Goal: Information Seeking & Learning: Learn about a topic

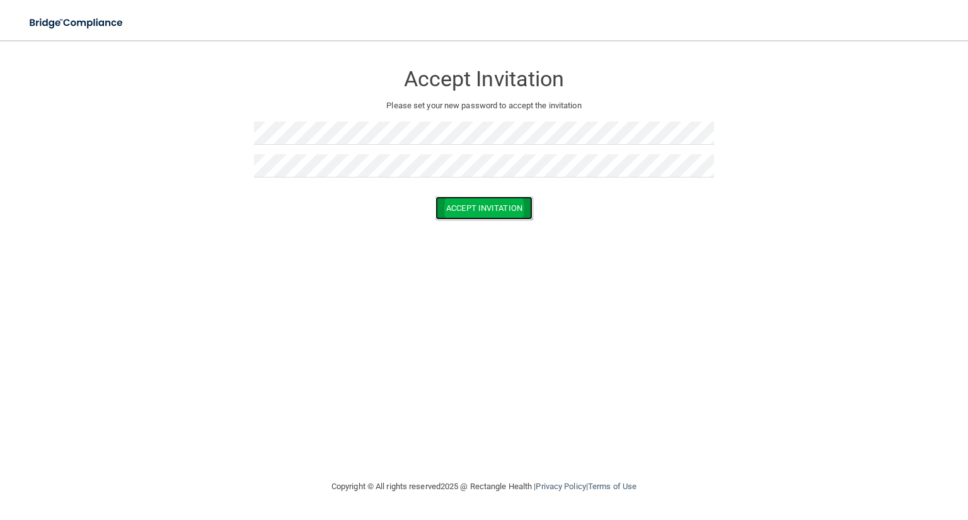
click at [468, 205] on button "Accept Invitation" at bounding box center [483, 208] width 97 height 23
click at [472, 220] on button "Accept Invitation" at bounding box center [483, 226] width 97 height 23
click at [474, 222] on button "Accept Invitation" at bounding box center [483, 226] width 97 height 23
click at [490, 210] on button "Accept Invitation" at bounding box center [483, 208] width 97 height 23
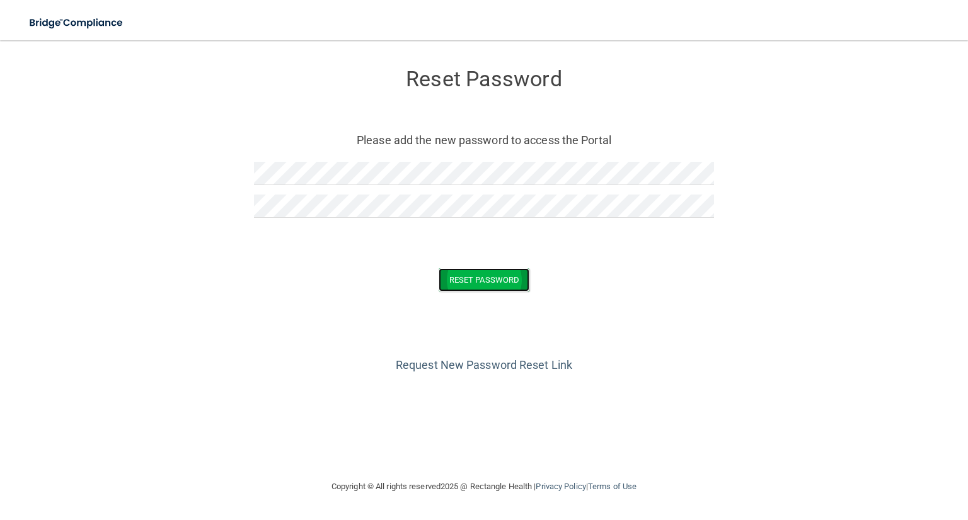
click at [481, 273] on button "Reset Password" at bounding box center [483, 279] width 91 height 23
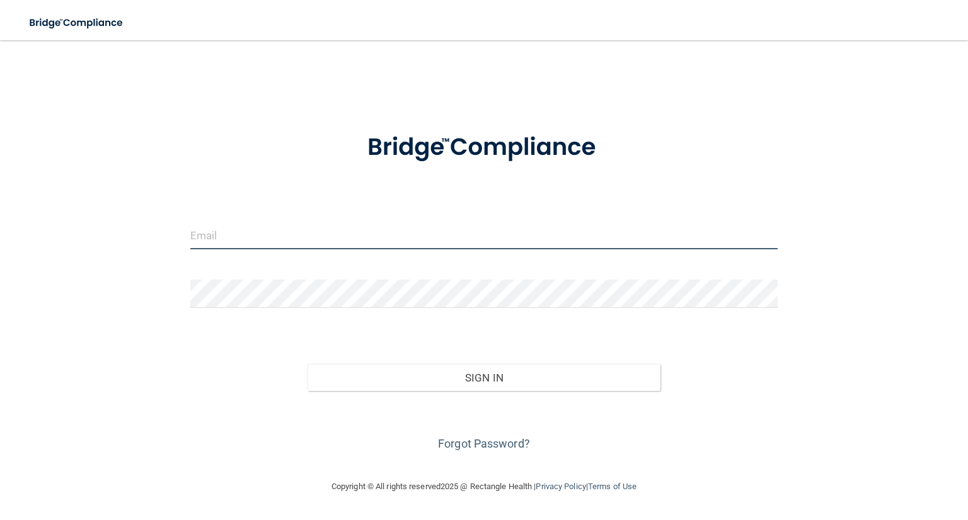
click at [237, 238] on input "email" at bounding box center [483, 235] width 587 height 28
type input "amy.murray@bebright.com"
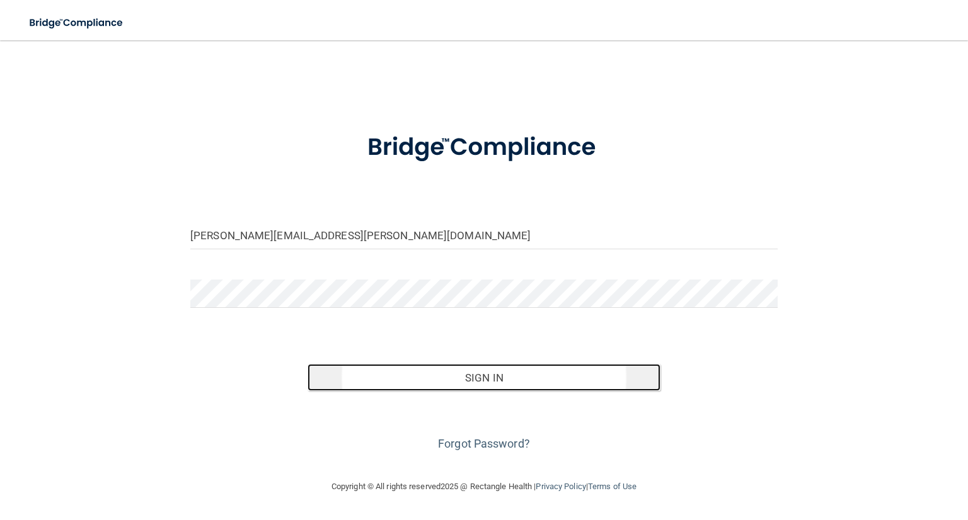
click at [464, 372] on button "Sign In" at bounding box center [483, 378] width 352 height 28
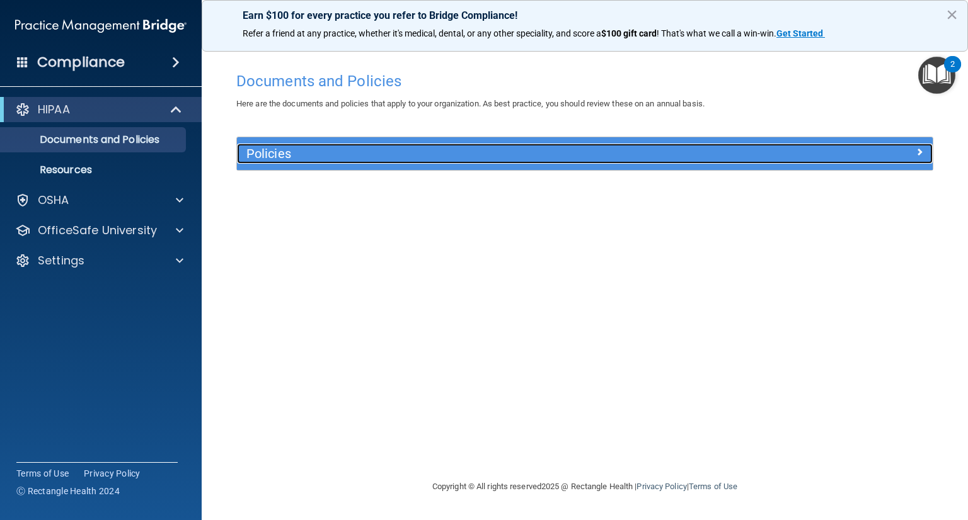
click at [918, 149] on span at bounding box center [919, 151] width 8 height 15
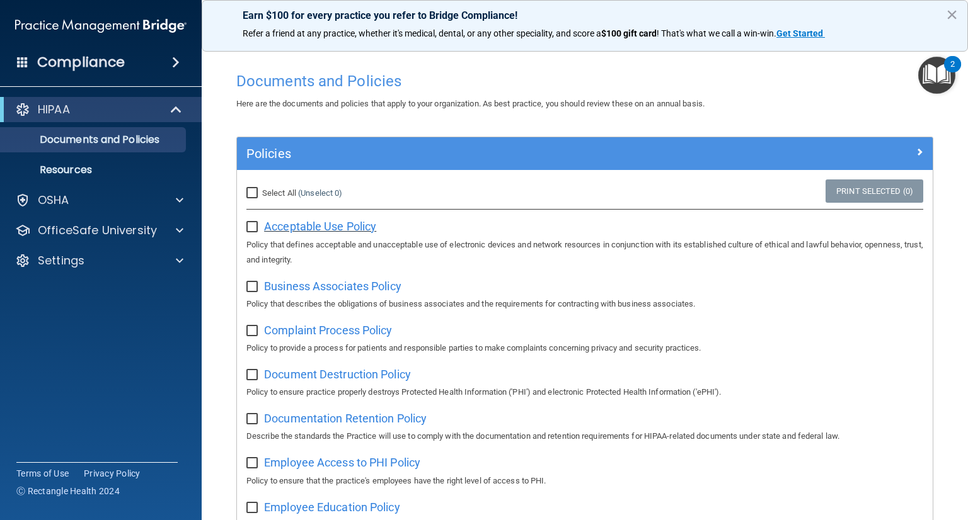
click at [351, 229] on span "Acceptable Use Policy" at bounding box center [320, 226] width 112 height 13
click at [256, 222] on input "checkbox" at bounding box center [253, 227] width 14 height 10
checkbox input "true"
click at [325, 283] on span "Business Associates Policy" at bounding box center [332, 286] width 137 height 13
click at [259, 283] on input "checkbox" at bounding box center [253, 287] width 14 height 10
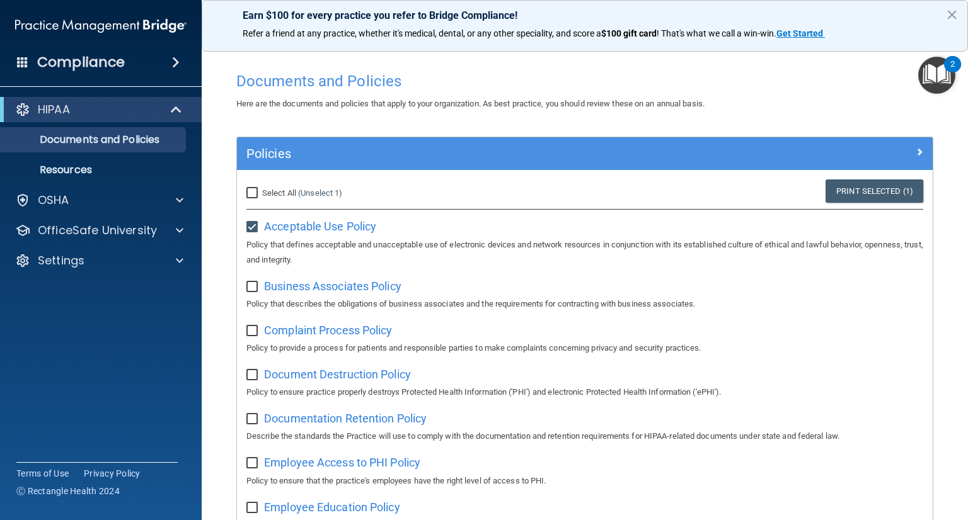
checkbox input "true"
click at [366, 335] on span "Complaint Process Policy" at bounding box center [328, 330] width 128 height 13
click at [249, 324] on label at bounding box center [254, 327] width 16 height 14
click at [249, 326] on input "checkbox" at bounding box center [253, 331] width 14 height 10
checkbox input "true"
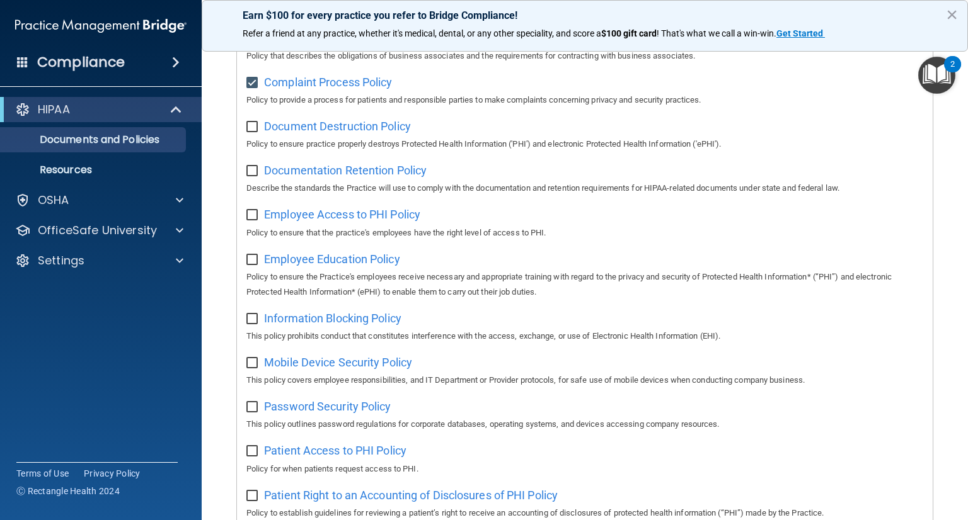
scroll to position [256, 0]
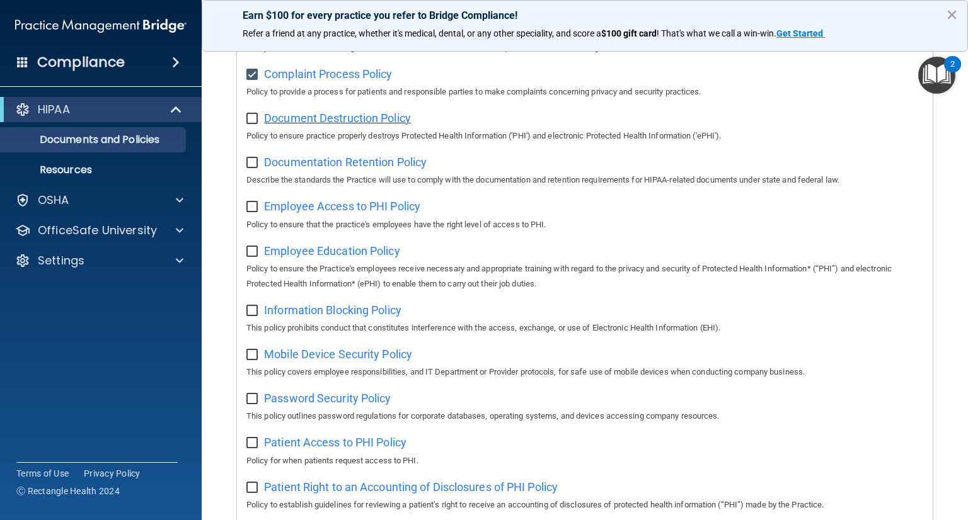
click at [296, 117] on span "Document Destruction Policy" at bounding box center [337, 117] width 147 height 13
click at [252, 115] on input "checkbox" at bounding box center [253, 119] width 14 height 10
checkbox input "true"
click at [311, 159] on span "Documentation Retention Policy" at bounding box center [345, 162] width 163 height 13
click at [251, 164] on input "checkbox" at bounding box center [253, 163] width 14 height 10
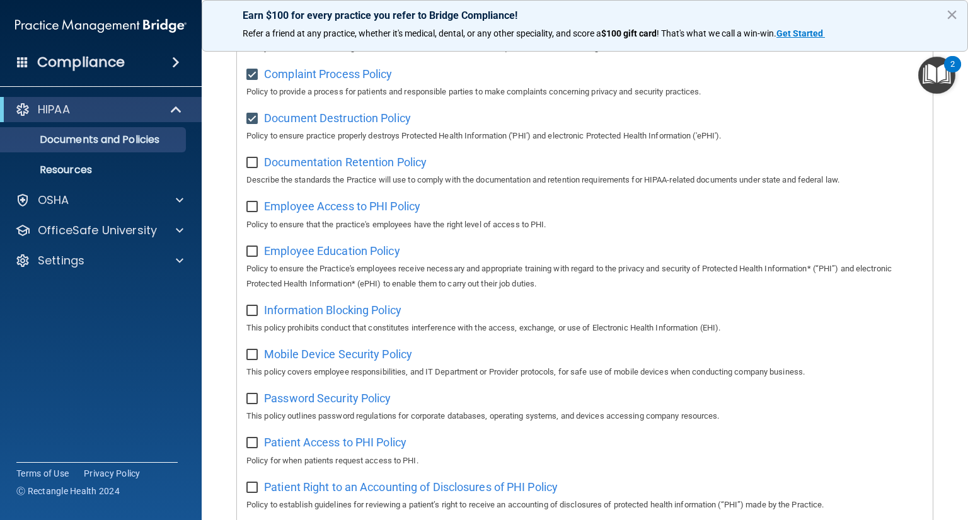
checkbox input "true"
click at [258, 206] on input "checkbox" at bounding box center [253, 207] width 14 height 10
checkbox input "true"
click at [259, 253] on input "checkbox" at bounding box center [253, 252] width 14 height 10
checkbox input "true"
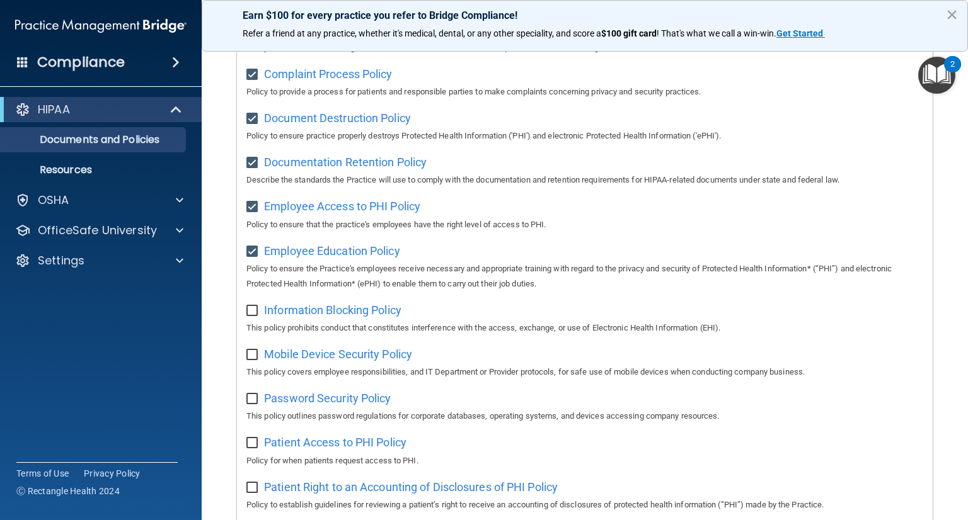
click at [256, 314] on input "checkbox" at bounding box center [253, 311] width 14 height 10
checkbox input "true"
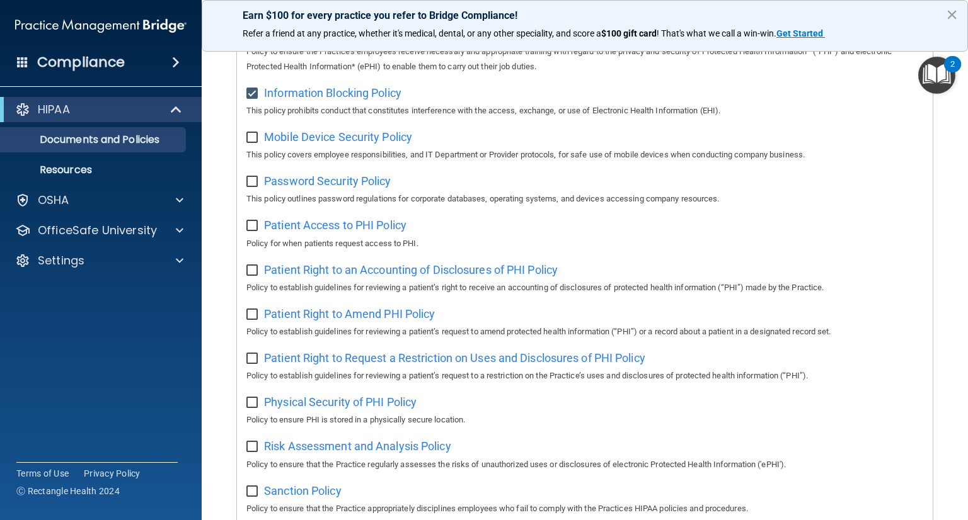
click at [252, 134] on input "checkbox" at bounding box center [253, 138] width 14 height 10
checkbox input "true"
click at [249, 185] on input "checkbox" at bounding box center [253, 182] width 14 height 10
checkbox input "true"
click at [254, 231] on input "checkbox" at bounding box center [253, 226] width 14 height 10
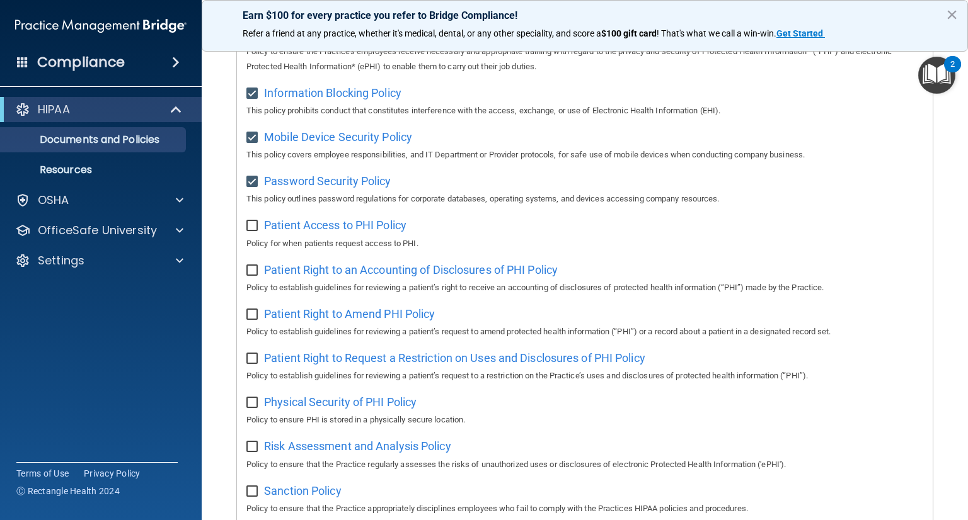
checkbox input "true"
click at [253, 271] on input "checkbox" at bounding box center [253, 271] width 14 height 10
checkbox input "true"
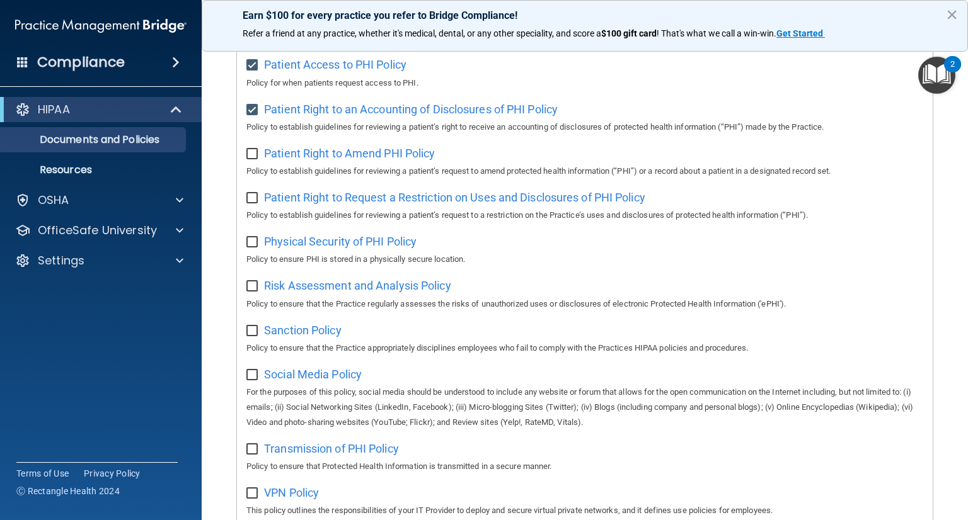
click at [257, 157] on input "checkbox" at bounding box center [253, 154] width 14 height 10
checkbox input "true"
click at [252, 203] on input "checkbox" at bounding box center [253, 198] width 14 height 10
checkbox input "true"
click at [251, 243] on input "checkbox" at bounding box center [253, 242] width 14 height 10
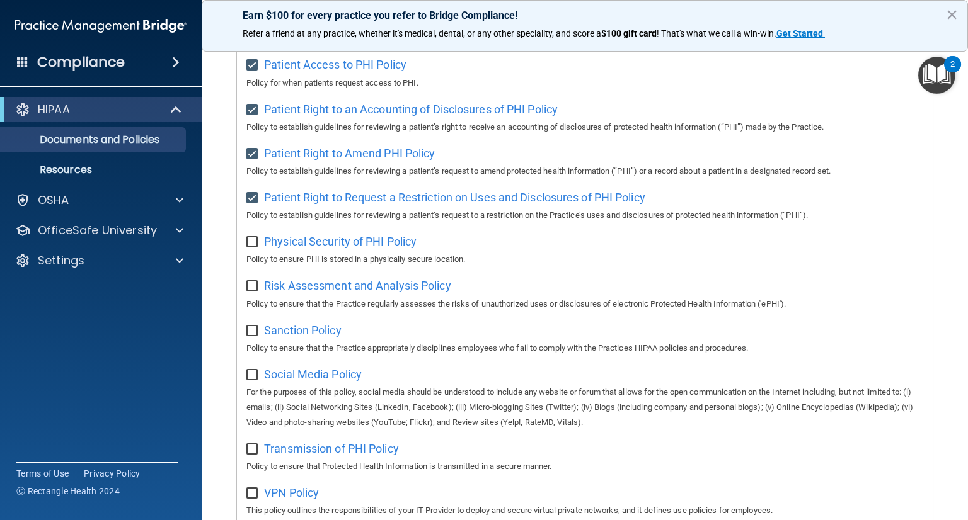
checkbox input "true"
click at [251, 287] on input "checkbox" at bounding box center [253, 287] width 14 height 10
checkbox input "true"
click at [252, 336] on input "checkbox" at bounding box center [253, 331] width 14 height 10
checkbox input "true"
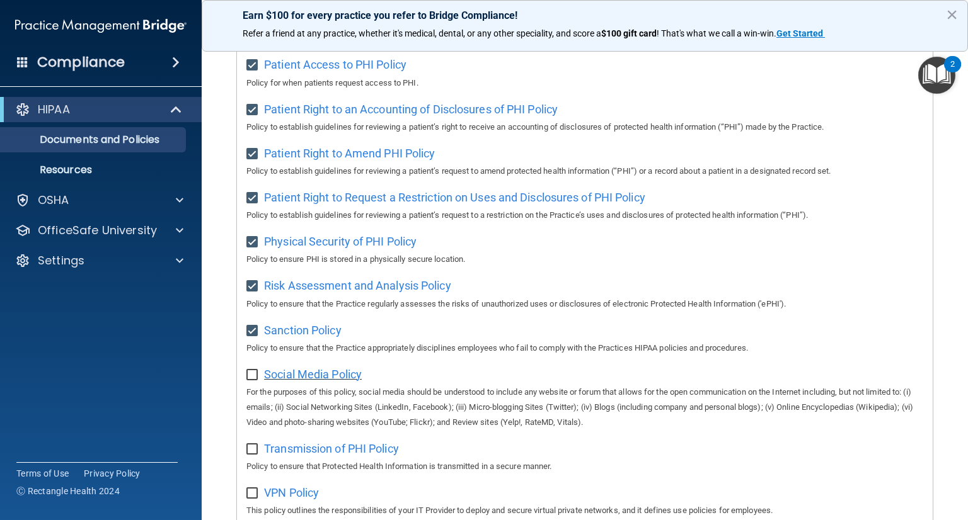
click at [305, 381] on span "Social Media Policy" at bounding box center [313, 374] width 98 height 13
click at [257, 380] on input "checkbox" at bounding box center [253, 375] width 14 height 10
checkbox input "true"
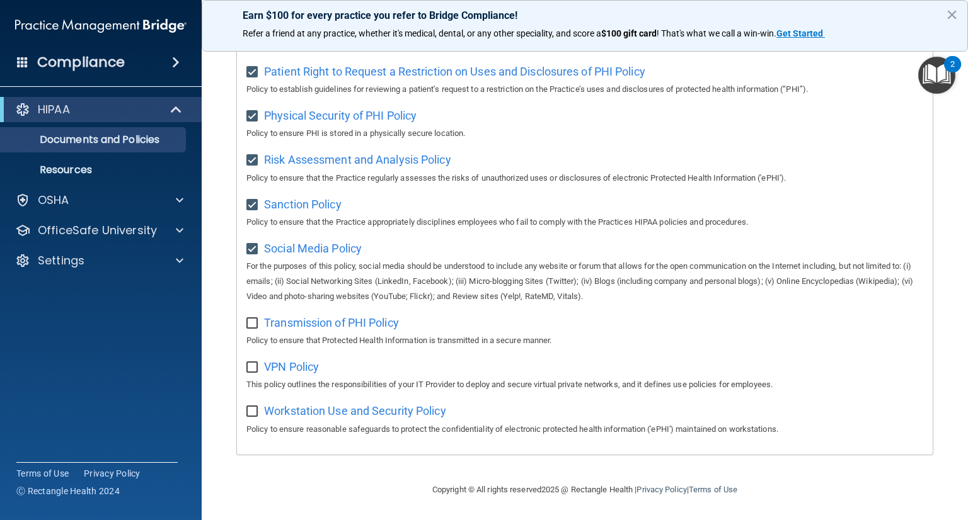
click at [256, 322] on input "checkbox" at bounding box center [253, 324] width 14 height 10
checkbox input "true"
click at [252, 363] on input "checkbox" at bounding box center [253, 368] width 14 height 10
checkbox input "true"
click at [248, 412] on input "checkbox" at bounding box center [253, 412] width 14 height 10
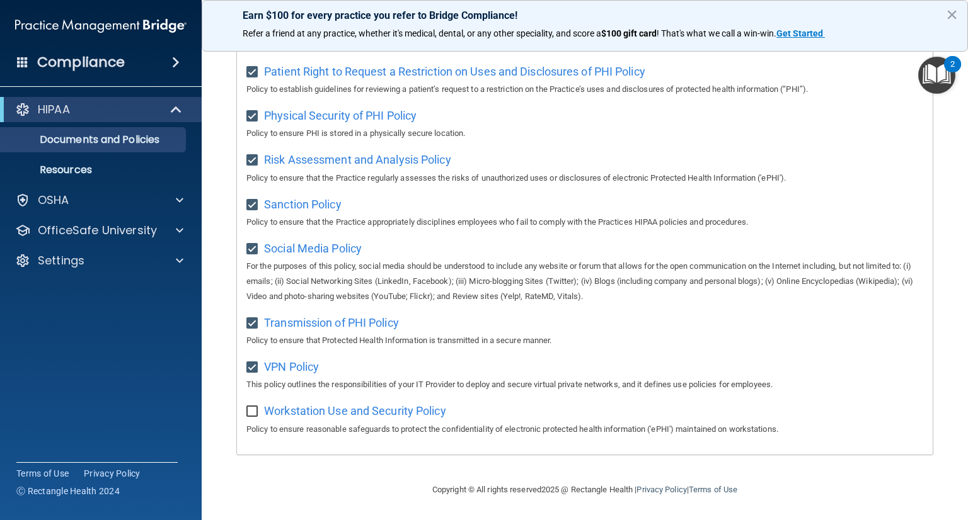
checkbox input "true"
click at [90, 165] on p "Resources" at bounding box center [94, 170] width 172 height 13
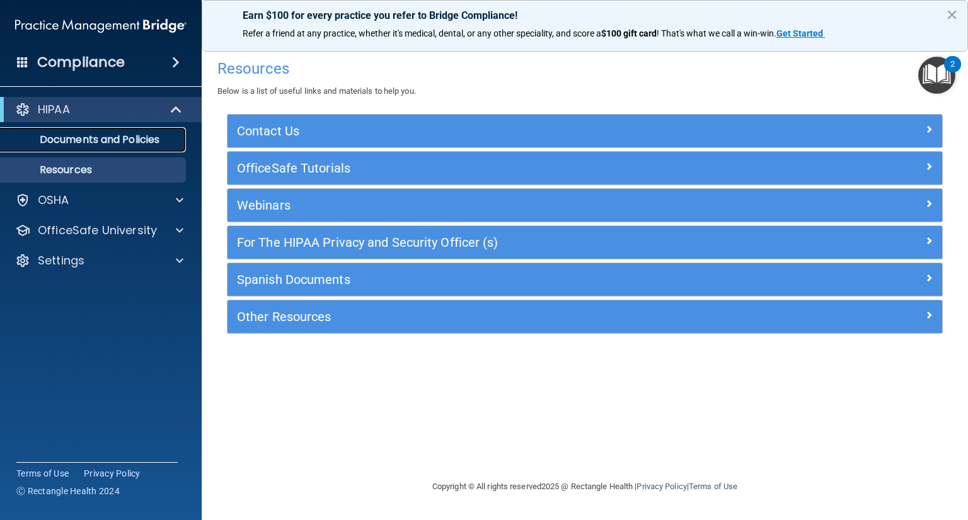
click at [98, 144] on p "Documents and Policies" at bounding box center [94, 140] width 172 height 13
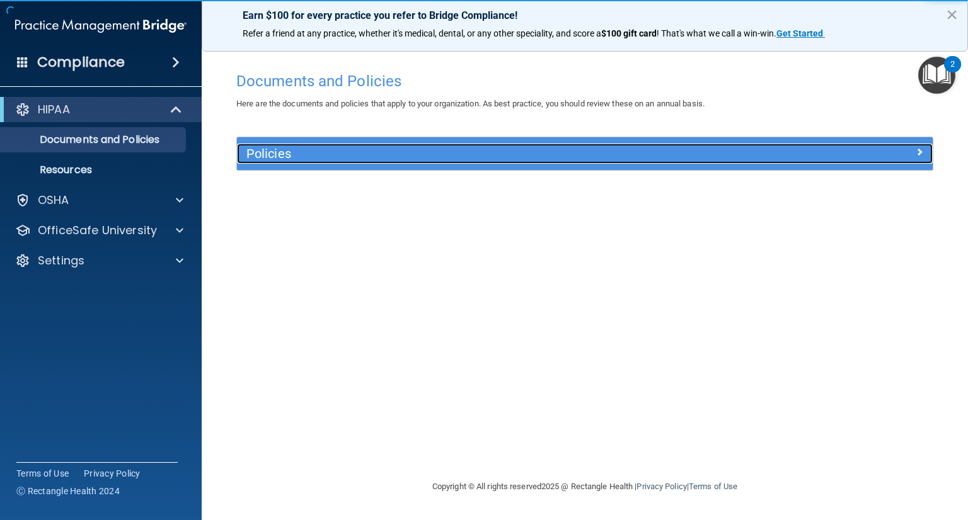
click at [358, 156] on h5 "Policies" at bounding box center [497, 154] width 503 height 14
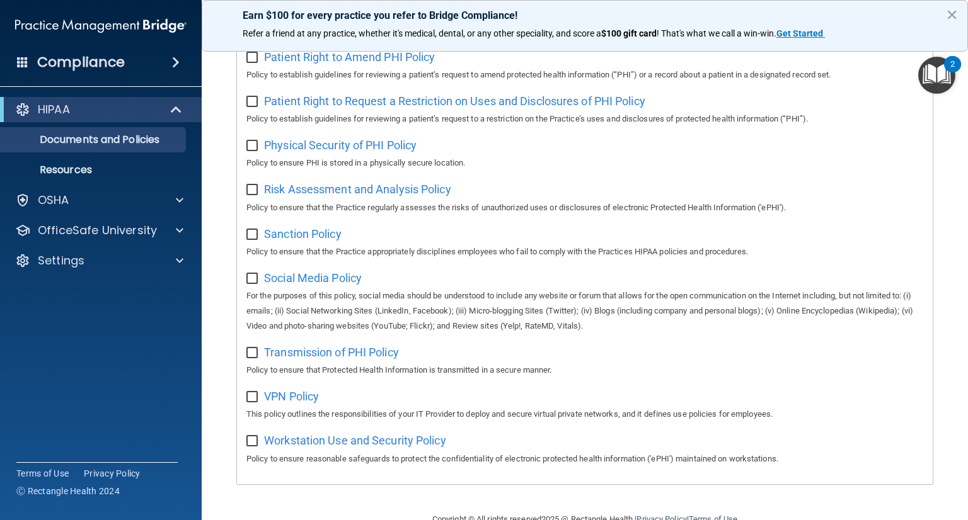
scroll to position [768, 0]
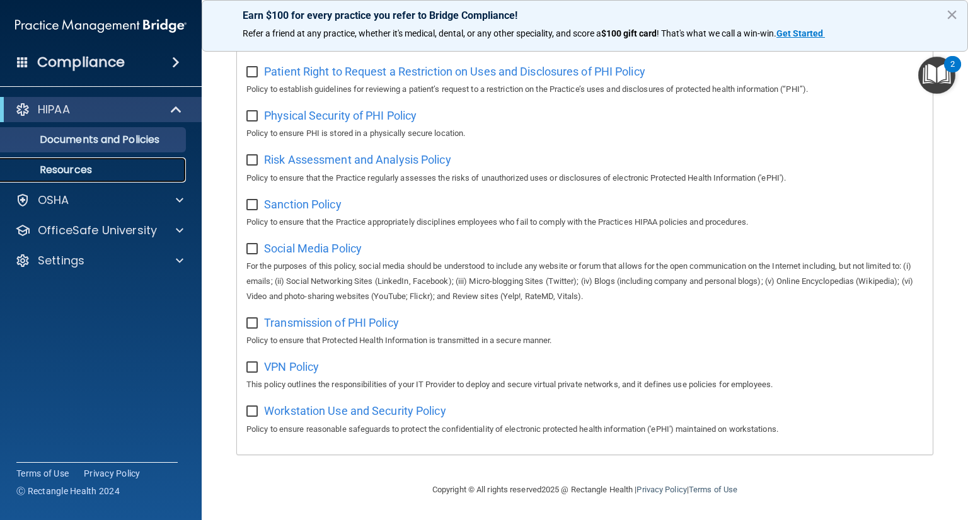
click at [85, 173] on p "Resources" at bounding box center [94, 170] width 172 height 13
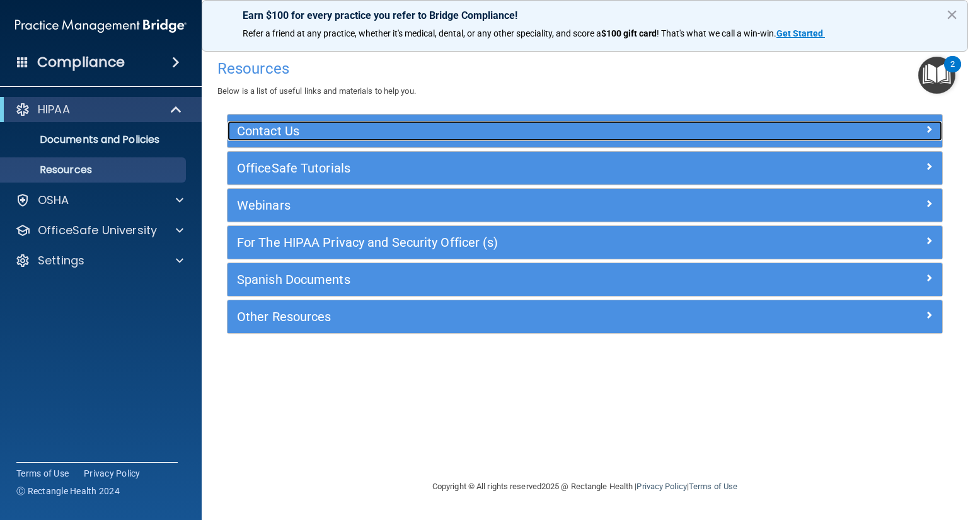
click at [588, 130] on h5 "Contact Us" at bounding box center [495, 131] width 517 height 14
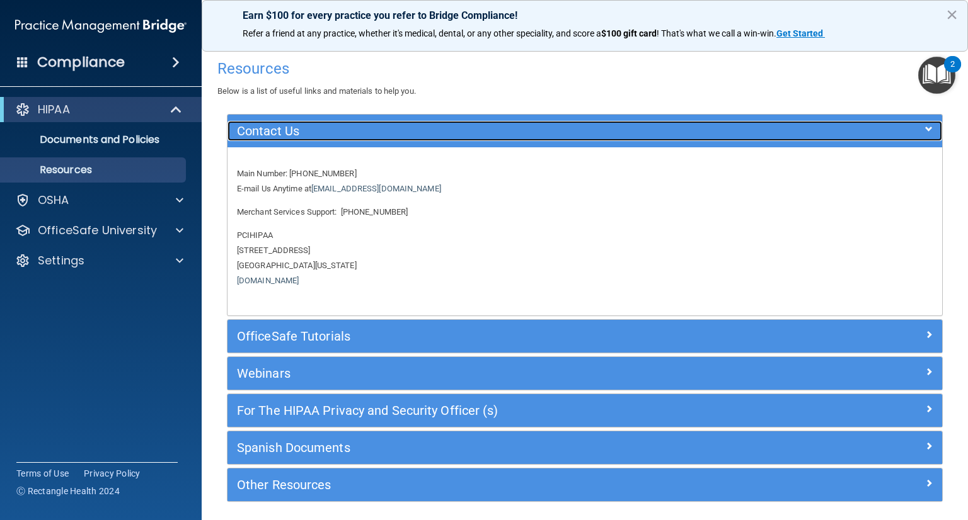
scroll to position [45, 0]
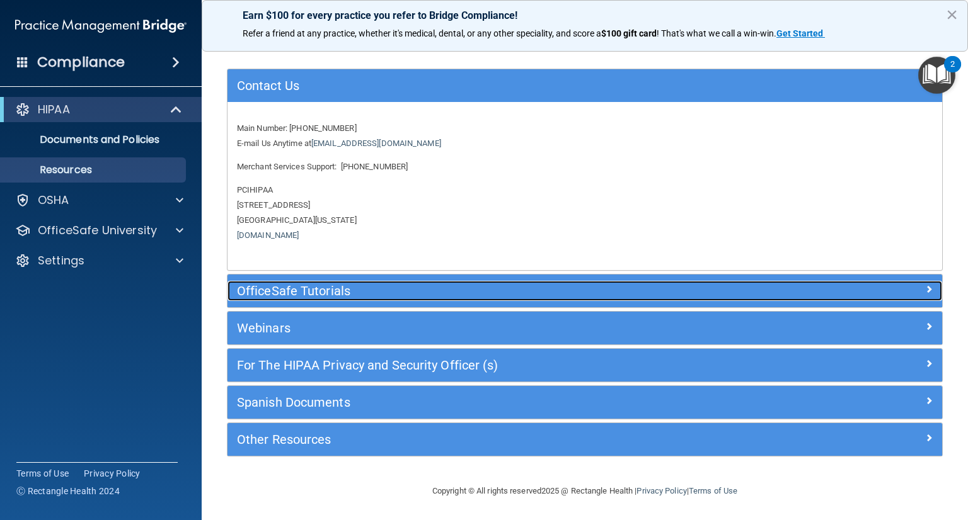
click at [539, 290] on h5 "OfficeSafe Tutorials" at bounding box center [495, 291] width 517 height 14
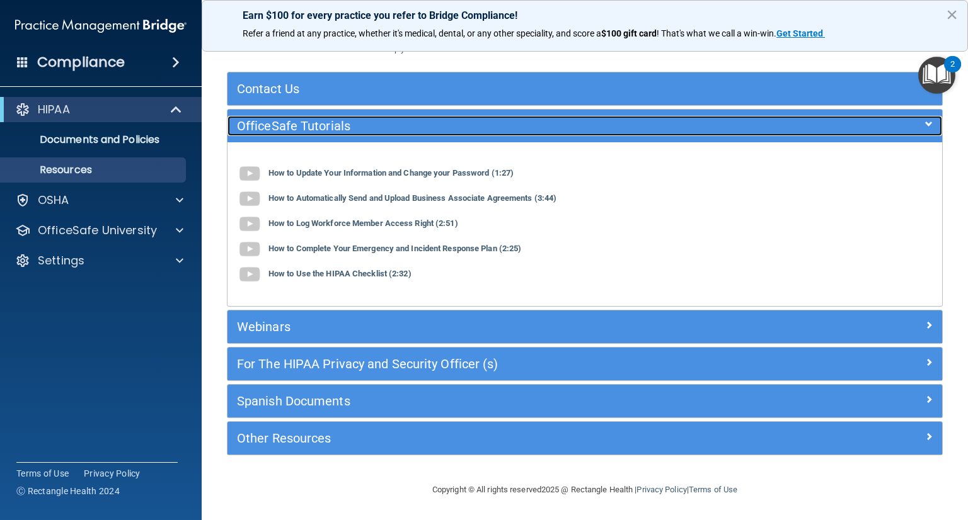
scroll to position [41, 0]
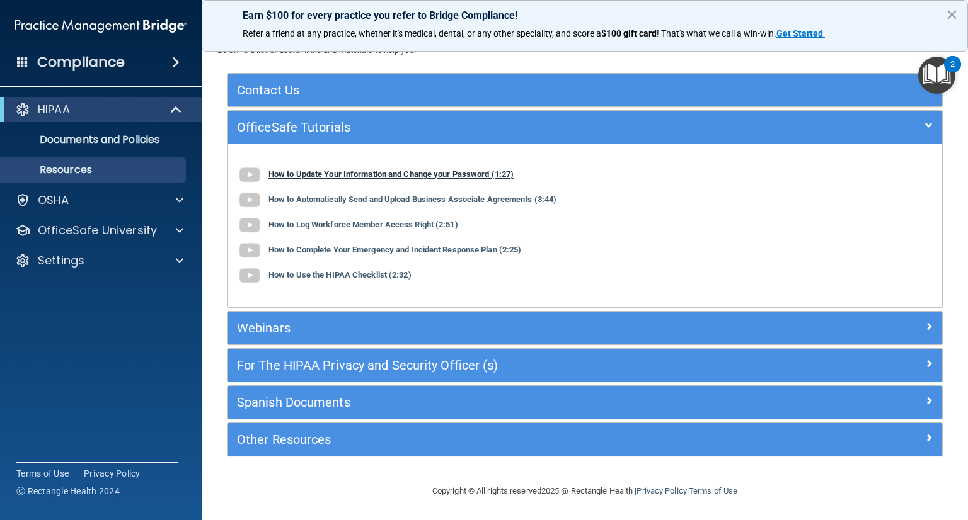
click at [450, 177] on b "How to Update Your Information and Change your Password (1:27)" at bounding box center [390, 174] width 245 height 9
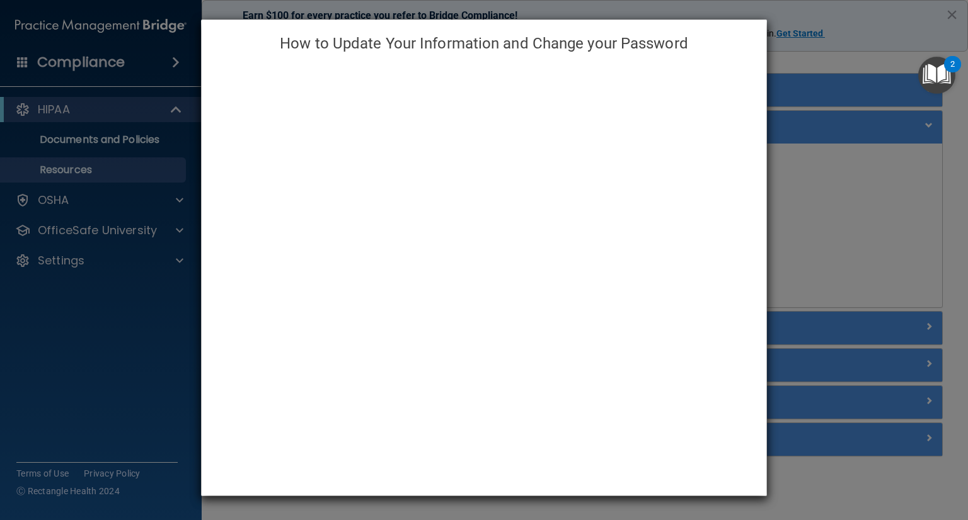
click at [839, 483] on div "How to Update Your Information and Change your Password" at bounding box center [484, 260] width 968 height 520
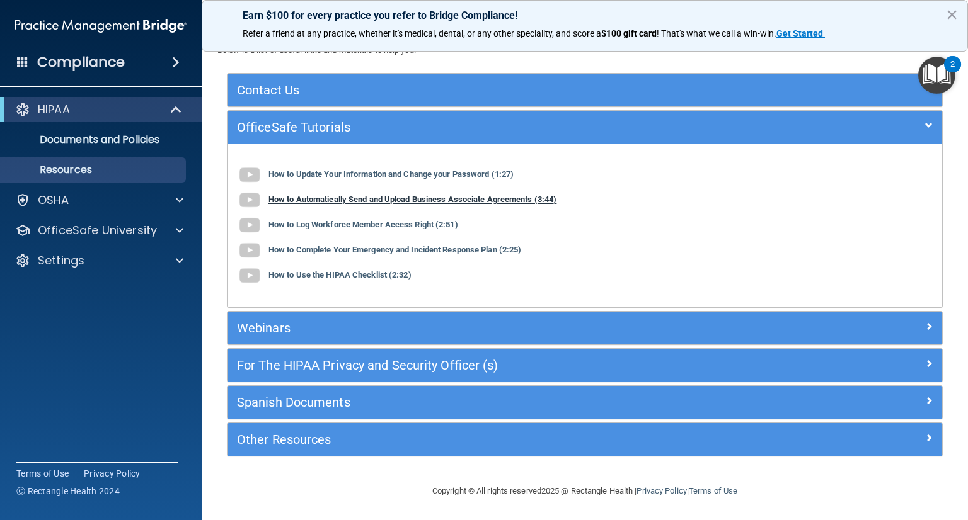
click at [399, 202] on b "How to Automatically Send and Upload Business Associate Agreements (3:44)" at bounding box center [412, 199] width 288 height 9
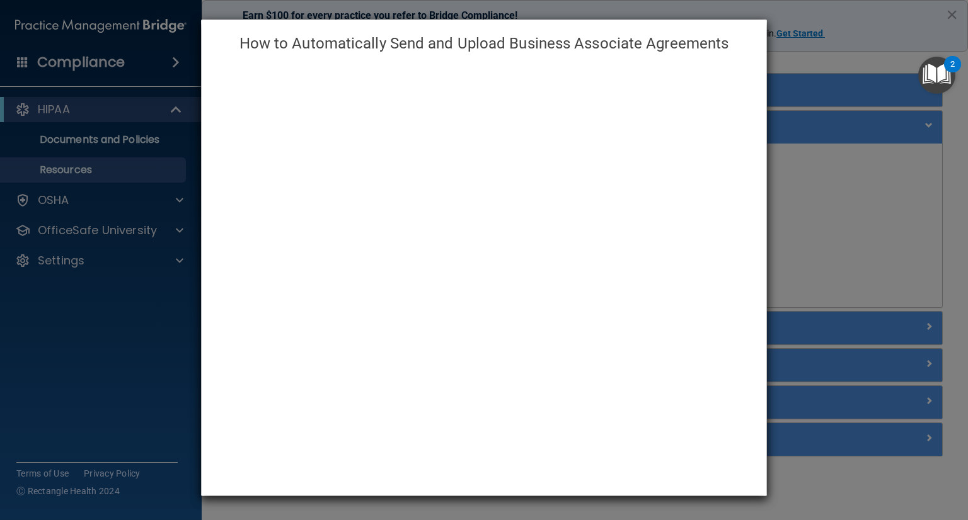
click at [830, 169] on div "How to Automatically Send and Upload Business Associate Agreements" at bounding box center [484, 260] width 968 height 520
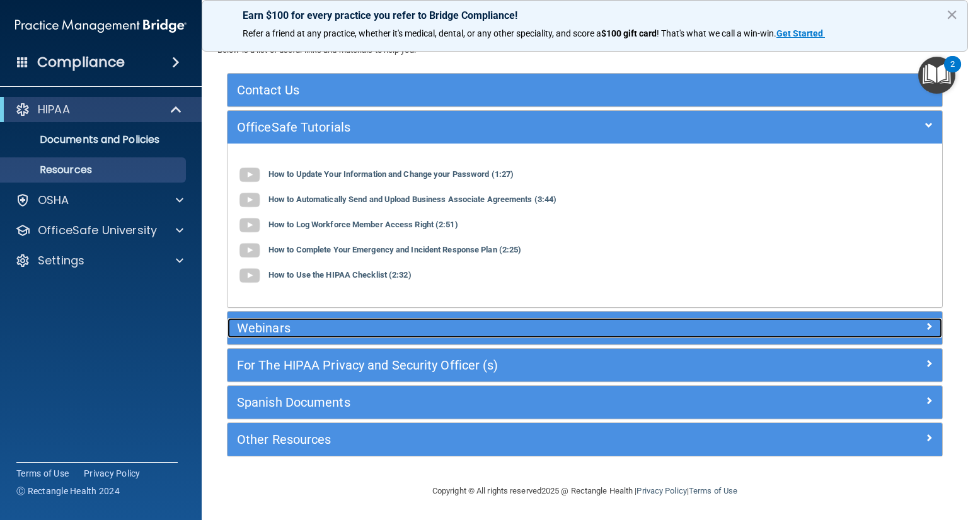
click at [462, 328] on h5 "Webinars" at bounding box center [495, 328] width 517 height 14
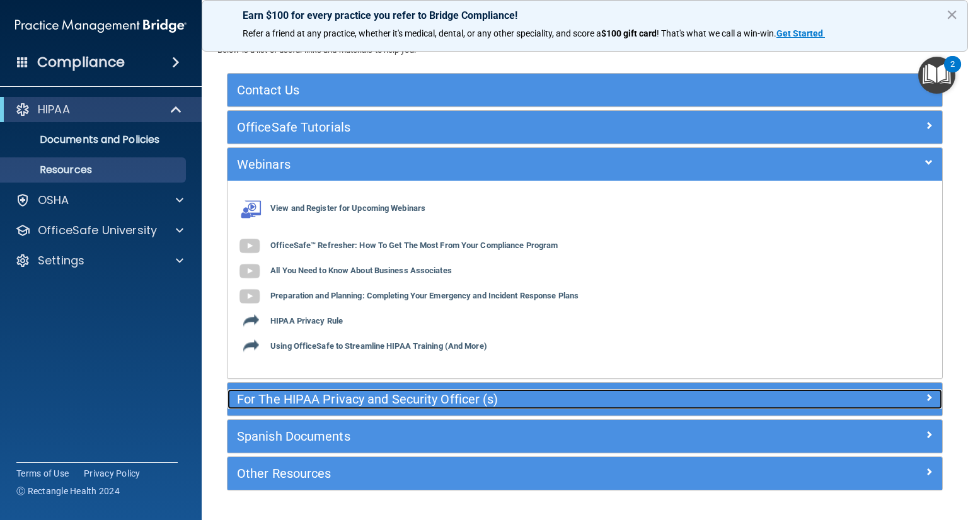
click at [476, 397] on h5 "For The HIPAA Privacy and Security Officer (s)" at bounding box center [495, 399] width 517 height 14
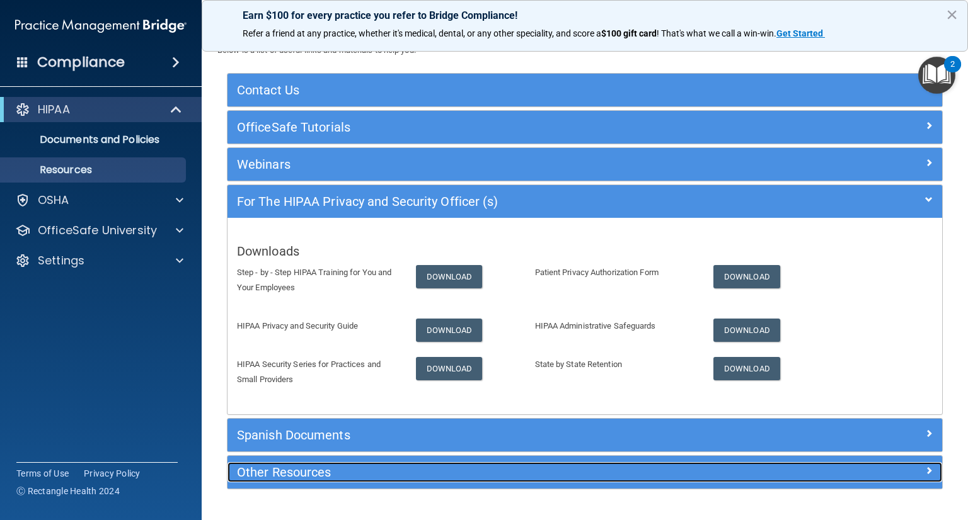
click at [539, 478] on div "Other Resources" at bounding box center [495, 472] width 536 height 20
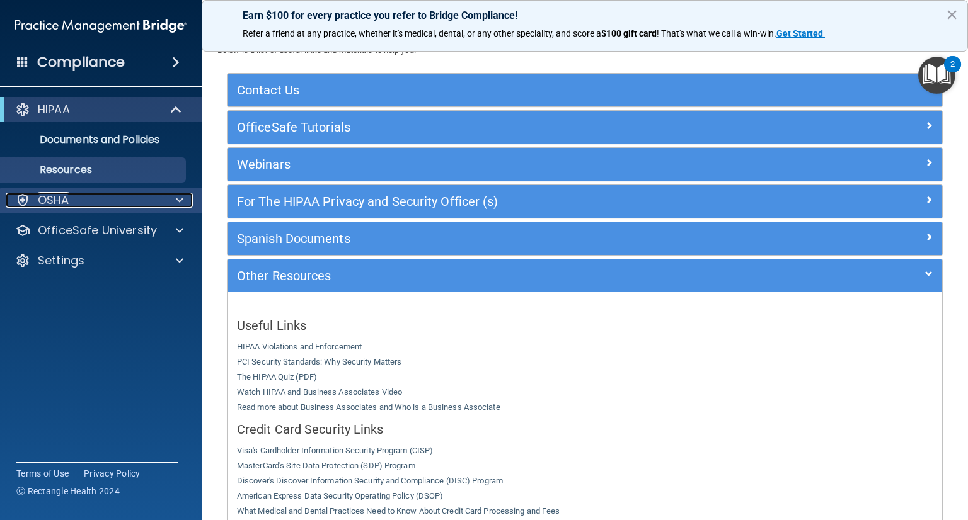
click at [178, 205] on span at bounding box center [180, 200] width 8 height 15
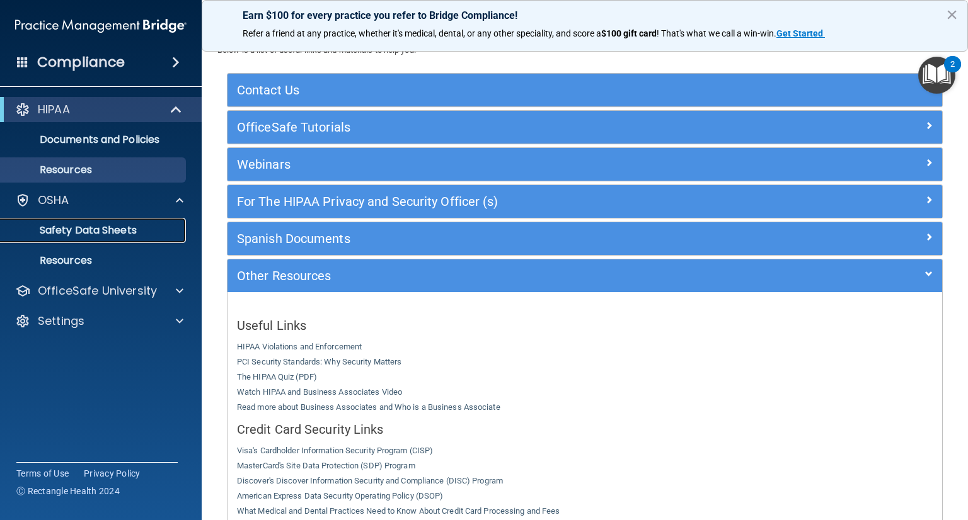
click at [128, 226] on p "Safety Data Sheets" at bounding box center [94, 230] width 172 height 13
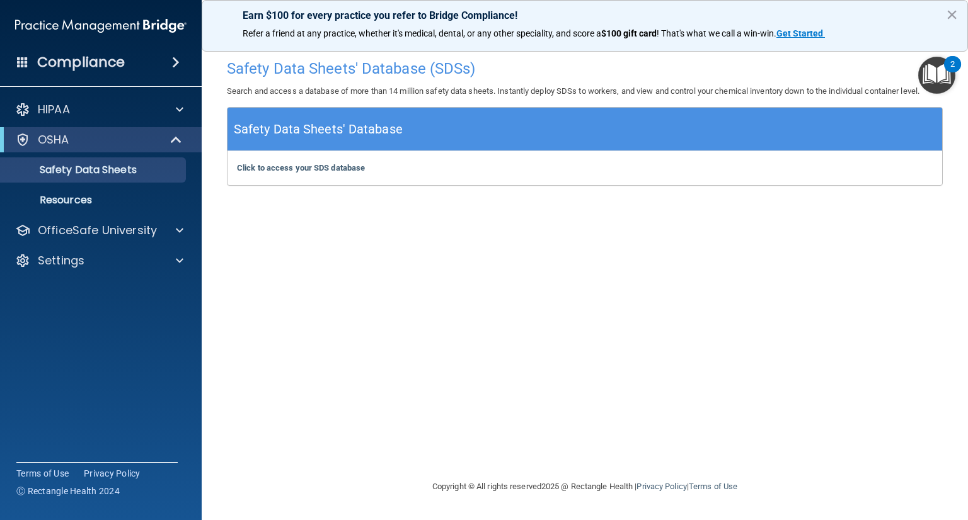
click at [538, 124] on div "Safety Data Sheets' Database" at bounding box center [584, 129] width 714 height 43
click at [317, 165] on b "Click to access your SDS database" at bounding box center [301, 167] width 128 height 9
click at [96, 201] on p "Resources" at bounding box center [94, 200] width 172 height 13
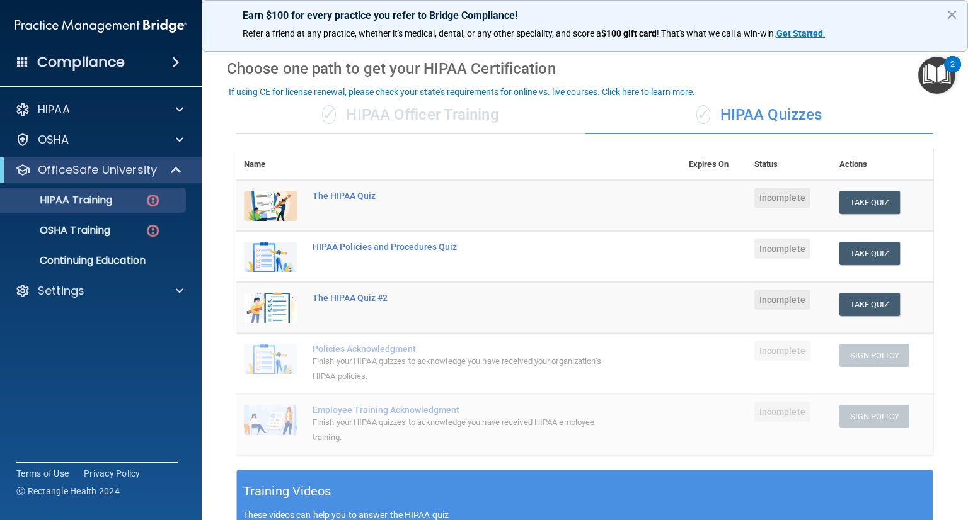
scroll to position [35, 0]
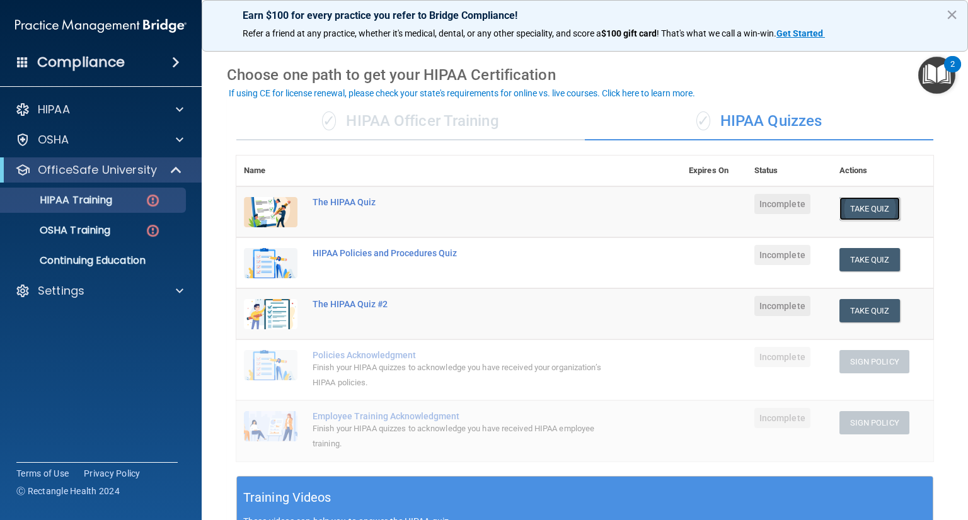
click at [876, 208] on button "Take Quiz" at bounding box center [869, 208] width 60 height 23
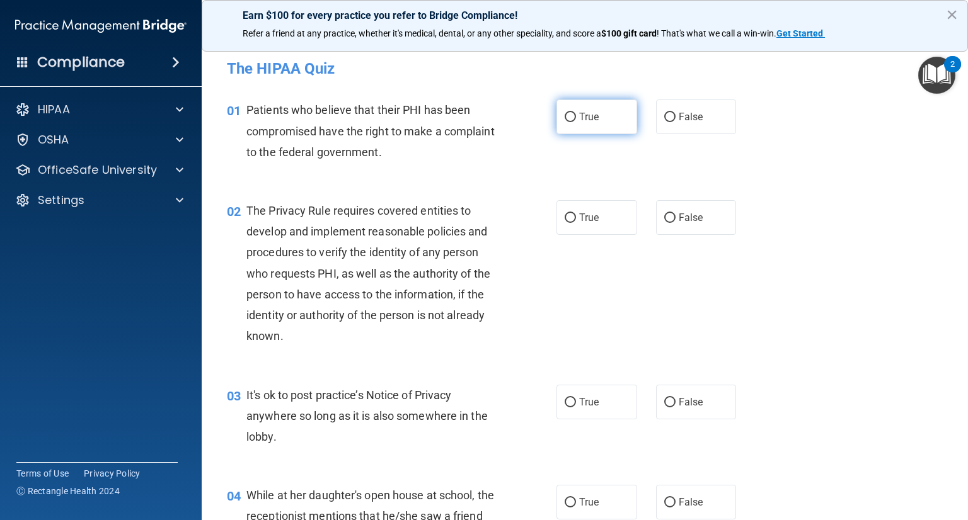
click at [565, 115] on input "True" at bounding box center [569, 117] width 11 height 9
radio input "true"
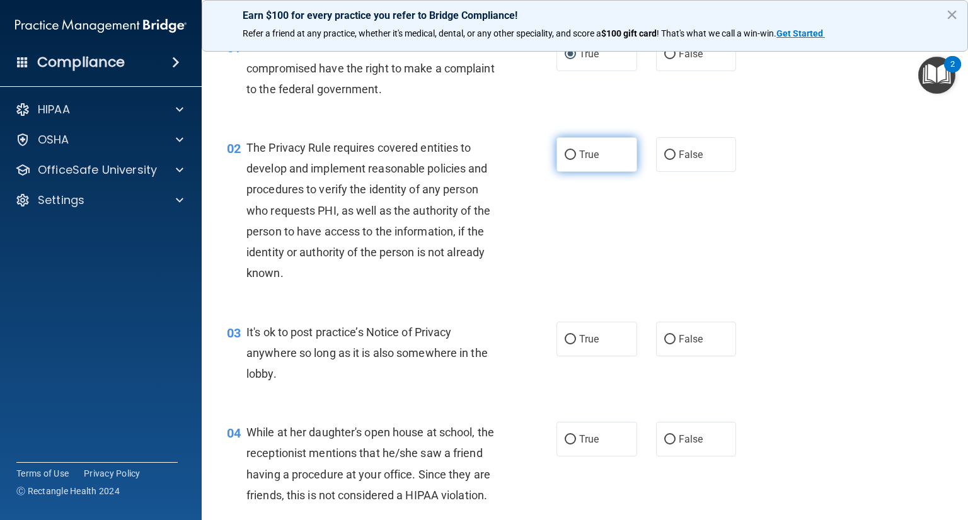
click at [567, 151] on input "True" at bounding box center [569, 155] width 11 height 9
radio input "true"
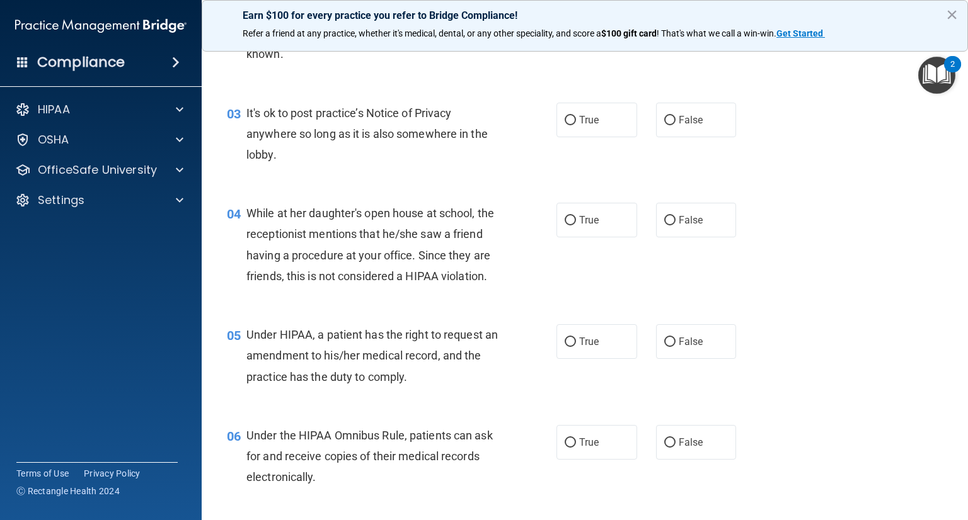
scroll to position [315, 0]
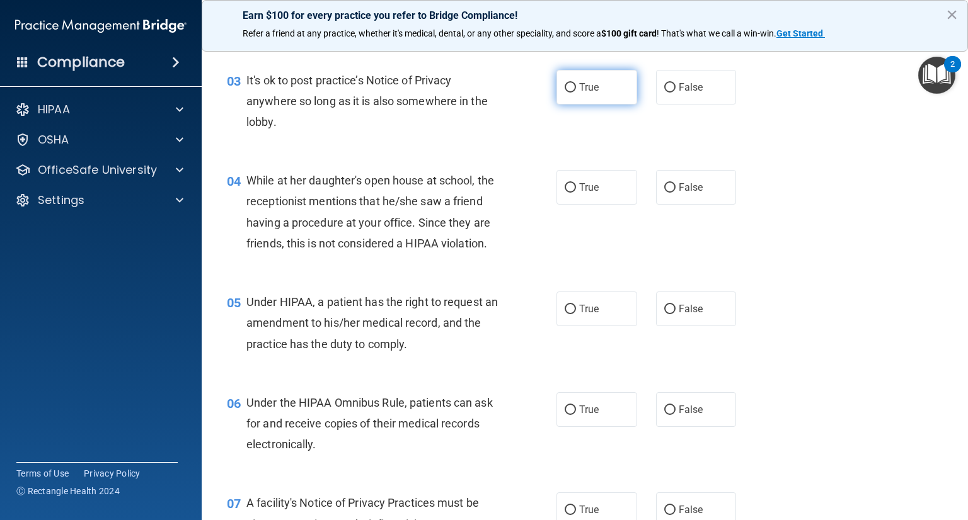
click at [569, 88] on input "True" at bounding box center [569, 87] width 11 height 9
radio input "true"
click at [672, 182] on label "False" at bounding box center [696, 187] width 81 height 35
click at [672, 183] on input "False" at bounding box center [669, 187] width 11 height 9
radio input "true"
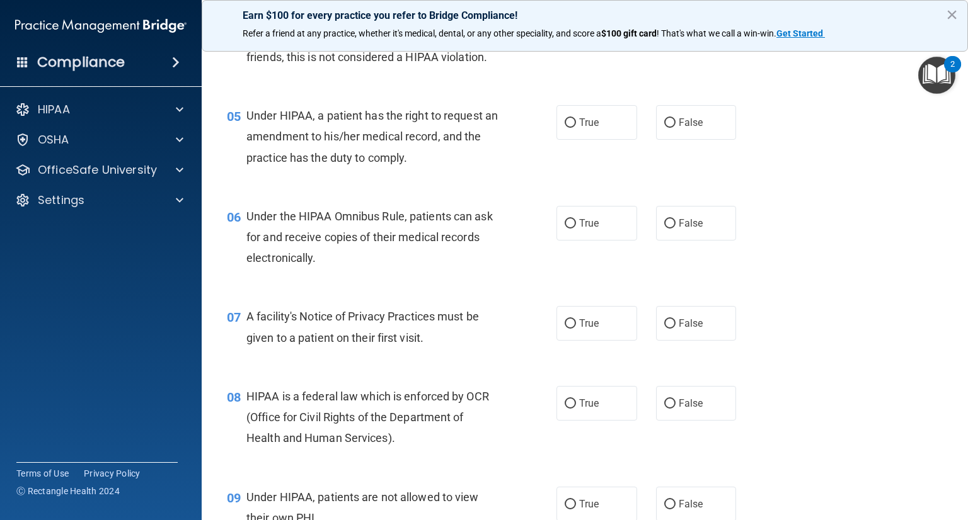
scroll to position [504, 0]
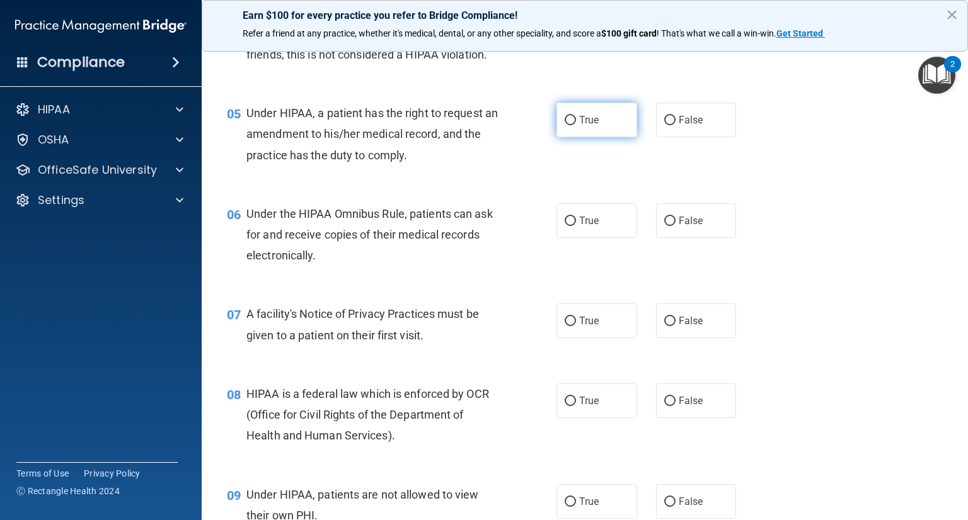
click at [564, 125] on input "True" at bounding box center [569, 120] width 11 height 9
radio input "true"
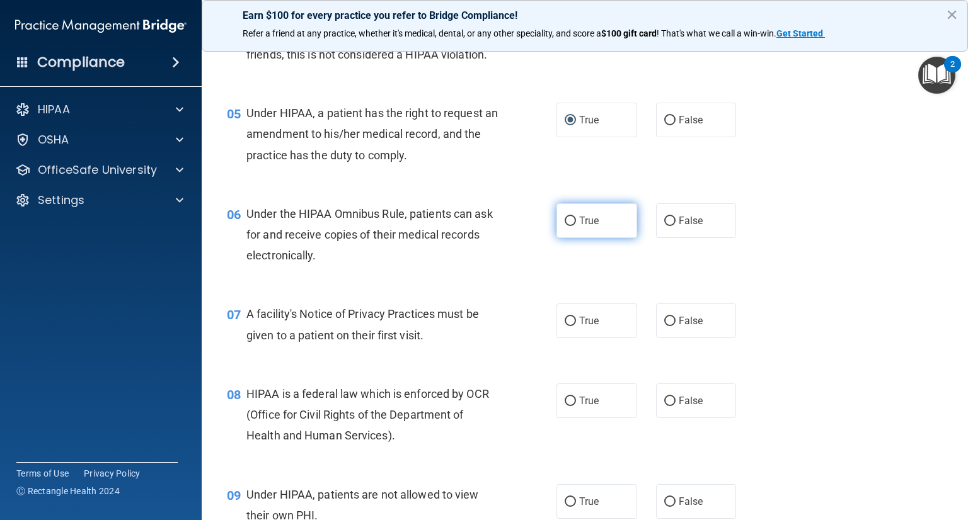
click at [564, 226] on input "True" at bounding box center [569, 221] width 11 height 9
radio input "true"
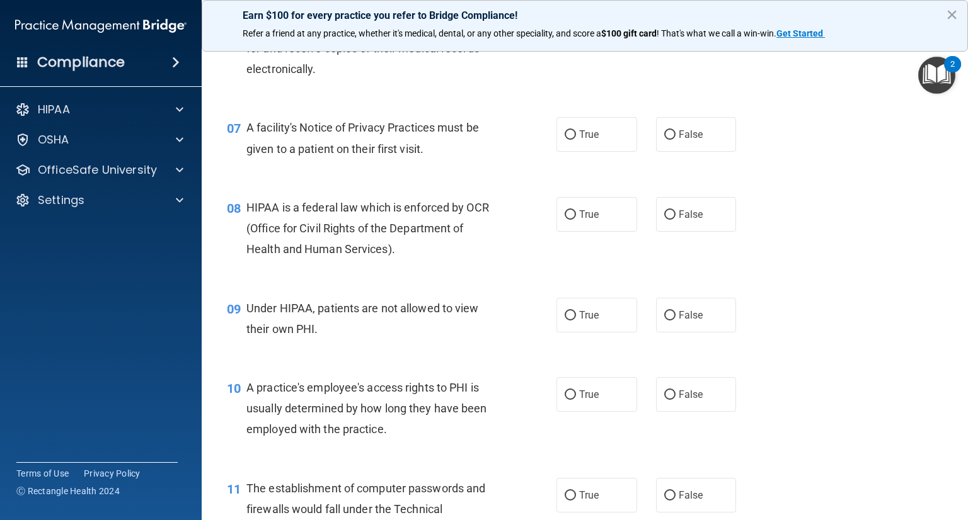
scroll to position [693, 0]
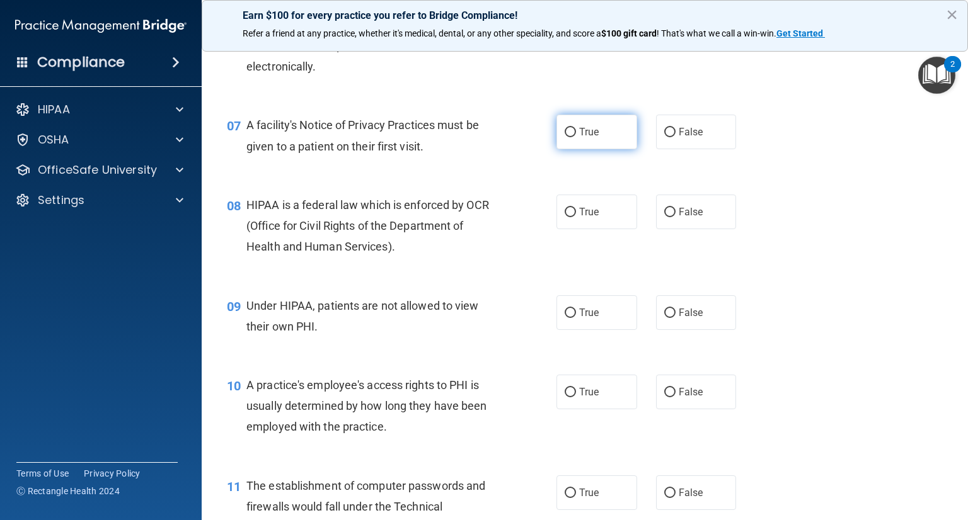
click at [569, 137] on input "True" at bounding box center [569, 132] width 11 height 9
radio input "true"
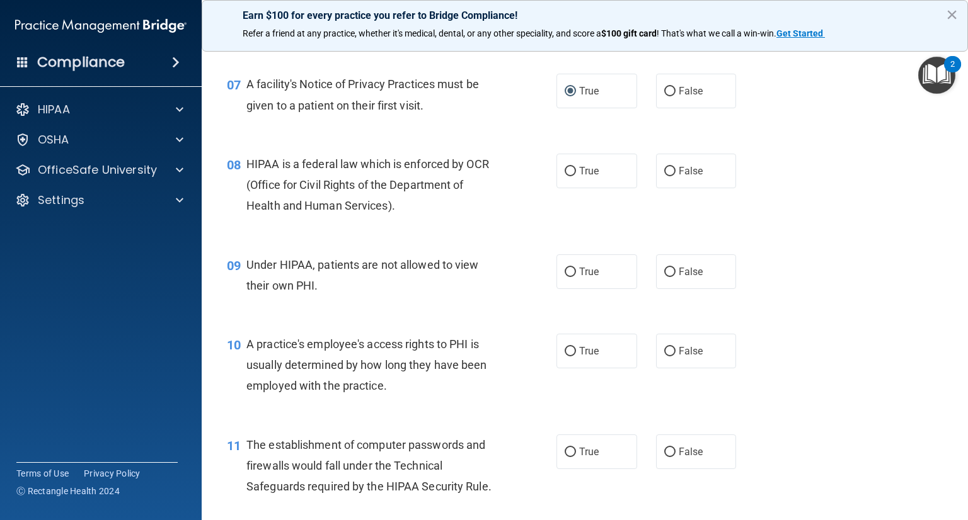
scroll to position [756, 0]
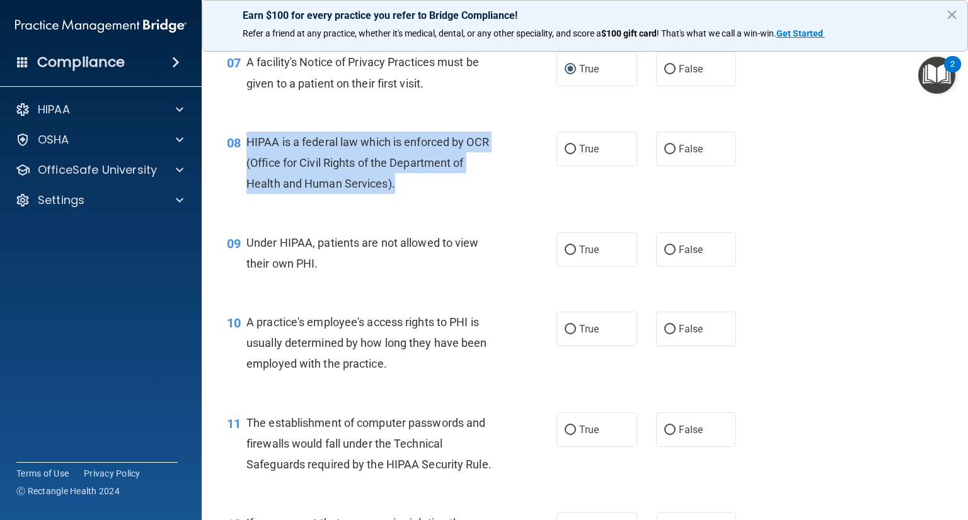
drag, startPoint x: 248, startPoint y: 163, endPoint x: 382, endPoint y: 183, distance: 136.4
click at [424, 195] on div "HIPAA is a federal law which is enforced by OCR (Office for Civil Rights of the…" at bounding box center [376, 163] width 261 height 63
copy span "HIPAA is a federal law which is enforced by OCR (Office for Civil Rights of the…"
drag, startPoint x: 564, startPoint y: 166, endPoint x: 565, endPoint y: 174, distance: 8.8
click at [564, 154] on input "True" at bounding box center [569, 149] width 11 height 9
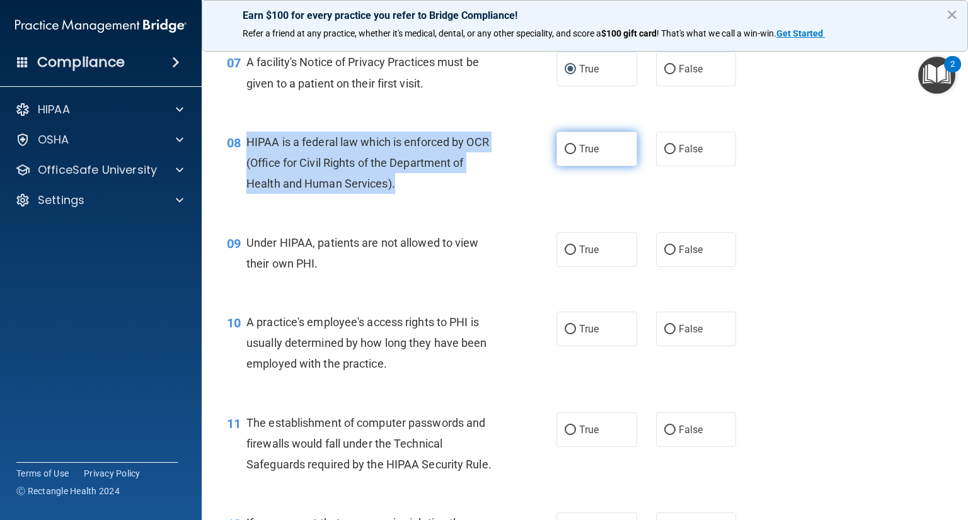
radio input "true"
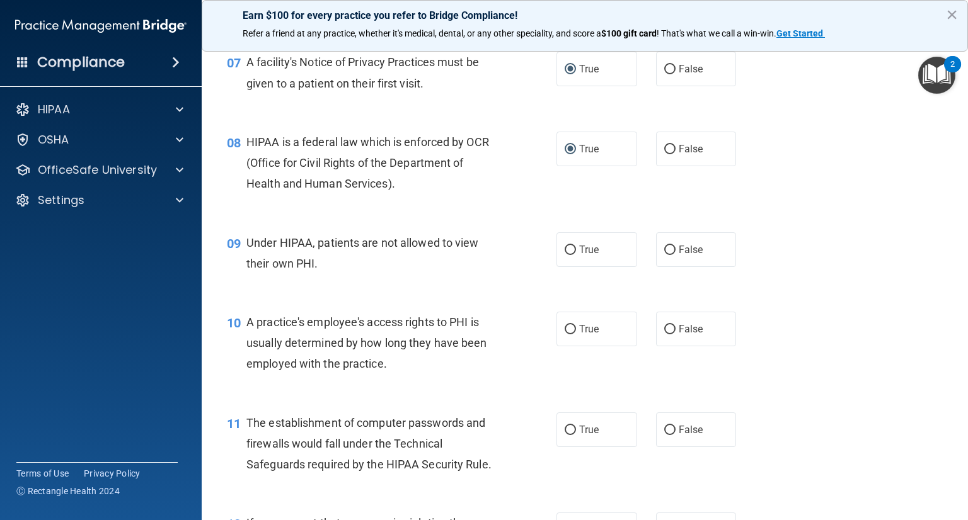
click at [525, 280] on div "09 Under HIPAA, patients are not allowed to view their own PHI." at bounding box center [391, 256] width 367 height 48
click at [566, 255] on input "True" at bounding box center [569, 250] width 11 height 9
radio input "true"
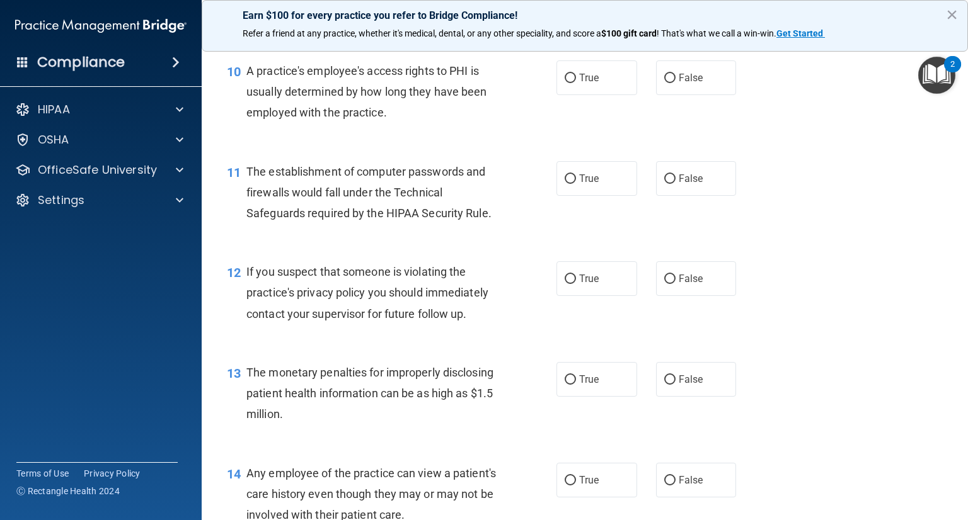
scroll to position [1008, 0]
click at [665, 83] on input "False" at bounding box center [669, 77] width 11 height 9
radio input "true"
click at [564, 183] on input "True" at bounding box center [569, 178] width 11 height 9
radio input "true"
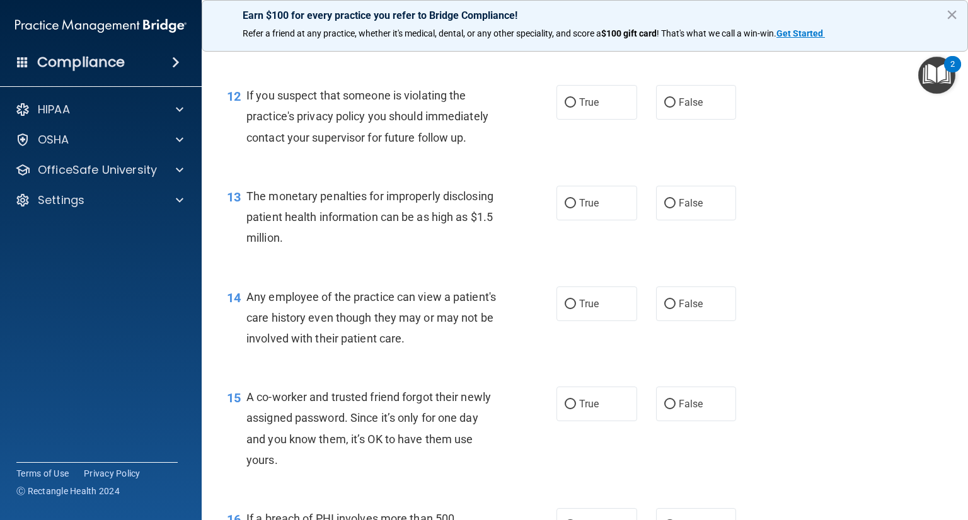
scroll to position [1197, 0]
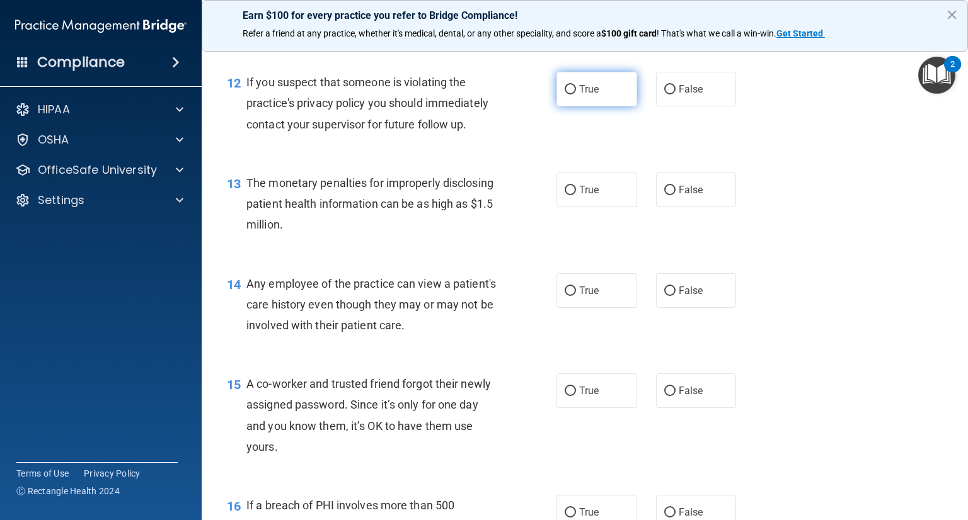
click at [568, 94] on input "True" at bounding box center [569, 89] width 11 height 9
radio input "true"
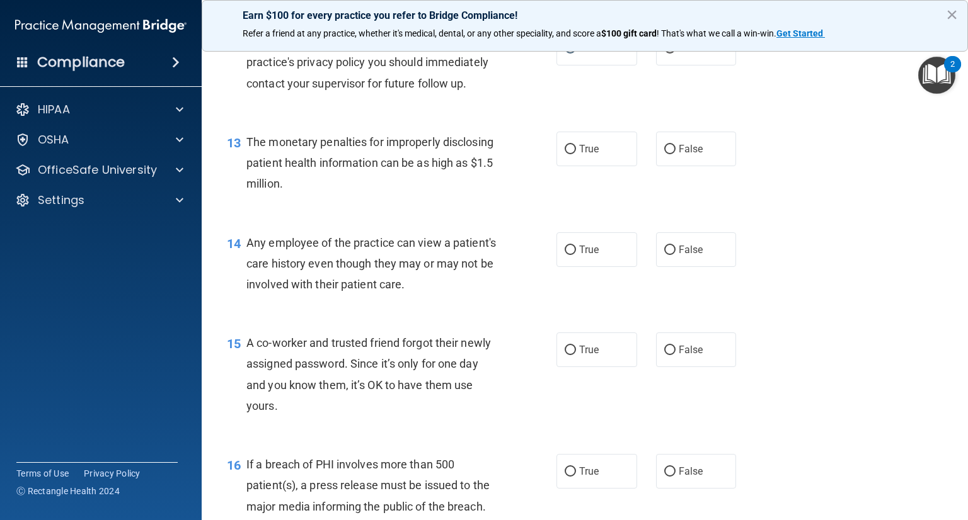
scroll to position [1260, 0]
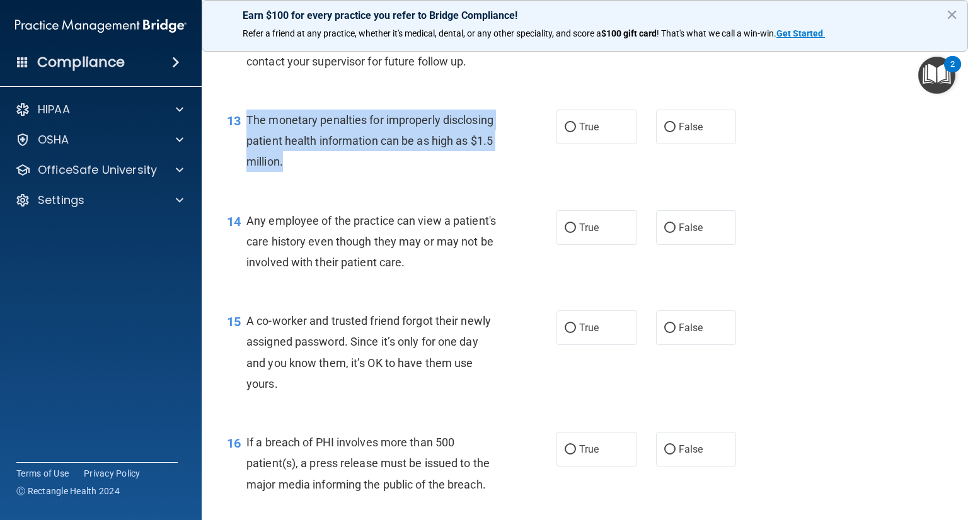
drag, startPoint x: 248, startPoint y: 140, endPoint x: 363, endPoint y: 180, distance: 121.3
click at [363, 173] on div "The monetary penalties for improperly disclosing patient health information can…" at bounding box center [376, 141] width 261 height 63
copy span "The monetary penalties for improperly disclosing patient health information can…"
click at [567, 132] on input "True" at bounding box center [569, 127] width 11 height 9
radio input "true"
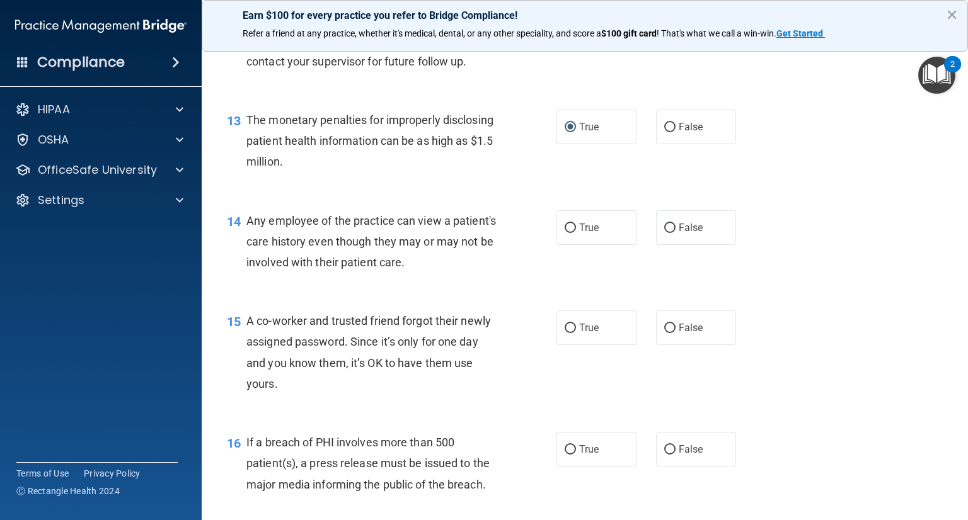
click at [903, 295] on div "14 Any employee of the practice can view a patient's care history even though t…" at bounding box center [584, 245] width 735 height 101
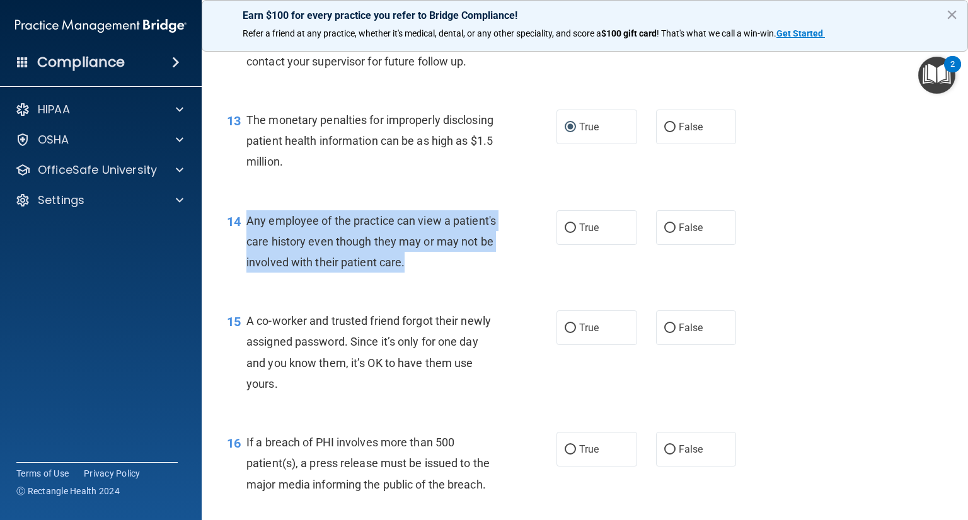
drag, startPoint x: 248, startPoint y: 242, endPoint x: 403, endPoint y: 269, distance: 157.9
click at [498, 273] on div "Any employee of the practice can view a patient's care history even though they…" at bounding box center [376, 241] width 261 height 63
copy span "Any employee of the practice can view a patient's care history even though they…"
click at [666, 233] on input "False" at bounding box center [669, 228] width 11 height 9
radio input "true"
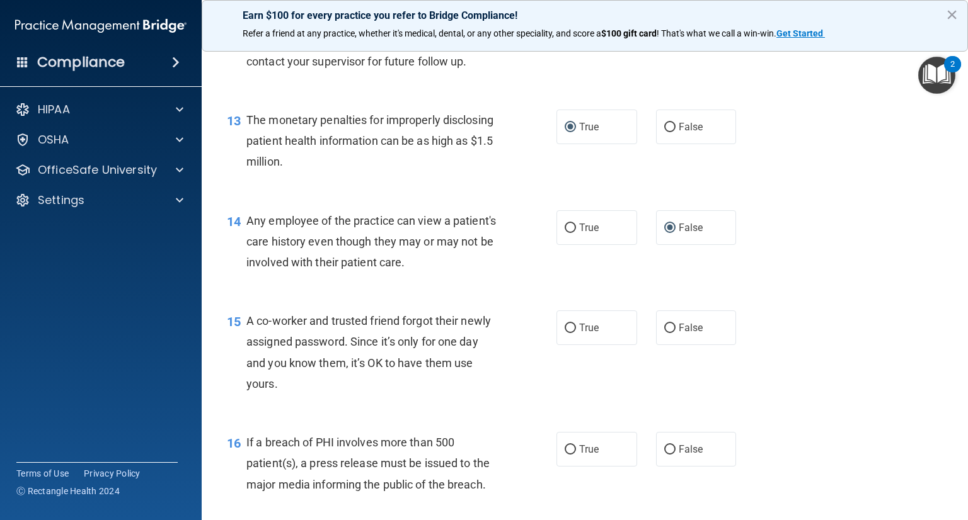
click at [826, 352] on div "15 A co-worker and trusted friend forgot their newly assigned password. Since i…" at bounding box center [584, 356] width 735 height 122
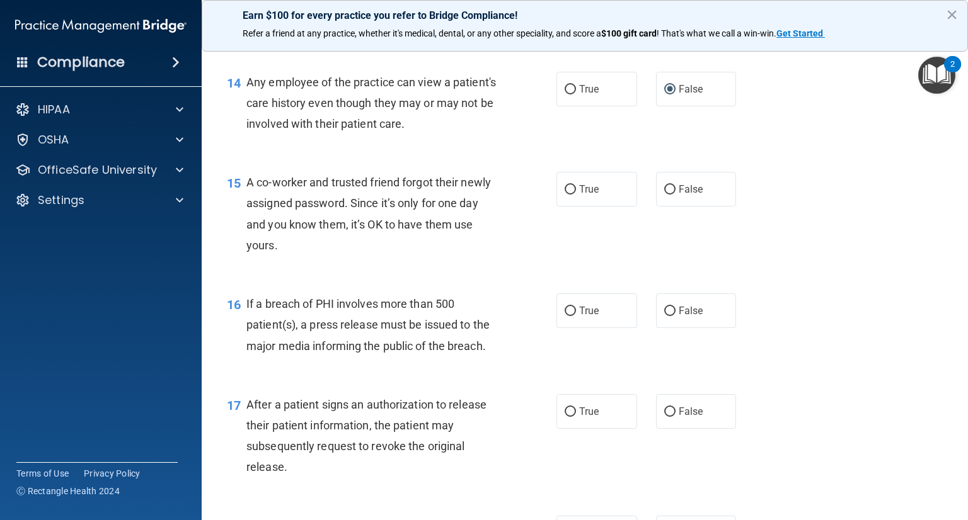
scroll to position [1449, 0]
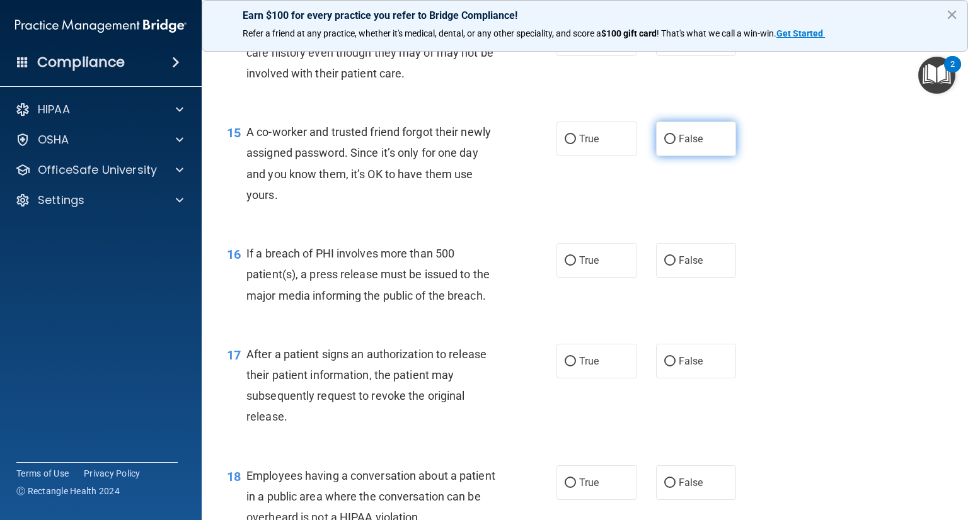
click at [667, 144] on input "False" at bounding box center [669, 139] width 11 height 9
radio input "true"
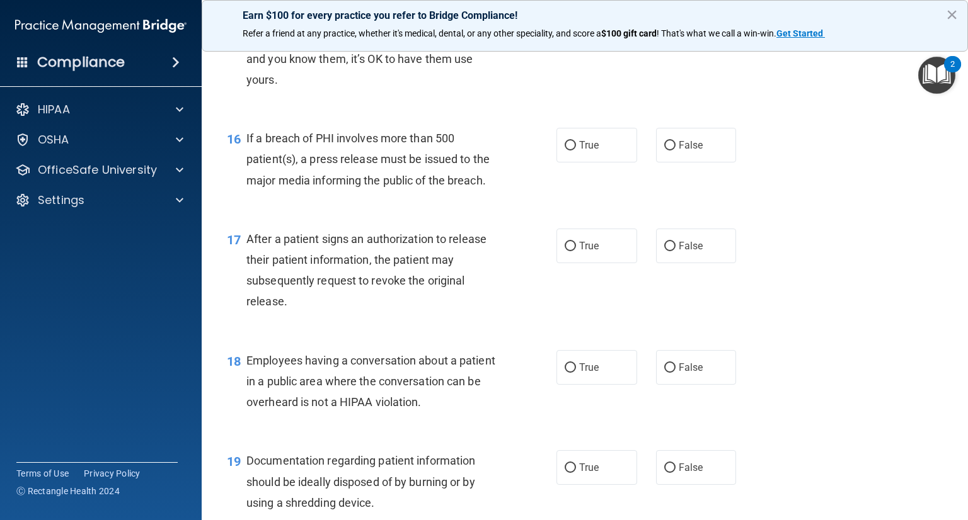
scroll to position [1575, 0]
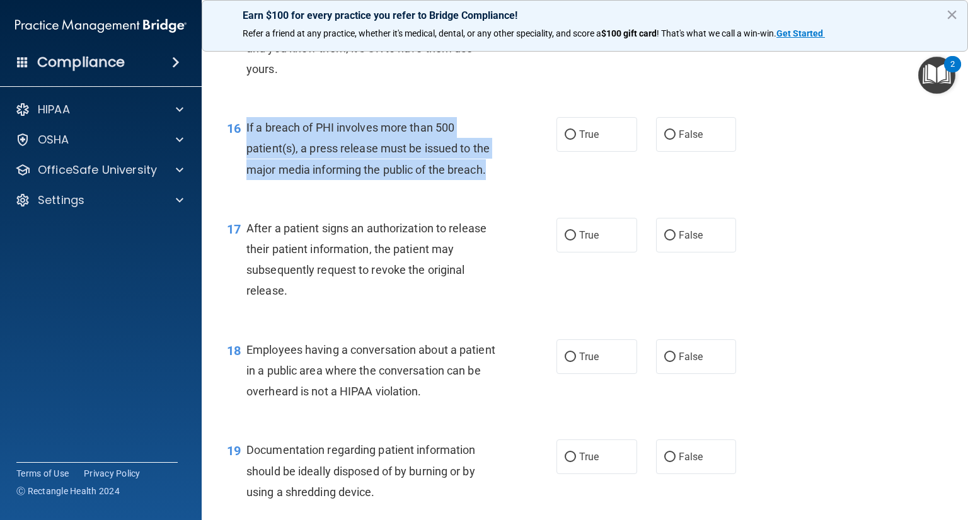
drag, startPoint x: 247, startPoint y: 149, endPoint x: 496, endPoint y: 193, distance: 252.6
click at [496, 180] on div "If a breach of PHI involves more than 500 patient(s), a press release must be i…" at bounding box center [376, 148] width 261 height 63
copy span "If a breach of PHI involves more than 500 patient(s), a press release must be i…"
drag, startPoint x: 564, startPoint y: 149, endPoint x: 568, endPoint y: 158, distance: 9.6
click at [564, 140] on input "True" at bounding box center [569, 134] width 11 height 9
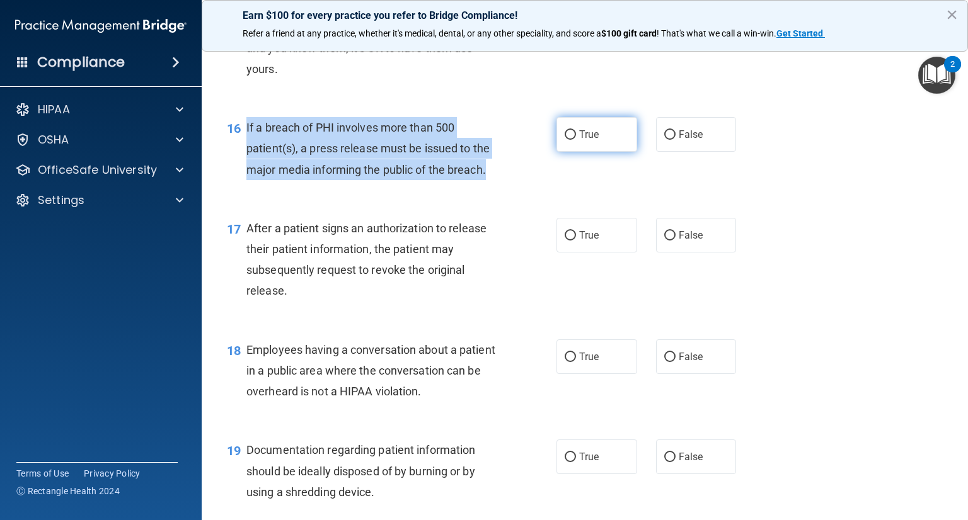
radio input "true"
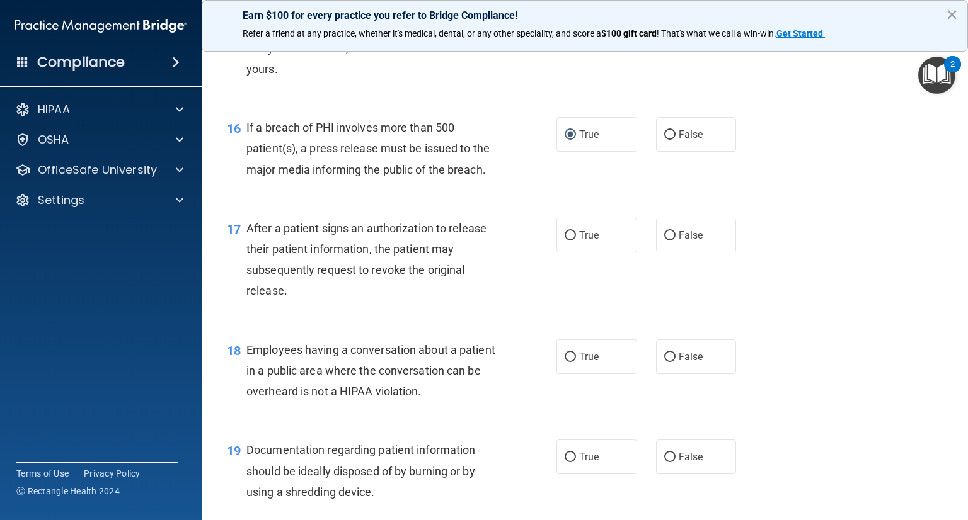
click at [847, 318] on div "17 After a patient signs an authorization to release their patient information,…" at bounding box center [584, 263] width 735 height 122
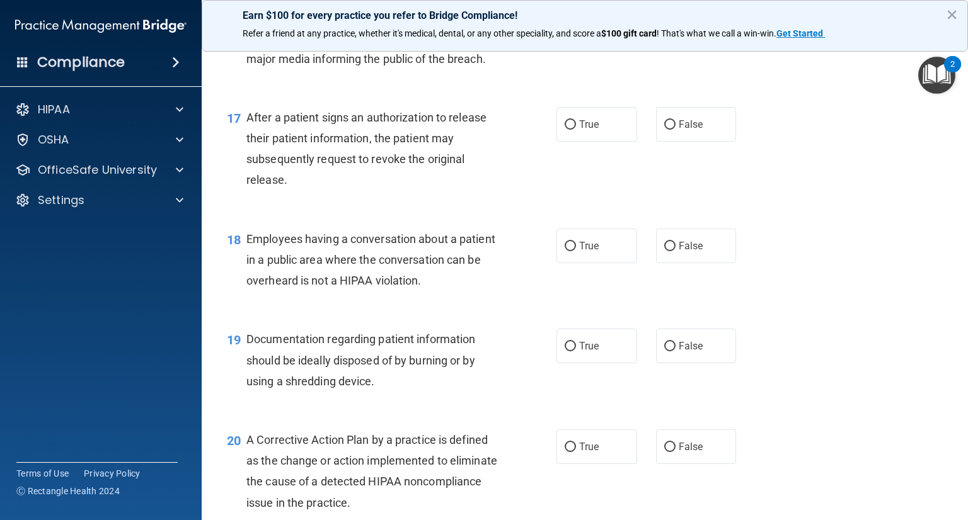
scroll to position [1701, 0]
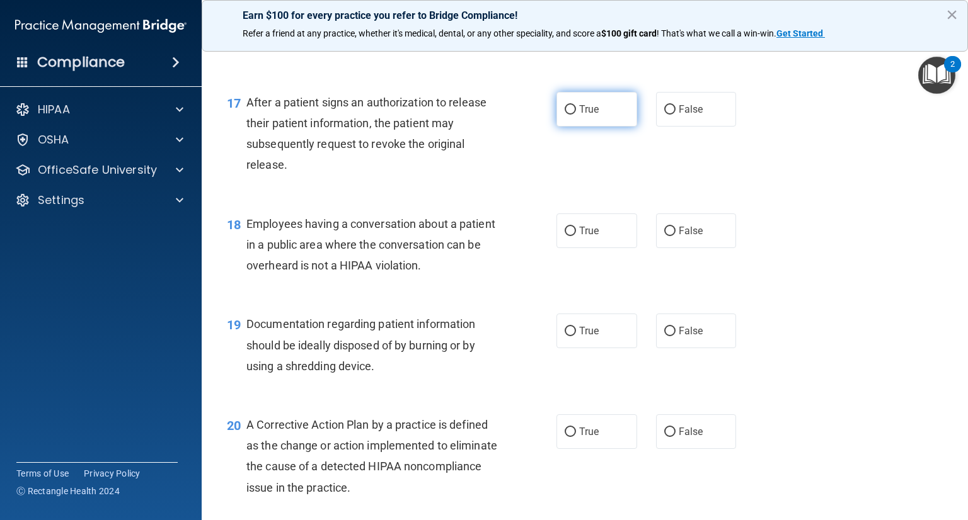
click at [561, 127] on label "True" at bounding box center [596, 109] width 81 height 35
click at [564, 115] on input "True" at bounding box center [569, 109] width 11 height 9
radio input "true"
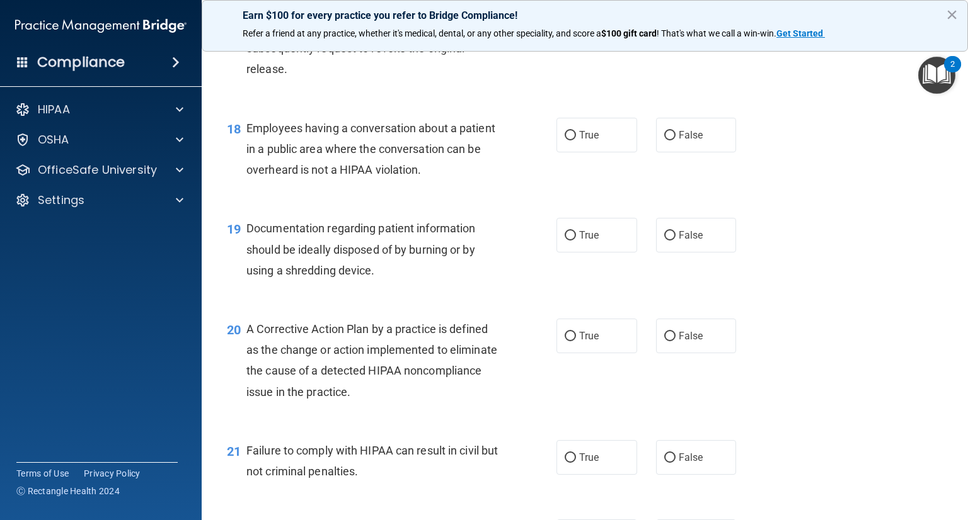
scroll to position [1827, 0]
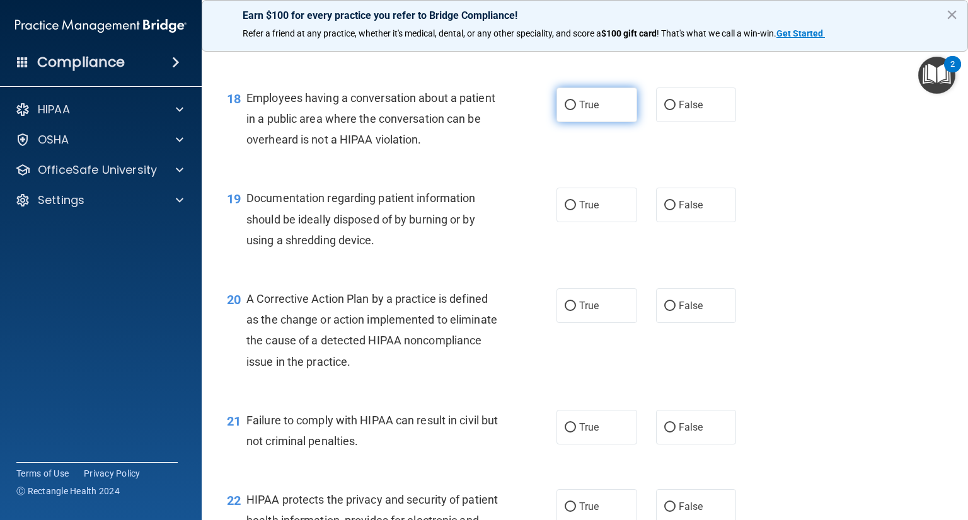
click at [569, 110] on input "True" at bounding box center [569, 105] width 11 height 9
radio input "true"
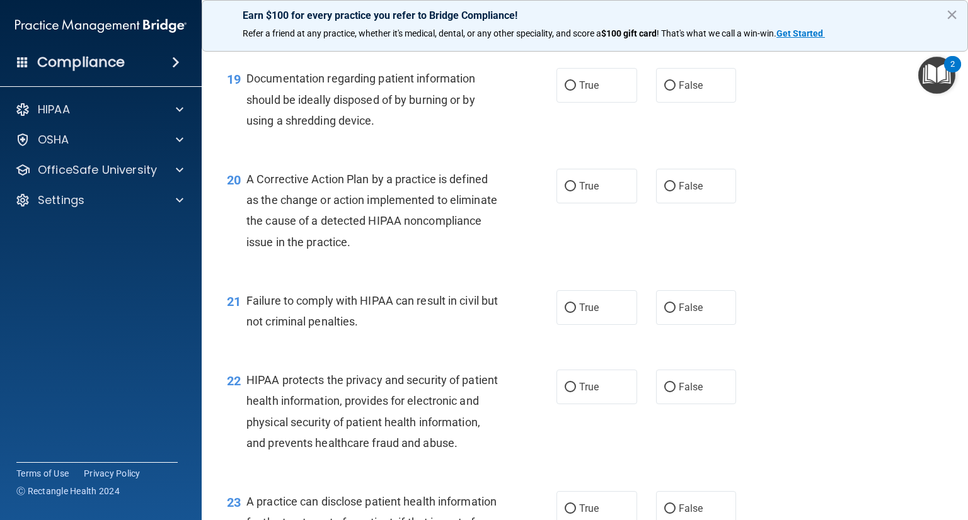
scroll to position [1953, 0]
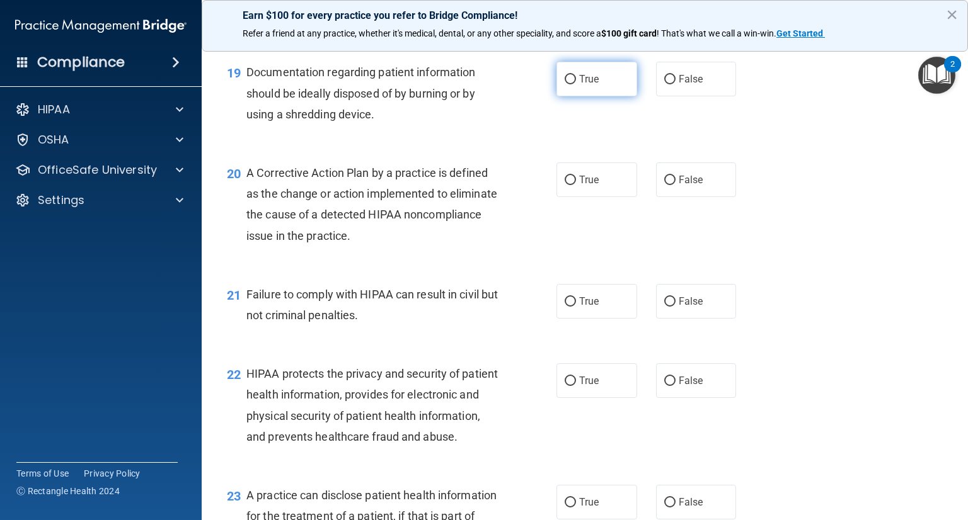
drag, startPoint x: 563, startPoint y: 98, endPoint x: 573, endPoint y: 105, distance: 12.2
click at [564, 84] on input "True" at bounding box center [569, 79] width 11 height 9
radio input "true"
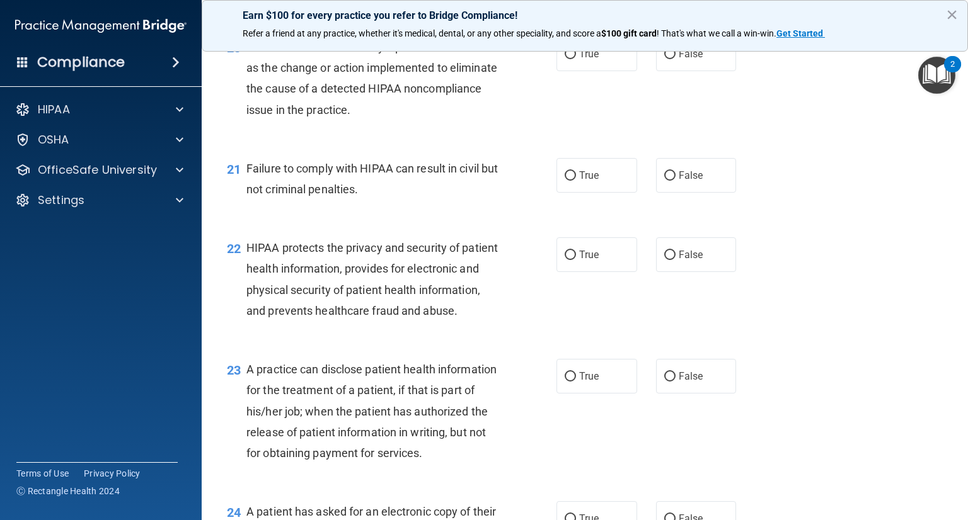
scroll to position [1942, 0]
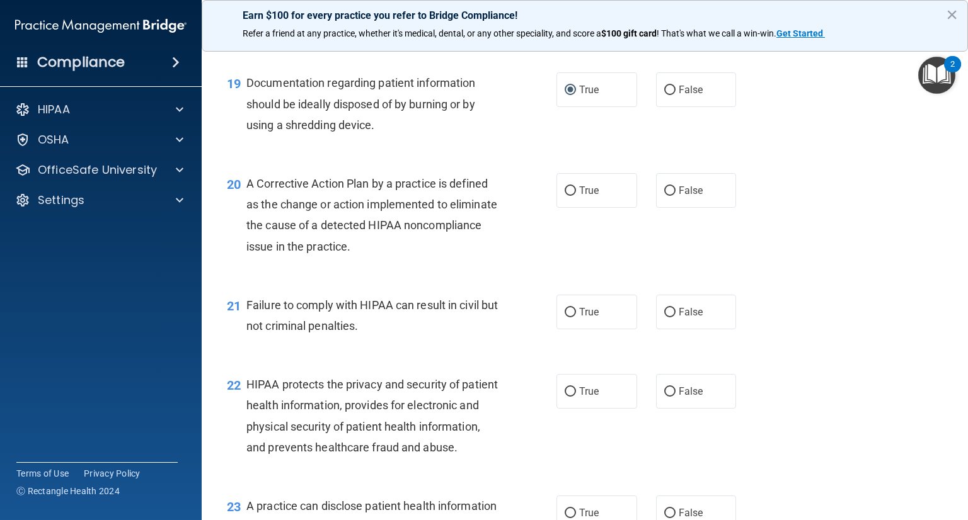
click at [738, 384] on div "22 HIPAA protects the privacy and security of patient health information, provi…" at bounding box center [584, 419] width 735 height 122
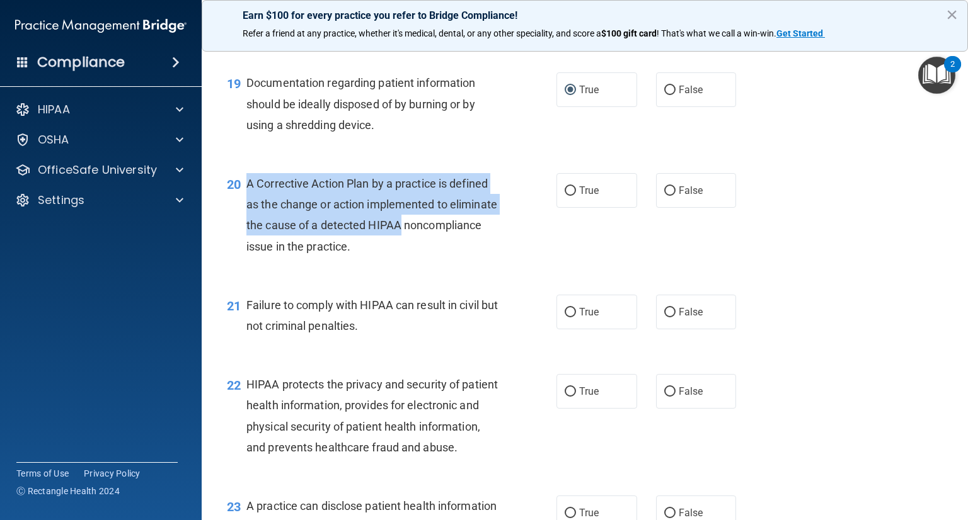
drag, startPoint x: 247, startPoint y: 205, endPoint x: 459, endPoint y: 253, distance: 217.6
click at [459, 253] on div "A Corrective Action Plan by a practice is defined as the change or action imple…" at bounding box center [376, 215] width 261 height 84
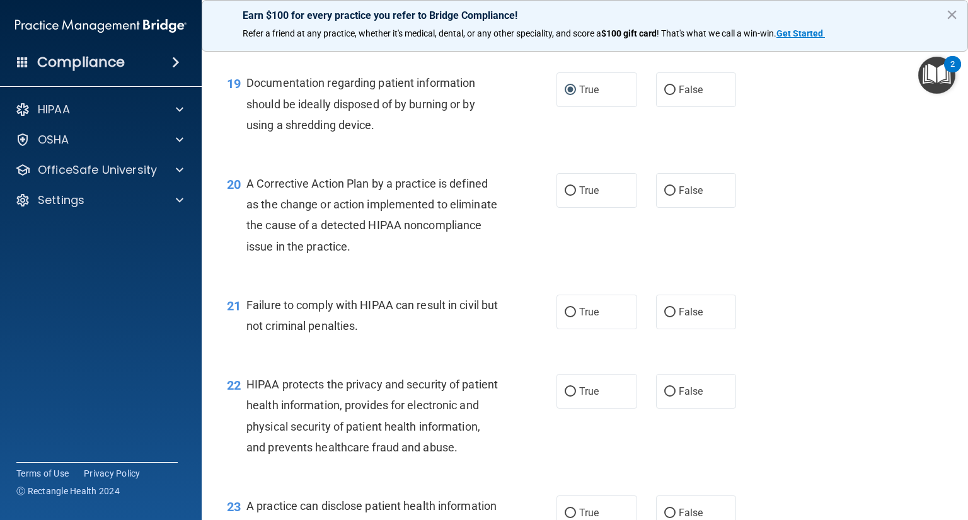
click at [477, 257] on div "A Corrective Action Plan by a practice is defined as the change or action imple…" at bounding box center [376, 215] width 261 height 84
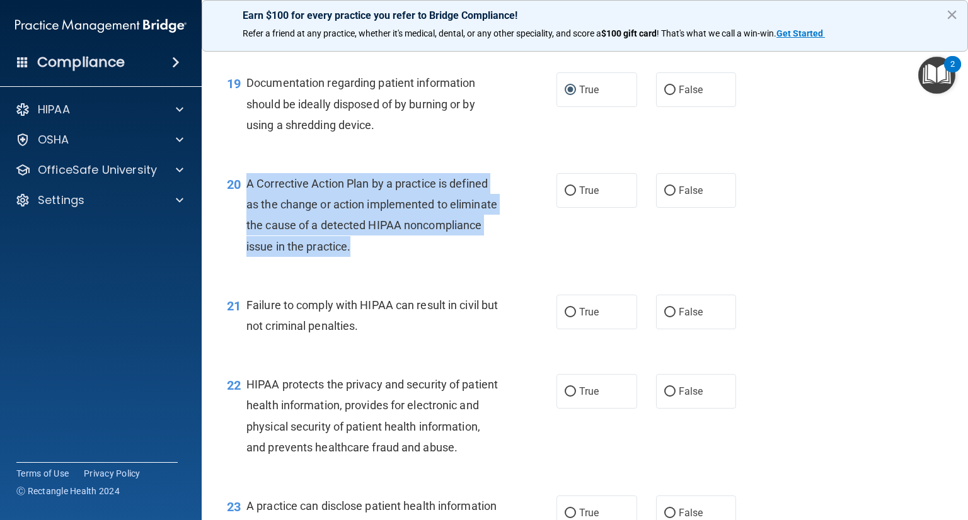
drag, startPoint x: 249, startPoint y: 205, endPoint x: 539, endPoint y: 281, distance: 299.5
click at [539, 263] on div "20 A Corrective Action Plan by a practice is defined as the change or action im…" at bounding box center [391, 218] width 367 height 90
copy span "A Corrective Action Plan by a practice is defined as the change or action imple…"
click at [564, 196] on input "True" at bounding box center [569, 190] width 11 height 9
radio input "true"
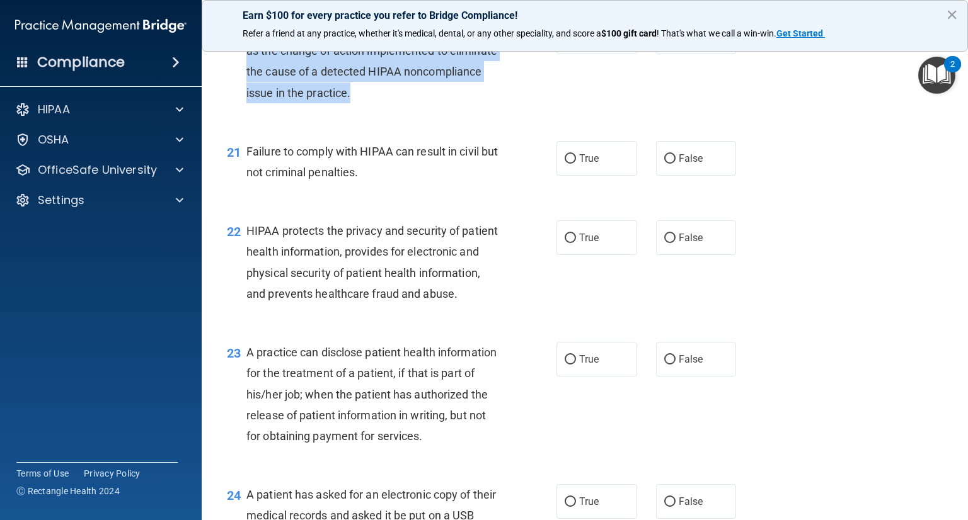
scroll to position [2131, 0]
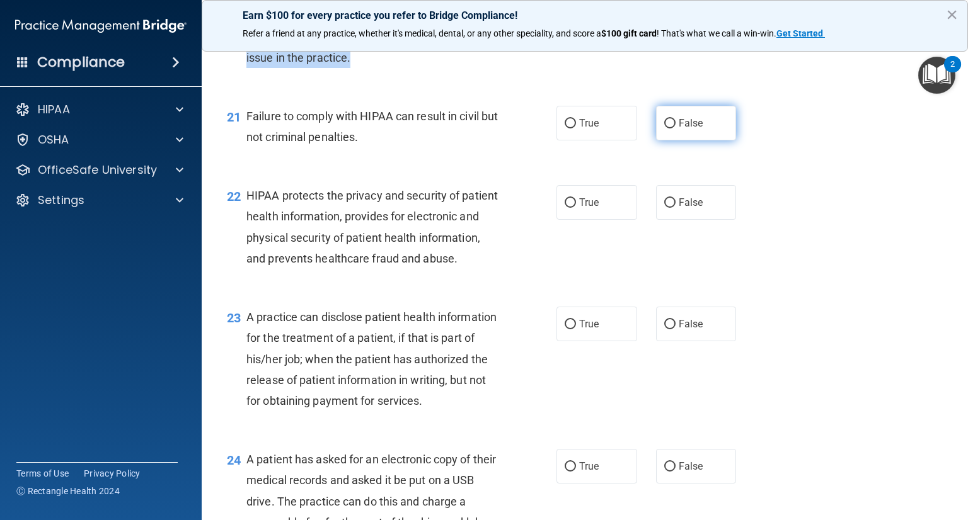
click at [665, 129] on input "False" at bounding box center [669, 123] width 11 height 9
radio input "true"
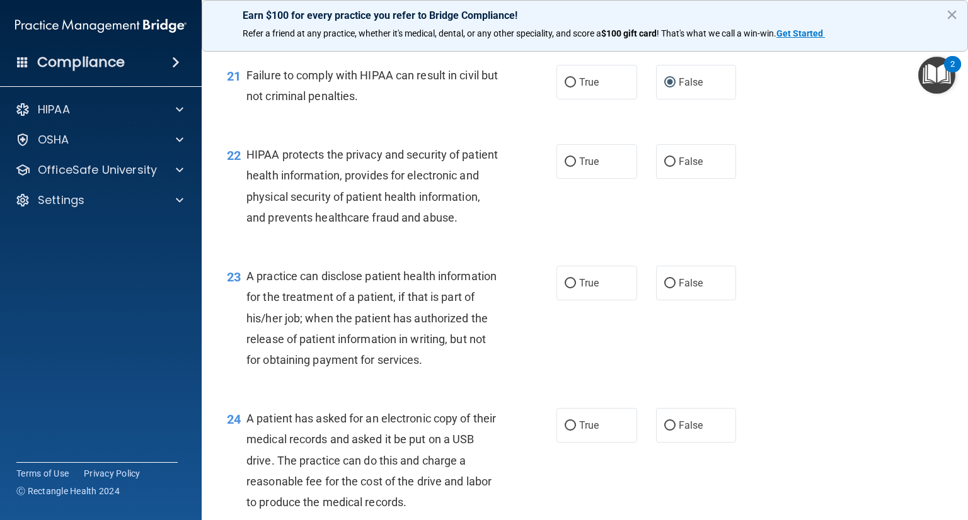
scroll to position [2257, 0]
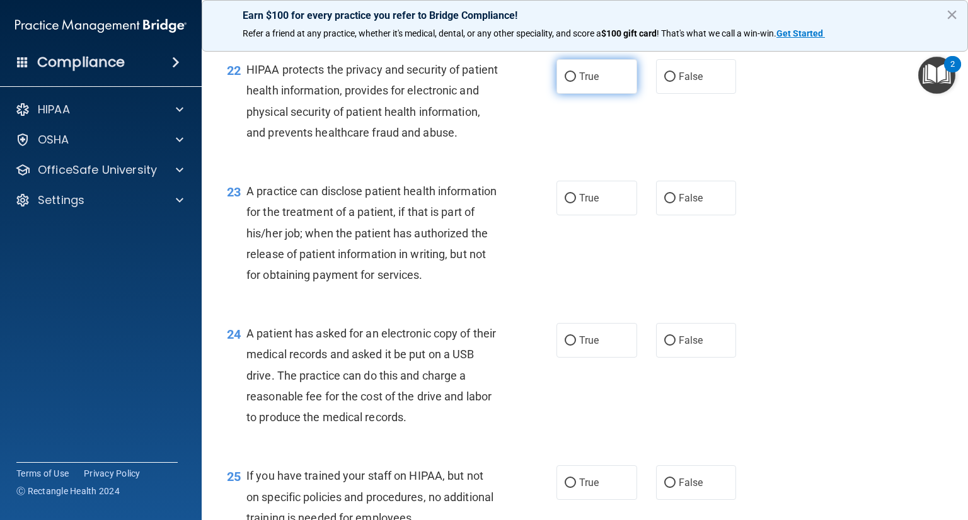
click at [564, 82] on input "True" at bounding box center [569, 76] width 11 height 9
radio input "true"
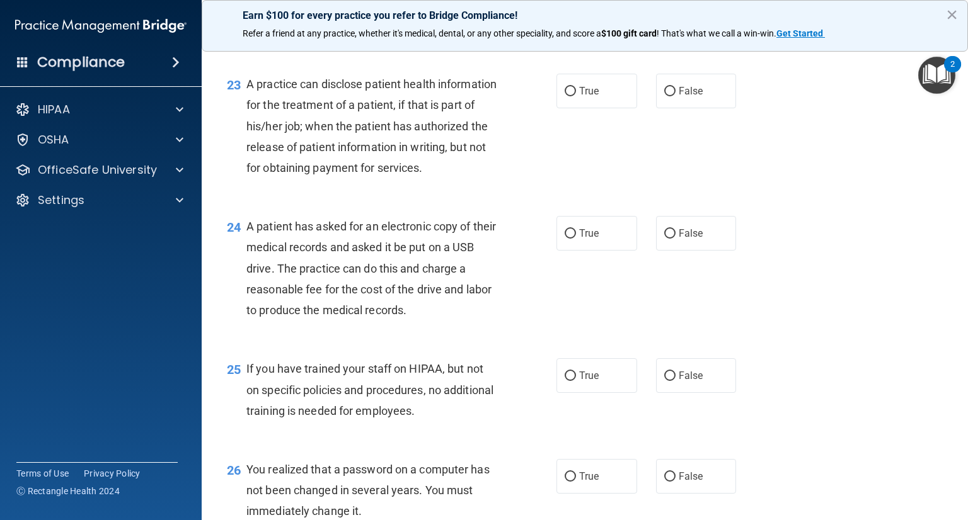
scroll to position [2383, 0]
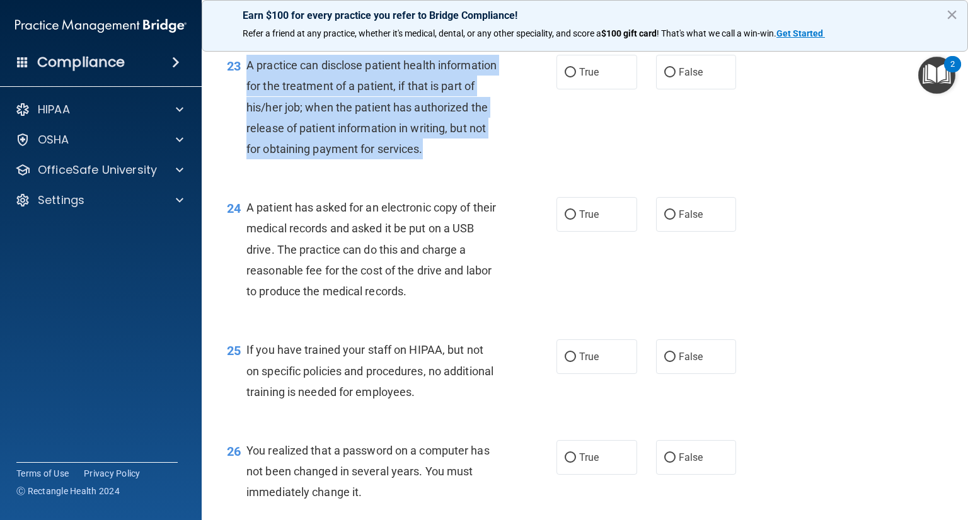
drag, startPoint x: 247, startPoint y: 104, endPoint x: 329, endPoint y: 195, distance: 122.6
click at [338, 159] on div "A practice can disclose patient health information for the treatment of a patie…" at bounding box center [376, 107] width 261 height 105
copy span "A practice can disclose patient health information for the treatment of a patie…"
drag, startPoint x: 665, startPoint y: 114, endPoint x: 680, endPoint y: 139, distance: 29.4
click at [666, 77] on input "False" at bounding box center [669, 72] width 11 height 9
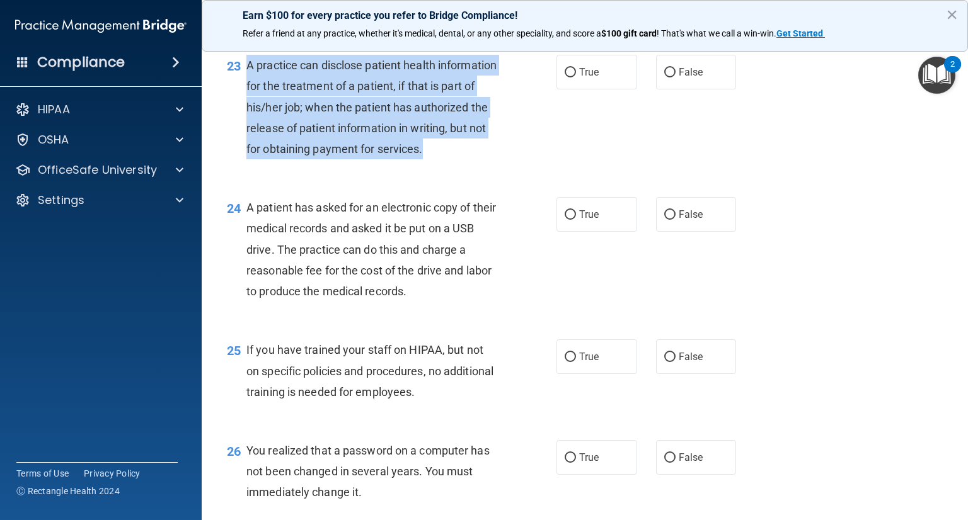
radio input "true"
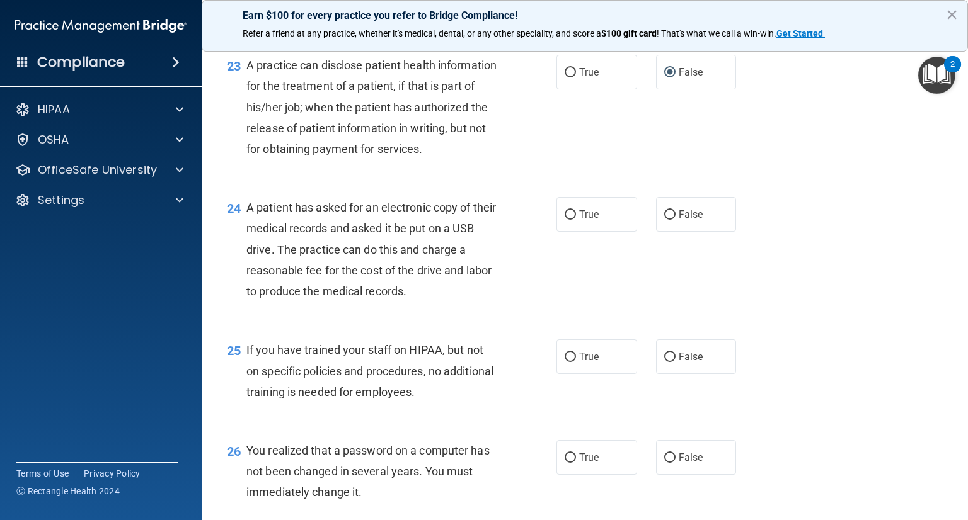
click at [892, 319] on div "24 A patient has asked for an electronic copy of their medical records and aske…" at bounding box center [584, 252] width 735 height 142
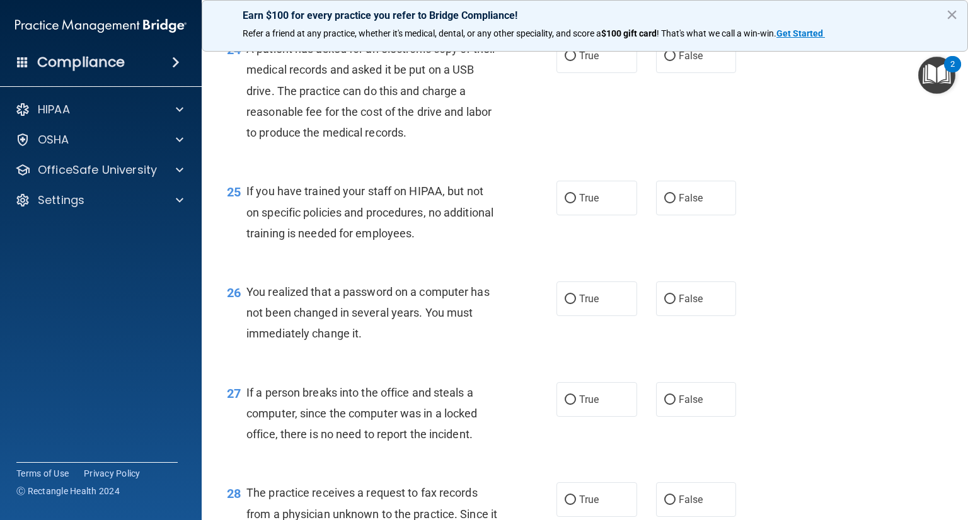
scroll to position [2572, 0]
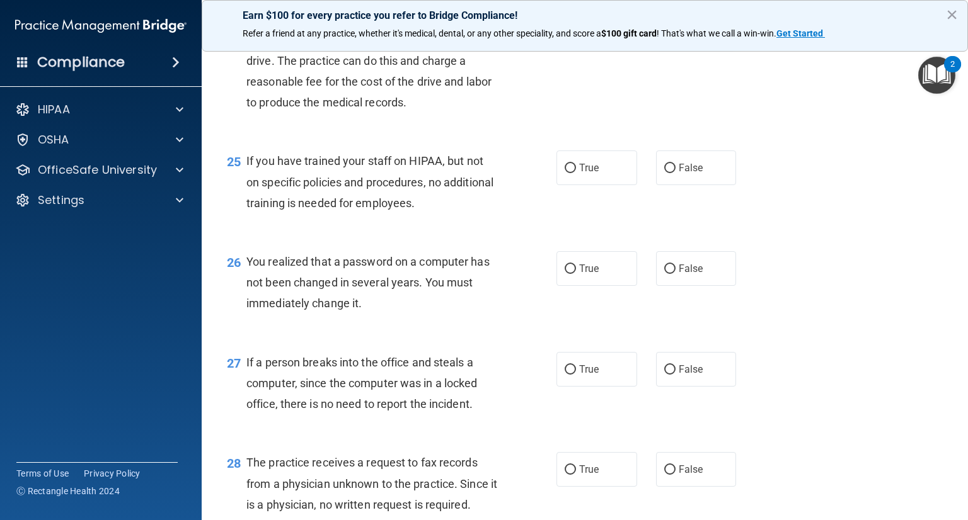
drag, startPoint x: 664, startPoint y: 89, endPoint x: 691, endPoint y: 104, distance: 30.7
click at [664, 31] on input "False" at bounding box center [669, 25] width 11 height 9
radio input "true"
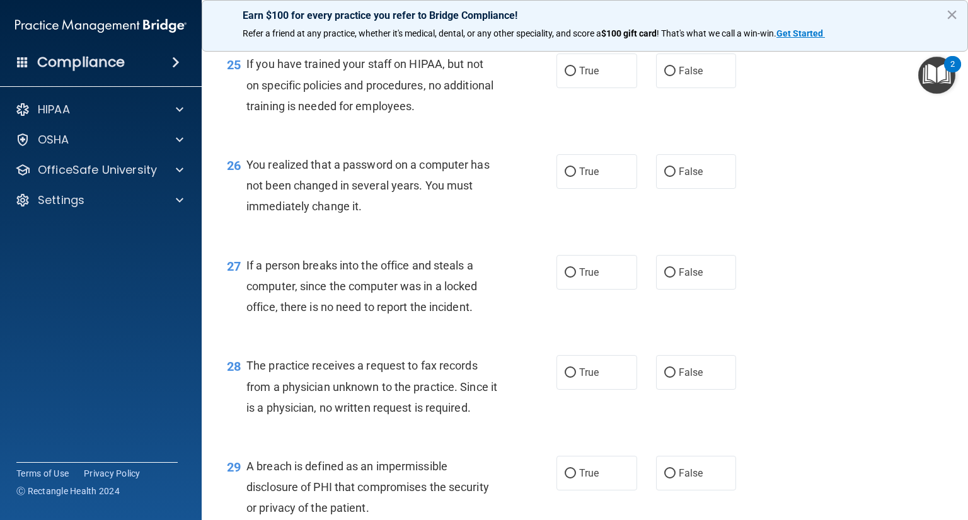
scroll to position [2698, 0]
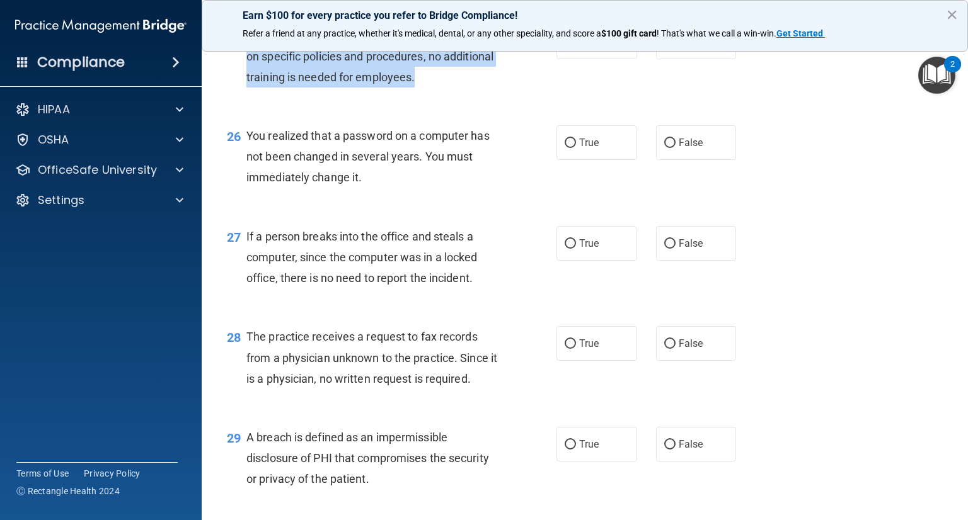
drag, startPoint x: 246, startPoint y: 99, endPoint x: 505, endPoint y: 154, distance: 265.3
click at [505, 94] on div "25 If you have trained your staff on HIPAA, but not on specific policies and pr…" at bounding box center [391, 59] width 367 height 69
copy span "If you have trained your staff on HIPAA, but not on specific policies and proce…"
drag, startPoint x: 664, startPoint y: 110, endPoint x: 666, endPoint y: 120, distance: 10.4
click at [664, 59] on label "False" at bounding box center [696, 42] width 81 height 35
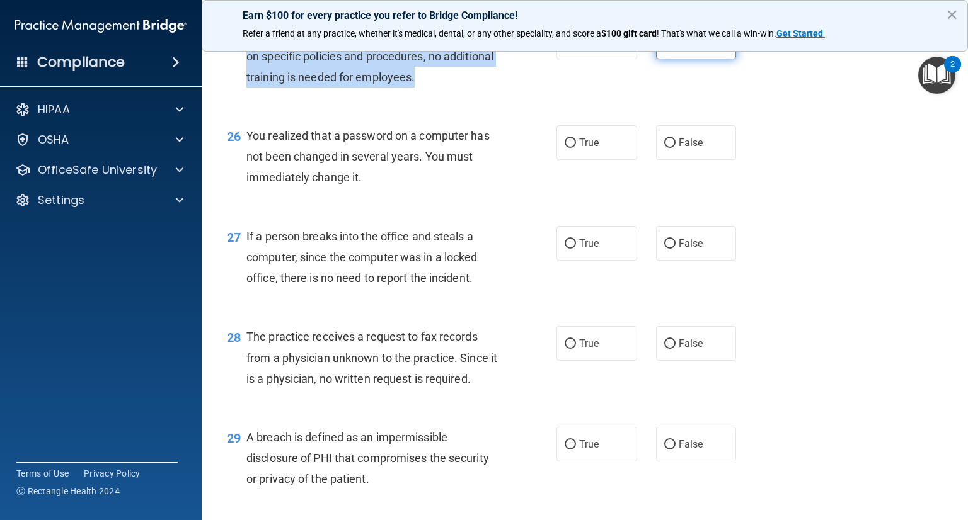
click at [664, 47] on input "False" at bounding box center [669, 42] width 11 height 9
radio input "true"
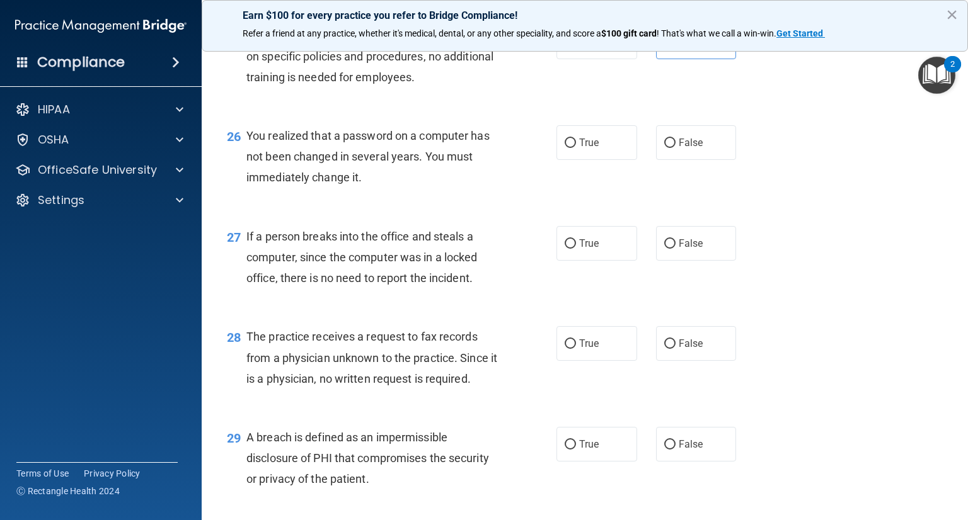
click at [781, 311] on div "27 If a person breaks into the office and steals a computer, since the computer…" at bounding box center [584, 260] width 735 height 101
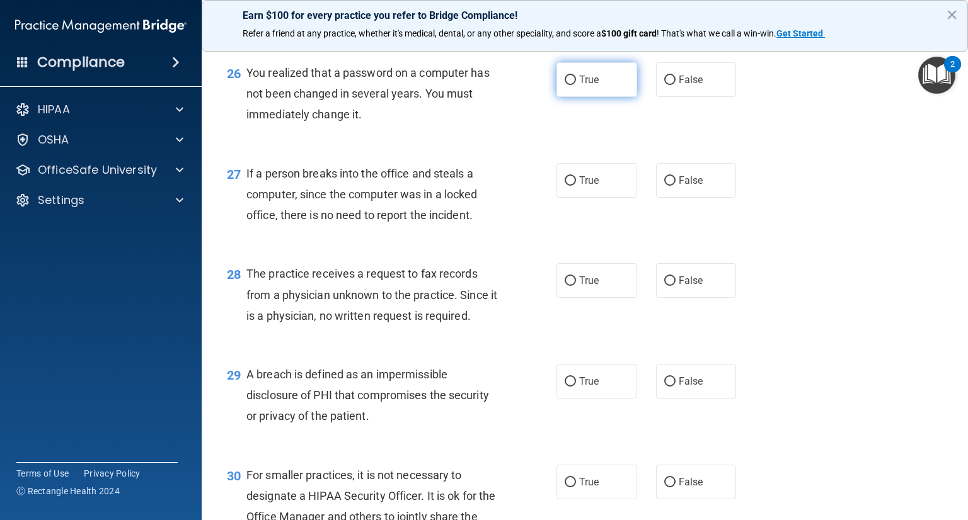
click at [571, 97] on label "True" at bounding box center [596, 79] width 81 height 35
click at [571, 85] on input "True" at bounding box center [569, 80] width 11 height 9
radio input "true"
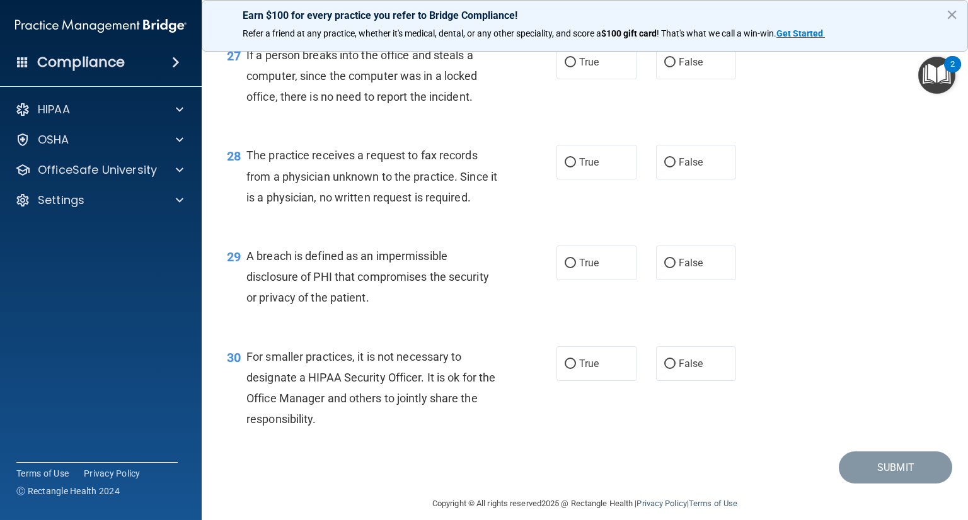
scroll to position [2887, 0]
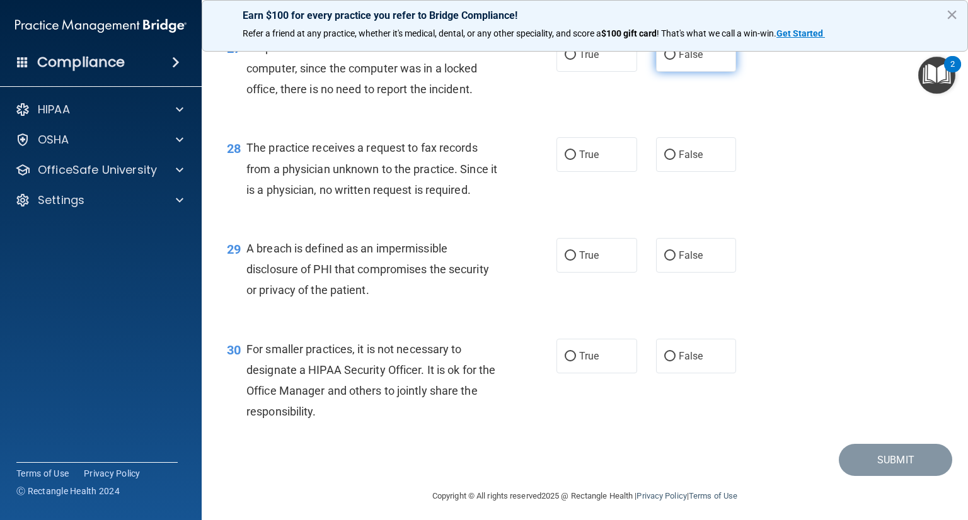
click at [664, 60] on input "False" at bounding box center [669, 54] width 11 height 9
radio input "true"
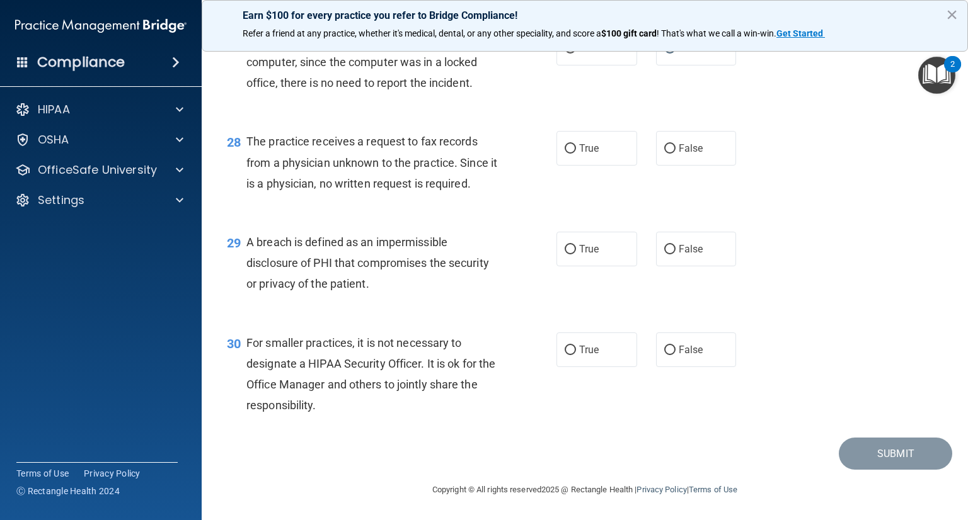
scroll to position [2950, 0]
click at [664, 154] on input "False" at bounding box center [669, 148] width 11 height 9
radio input "true"
click at [564, 254] on input "True" at bounding box center [569, 249] width 11 height 9
radio input "true"
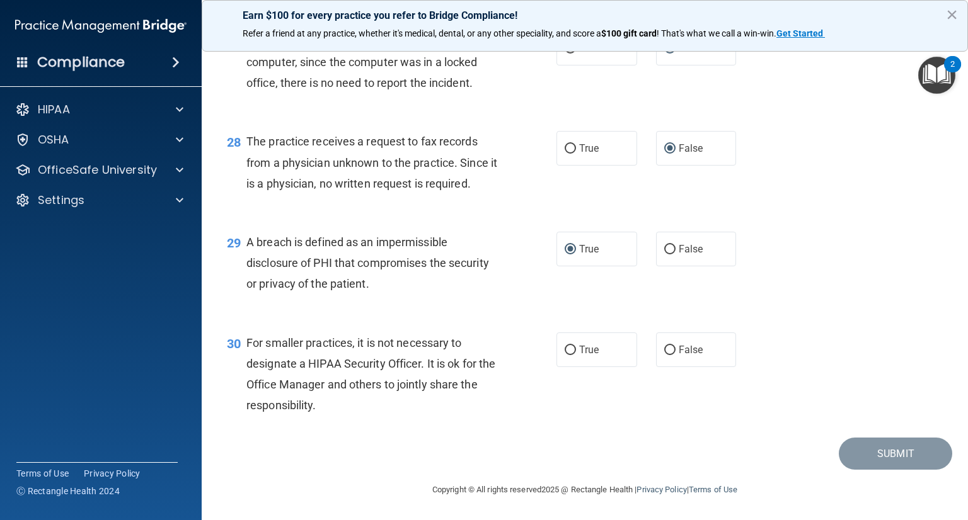
scroll to position [2956, 0]
click at [664, 350] on input "False" at bounding box center [669, 350] width 11 height 9
radio input "true"
click at [886, 454] on button "Submit" at bounding box center [894, 454] width 113 height 32
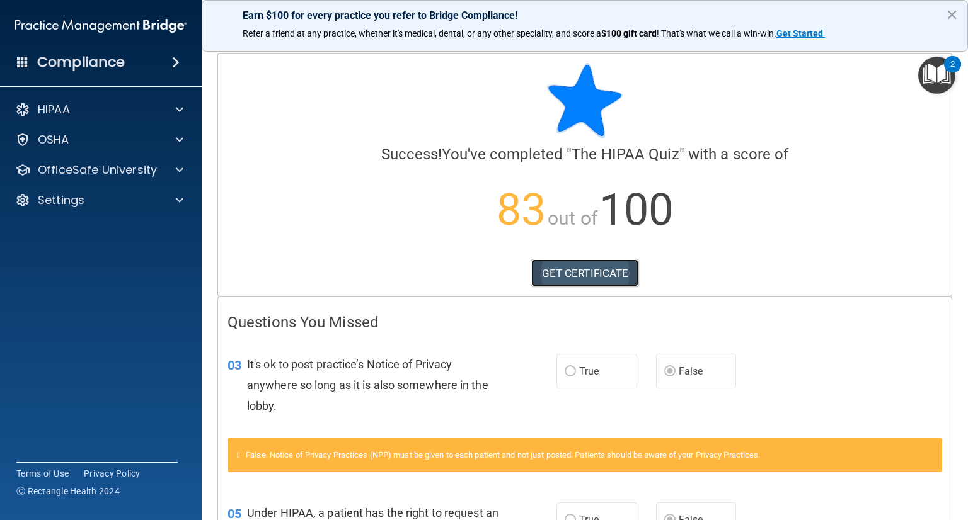
click at [564, 277] on link "GET CERTIFICATE" at bounding box center [585, 274] width 108 height 28
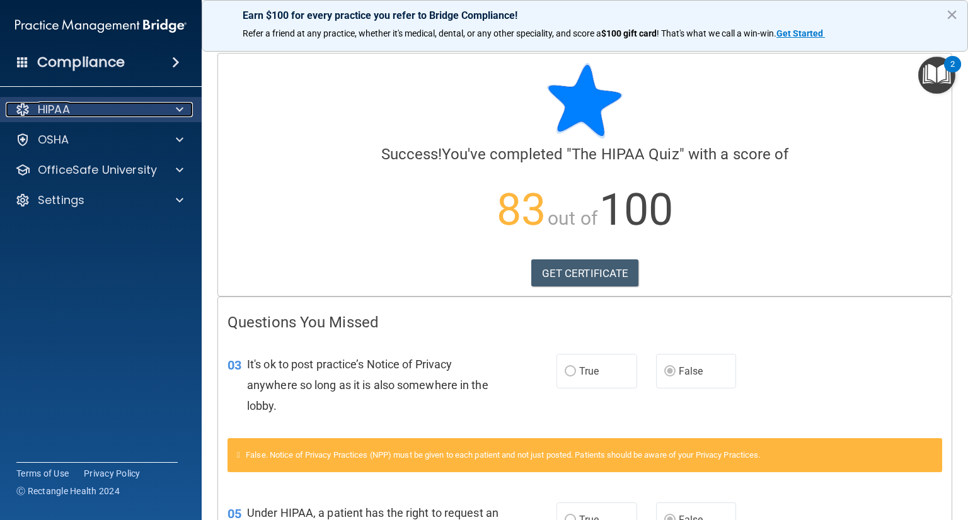
click at [184, 107] on div at bounding box center [177, 109] width 31 height 15
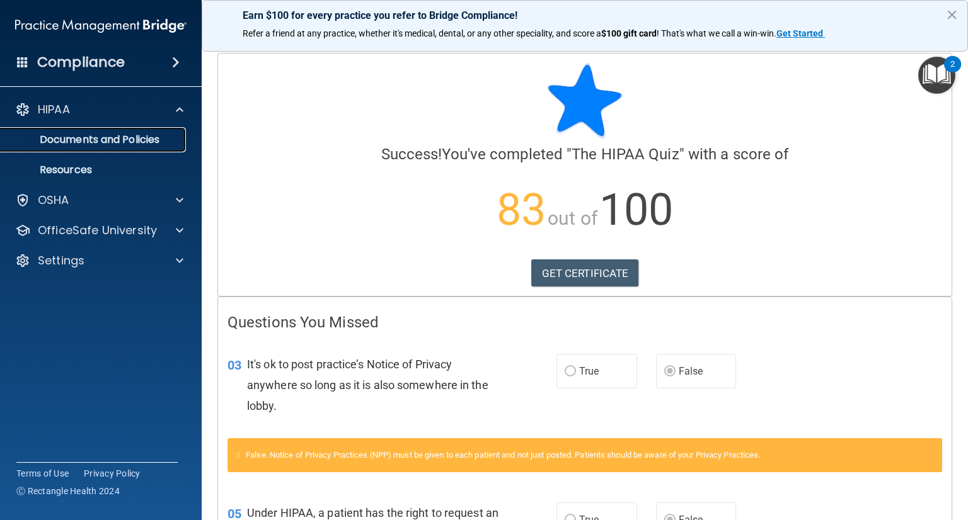
click at [146, 137] on p "Documents and Policies" at bounding box center [94, 140] width 172 height 13
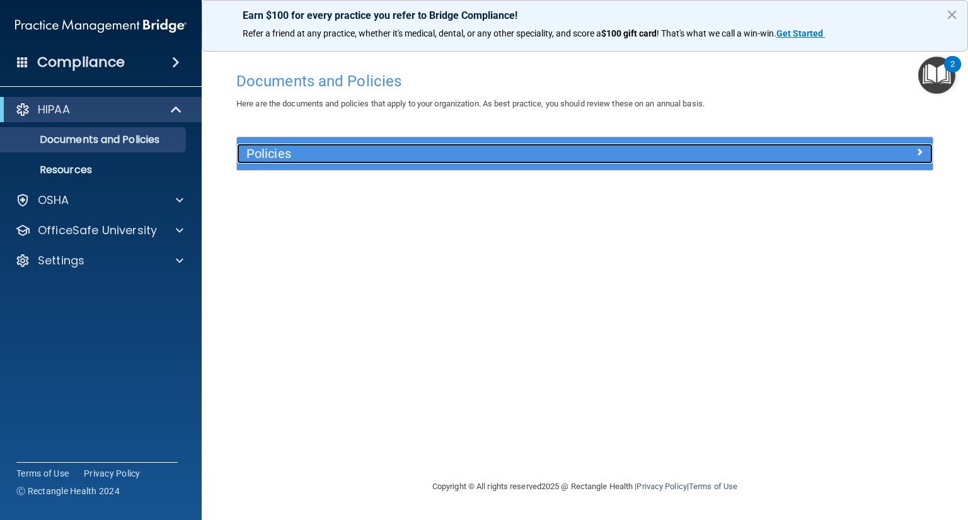
click at [915, 156] on div at bounding box center [845, 151] width 174 height 15
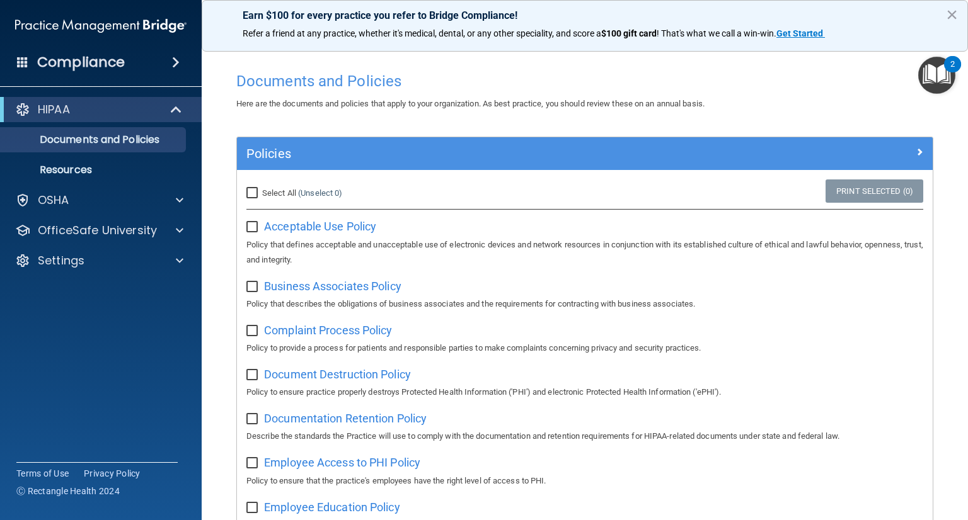
click at [940, 166] on main "Documents and Policies Here are the documents and policies that apply to your o…" at bounding box center [585, 280] width 766 height 480
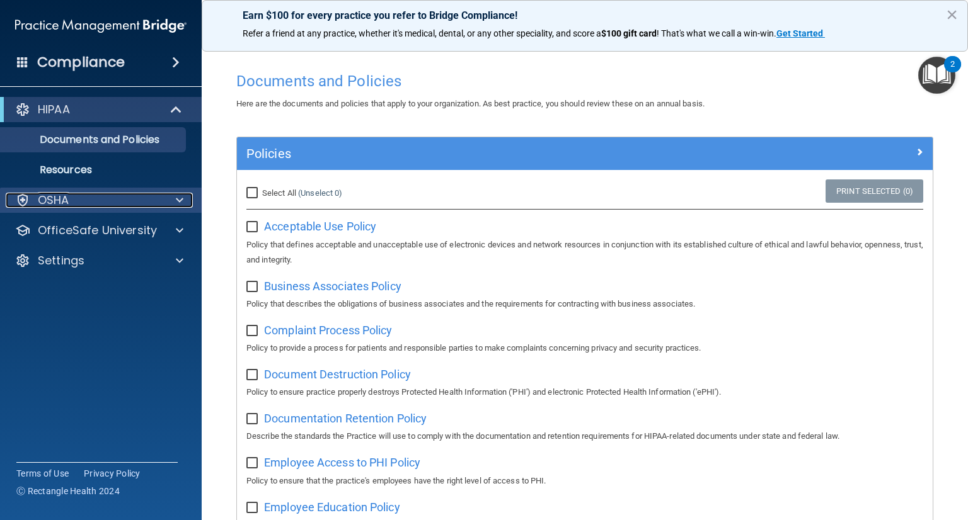
click at [180, 198] on span at bounding box center [180, 200] width 8 height 15
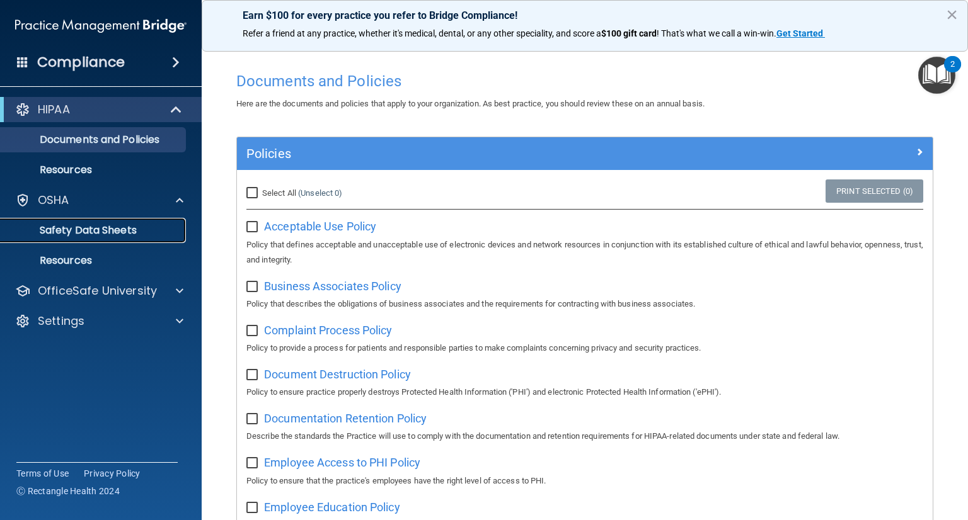
click at [136, 228] on p "Safety Data Sheets" at bounding box center [94, 230] width 172 height 13
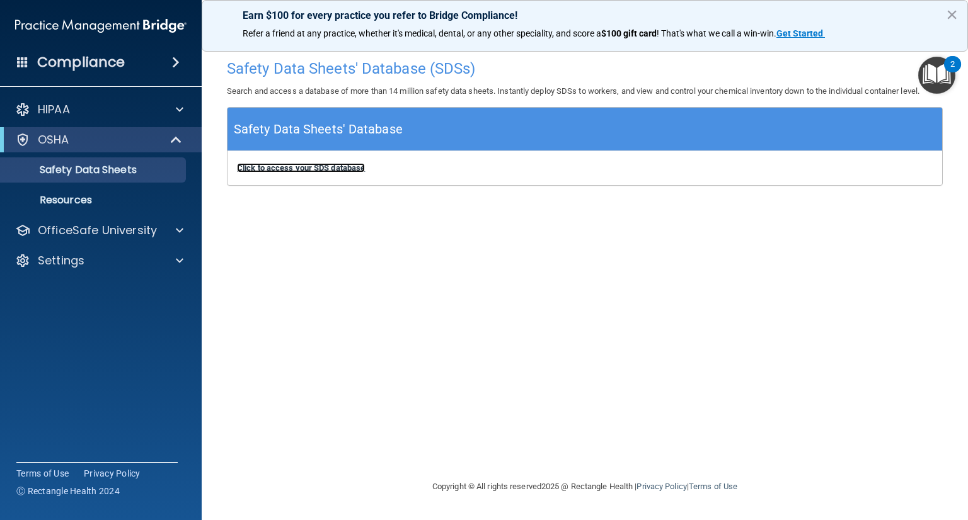
click at [278, 172] on b "Click to access your SDS database" at bounding box center [301, 167] width 128 height 9
click at [103, 205] on p "Resources" at bounding box center [94, 200] width 172 height 13
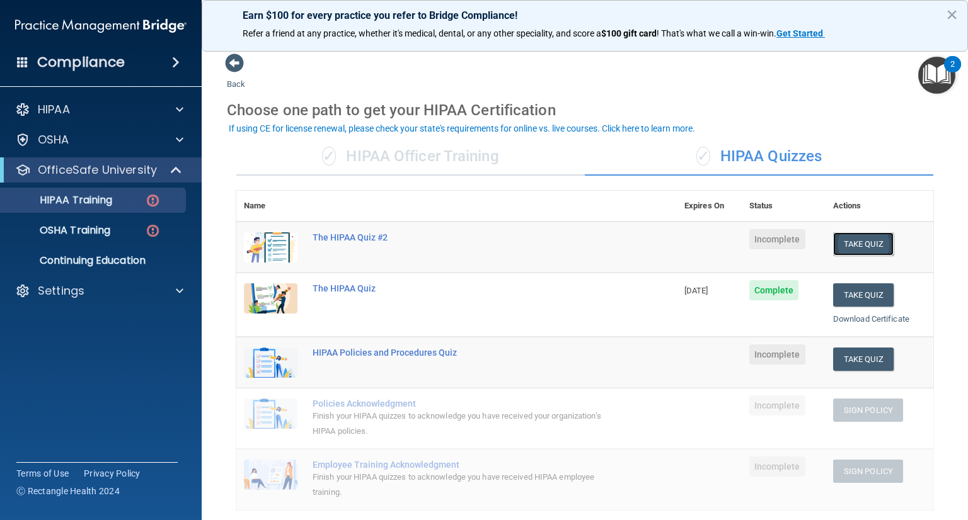
click at [853, 248] on button "Take Quiz" at bounding box center [863, 243] width 60 height 23
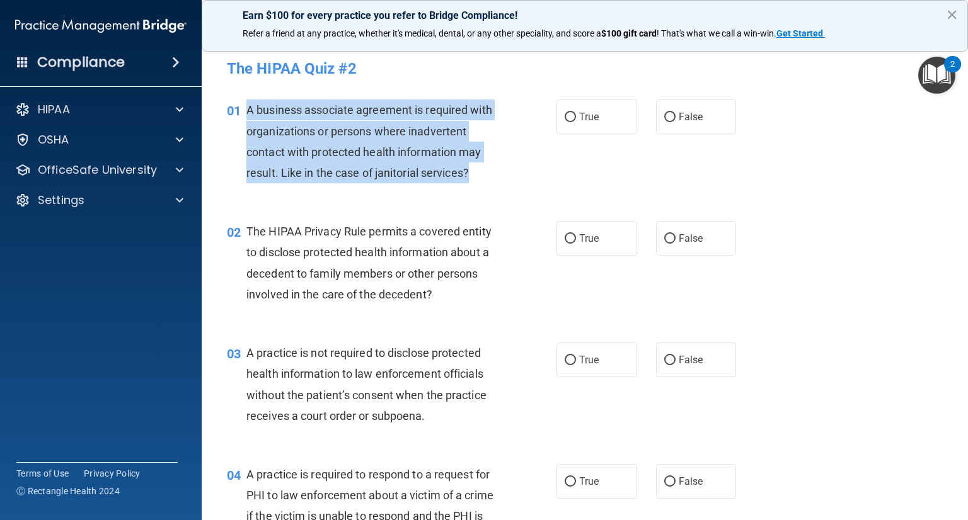
drag, startPoint x: 248, startPoint y: 108, endPoint x: 419, endPoint y: 154, distance: 177.6
click at [489, 169] on div "A business associate agreement is required with organizations or persons where …" at bounding box center [376, 142] width 261 height 84
copy span "A business associate agreement is required with organizations or persons where …"
click at [664, 117] on input "False" at bounding box center [669, 117] width 11 height 9
radio input "true"
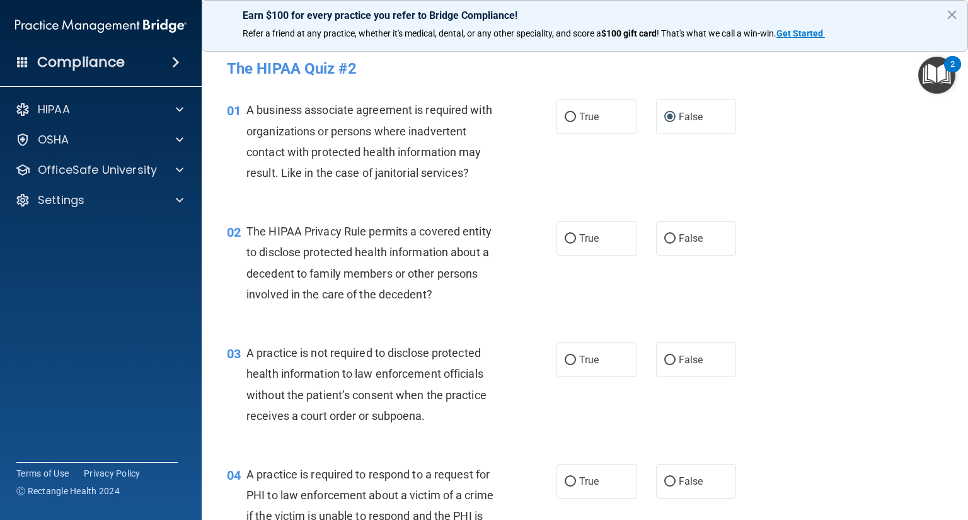
click at [795, 287] on div "02 The HIPAA Privacy Rule permits a covered entity to disclose protected health…" at bounding box center [584, 266] width 735 height 122
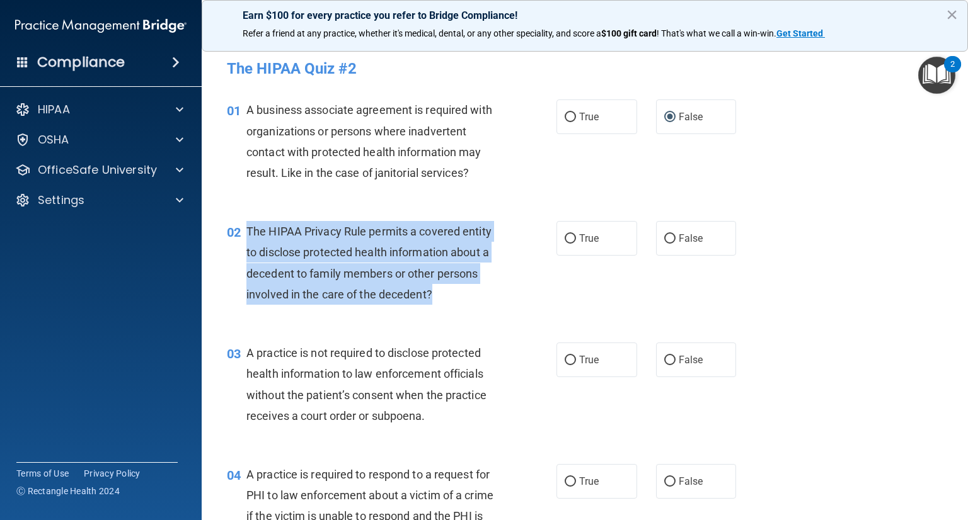
drag, startPoint x: 248, startPoint y: 227, endPoint x: 432, endPoint y: 275, distance: 190.8
click at [483, 290] on div "The HIPAA Privacy Rule permits a covered entity to disclose protected health in…" at bounding box center [376, 263] width 261 height 84
copy span "The HIPAA Privacy Rule permits a covered entity to disclose protected health in…"
drag, startPoint x: 564, startPoint y: 235, endPoint x: 638, endPoint y: 240, distance: 73.9
click at [564, 234] on input "True" at bounding box center [569, 238] width 11 height 9
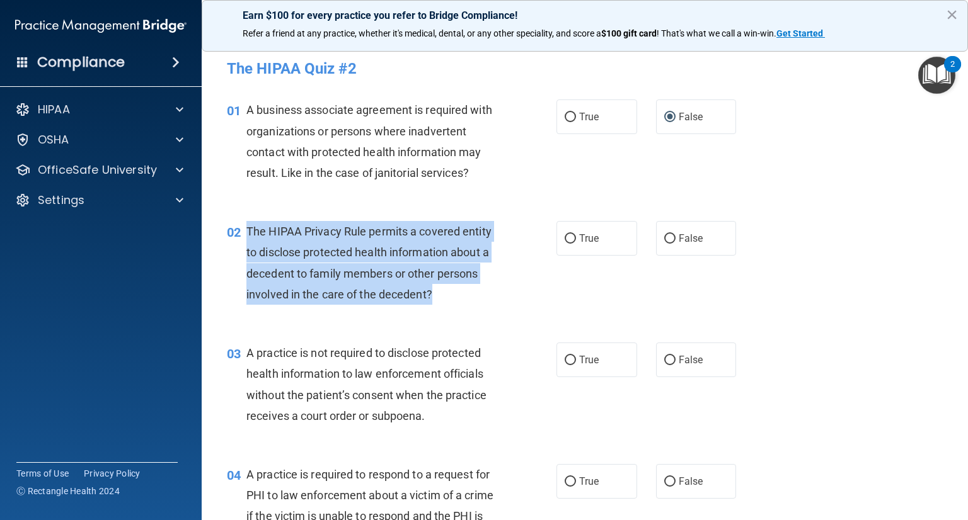
radio input "true"
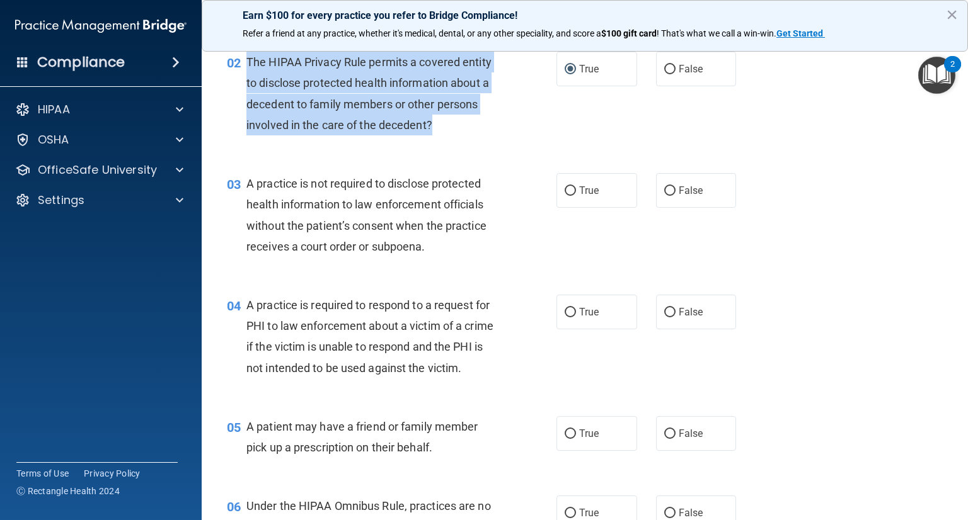
scroll to position [189, 0]
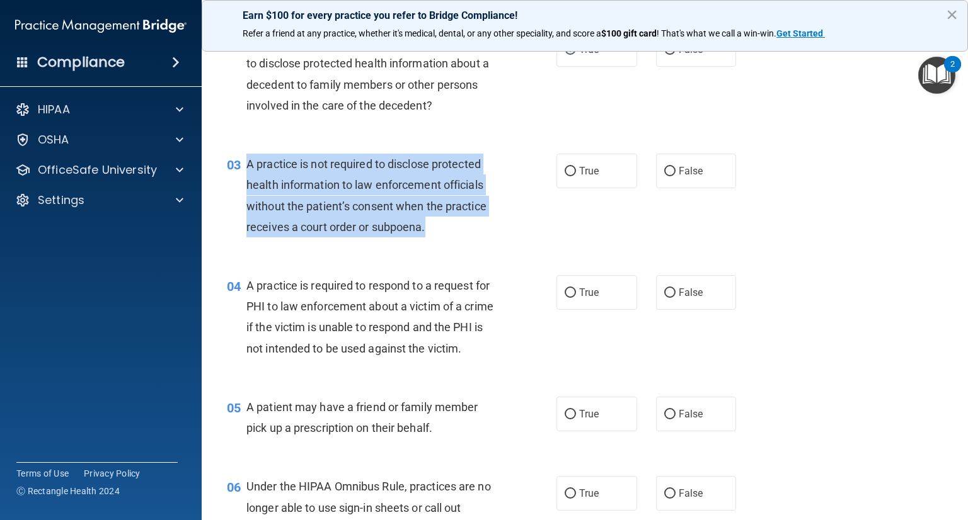
drag, startPoint x: 248, startPoint y: 161, endPoint x: 435, endPoint y: 218, distance: 195.5
click at [501, 237] on div "A practice is not required to disclose protected health information to law enfo…" at bounding box center [376, 196] width 261 height 84
copy span "A practice is not required to disclose protected health information to law enfo…"
click at [664, 173] on input "False" at bounding box center [669, 171] width 11 height 9
radio input "true"
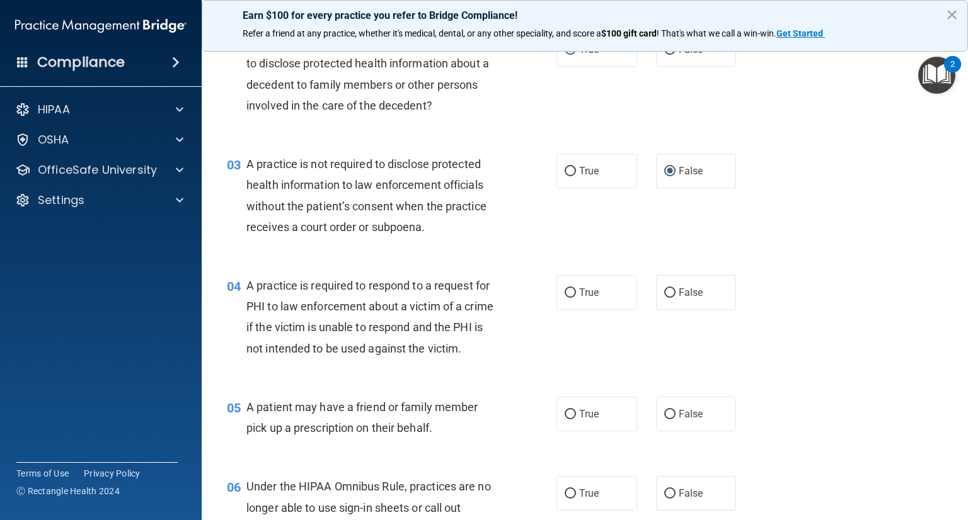
click at [721, 369] on div "04 A practice is required to respond to a request for PHI to law enforcement ab…" at bounding box center [584, 321] width 735 height 122
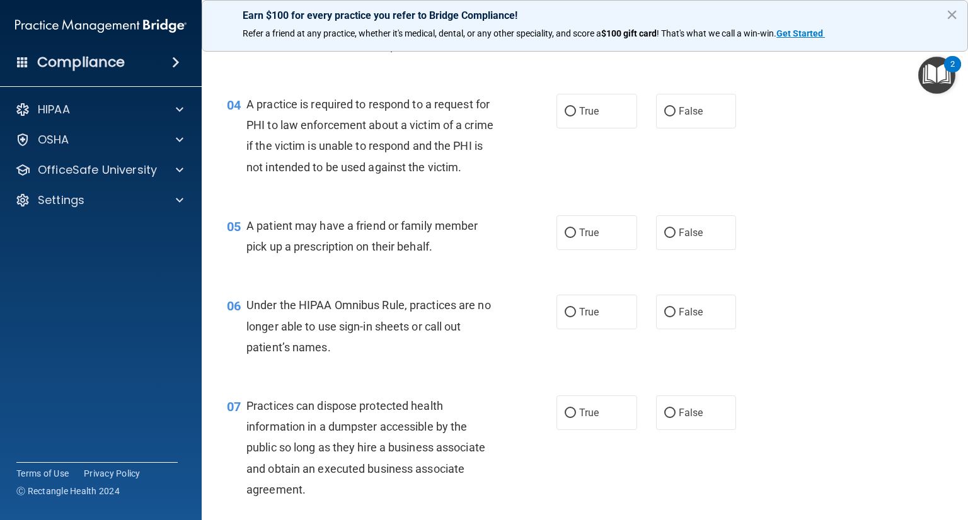
scroll to position [378, 0]
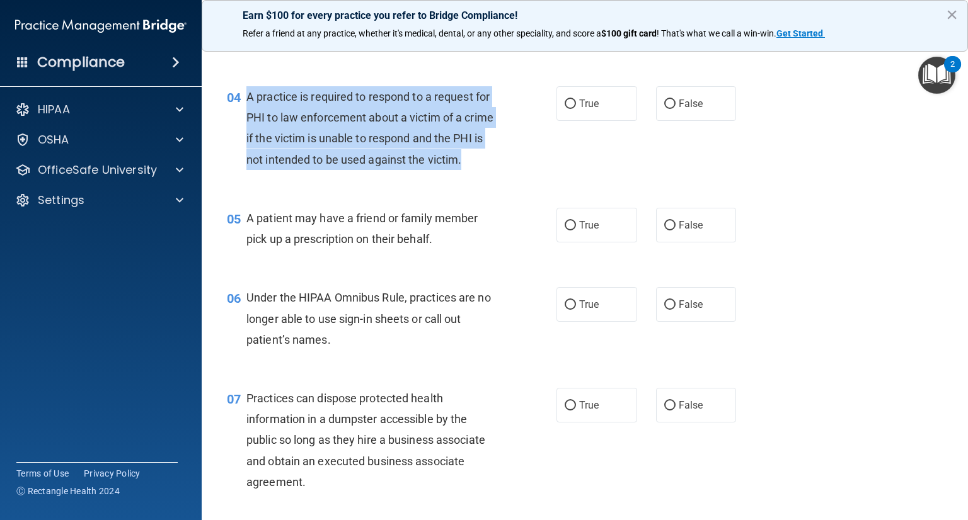
drag, startPoint x: 249, startPoint y: 94, endPoint x: 353, endPoint y: 162, distance: 123.9
click at [370, 170] on div "A practice is required to respond to a request for PHI to law enforcement about…" at bounding box center [376, 128] width 261 height 84
copy span "A practice is required to respond to a request for PHI to law enforcement about…"
click at [566, 100] on input "True" at bounding box center [569, 104] width 11 height 9
radio input "true"
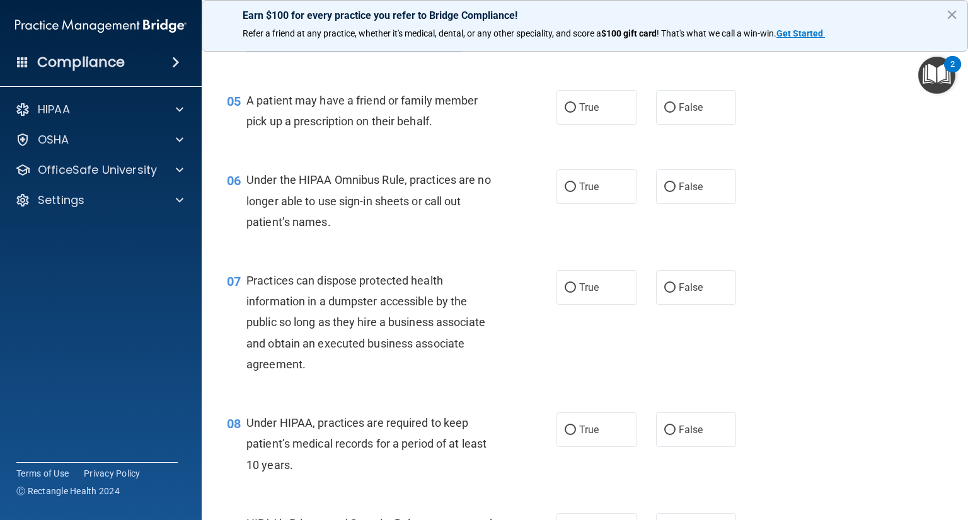
scroll to position [504, 0]
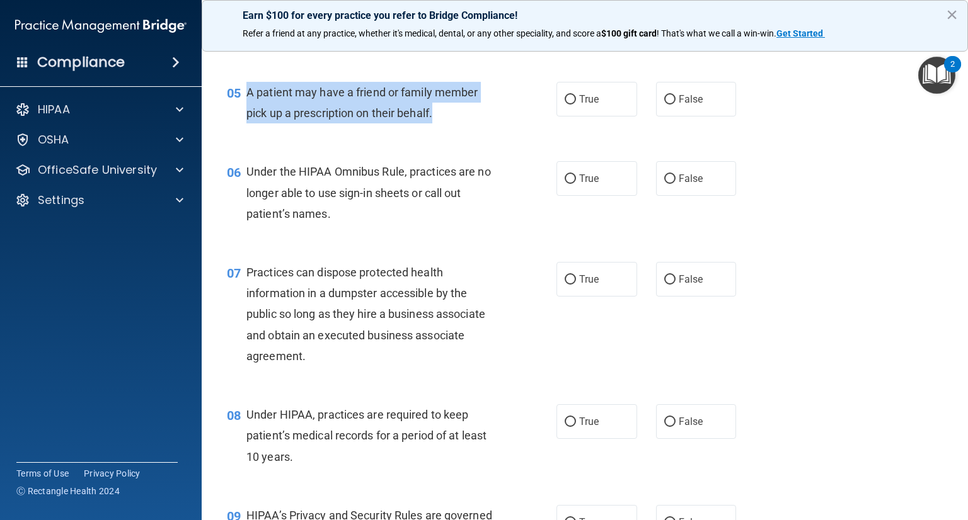
drag, startPoint x: 249, startPoint y: 112, endPoint x: 438, endPoint y: 137, distance: 191.2
click at [501, 123] on div "A patient may have a friend or family member pick up a prescription on their be…" at bounding box center [376, 103] width 261 height 42
copy span "A patient may have a friend or family member pick up a prescription on their be…"
click at [564, 105] on input "True" at bounding box center [569, 99] width 11 height 9
radio input "true"
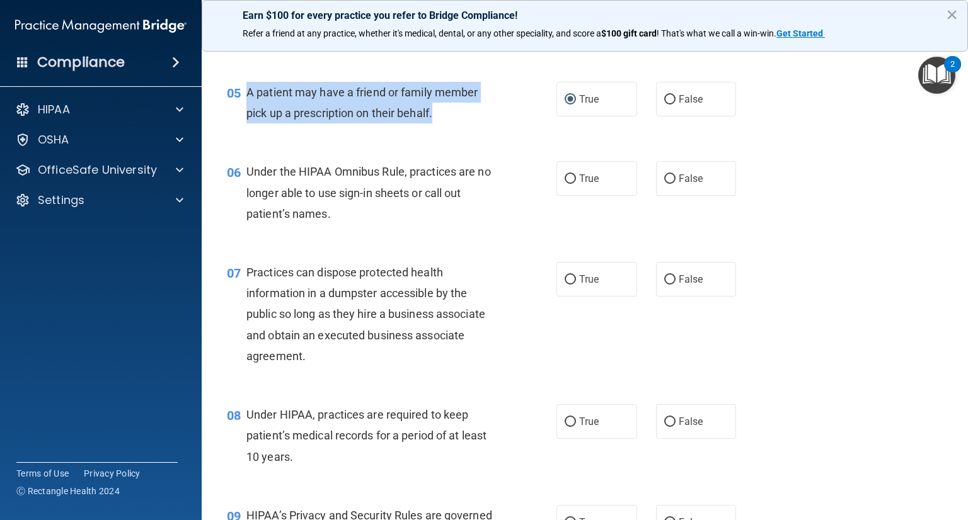
scroll to position [567, 0]
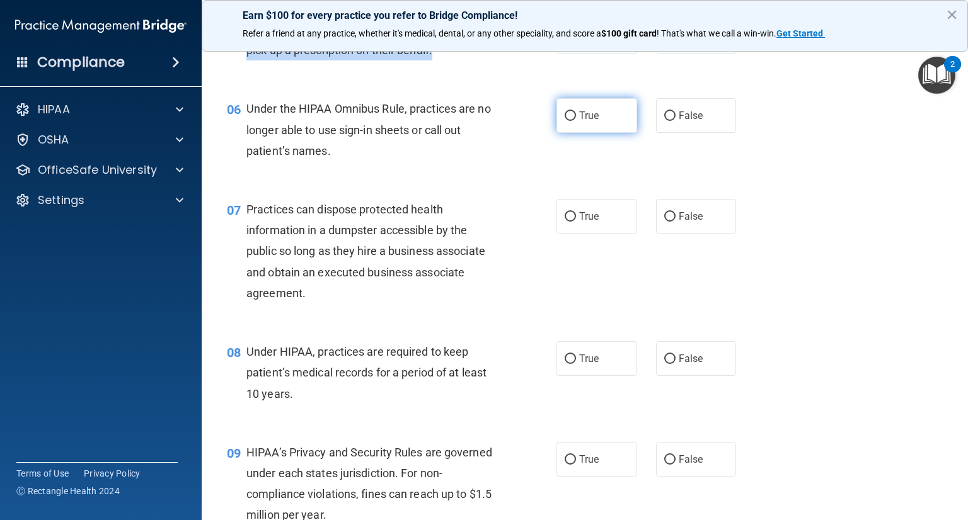
click at [569, 121] on input "True" at bounding box center [569, 115] width 11 height 9
radio input "true"
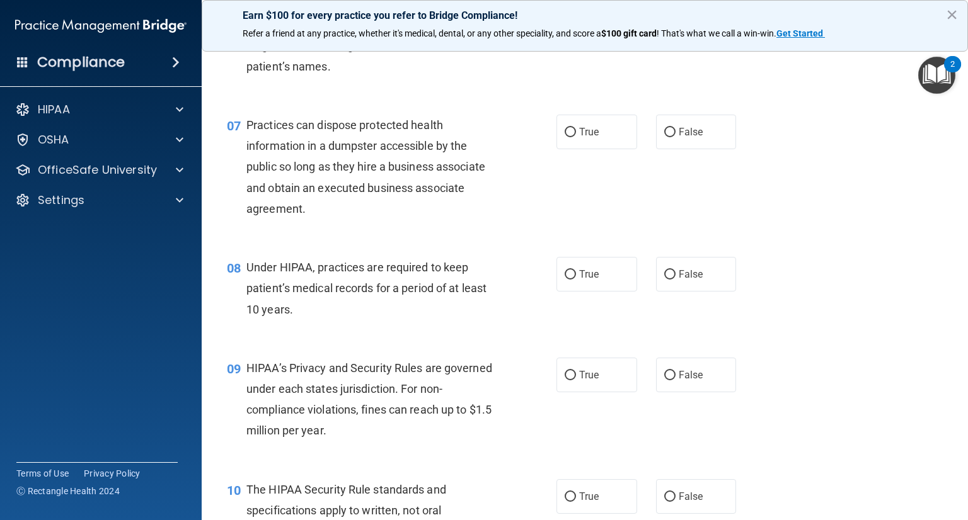
scroll to position [693, 0]
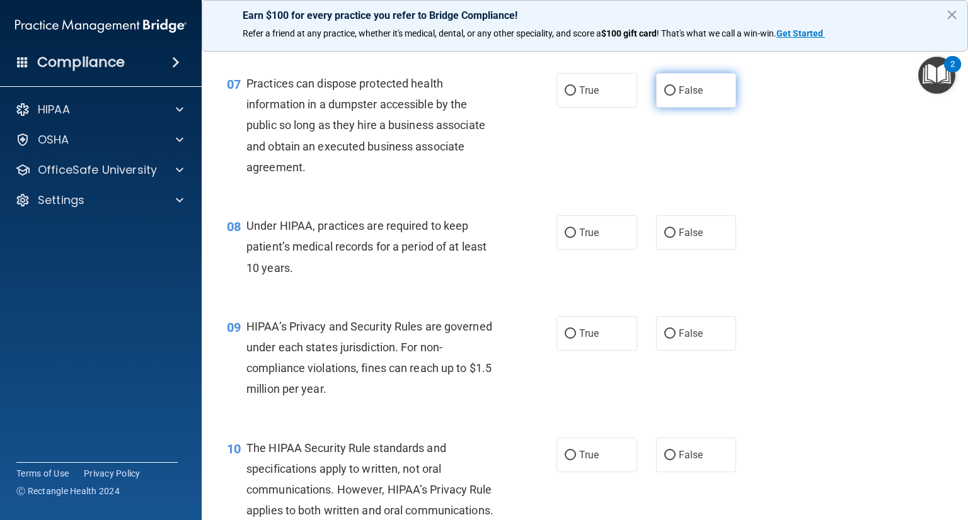
click at [668, 105] on label "False" at bounding box center [696, 90] width 81 height 35
click at [668, 96] on input "False" at bounding box center [669, 90] width 11 height 9
radio input "true"
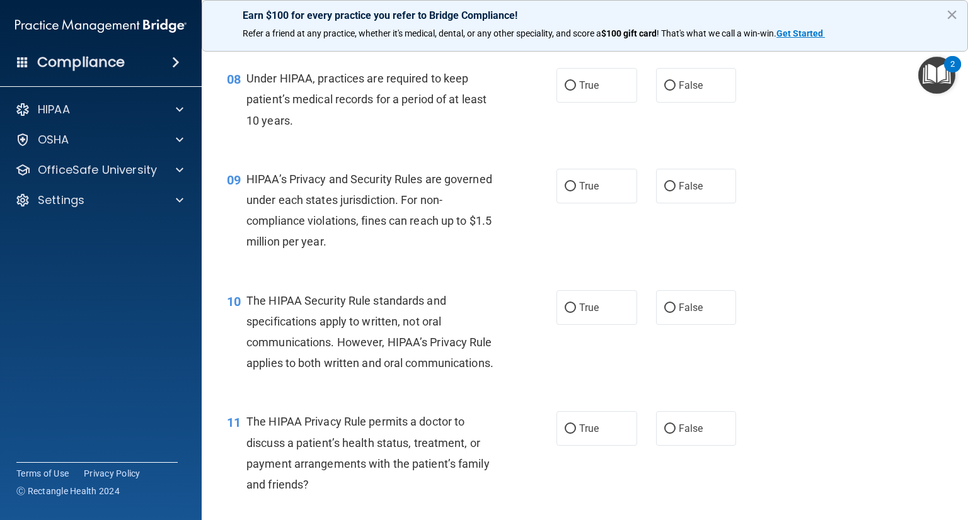
scroll to position [819, 0]
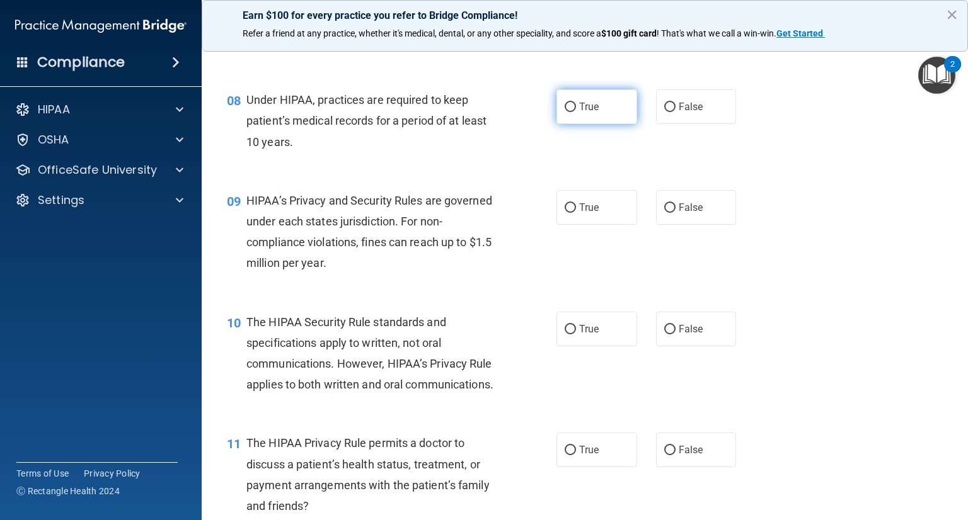
click at [567, 112] on input "True" at bounding box center [569, 107] width 11 height 9
radio input "true"
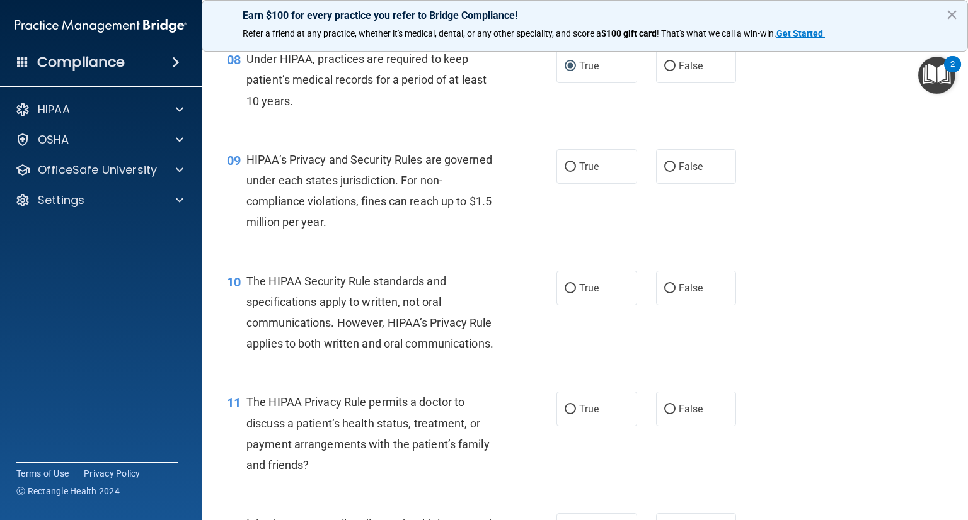
scroll to position [882, 0]
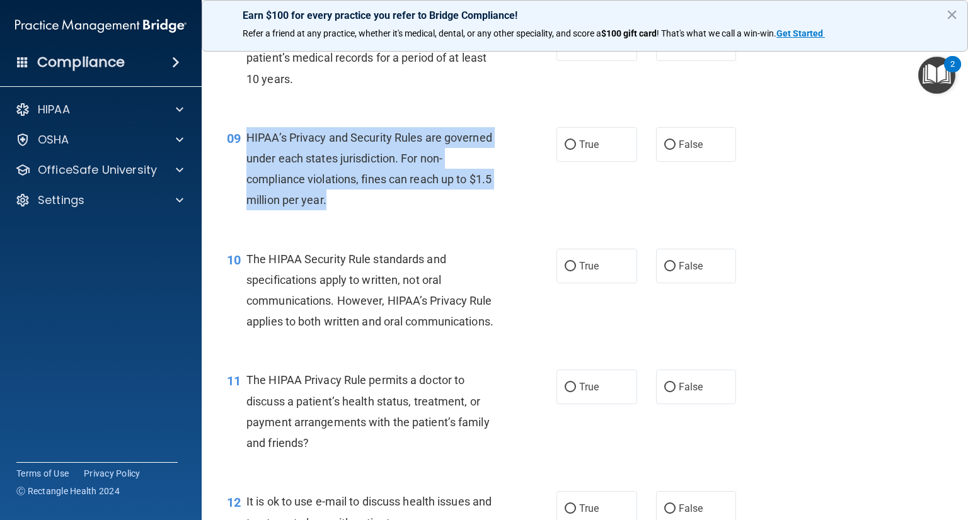
drag, startPoint x: 249, startPoint y: 157, endPoint x: 387, endPoint y: 206, distance: 147.0
click at [430, 211] on div "HIPAA’s Privacy and Security Rules are governed under each states jurisdiction.…" at bounding box center [376, 169] width 261 height 84
copy span "HIPAA’s Privacy and Security Rules are governed under each states jurisdiction.…"
click at [664, 150] on input "False" at bounding box center [669, 144] width 11 height 9
radio input "true"
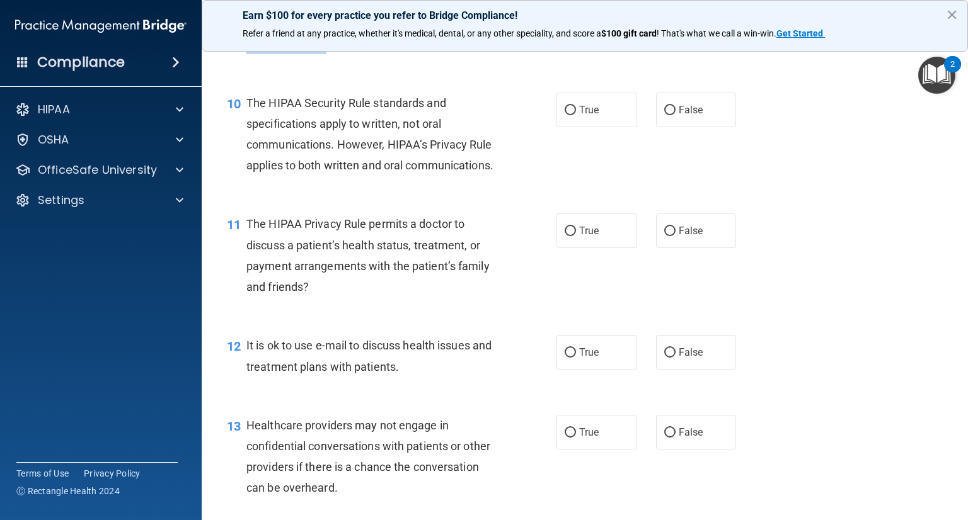
scroll to position [1071, 0]
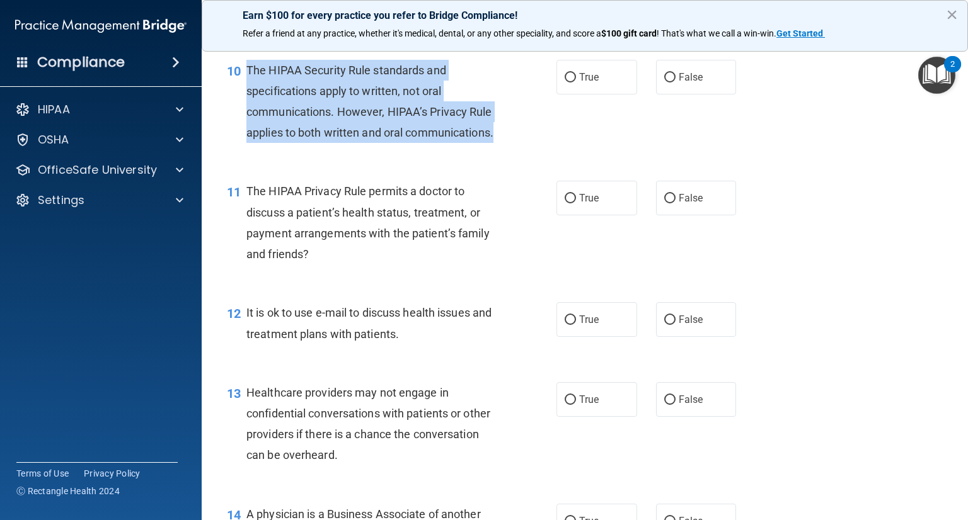
drag, startPoint x: 247, startPoint y: 91, endPoint x: 413, endPoint y: 159, distance: 179.7
click at [442, 144] on div "The HIPAA Security Rule standards and specifications apply to written, not oral…" at bounding box center [376, 102] width 261 height 84
copy span "The HIPAA Security Rule standards and specifications apply to written, not oral…"
click at [664, 83] on input "False" at bounding box center [669, 77] width 11 height 9
radio input "true"
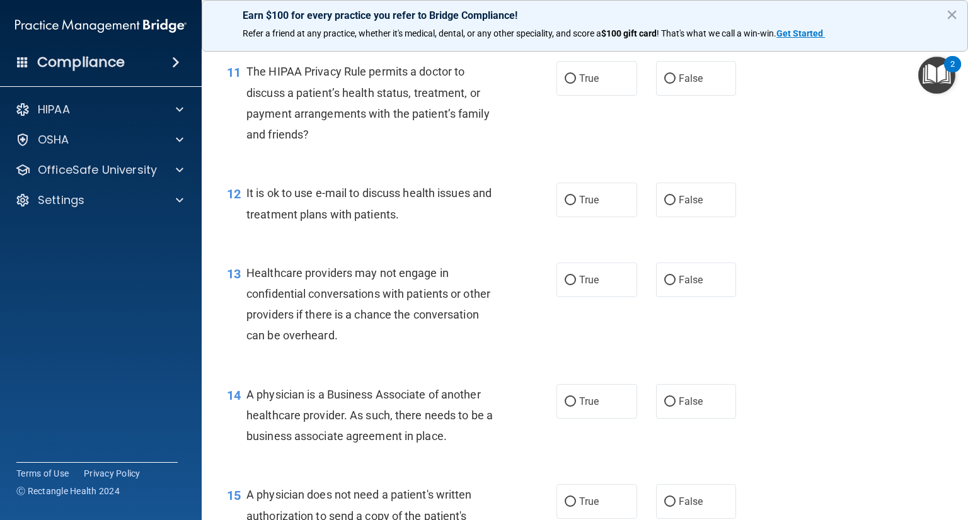
scroll to position [1197, 0]
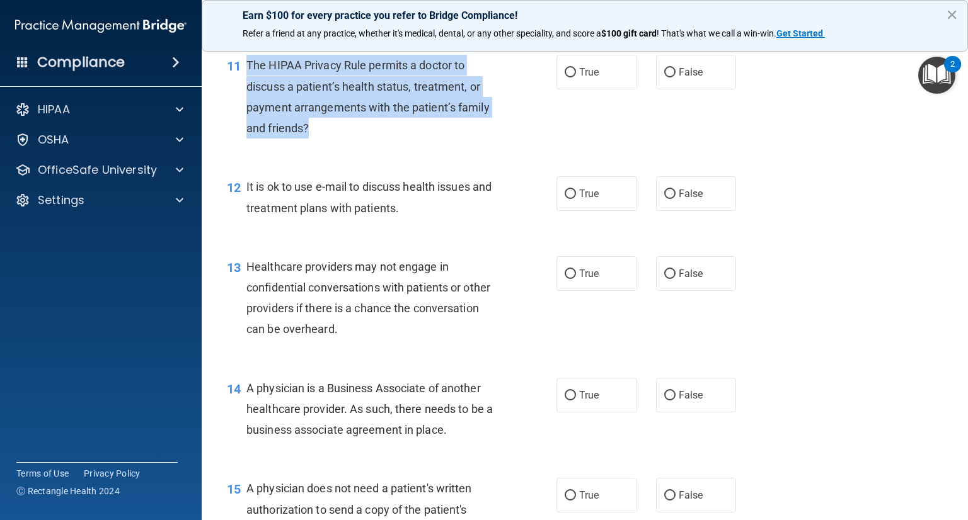
drag, startPoint x: 247, startPoint y: 108, endPoint x: 413, endPoint y: 137, distance: 168.2
click at [440, 139] on div "The HIPAA Privacy Rule permits a doctor to discuss a patient’s health status, t…" at bounding box center [376, 97] width 261 height 84
copy span "The HIPAA Privacy Rule permits a doctor to discuss a patient’s health status, t…"
click at [566, 77] on input "True" at bounding box center [569, 72] width 11 height 9
radio input "true"
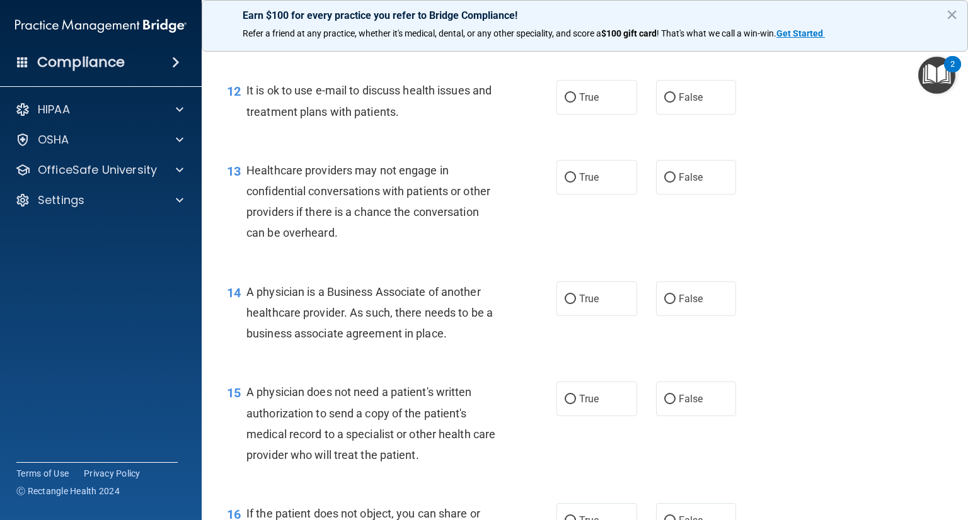
scroll to position [1323, 0]
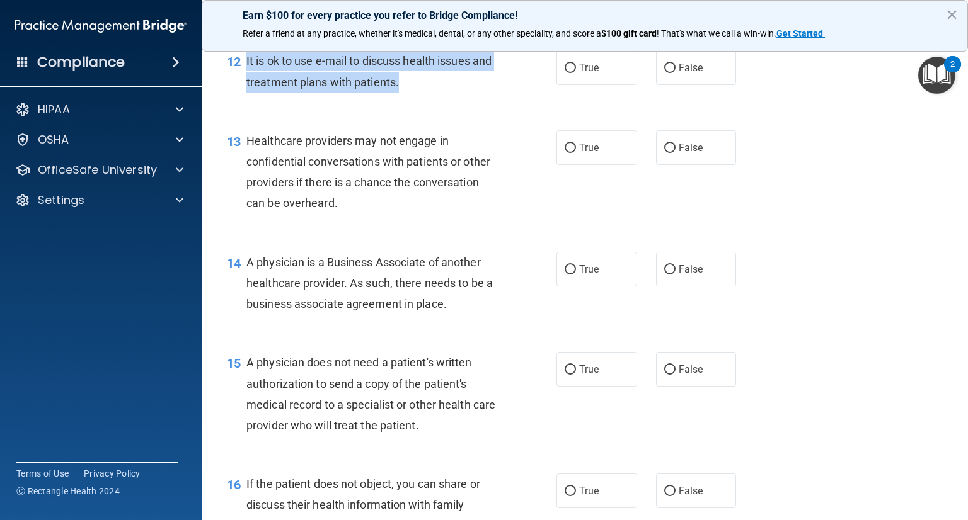
drag, startPoint x: 246, startPoint y: 100, endPoint x: 423, endPoint y: 124, distance: 178.6
click at [503, 92] on div "It is ok to use e-mail to discuss health issues and treatment plans with patien…" at bounding box center [376, 71] width 261 height 42
copy span "It is ok to use e-mail to discuss health issues and treatment plans with patien…"
click at [569, 73] on input "True" at bounding box center [569, 68] width 11 height 9
radio input "true"
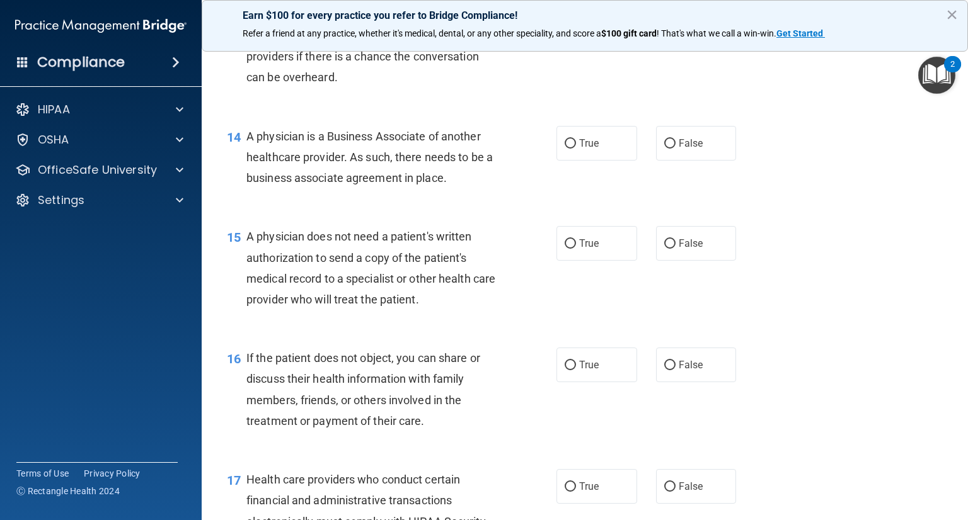
scroll to position [1386, 0]
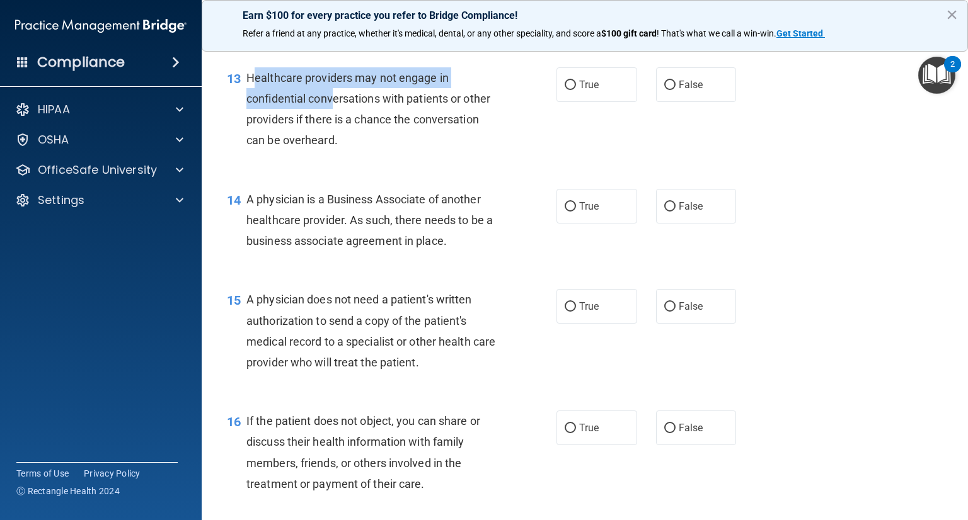
drag, startPoint x: 251, startPoint y: 122, endPoint x: 333, endPoint y: 147, distance: 85.7
click at [333, 145] on span "Healthcare providers may not engage in confidential conversations with patients…" at bounding box center [368, 109] width 244 height 76
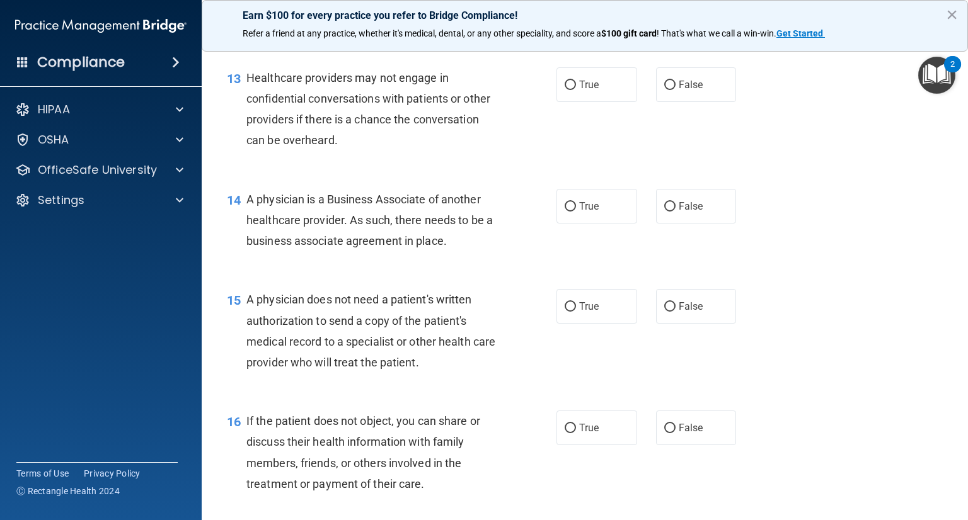
click at [343, 147] on span "Healthcare providers may not engage in confidential conversations with patients…" at bounding box center [368, 109] width 244 height 76
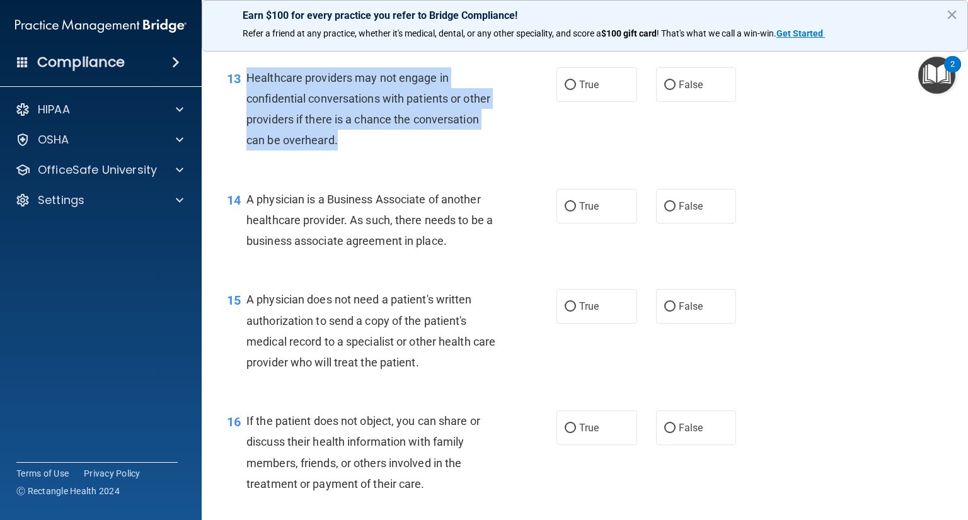
drag, startPoint x: 246, startPoint y: 118, endPoint x: 344, endPoint y: 169, distance: 110.2
click at [391, 157] on div "13 Healthcare providers may not engage in confidential conversations with patie…" at bounding box center [391, 112] width 367 height 90
copy span "Healthcare providers may not engage in confidential conversations with patients…"
click at [665, 90] on input "False" at bounding box center [669, 85] width 11 height 9
radio input "true"
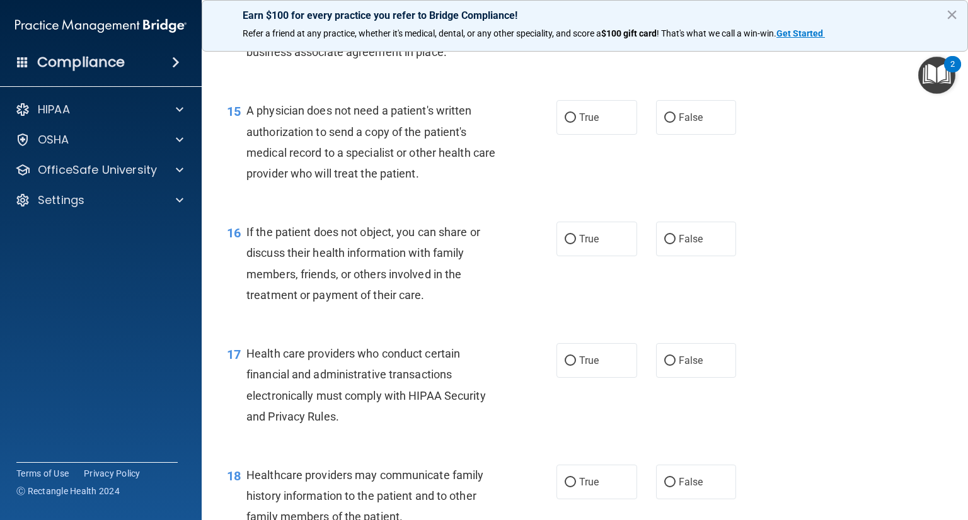
scroll to position [1512, 0]
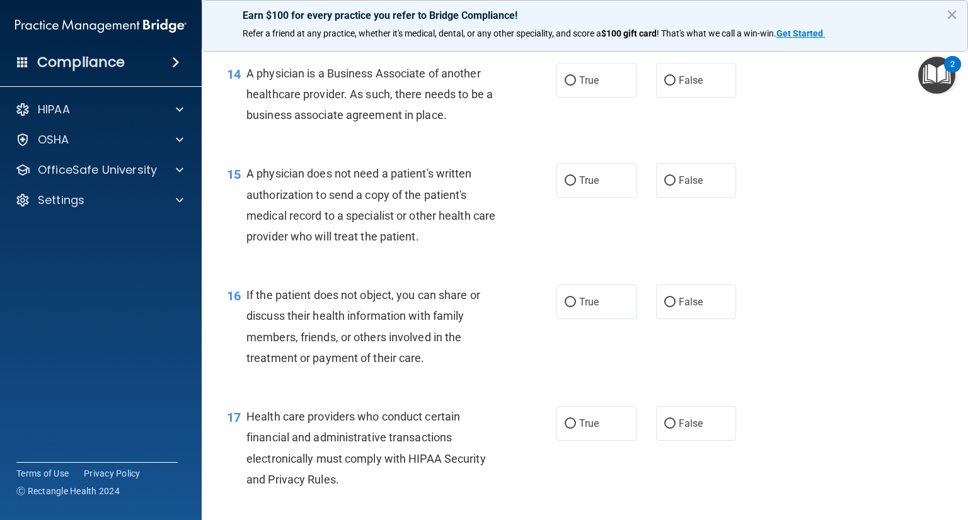
drag, startPoint x: 246, startPoint y: 113, endPoint x: 452, endPoint y: 156, distance: 209.7
click at [466, 126] on div "A physician is a Business Associate of another healthcare provider. As such, th…" at bounding box center [376, 94] width 261 height 63
click at [664, 86] on input "False" at bounding box center [669, 80] width 11 height 9
radio input "true"
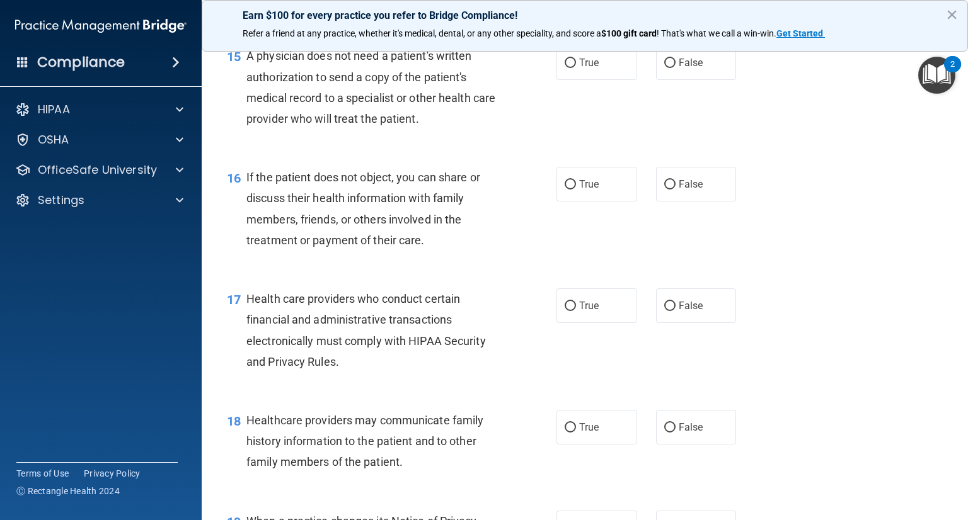
scroll to position [1638, 0]
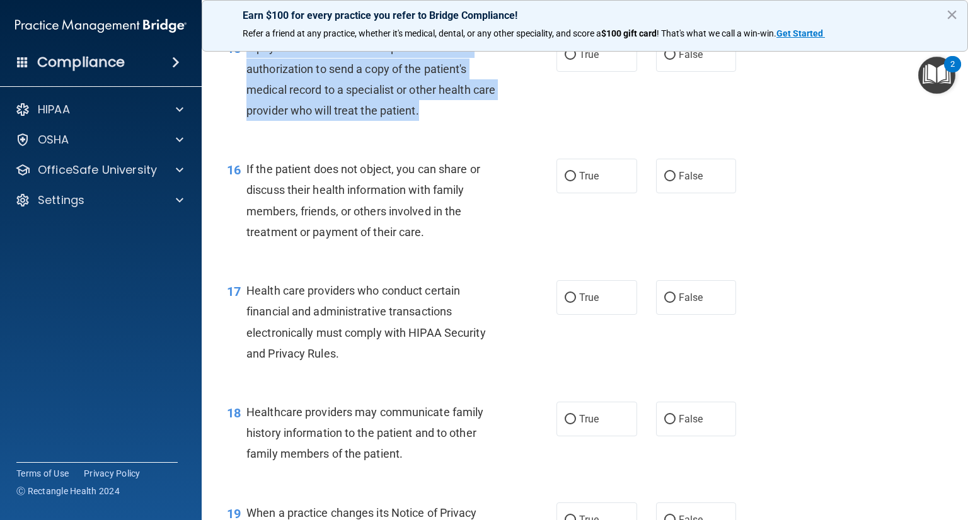
drag, startPoint x: 246, startPoint y: 86, endPoint x: 437, endPoint y: 137, distance: 196.8
click at [447, 121] on div "A physician does not need a patient's written authorization to send a copy of t…" at bounding box center [376, 79] width 261 height 84
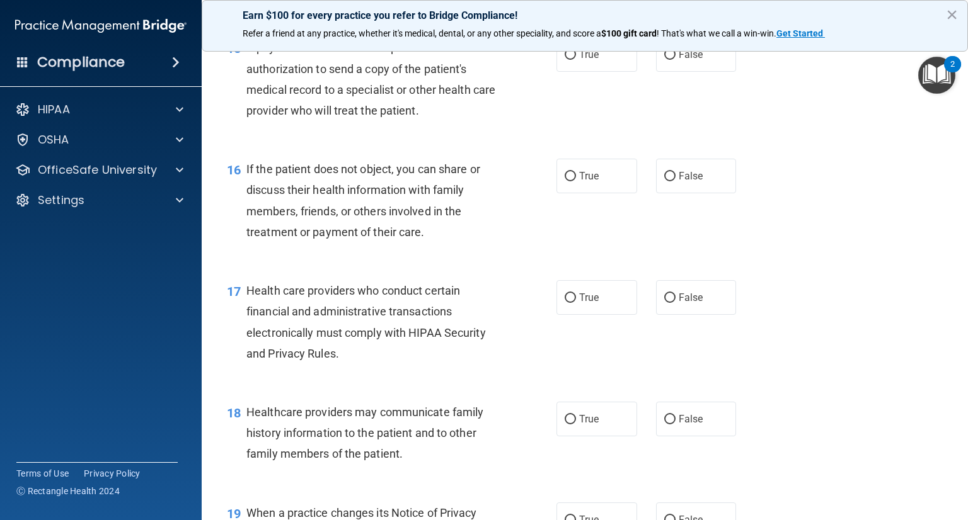
drag, startPoint x: 387, startPoint y: 125, endPoint x: 333, endPoint y: 186, distance: 82.1
click at [342, 190] on div "16 If the patient does not object, you can share or discuss their health inform…" at bounding box center [584, 204] width 735 height 122
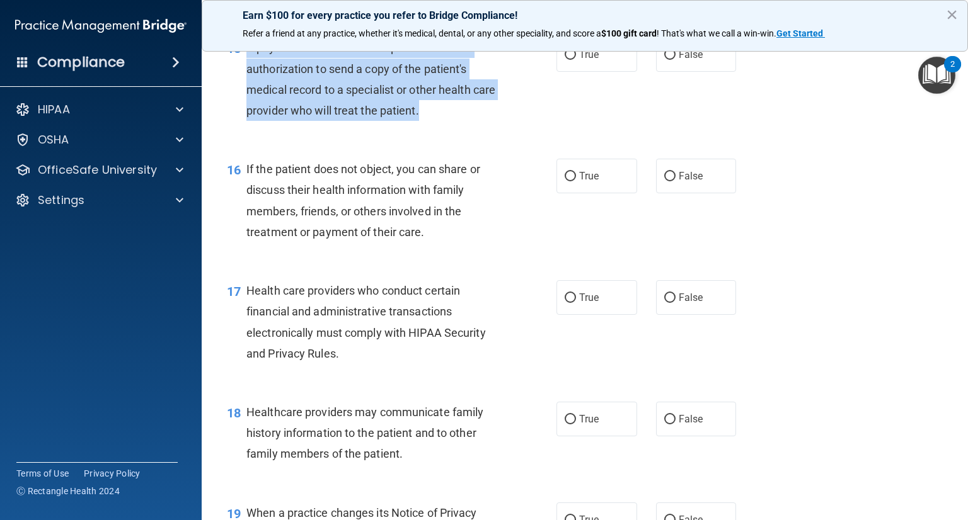
drag, startPoint x: 246, startPoint y: 86, endPoint x: 491, endPoint y: 157, distance: 254.4
click at [491, 121] on div "A physician does not need a patient's written authorization to send a copy of t…" at bounding box center [376, 79] width 261 height 84
click at [564, 60] on input "True" at bounding box center [569, 54] width 11 height 9
radio input "true"
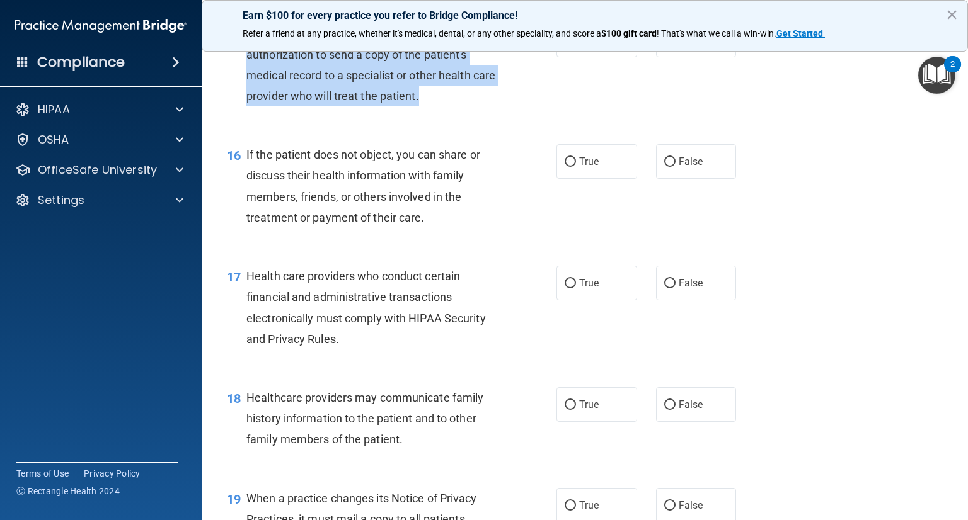
scroll to position [1633, 0]
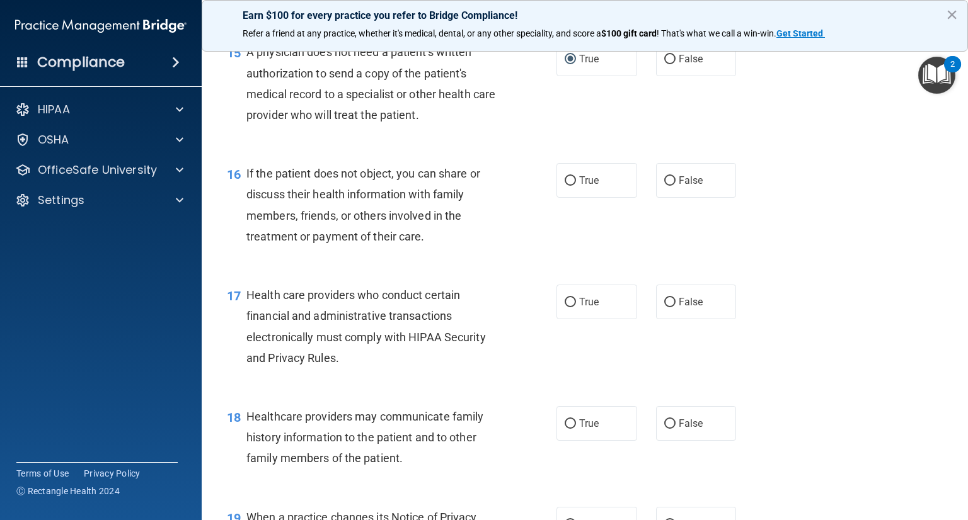
click at [250, 217] on span "If the patient does not object, you can share or discuss their health informati…" at bounding box center [363, 205] width 234 height 76
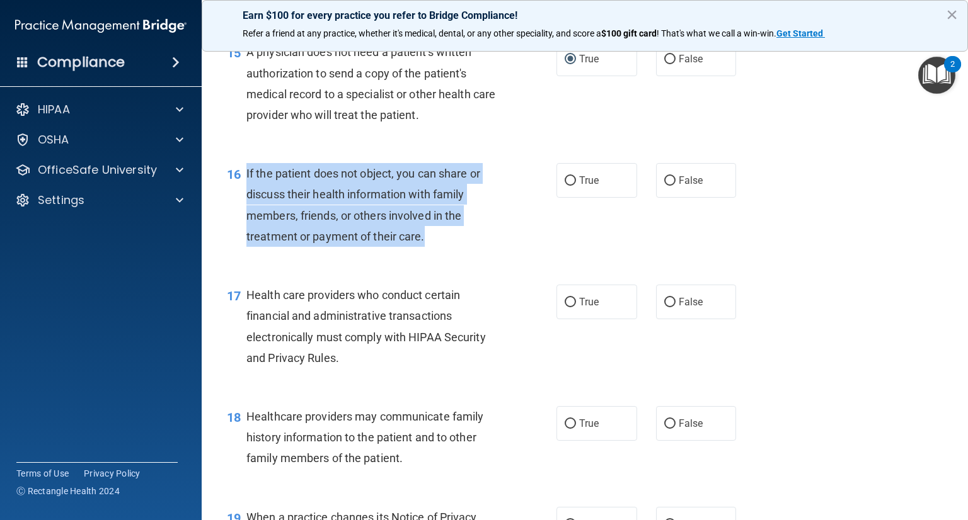
drag, startPoint x: 246, startPoint y: 212, endPoint x: 482, endPoint y: 275, distance: 243.7
click at [482, 247] on div "If the patient does not object, you can share or discuss their health informati…" at bounding box center [376, 205] width 261 height 84
click at [564, 186] on input "True" at bounding box center [569, 180] width 11 height 9
radio input "true"
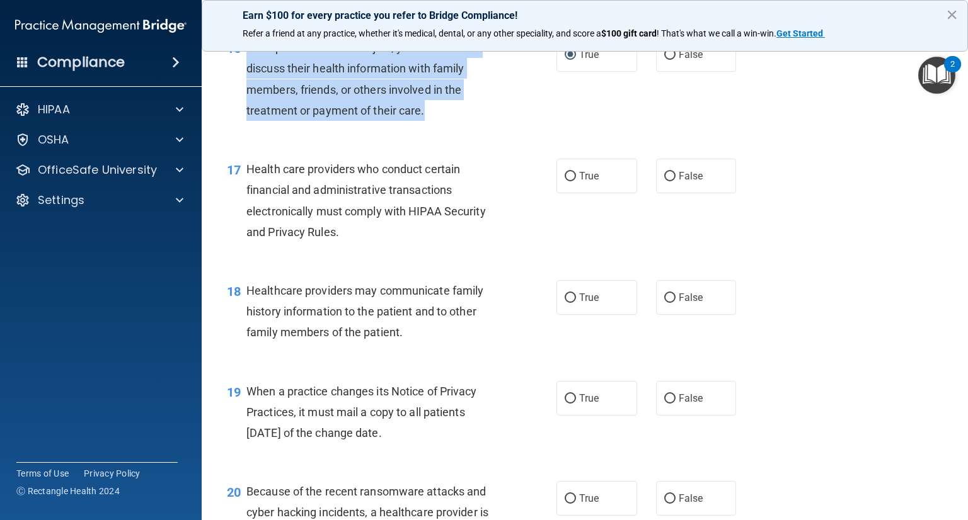
scroll to position [1822, 0]
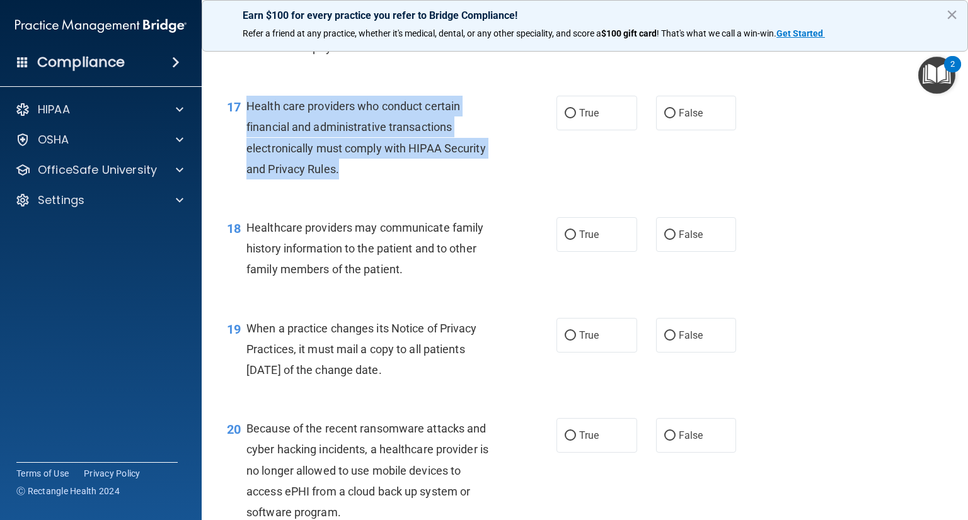
drag, startPoint x: 249, startPoint y: 149, endPoint x: 470, endPoint y: 214, distance: 230.6
click at [470, 180] on div "Health care providers who conduct certain financial and administrative transact…" at bounding box center [376, 138] width 261 height 84
drag, startPoint x: 565, startPoint y: 154, endPoint x: 575, endPoint y: 163, distance: 13.4
click at [565, 118] on input "True" at bounding box center [569, 113] width 11 height 9
radio input "true"
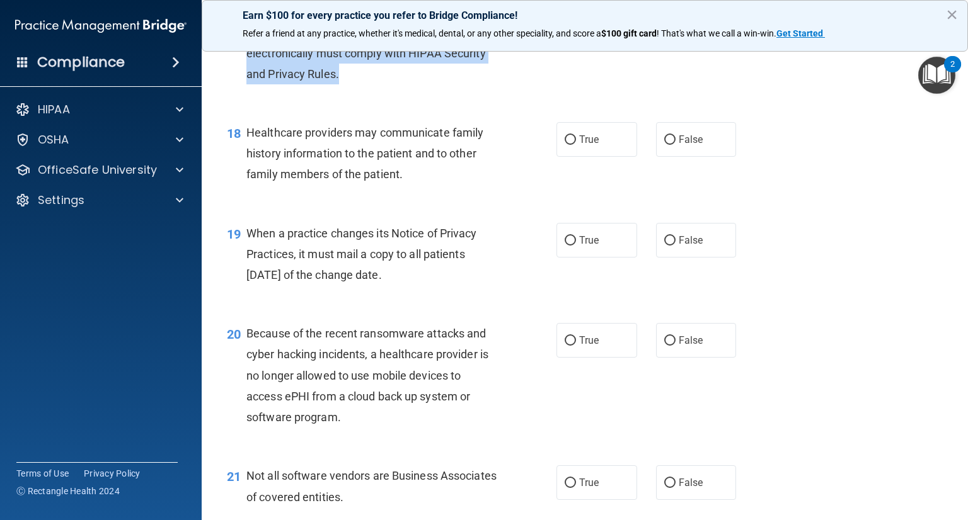
scroll to position [1948, 0]
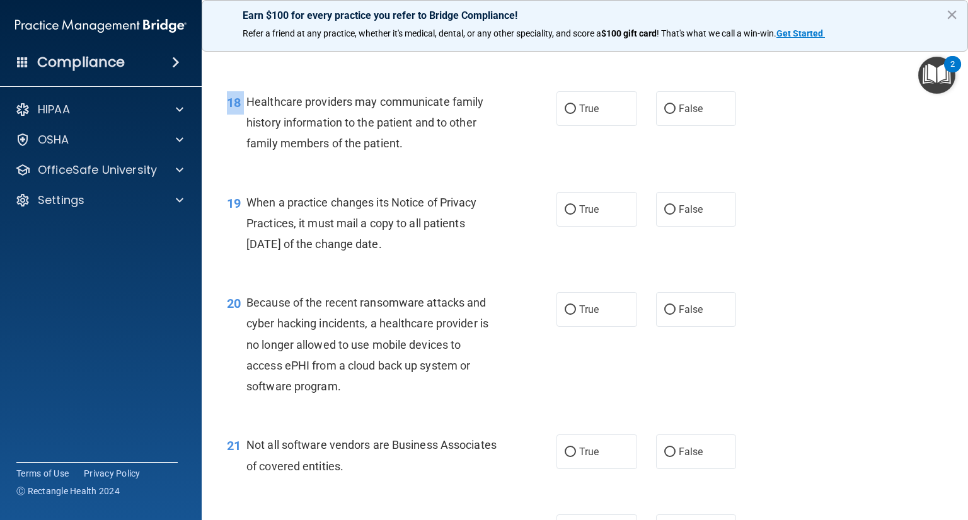
drag, startPoint x: 247, startPoint y: 144, endPoint x: 432, endPoint y: 200, distance: 193.5
click at [438, 176] on div "18 Healthcare providers may communicate family history information to the patie…" at bounding box center [584, 126] width 735 height 101
click at [432, 161] on div "18 Healthcare providers may communicate family history information to the patie…" at bounding box center [391, 125] width 367 height 69
drag, startPoint x: 263, startPoint y: 146, endPoint x: 407, endPoint y: 190, distance: 151.0
click at [428, 161] on div "18 Healthcare providers may communicate family history information to the patie…" at bounding box center [391, 125] width 367 height 69
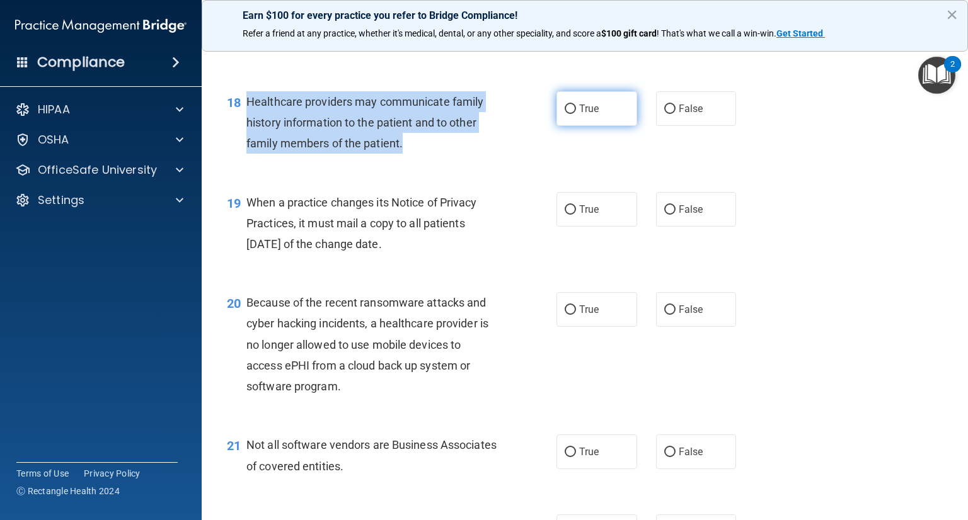
click at [566, 114] on input "True" at bounding box center [569, 109] width 11 height 9
radio input "true"
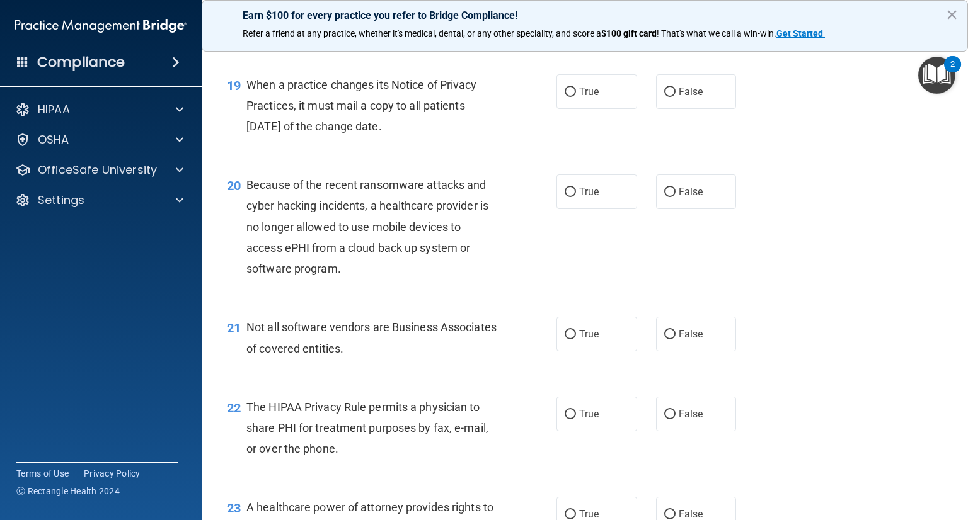
scroll to position [2074, 0]
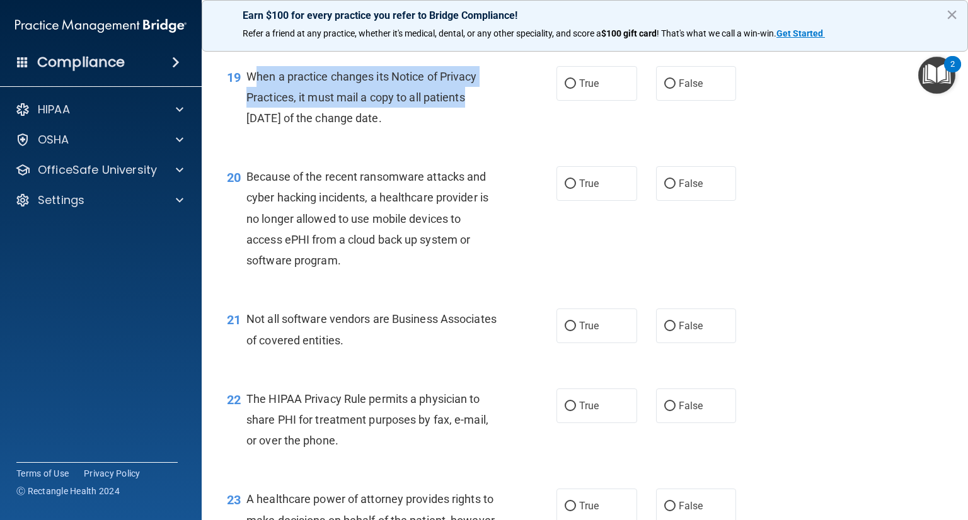
drag, startPoint x: 252, startPoint y: 118, endPoint x: 499, endPoint y: 154, distance: 249.5
click at [500, 129] on div "When a practice changes its Notice of Privacy Practices, it must mail a copy to…" at bounding box center [376, 97] width 261 height 63
click at [499, 129] on div "When a practice changes its Notice of Privacy Practices, it must mail a copy to…" at bounding box center [376, 97] width 261 height 63
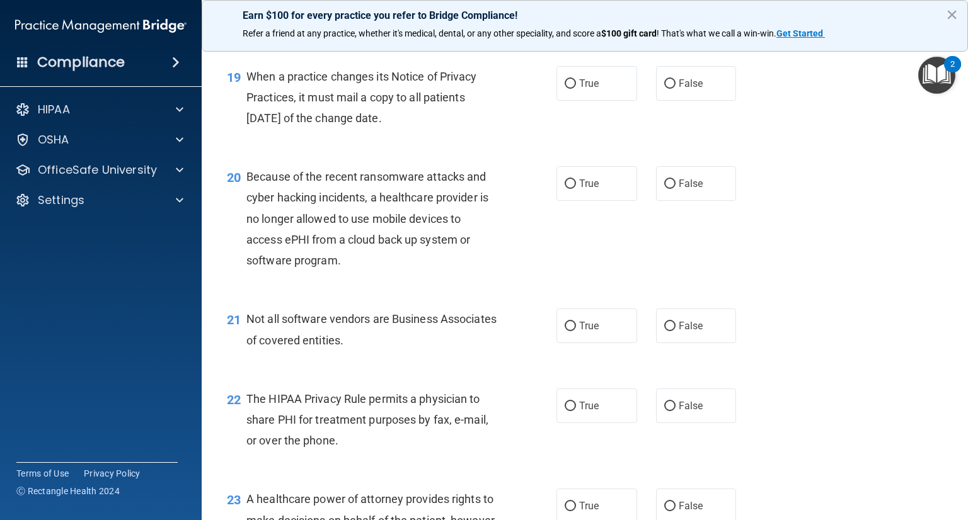
click at [248, 114] on span "When a practice changes its Notice of Privacy Practices, it must mail a copy to…" at bounding box center [361, 97] width 231 height 55
drag, startPoint x: 246, startPoint y: 115, endPoint x: 387, endPoint y: 157, distance: 147.3
click at [460, 135] on div "19 When a practice changes its Notice of Privacy Practices, it must mail a copy…" at bounding box center [391, 100] width 367 height 69
click at [664, 89] on input "False" at bounding box center [669, 83] width 11 height 9
radio input "true"
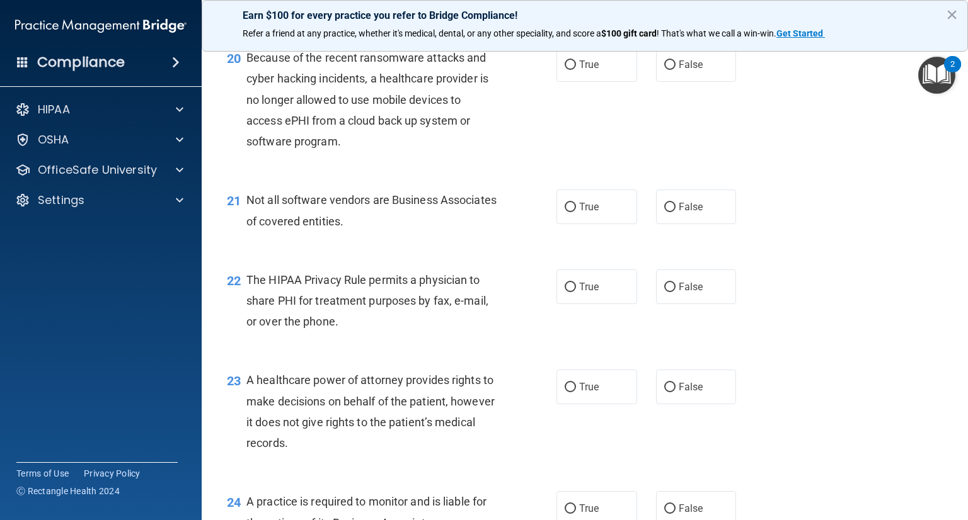
scroll to position [2200, 0]
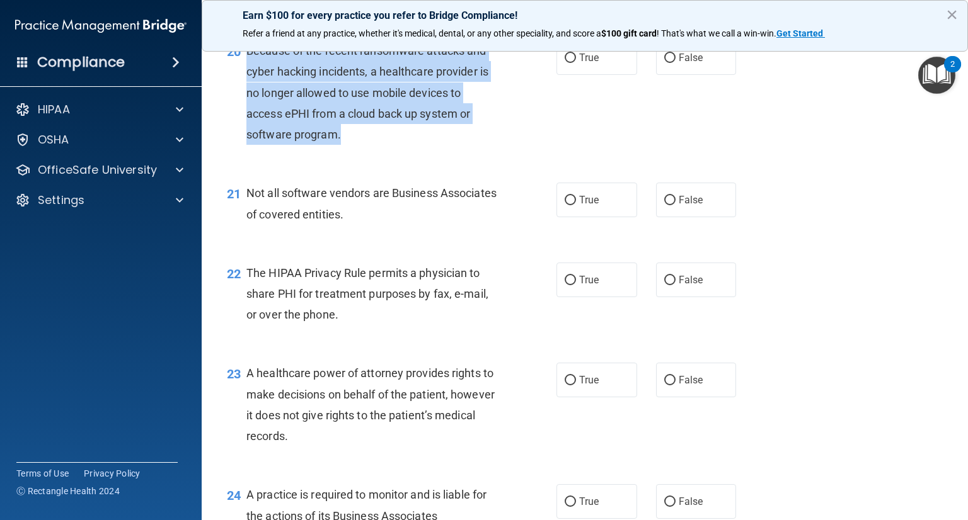
drag, startPoint x: 247, startPoint y: 91, endPoint x: 355, endPoint y: 152, distance: 124.7
click at [378, 145] on div "Because of the recent ransomware attacks and cyber hacking incidents, a healthc…" at bounding box center [376, 92] width 261 height 105
click at [668, 63] on input "False" at bounding box center [669, 58] width 11 height 9
radio input "true"
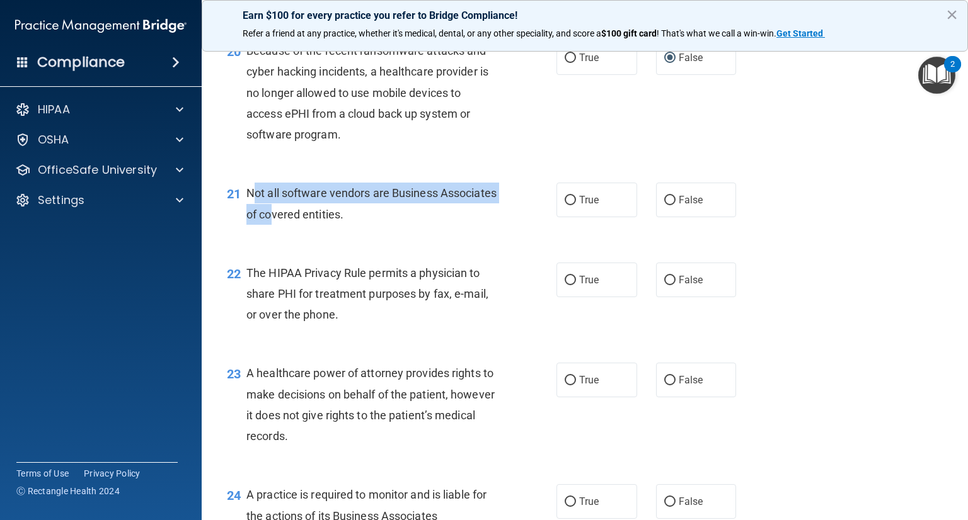
drag, startPoint x: 252, startPoint y: 235, endPoint x: 333, endPoint y: 250, distance: 82.0
click at [333, 220] on span "Not all software vendors are Business Associates of covered entities." at bounding box center [371, 203] width 250 height 34
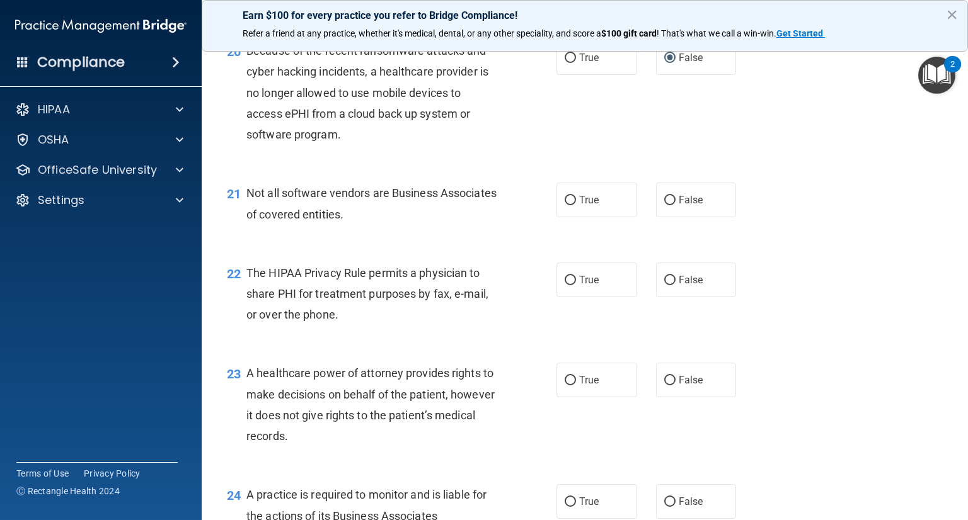
click at [351, 246] on div "21 Not all software vendors are Business Associates of covered entities. True F…" at bounding box center [584, 206] width 735 height 79
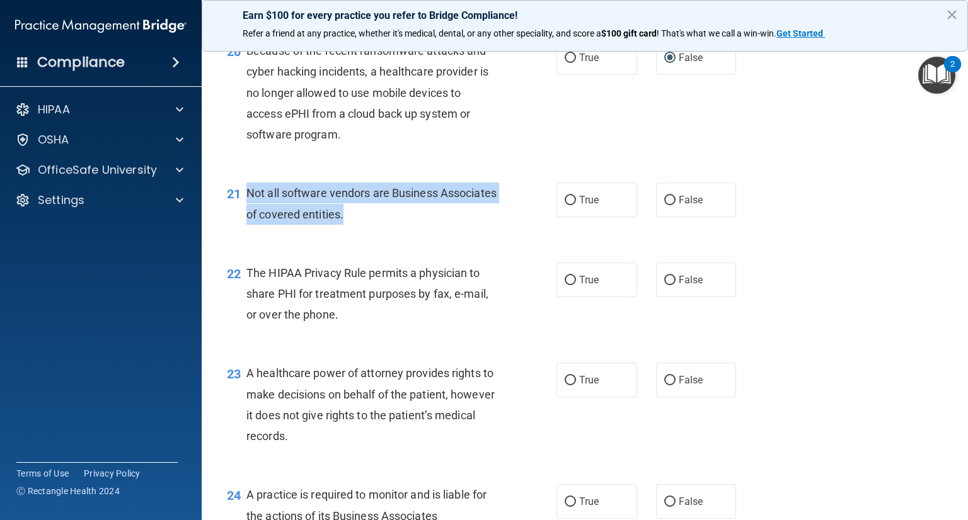
drag, startPoint x: 247, startPoint y: 235, endPoint x: 386, endPoint y: 262, distance: 141.2
click at [464, 231] on div "21 Not all software vendors are Business Associates of covered entities." at bounding box center [391, 207] width 367 height 48
click at [568, 205] on input "True" at bounding box center [569, 200] width 11 height 9
radio input "true"
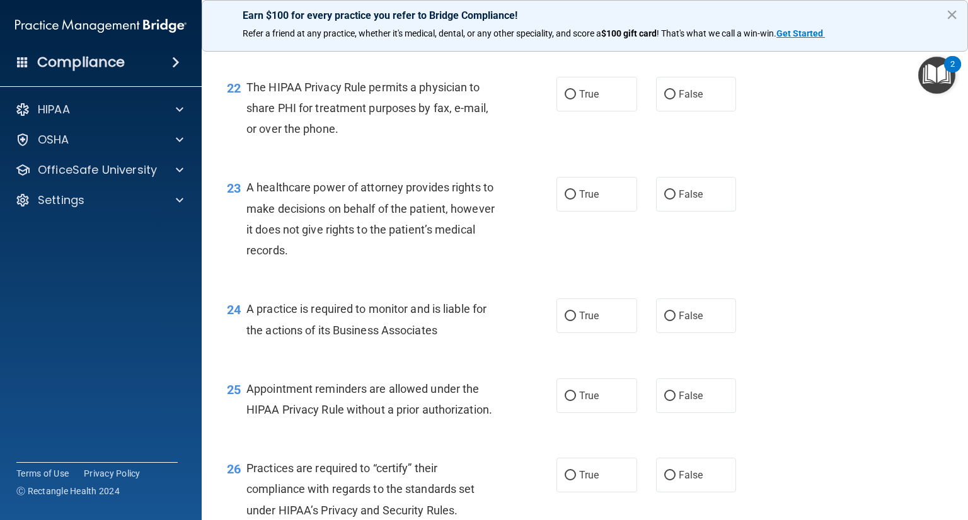
scroll to position [2389, 0]
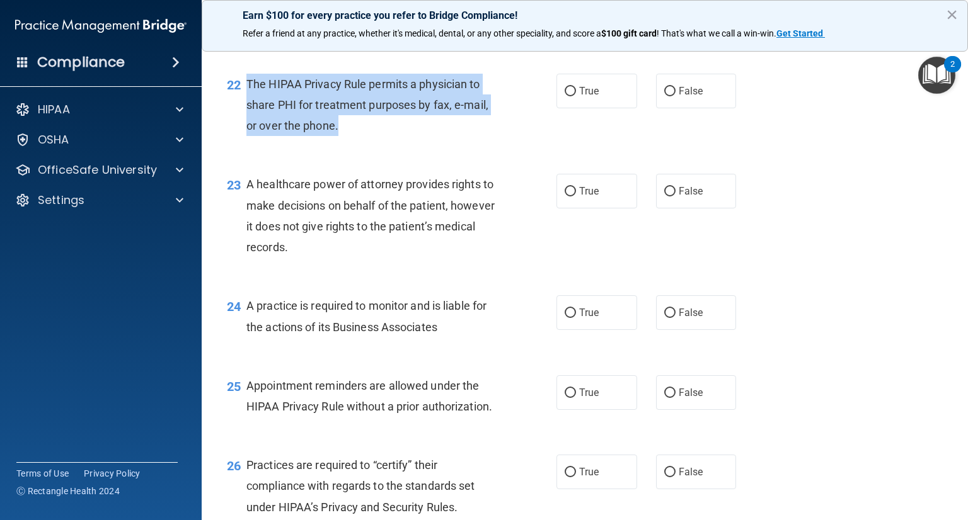
drag, startPoint x: 248, startPoint y: 125, endPoint x: 391, endPoint y: 147, distance: 145.4
click at [452, 137] on div "The HIPAA Privacy Rule permits a physician to share PHI for treatment purposes …" at bounding box center [376, 105] width 261 height 63
click at [565, 96] on input "True" at bounding box center [569, 91] width 11 height 9
radio input "true"
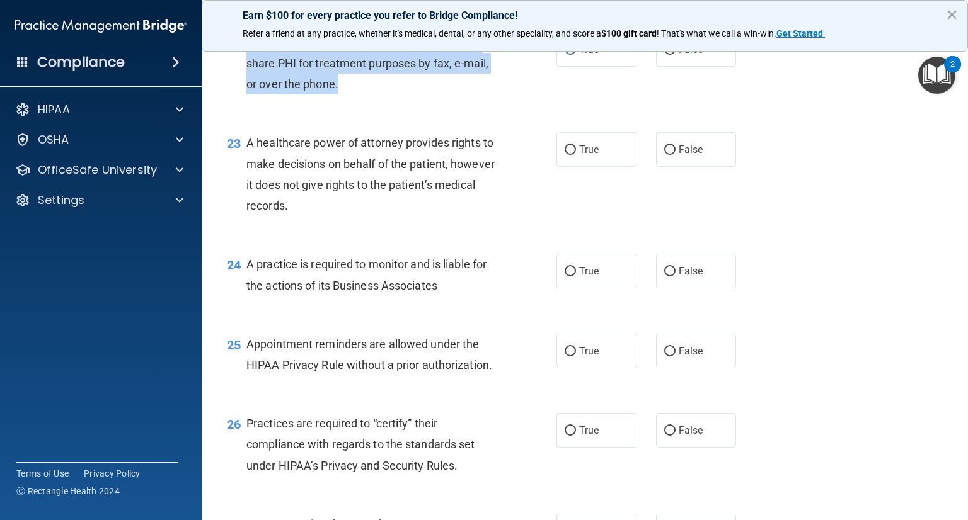
scroll to position [2452, 0]
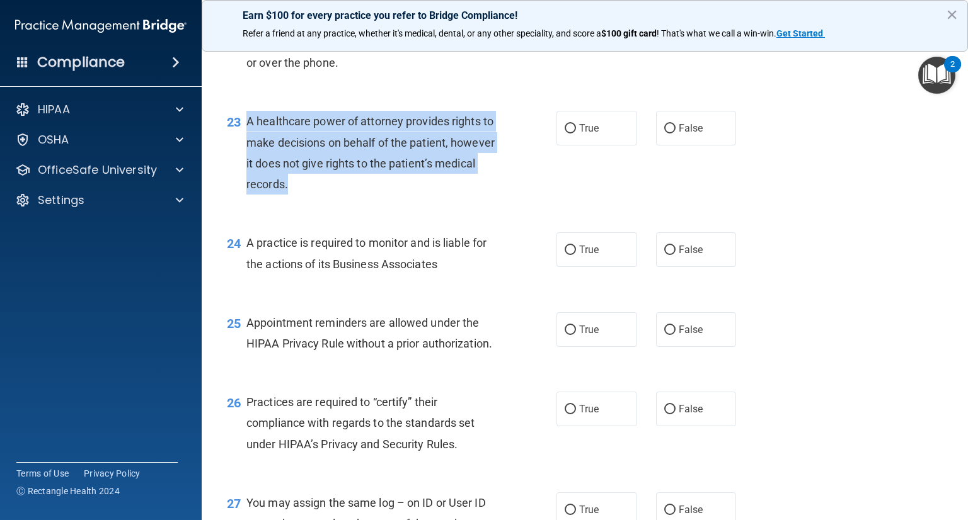
drag, startPoint x: 246, startPoint y: 160, endPoint x: 424, endPoint y: 227, distance: 190.0
click at [424, 195] on div "A healthcare power of attorney provides rights to make decisions on behalf of t…" at bounding box center [376, 153] width 261 height 84
drag, startPoint x: 665, startPoint y: 170, endPoint x: 675, endPoint y: 185, distance: 18.2
click at [665, 134] on input "False" at bounding box center [669, 128] width 11 height 9
radio input "true"
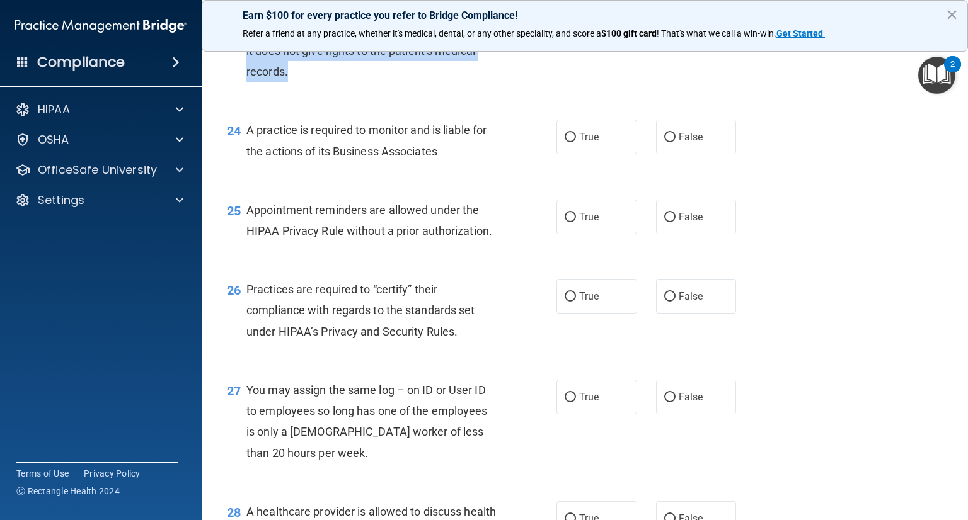
scroll to position [2578, 0]
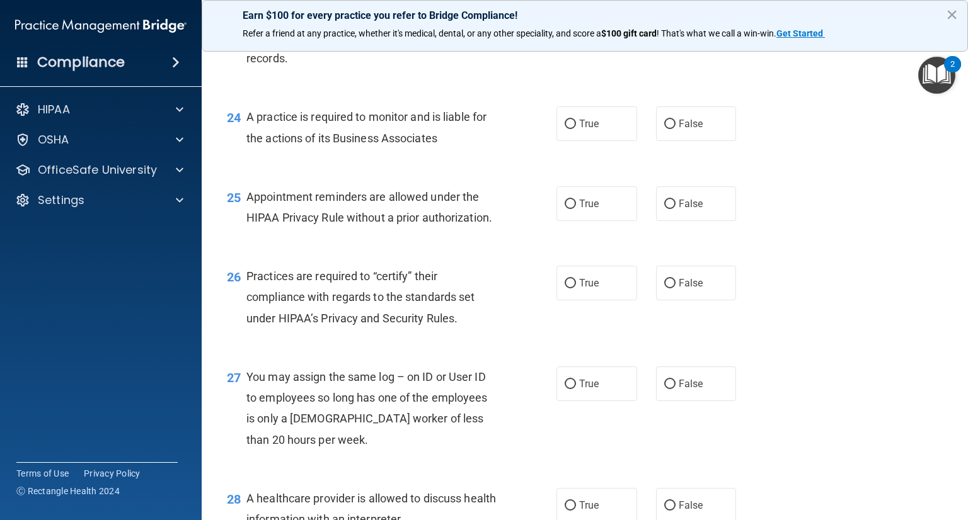
click at [246, 144] on span "A practice is required to monitor and is liable for the actions of its Business…" at bounding box center [366, 127] width 240 height 34
drag, startPoint x: 248, startPoint y: 159, endPoint x: 258, endPoint y: 167, distance: 13.5
click at [258, 148] on div "A practice is required to monitor and is liable for the actions of its Business…" at bounding box center [376, 127] width 261 height 42
click at [257, 144] on span "A practice is required to monitor and is liable for the actions of its Business…" at bounding box center [366, 127] width 240 height 34
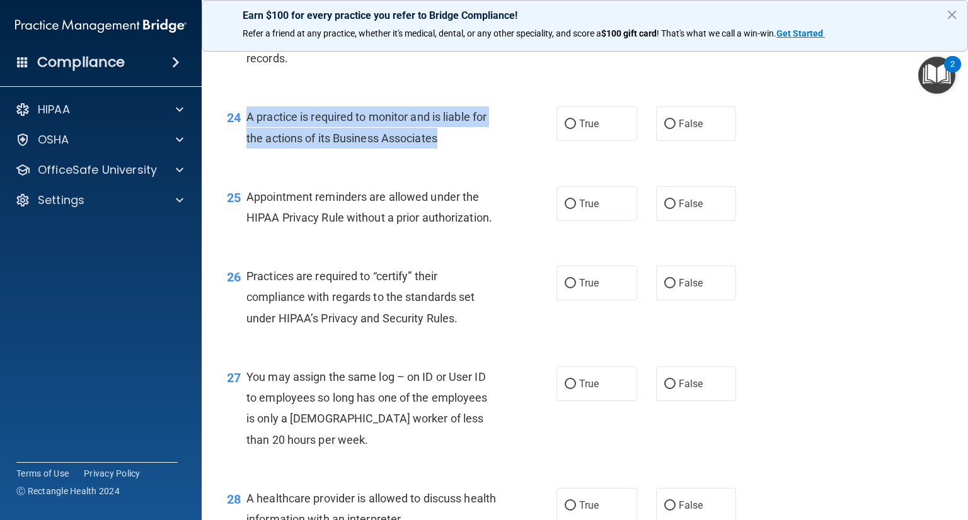
drag, startPoint x: 246, startPoint y: 159, endPoint x: 491, endPoint y: 193, distance: 247.3
click at [475, 148] on div "A practice is required to monitor and is liable for the actions of its Business…" at bounding box center [376, 127] width 261 height 42
click at [564, 129] on input "True" at bounding box center [569, 124] width 11 height 9
radio input "true"
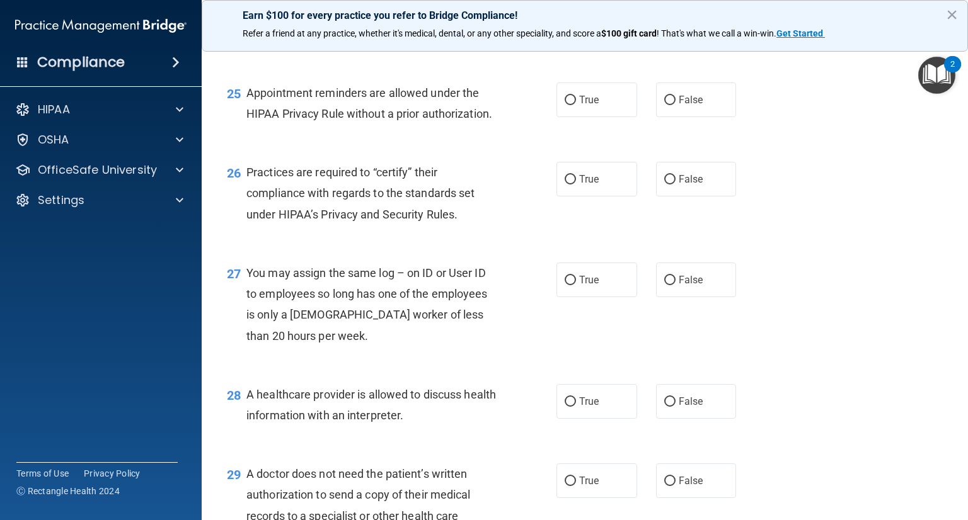
scroll to position [2704, 0]
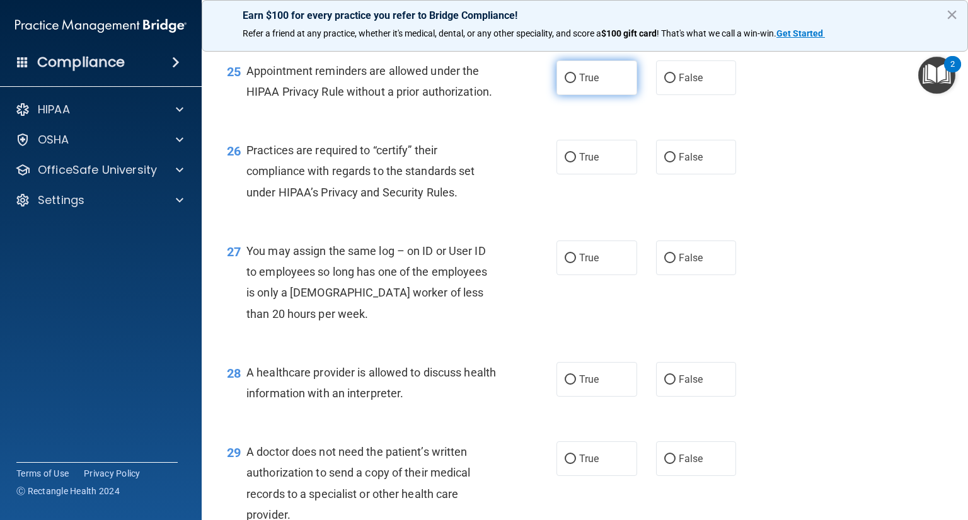
click at [564, 83] on input "True" at bounding box center [569, 78] width 11 height 9
radio input "true"
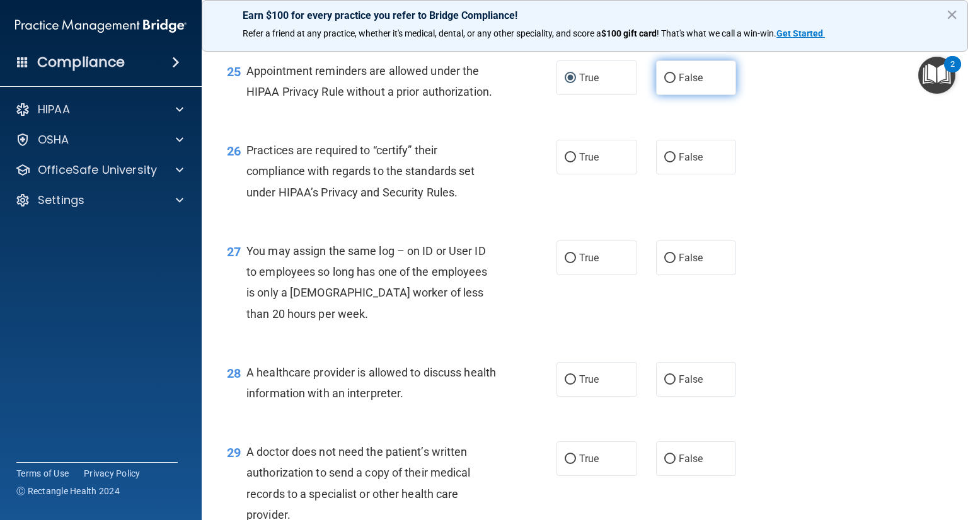
click at [665, 83] on input "False" at bounding box center [669, 78] width 11 height 9
radio input "true"
radio input "false"
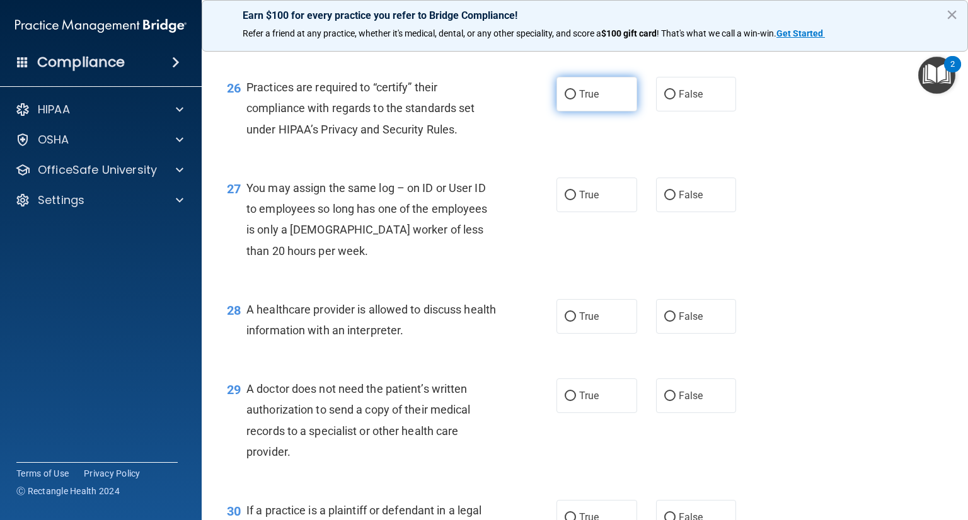
click at [564, 100] on input "True" at bounding box center [569, 94] width 11 height 9
radio input "true"
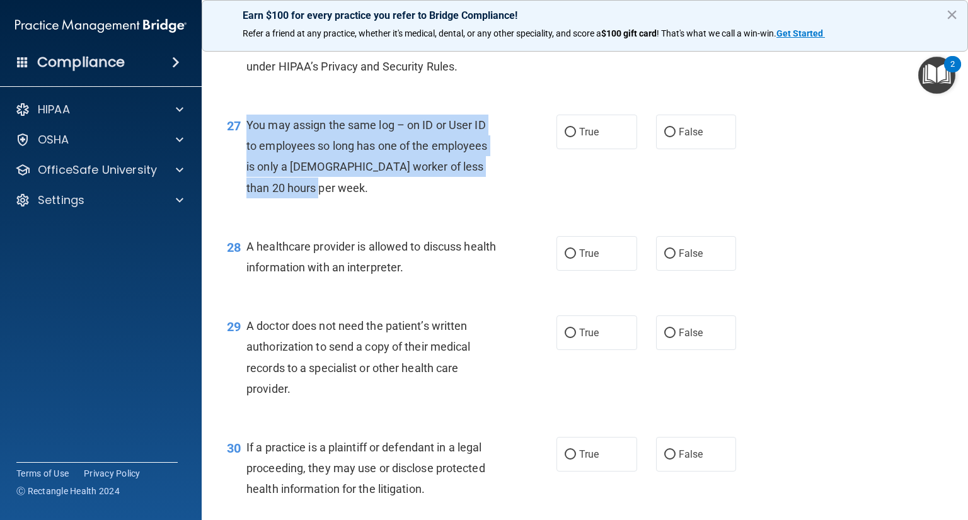
drag, startPoint x: 247, startPoint y: 168, endPoint x: 311, endPoint y: 222, distance: 84.0
click at [303, 198] on div "You may assign the same log – on ID or User ID to employees so long has one of …" at bounding box center [376, 157] width 261 height 84
click at [664, 137] on input "False" at bounding box center [669, 132] width 11 height 9
radio input "true"
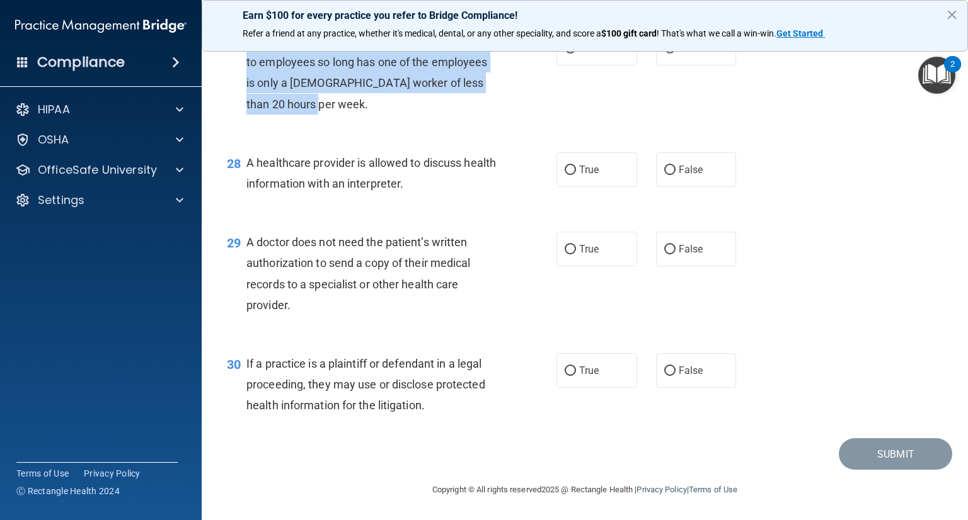
scroll to position [2956, 0]
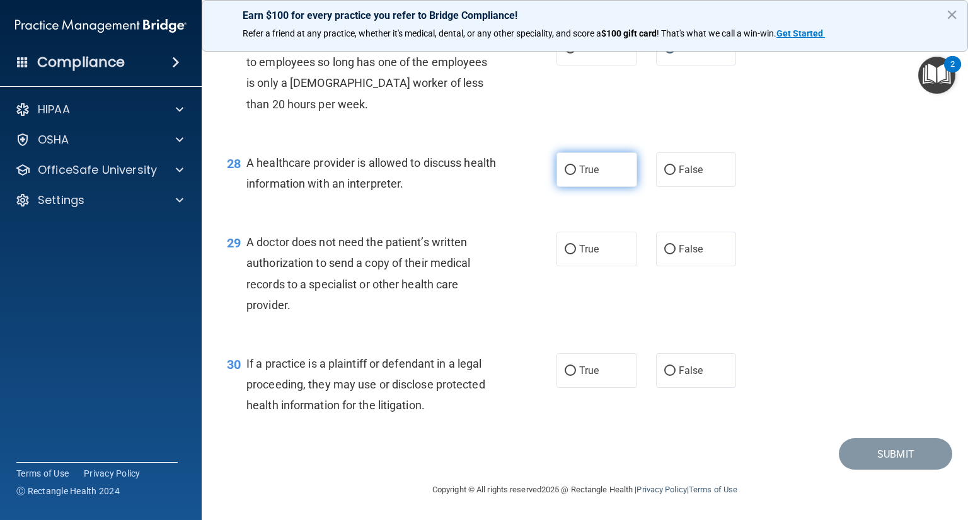
click at [572, 166] on label "True" at bounding box center [596, 169] width 81 height 35
click at [572, 166] on input "True" at bounding box center [569, 170] width 11 height 9
radio input "true"
drag, startPoint x: 246, startPoint y: 244, endPoint x: 360, endPoint y: 284, distance: 120.9
click at [382, 313] on div "A doctor does not need the patient’s written authorization to send a copy of th…" at bounding box center [376, 274] width 261 height 84
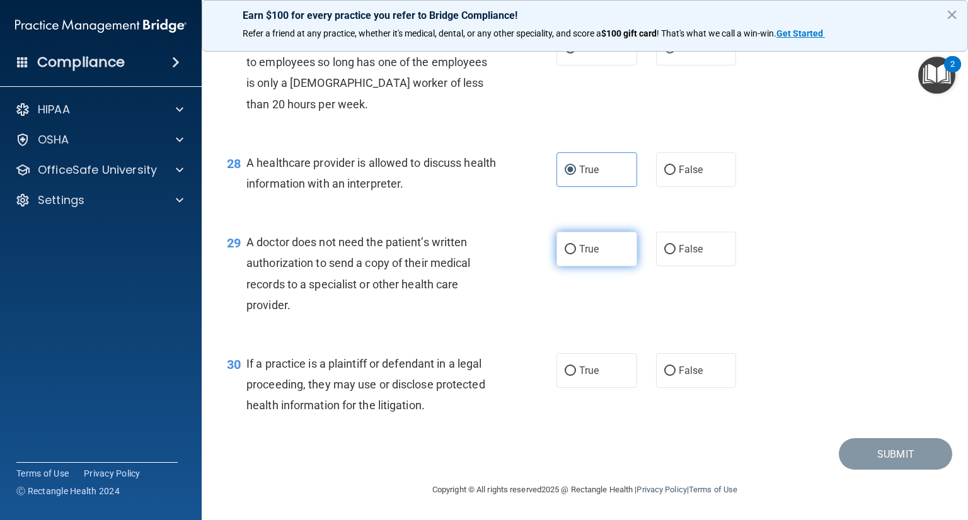
drag, startPoint x: 564, startPoint y: 250, endPoint x: 561, endPoint y: 265, distance: 15.6
click at [565, 250] on input "True" at bounding box center [569, 249] width 11 height 9
radio input "true"
click at [523, 423] on div "30 If a practice is a plaintiff or defendant in a legal proceeding, they may us…" at bounding box center [584, 388] width 735 height 101
click at [249, 363] on span "If a practice is a plaintiff or defendant in a legal proceeding, they may use o…" at bounding box center [365, 384] width 239 height 55
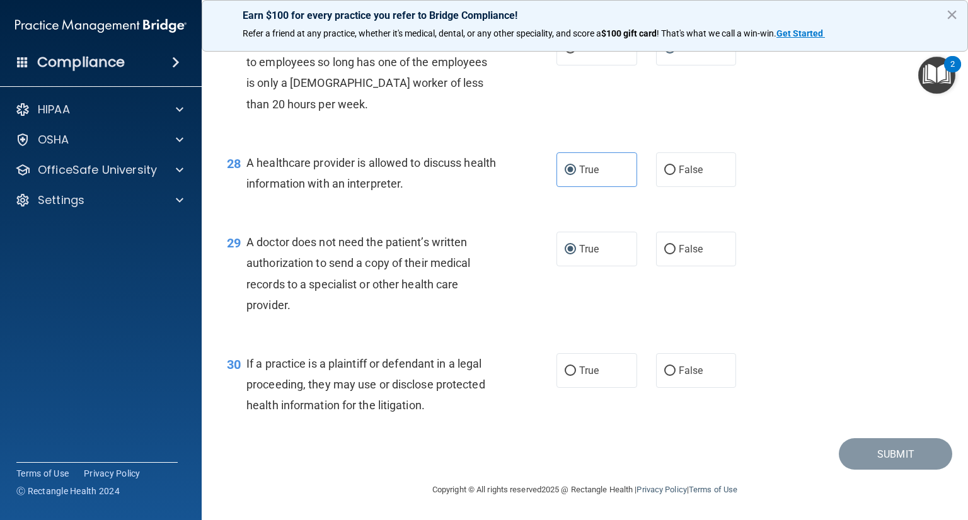
click at [253, 362] on span "If a practice is a plaintiff or defendant in a legal proceeding, they may use o…" at bounding box center [365, 384] width 239 height 55
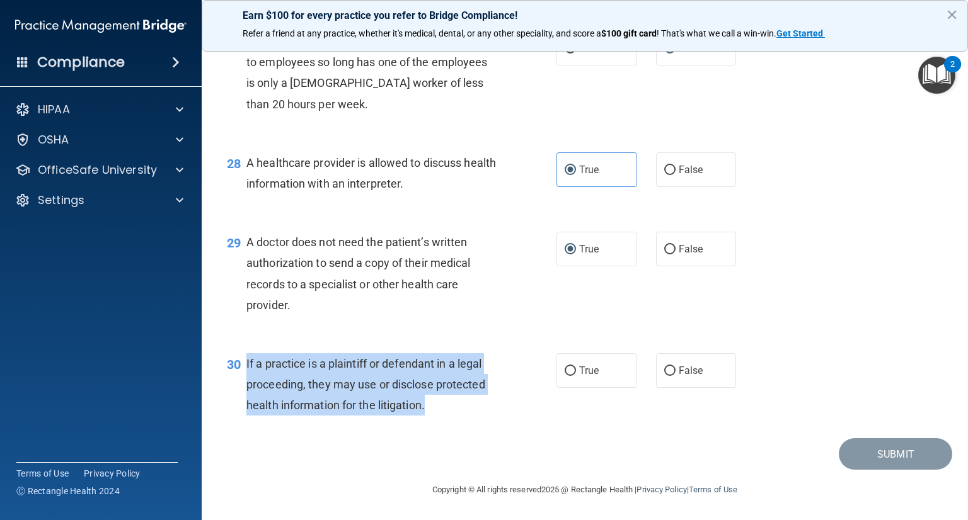
drag, startPoint x: 246, startPoint y: 362, endPoint x: 409, endPoint y: 381, distance: 164.3
click at [477, 401] on div "If a practice is a plaintiff or defendant in a legal proceeding, they may use o…" at bounding box center [376, 384] width 261 height 63
click at [567, 368] on input "True" at bounding box center [569, 371] width 11 height 9
radio input "true"
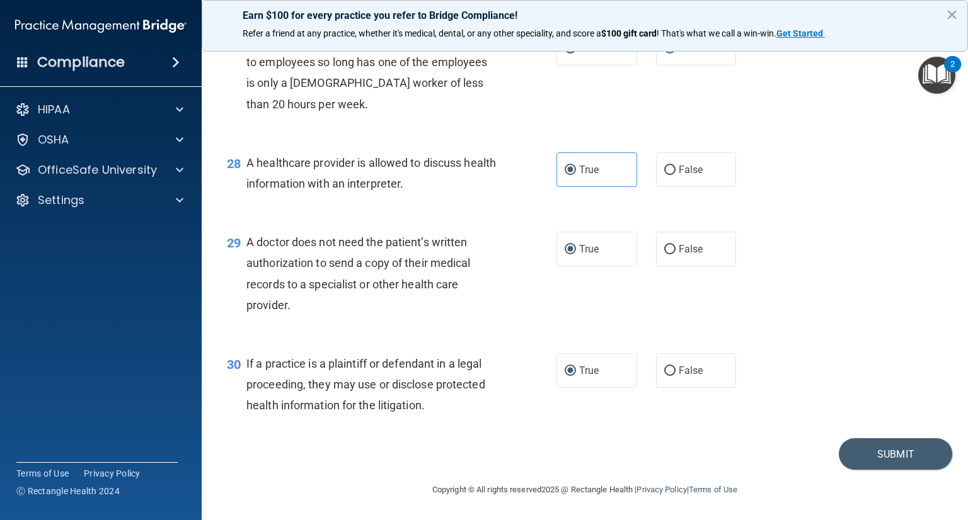
click at [876, 349] on div "30 If a practice is a plaintiff or defendant in a legal proceeding, they may us…" at bounding box center [584, 388] width 735 height 101
click at [895, 447] on button "Submit" at bounding box center [894, 454] width 113 height 32
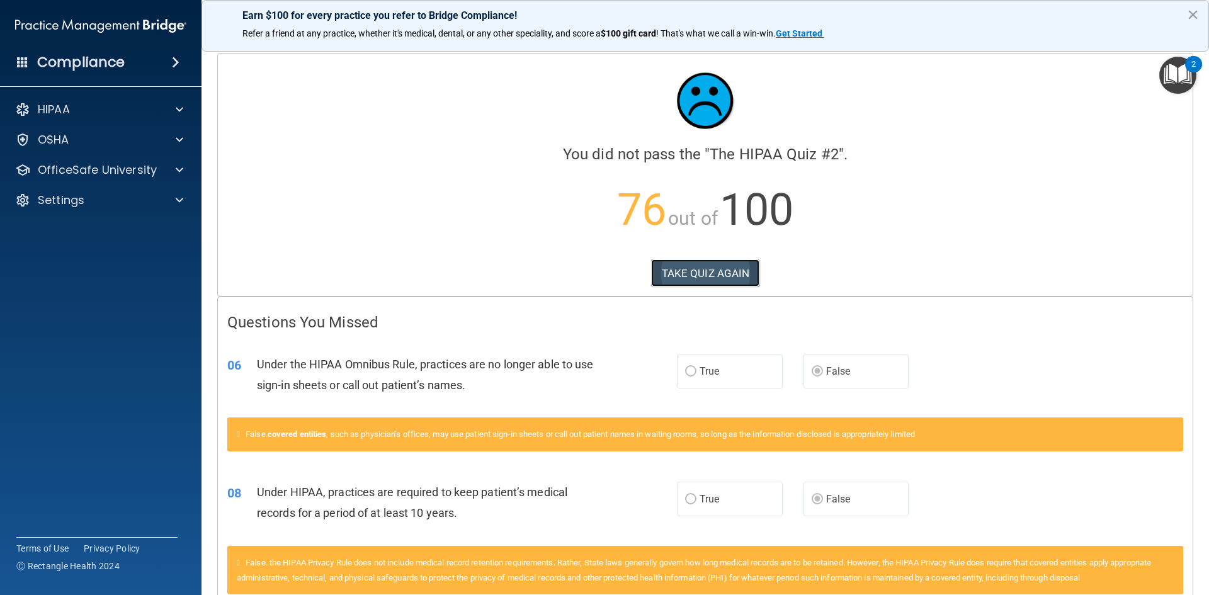
click at [708, 266] on button "TAKE QUIZ AGAIN" at bounding box center [705, 274] width 109 height 28
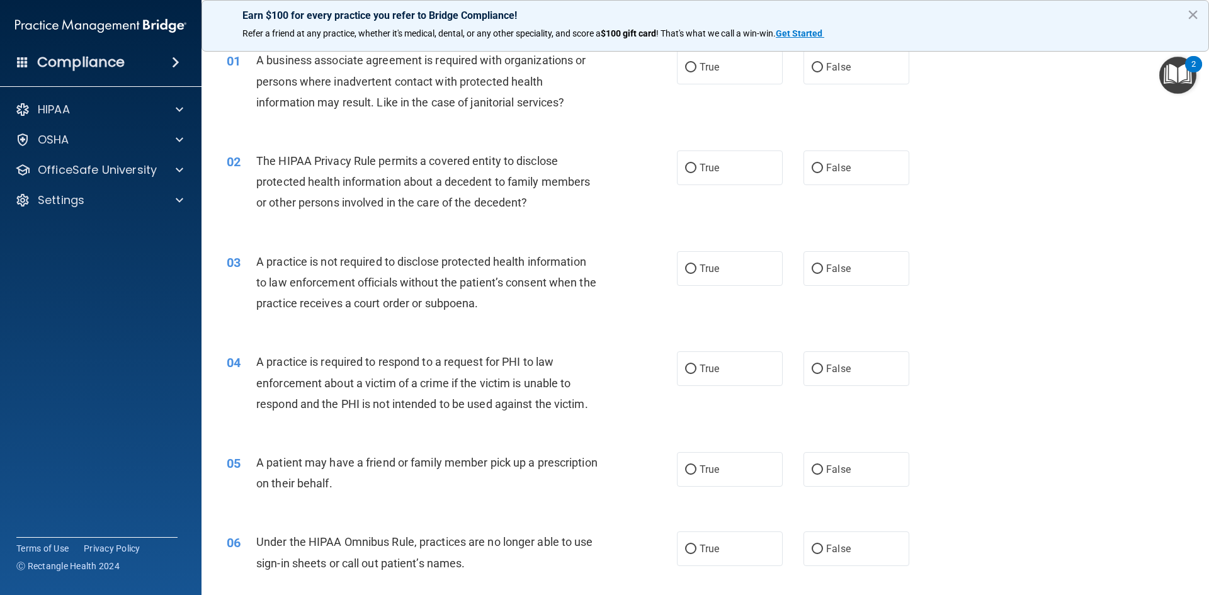
scroll to position [126, 0]
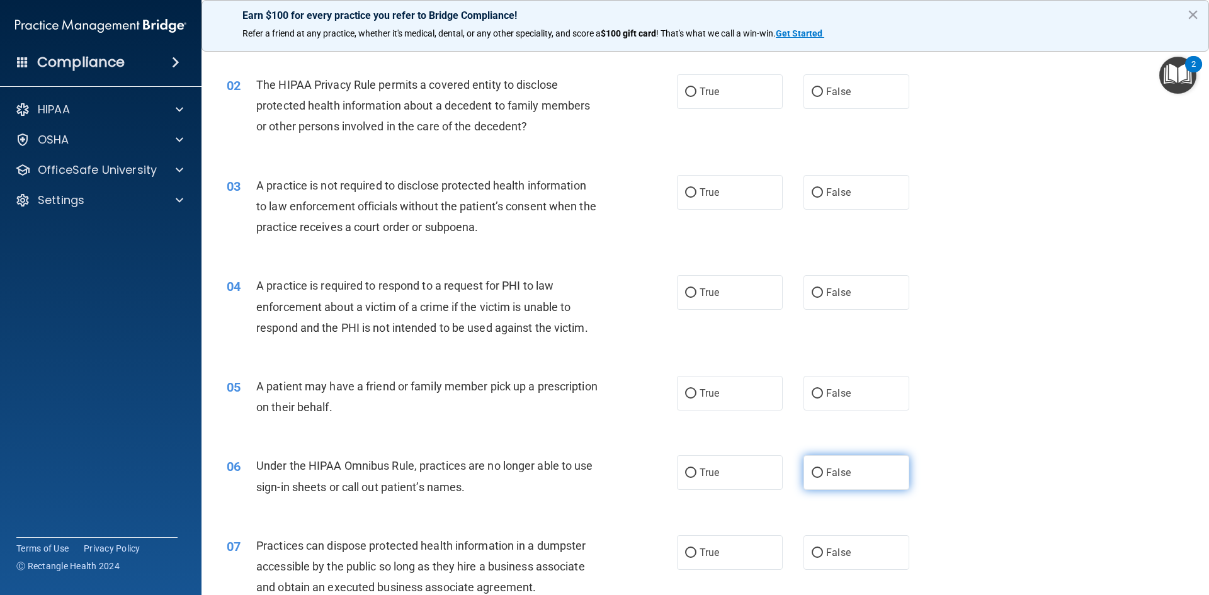
click at [812, 473] on input "False" at bounding box center [817, 473] width 11 height 9
radio input "true"
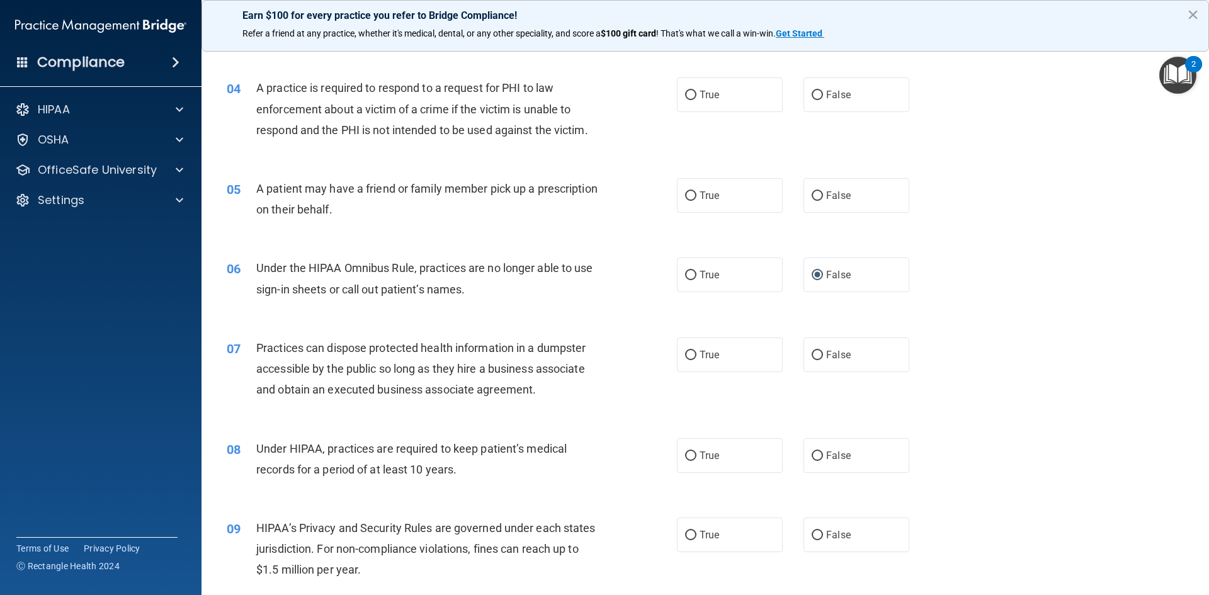
scroll to position [378, 0]
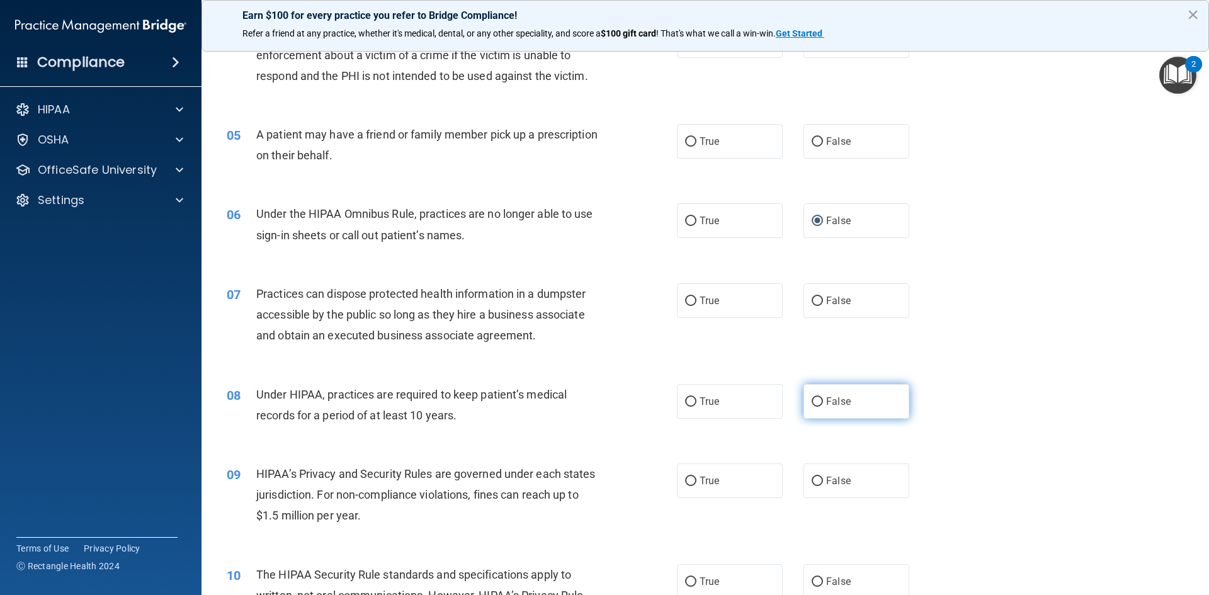
click at [812, 405] on input "False" at bounding box center [817, 401] width 11 height 9
radio input "true"
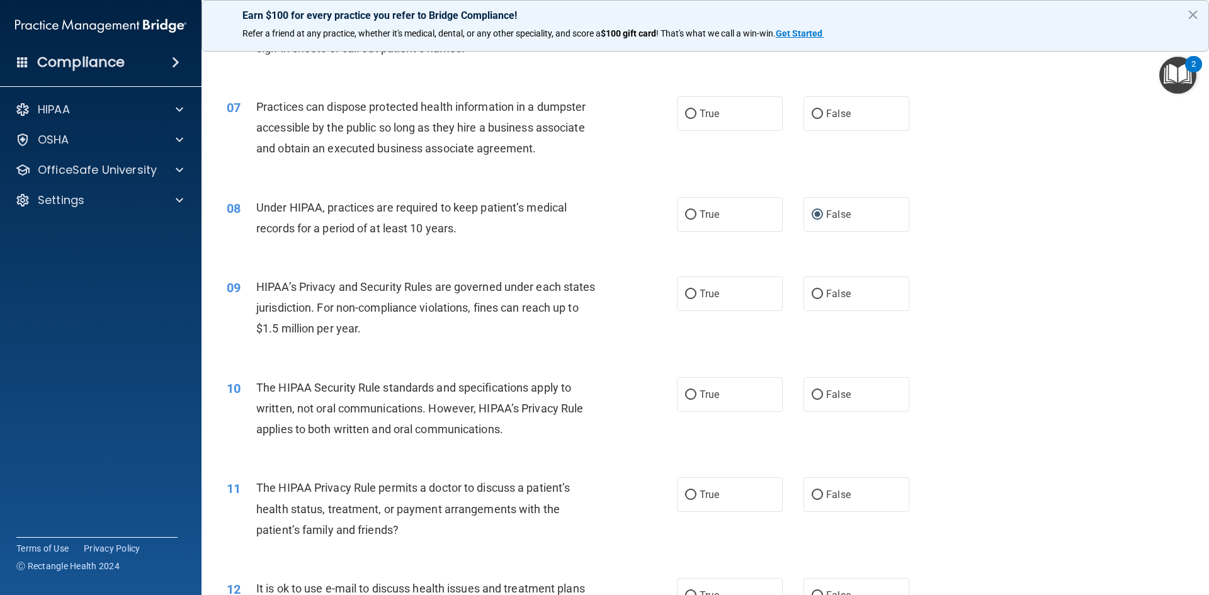
scroll to position [567, 0]
click at [685, 394] on input "True" at bounding box center [690, 393] width 11 height 9
radio input "true"
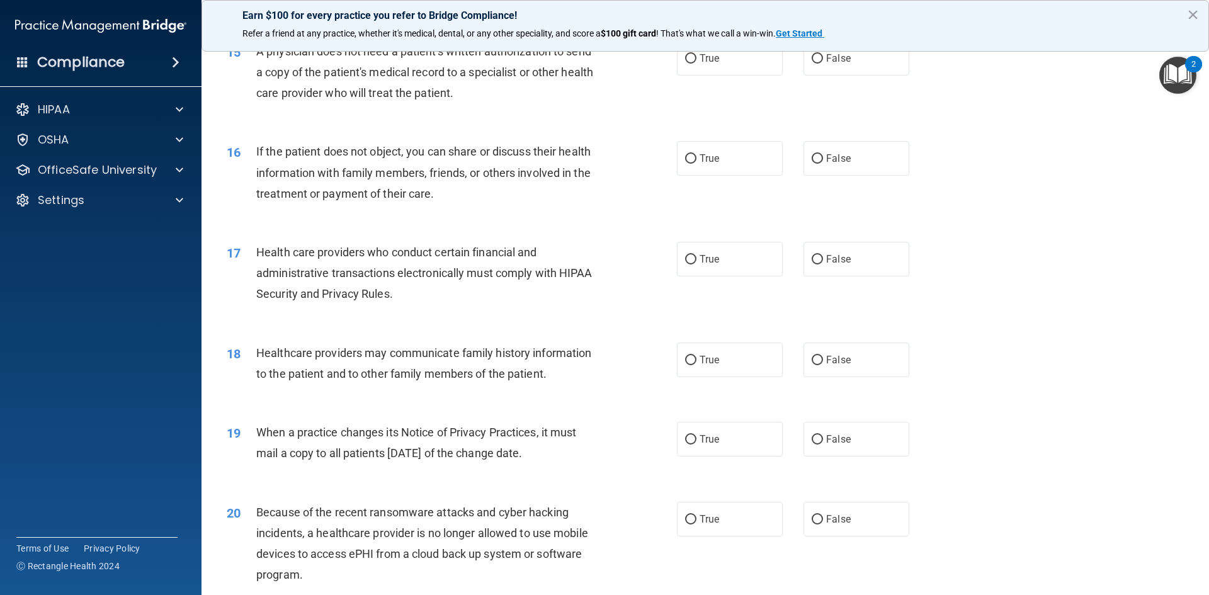
scroll to position [1386, 0]
click at [812, 360] on input "False" at bounding box center [817, 357] width 11 height 9
radio input "true"
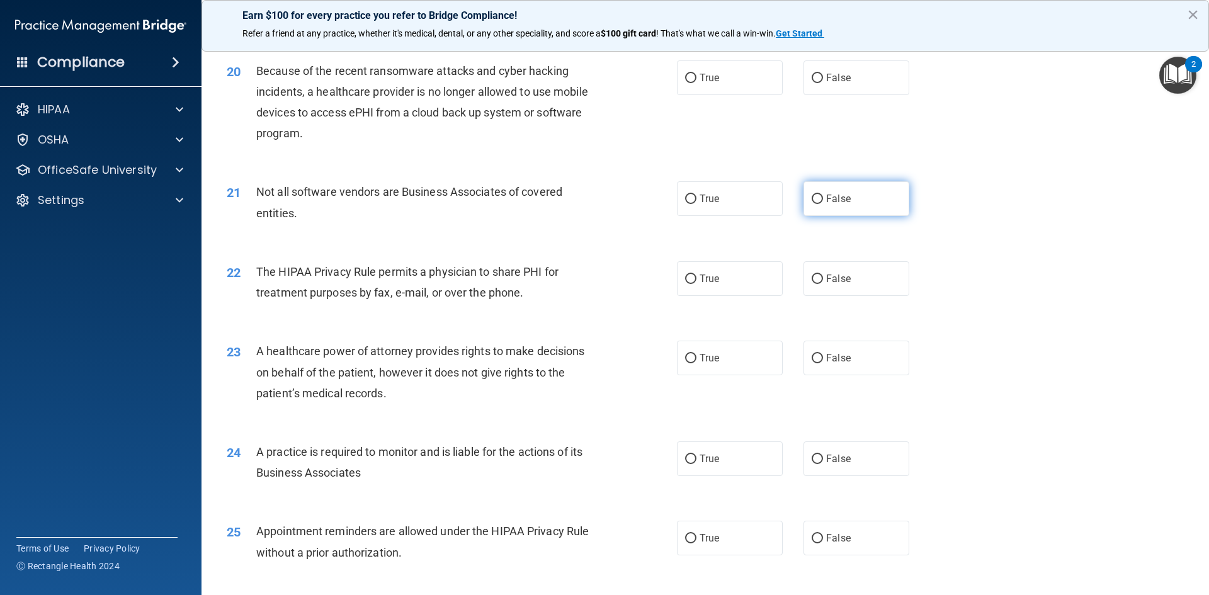
scroll to position [1827, 0]
click at [812, 458] on input "False" at bounding box center [817, 457] width 11 height 9
radio input "true"
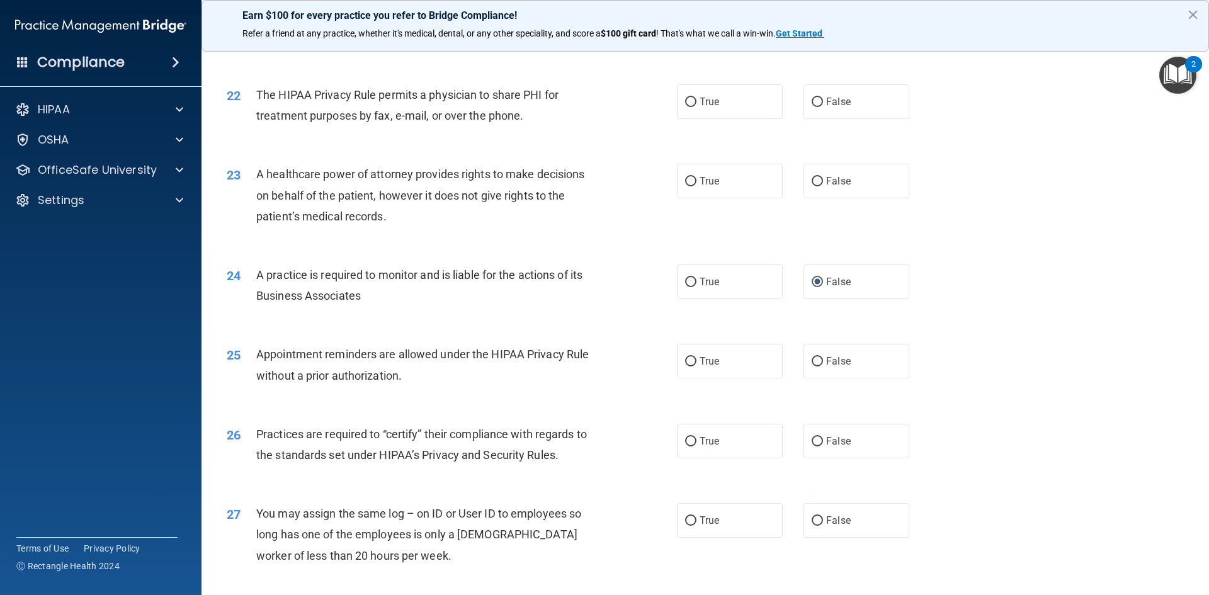
scroll to position [2016, 0]
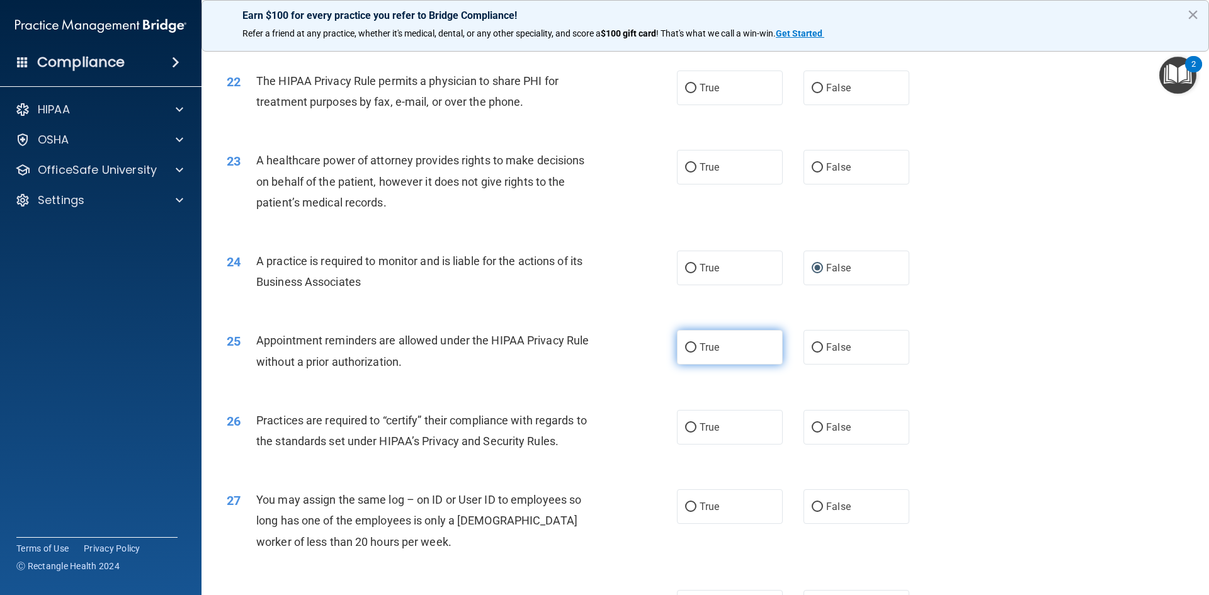
click at [689, 352] on input "True" at bounding box center [690, 347] width 11 height 9
radio input "true"
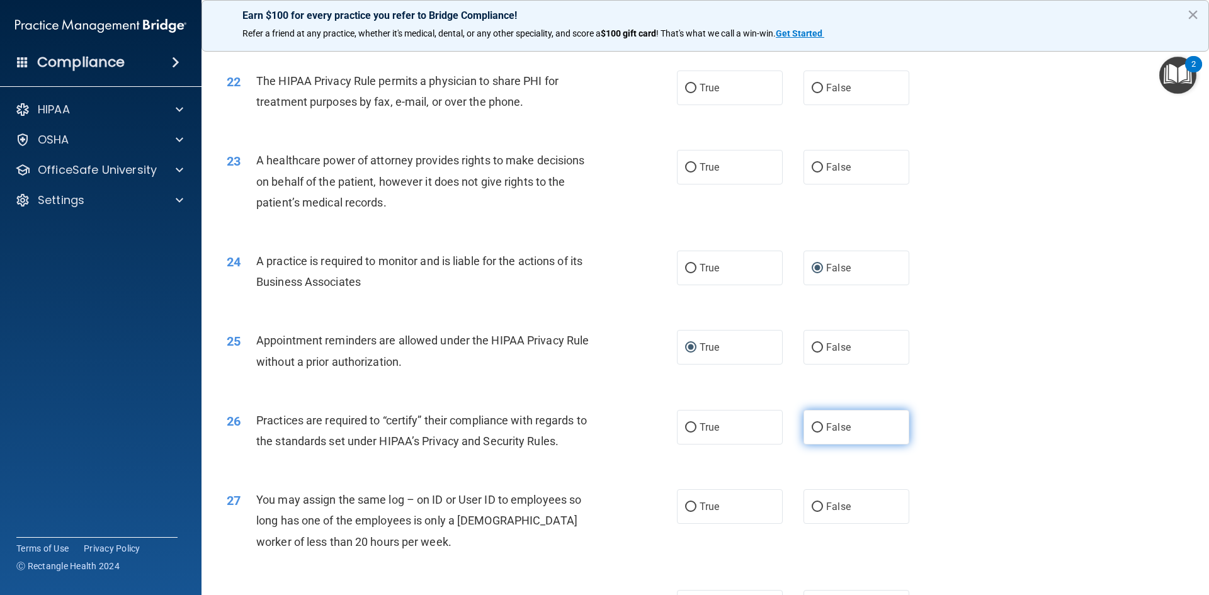
click at [815, 428] on input "False" at bounding box center [817, 427] width 11 height 9
radio input "true"
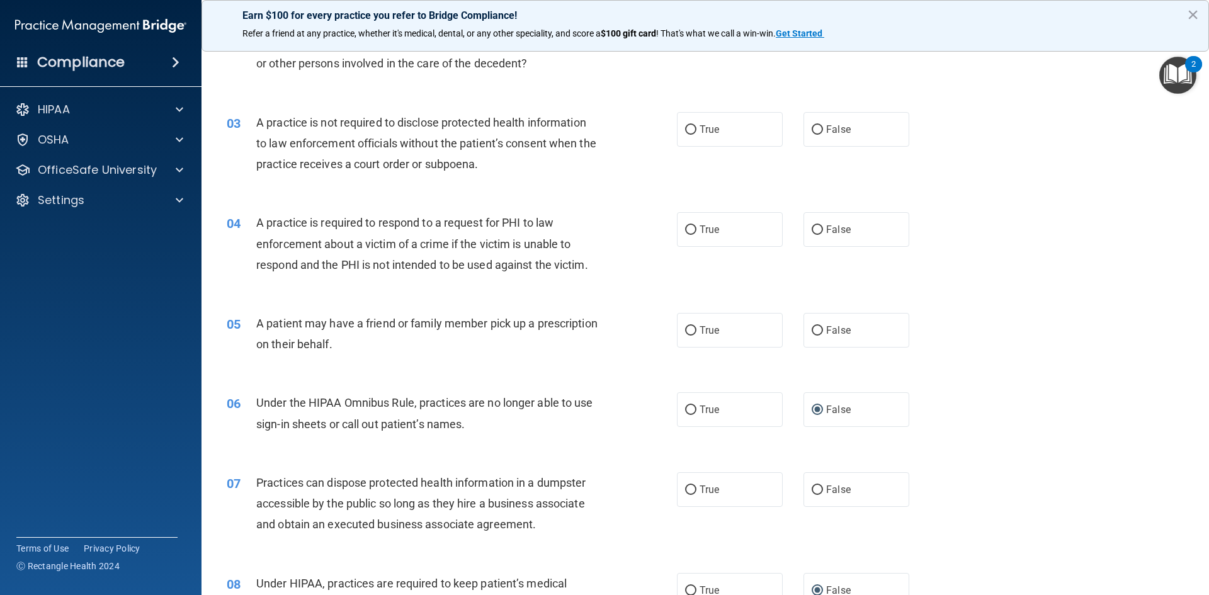
scroll to position [0, 0]
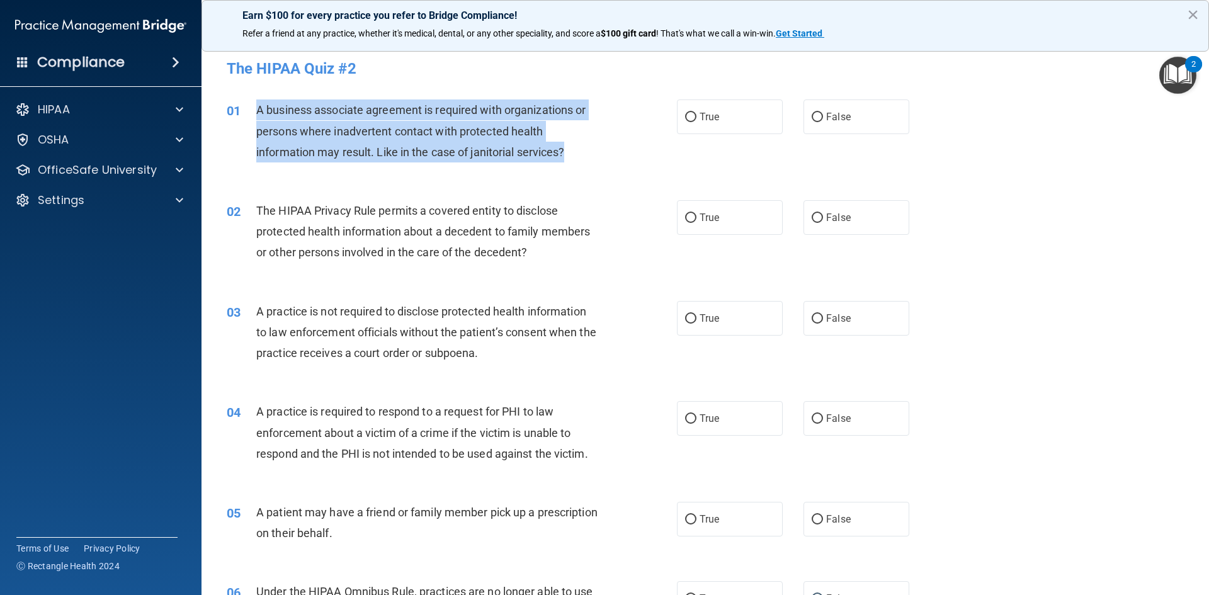
drag, startPoint x: 258, startPoint y: 116, endPoint x: 406, endPoint y: 127, distance: 148.5
click at [572, 146] on div "A business associate agreement is required with organizations or persons where …" at bounding box center [432, 131] width 352 height 63
click at [685, 116] on input "True" at bounding box center [690, 117] width 11 height 9
radio input "true"
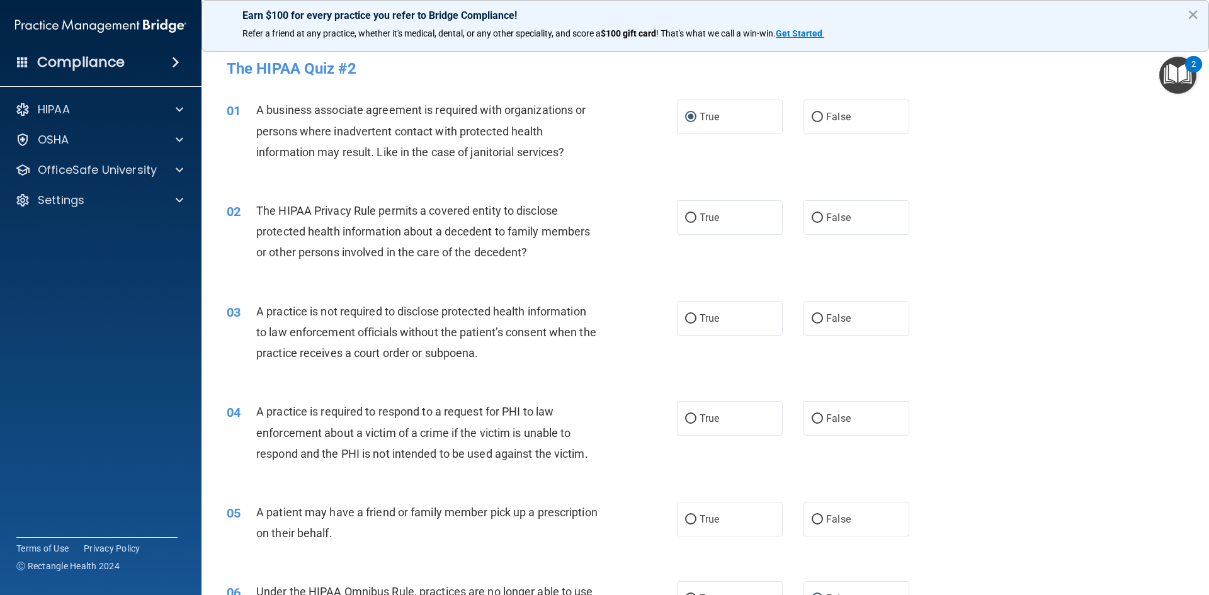
click at [645, 249] on div "02 The HIPAA Privacy Rule permits a covered entity to disclose protected health…" at bounding box center [452, 234] width 488 height 69
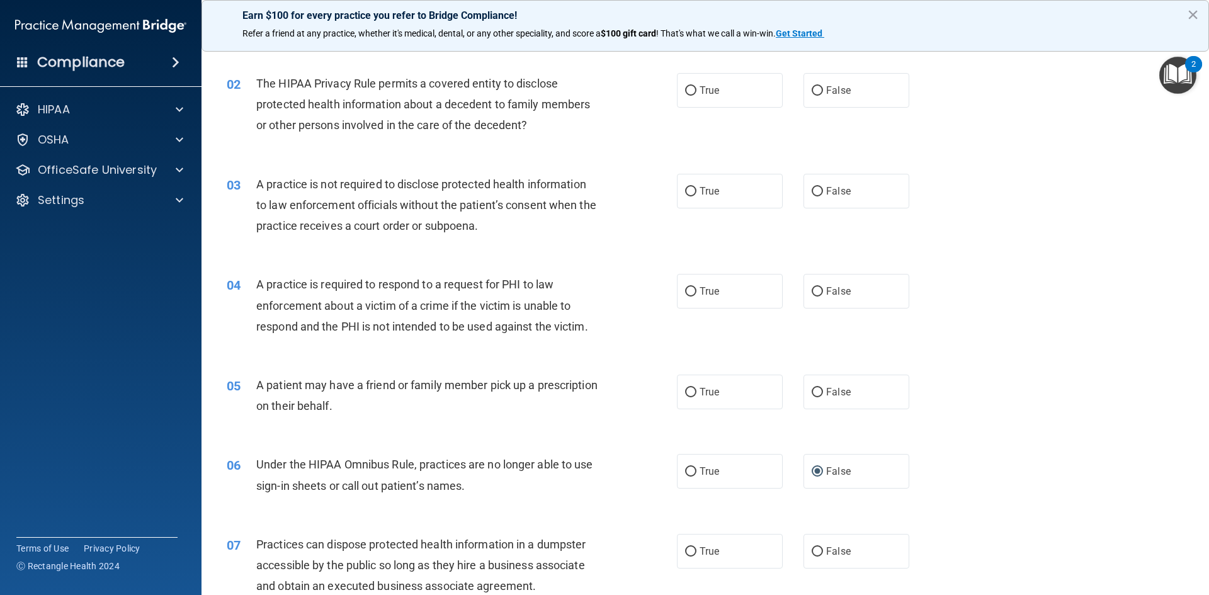
scroll to position [63, 0]
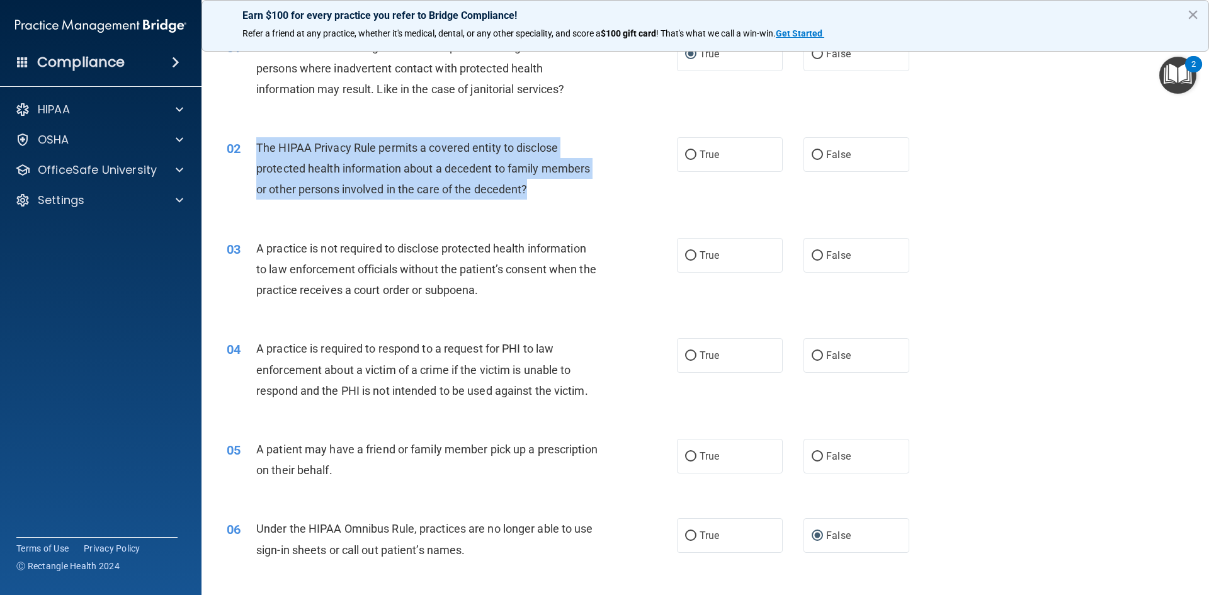
drag, startPoint x: 257, startPoint y: 150, endPoint x: 460, endPoint y: 159, distance: 203.7
click at [554, 185] on div "The HIPAA Privacy Rule permits a covered entity to disclose protected health in…" at bounding box center [432, 168] width 352 height 63
click at [689, 152] on input "True" at bounding box center [690, 155] width 11 height 9
radio input "true"
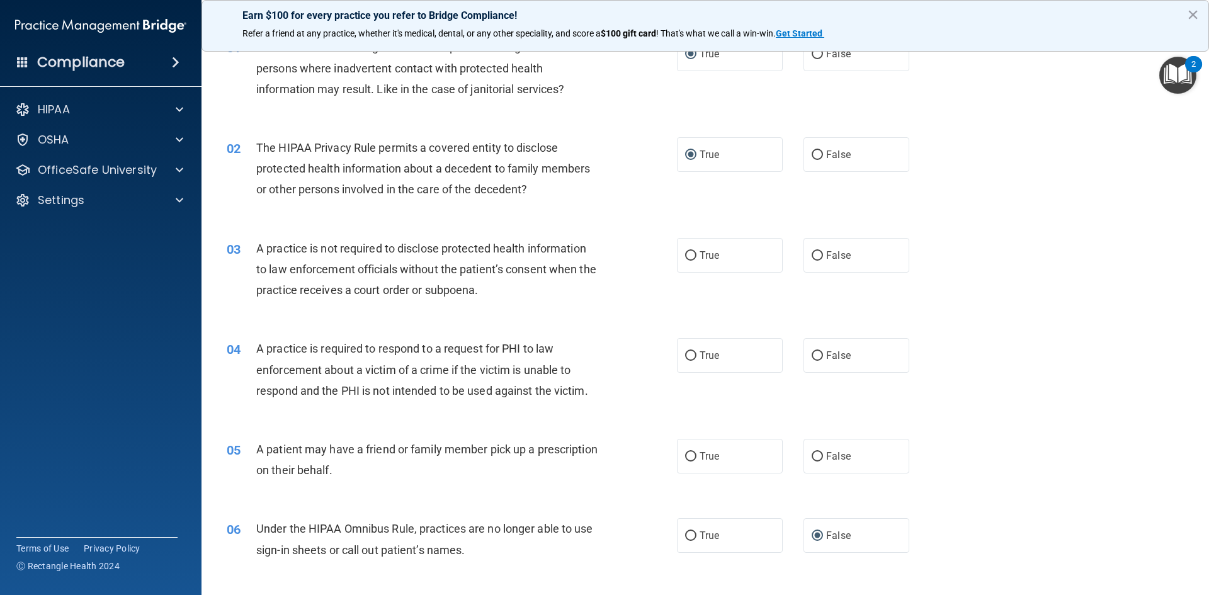
click at [635, 313] on div "03 A practice is not required to disclose protected health information to law e…" at bounding box center [705, 272] width 976 height 101
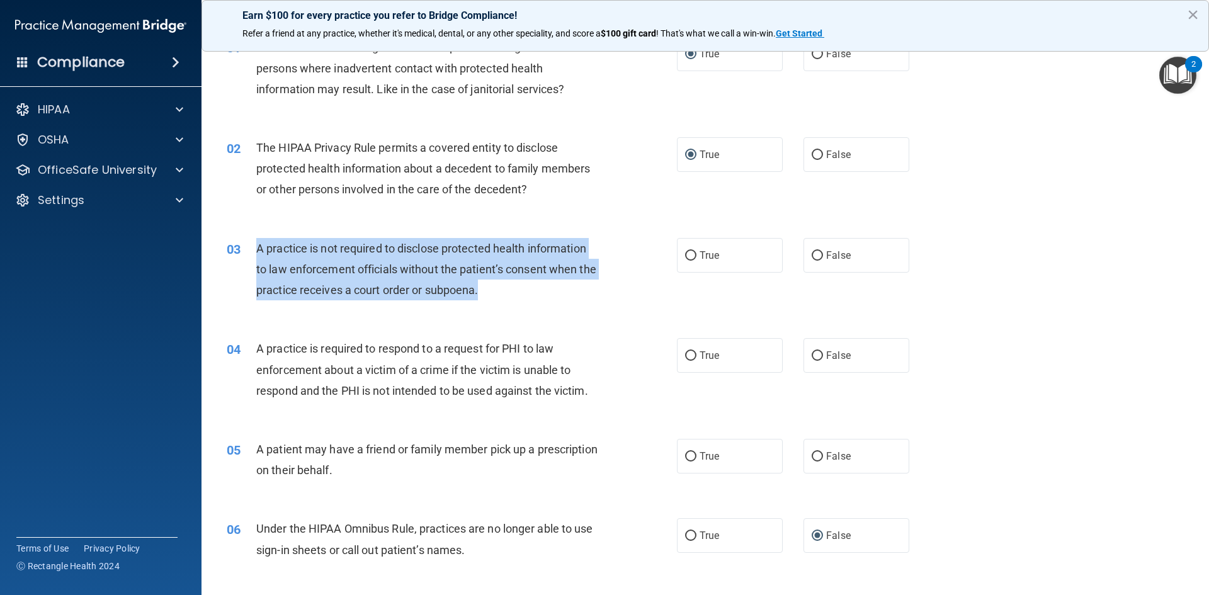
drag, startPoint x: 257, startPoint y: 244, endPoint x: 467, endPoint y: 268, distance: 211.1
click at [509, 278] on div "A practice is not required to disclose protected health information to law enfo…" at bounding box center [432, 269] width 352 height 63
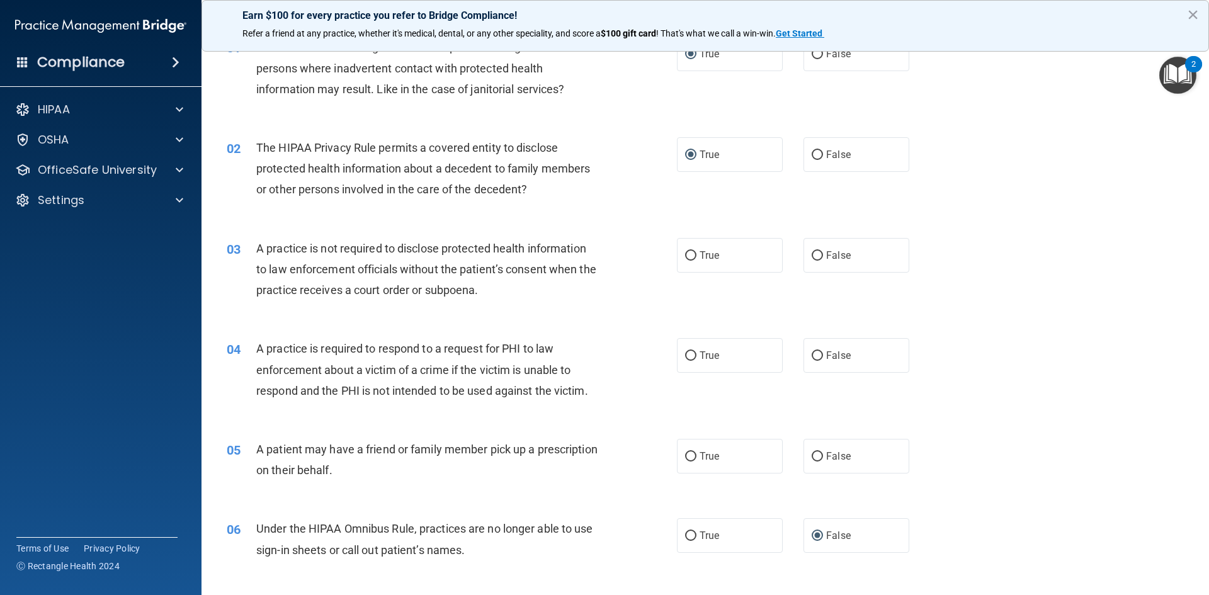
drag, startPoint x: 455, startPoint y: 261, endPoint x: 406, endPoint y: 326, distance: 81.4
click at [409, 327] on div "04 A practice is required to respond to a request for PHI to law enforcement ab…" at bounding box center [705, 373] width 976 height 101
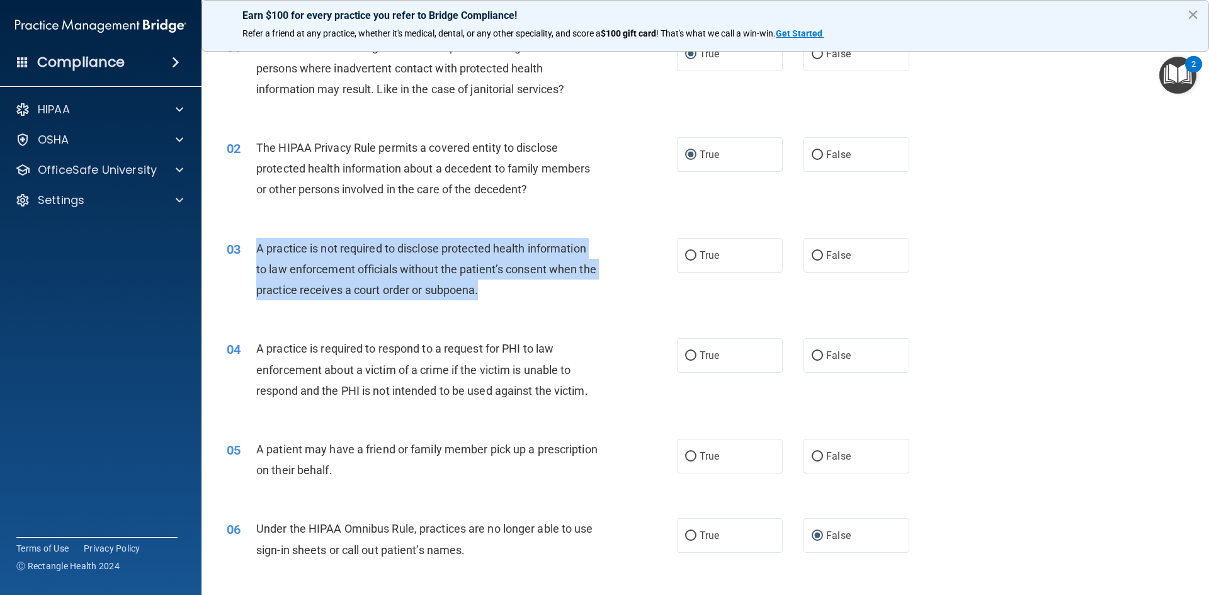
drag, startPoint x: 257, startPoint y: 246, endPoint x: 522, endPoint y: 291, distance: 268.9
click at [522, 291] on div "A practice is not required to disclose protected health information to law enfo…" at bounding box center [432, 269] width 352 height 63
click at [598, 296] on div "A practice is not required to disclose protected health information to law enfo…" at bounding box center [432, 269] width 352 height 63
click at [815, 251] on input "False" at bounding box center [817, 255] width 11 height 9
radio input "true"
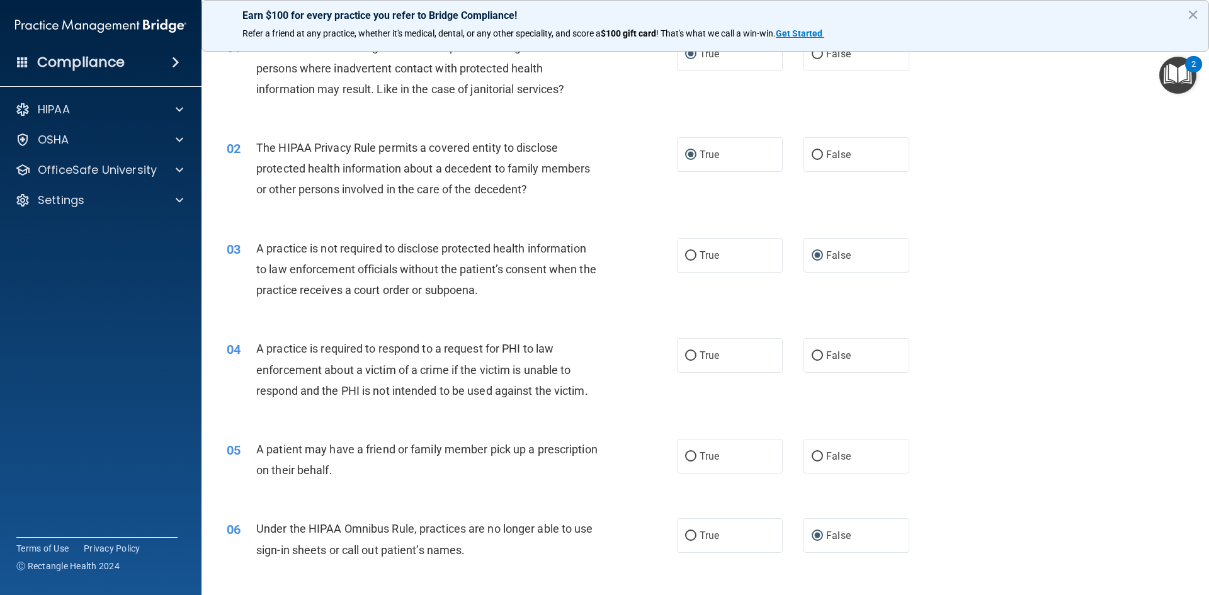
click at [967, 305] on div "03 A practice is not required to disclose protected health information to law e…" at bounding box center [705, 272] width 976 height 101
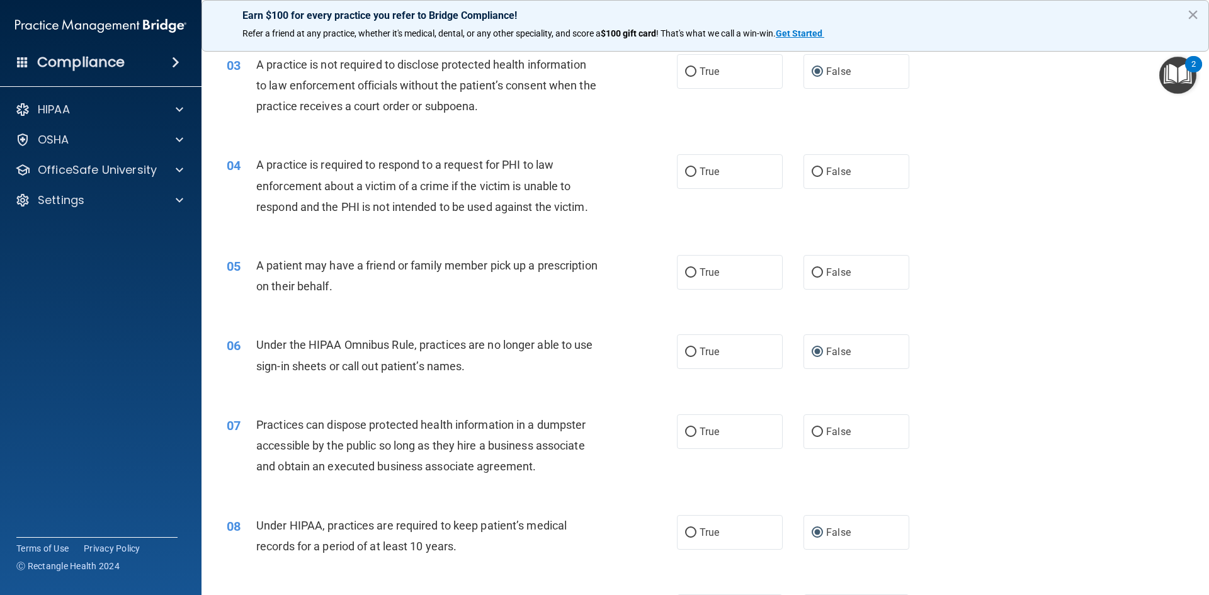
scroll to position [252, 0]
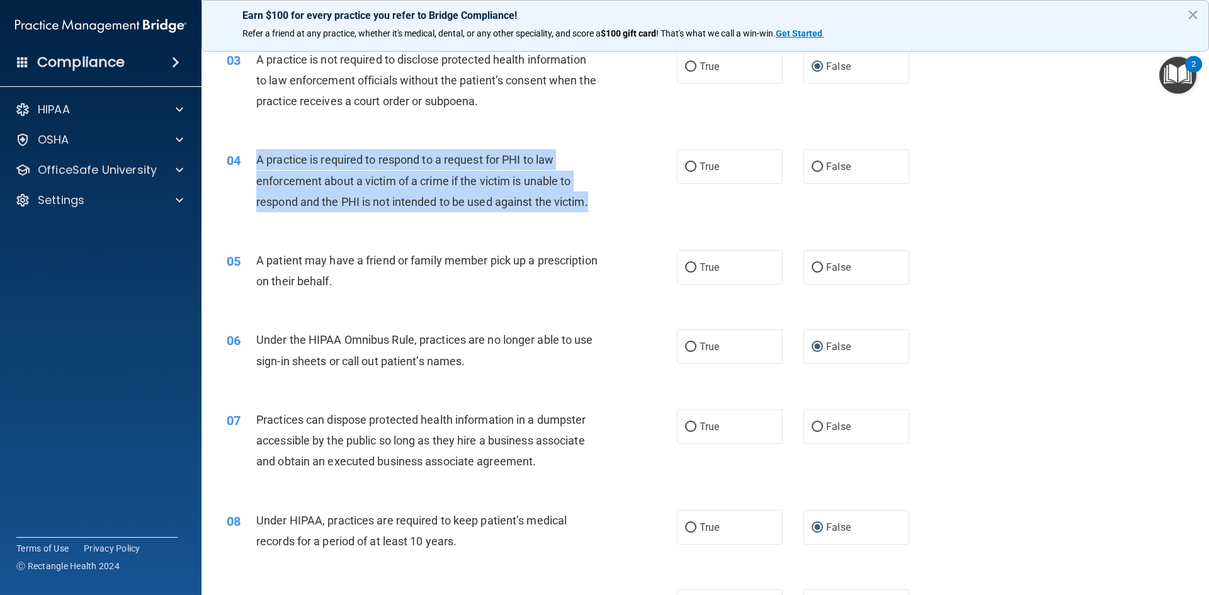
drag, startPoint x: 256, startPoint y: 159, endPoint x: 518, endPoint y: 191, distance: 263.3
click at [593, 209] on div "A practice is required to respond to a request for PHI to law enforcement about…" at bounding box center [432, 180] width 352 height 63
click at [687, 168] on input "True" at bounding box center [690, 167] width 11 height 9
radio input "true"
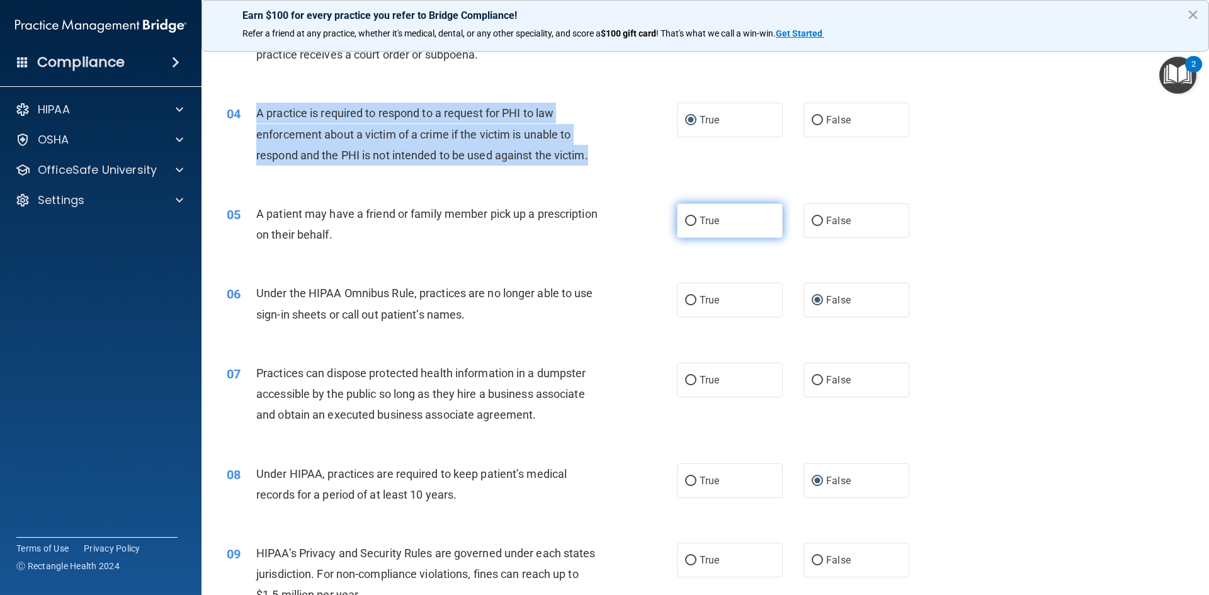
scroll to position [378, 0]
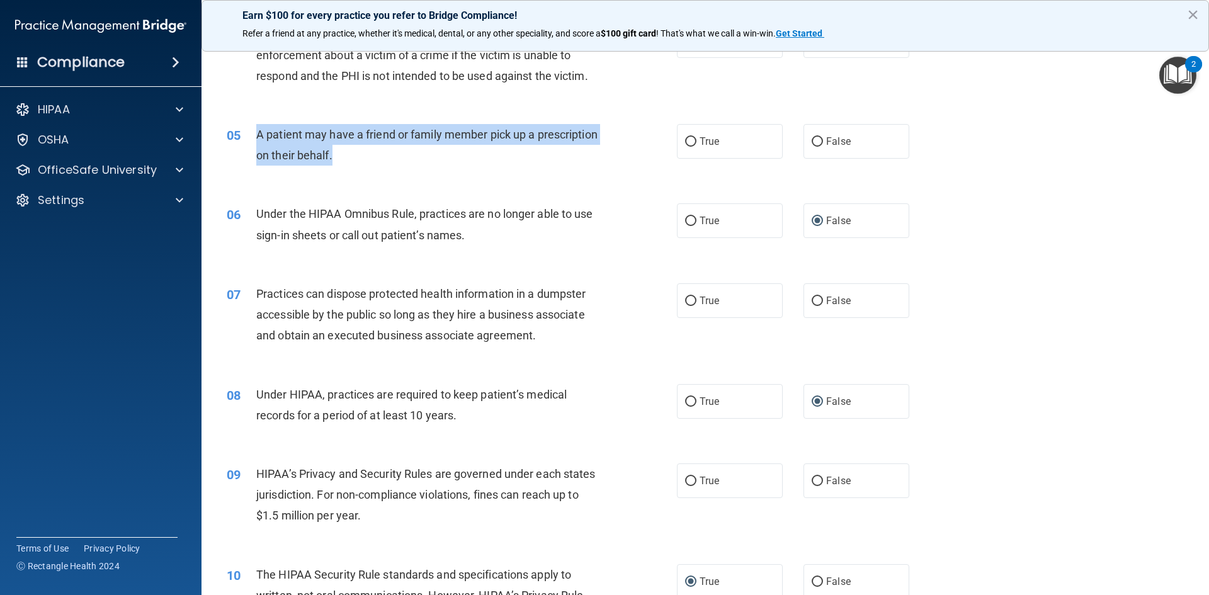
drag, startPoint x: 256, startPoint y: 135, endPoint x: 464, endPoint y: 159, distance: 208.6
click at [464, 159] on div "A patient may have a friend or family member pick up a prescription on their be…" at bounding box center [432, 145] width 352 height 42
click at [690, 140] on input "True" at bounding box center [690, 141] width 11 height 9
radio input "true"
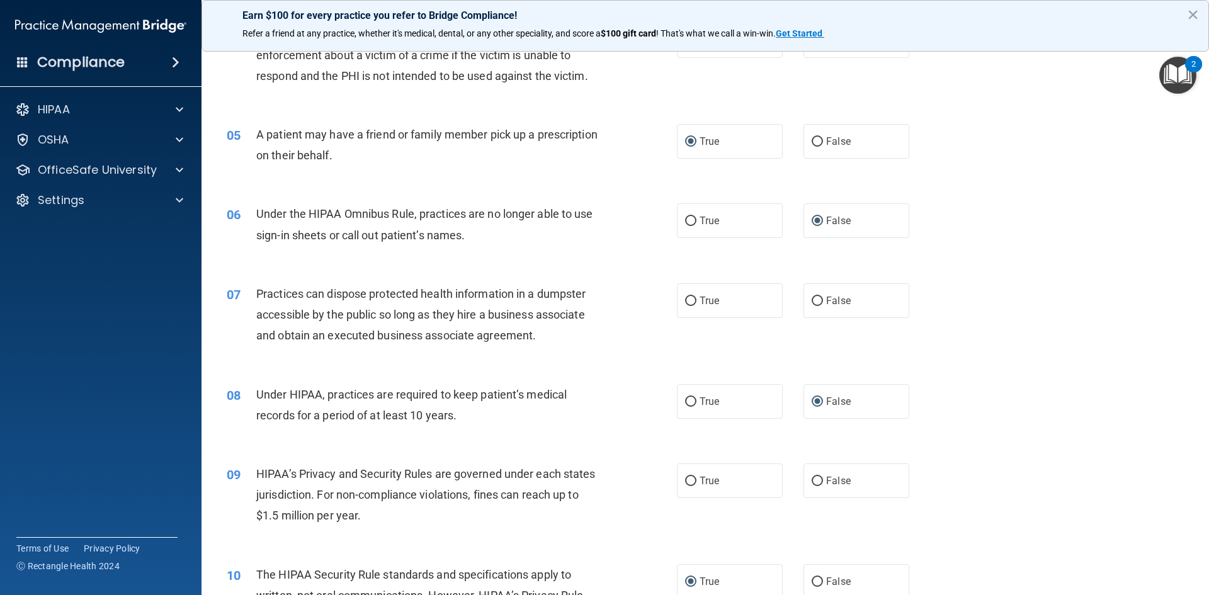
drag, startPoint x: 982, startPoint y: 155, endPoint x: 975, endPoint y: 154, distance: 7.0
click at [967, 154] on div "05 A patient may have a friend or family member pick up a prescription on their…" at bounding box center [705, 147] width 976 height 79
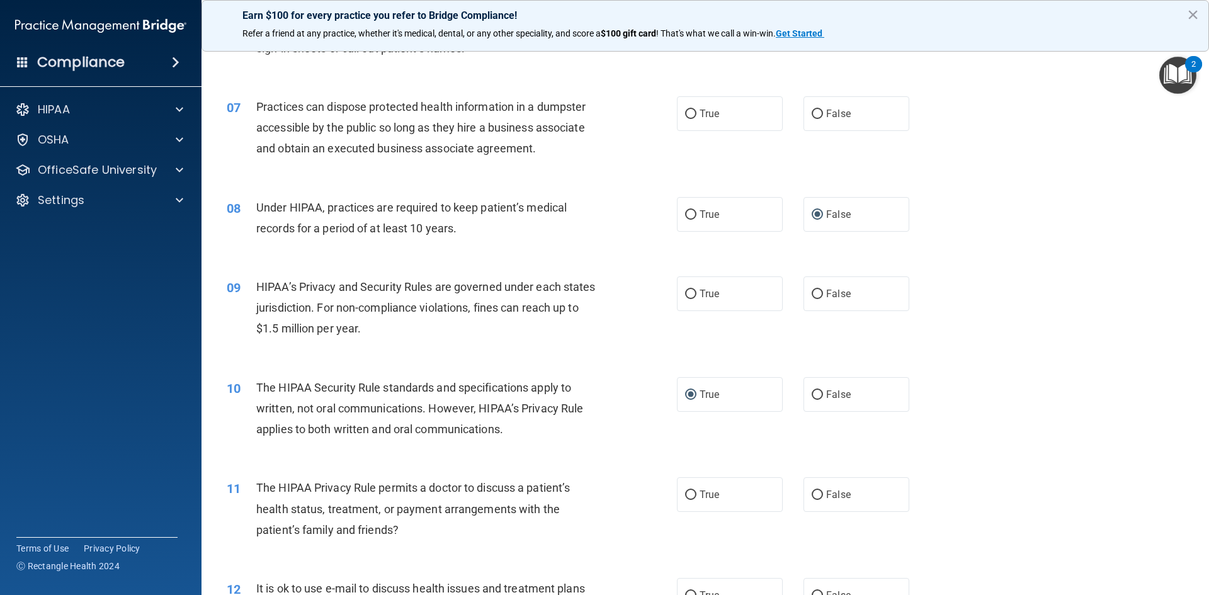
scroll to position [567, 0]
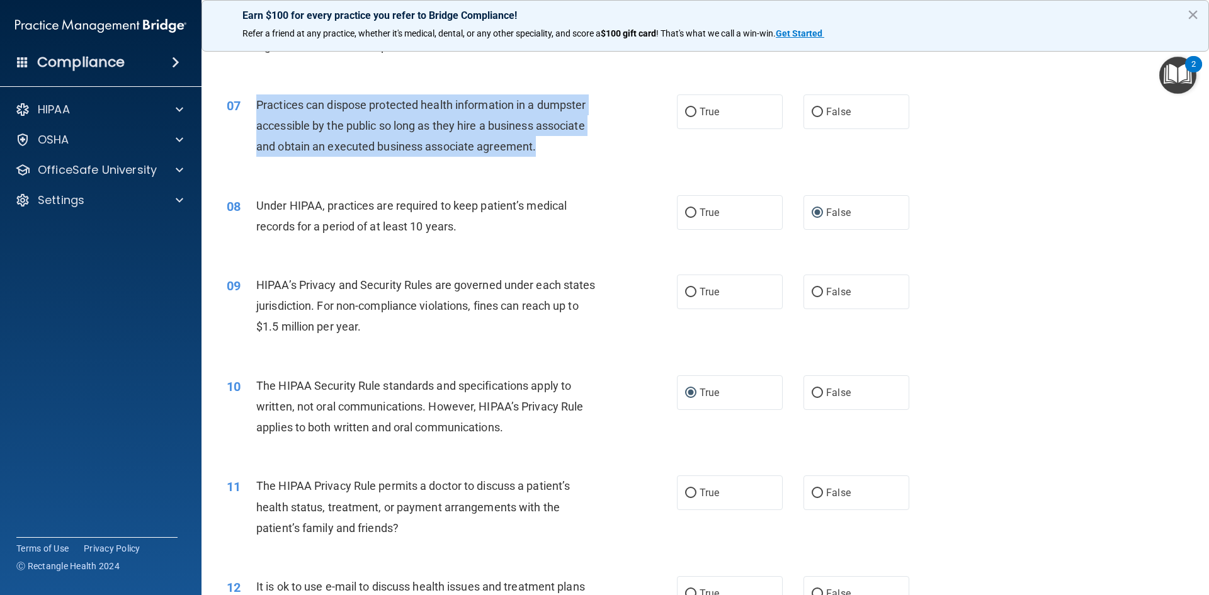
drag, startPoint x: 258, startPoint y: 103, endPoint x: 512, endPoint y: 126, distance: 254.9
click at [587, 142] on div "Practices can dispose protected health information in a dumpster accessible by …" at bounding box center [432, 125] width 352 height 63
click at [813, 108] on input "False" at bounding box center [817, 112] width 11 height 9
radio input "true"
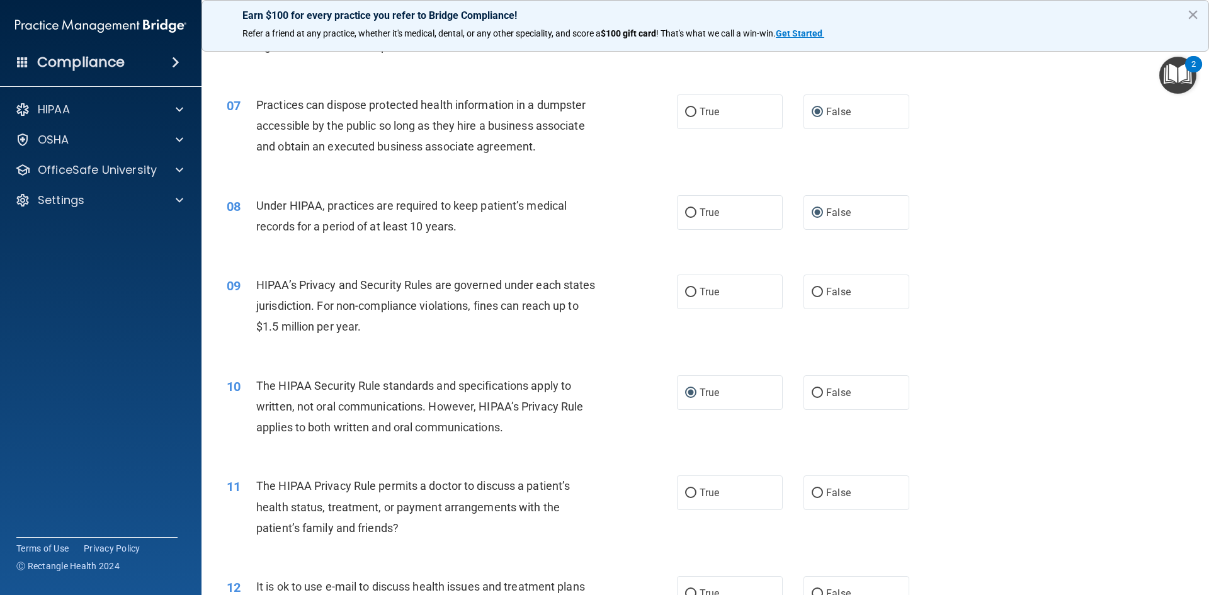
click at [967, 353] on div "09 HIPAA’s Privacy and Security Rules are governed under each states jurisdicti…" at bounding box center [705, 309] width 976 height 101
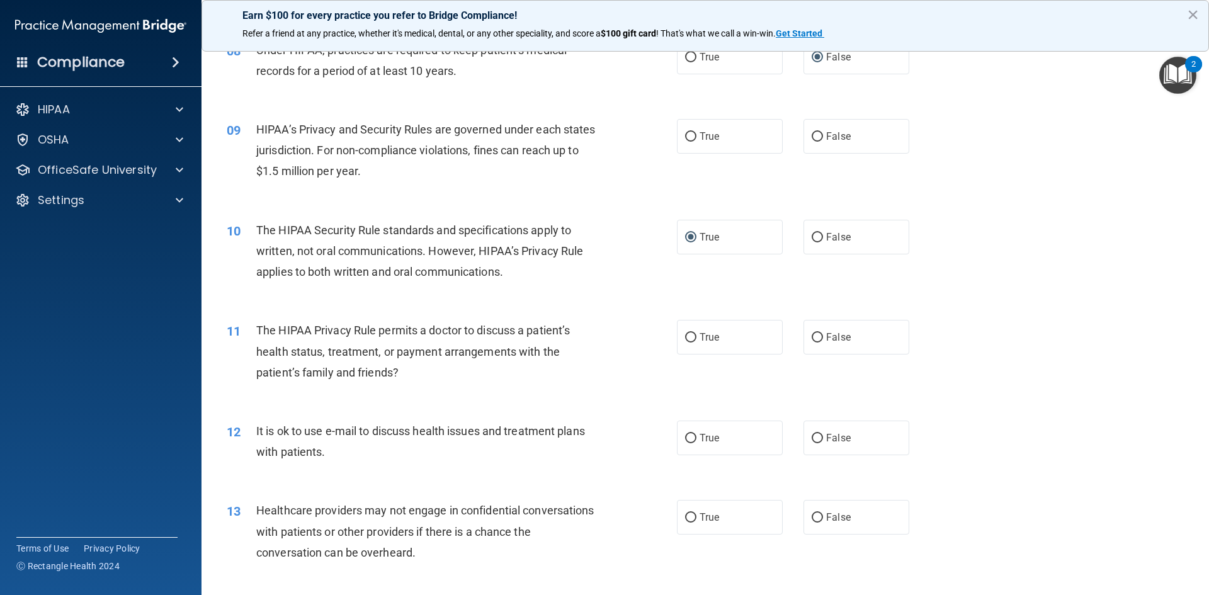
scroll to position [756, 0]
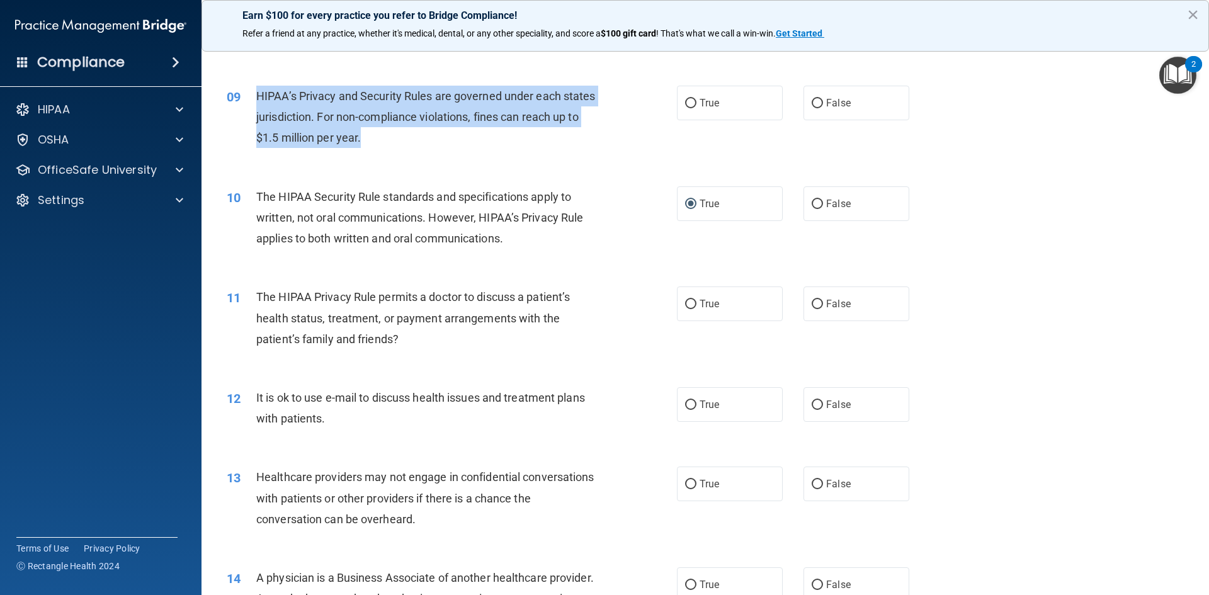
drag, startPoint x: 258, startPoint y: 97, endPoint x: 355, endPoint y: 110, distance: 97.8
click at [405, 144] on div "HIPAA’s Privacy and Security Rules are governed under each states jurisdiction.…" at bounding box center [432, 117] width 352 height 63
click at [812, 102] on input "False" at bounding box center [817, 103] width 11 height 9
radio input "true"
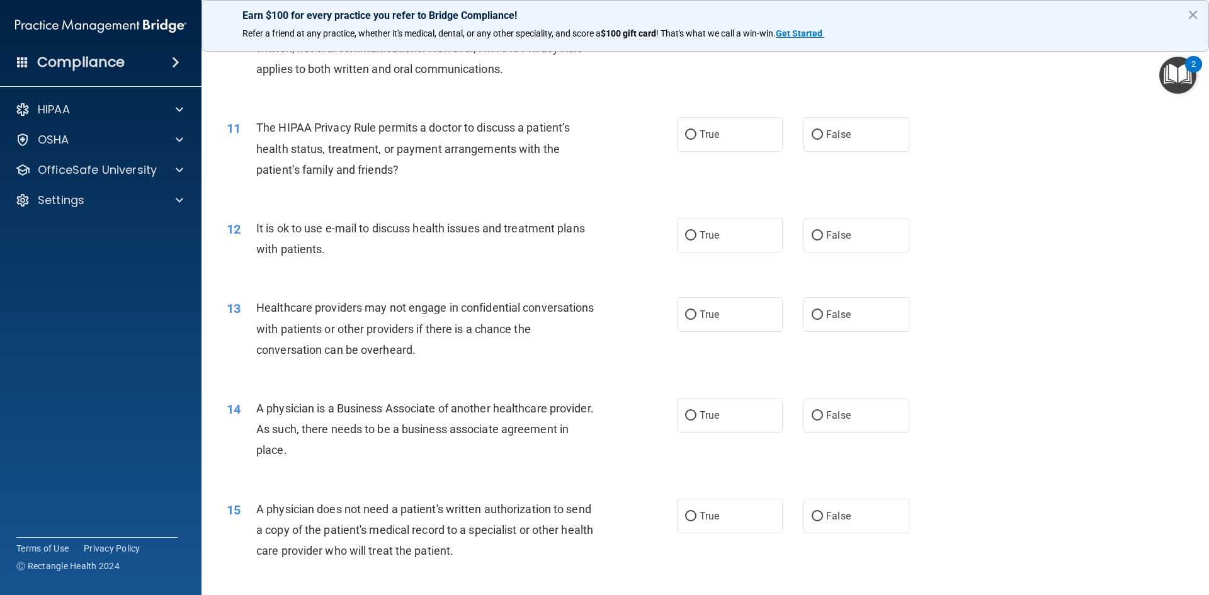
scroll to position [945, 0]
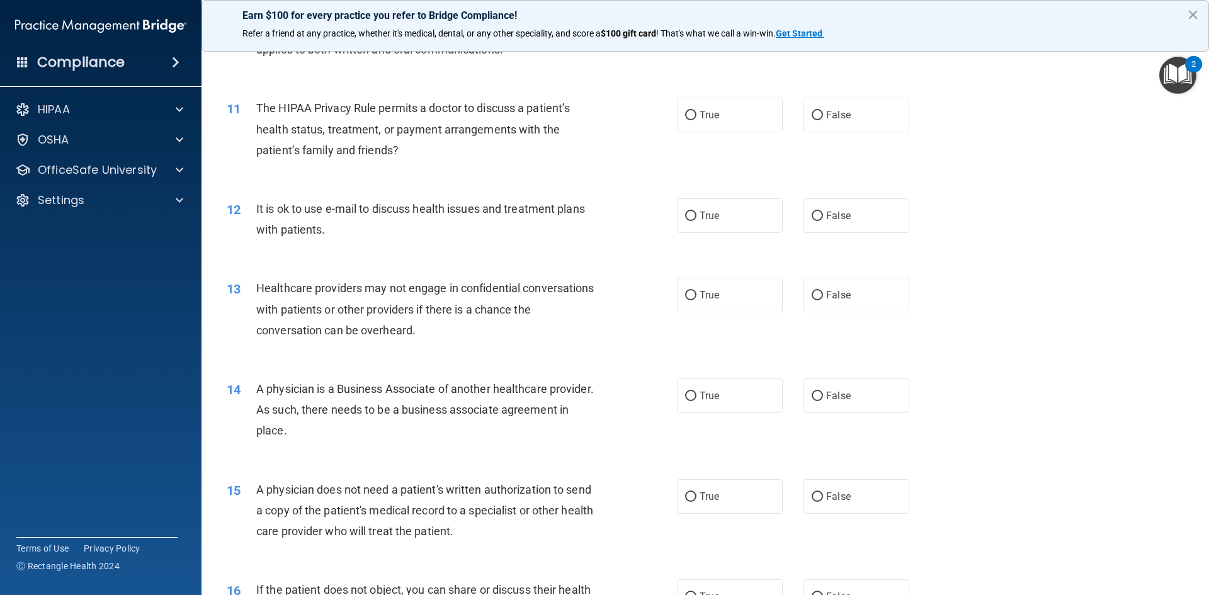
click at [257, 110] on span "The HIPAA Privacy Rule permits a doctor to discuss a patient’s health status, t…" at bounding box center [413, 128] width 314 height 55
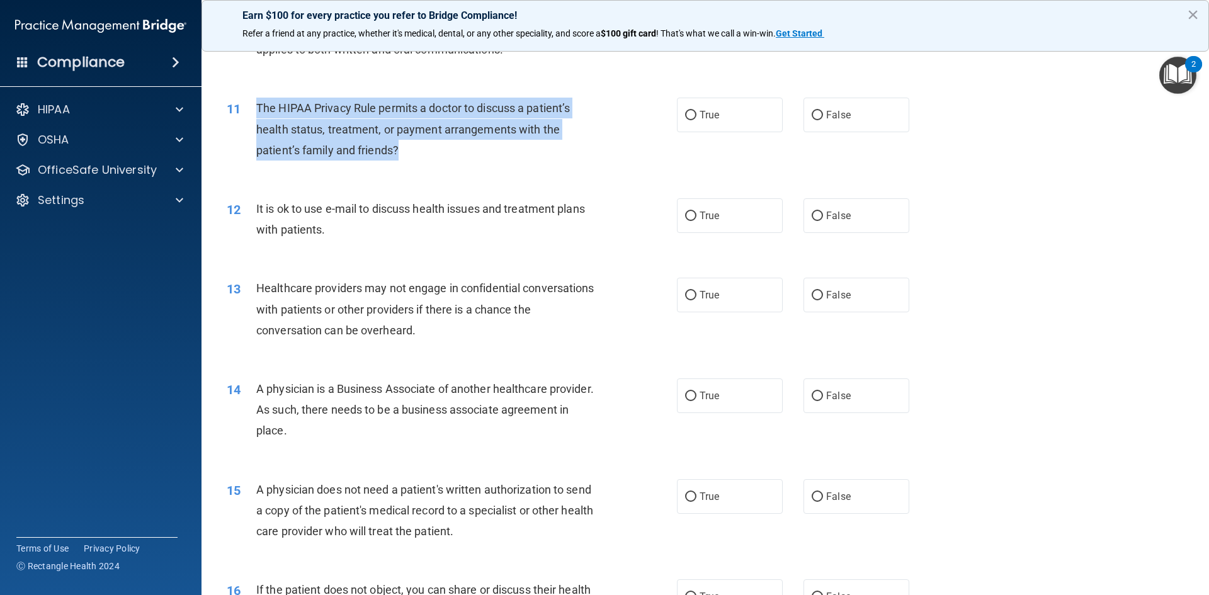
drag, startPoint x: 257, startPoint y: 109, endPoint x: 382, endPoint y: 139, distance: 128.3
click at [416, 154] on div "The HIPAA Privacy Rule permits a doctor to discuss a patient’s health status, t…" at bounding box center [432, 129] width 352 height 63
click at [685, 118] on input "True" at bounding box center [690, 115] width 11 height 9
radio input "true"
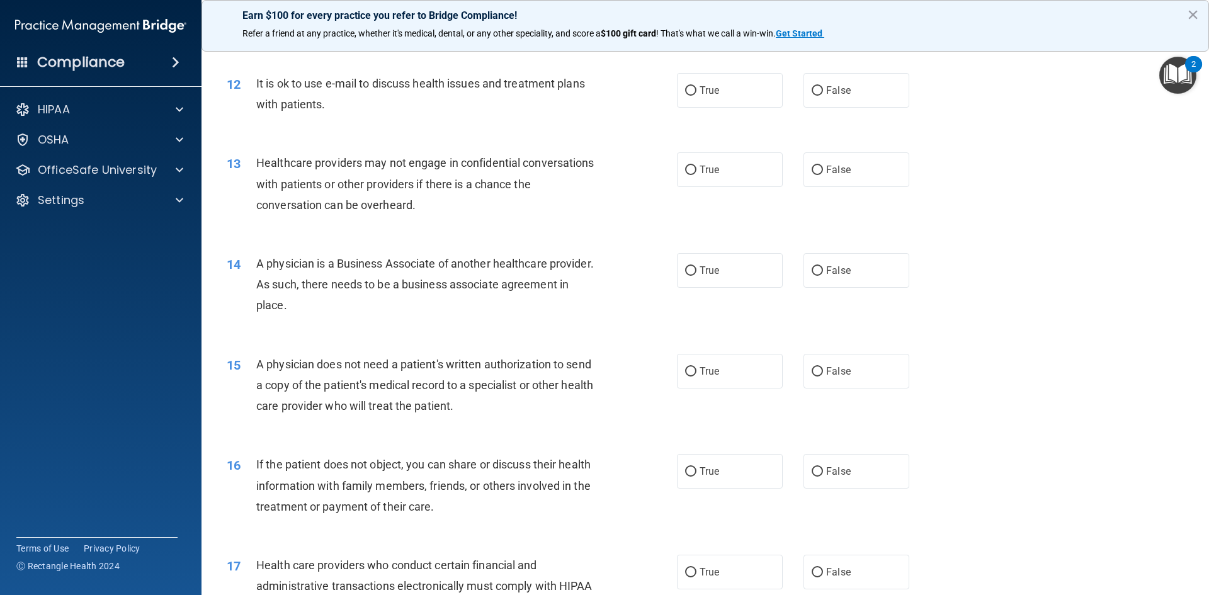
scroll to position [1071, 0]
click at [687, 87] on input "True" at bounding box center [690, 90] width 11 height 9
radio input "true"
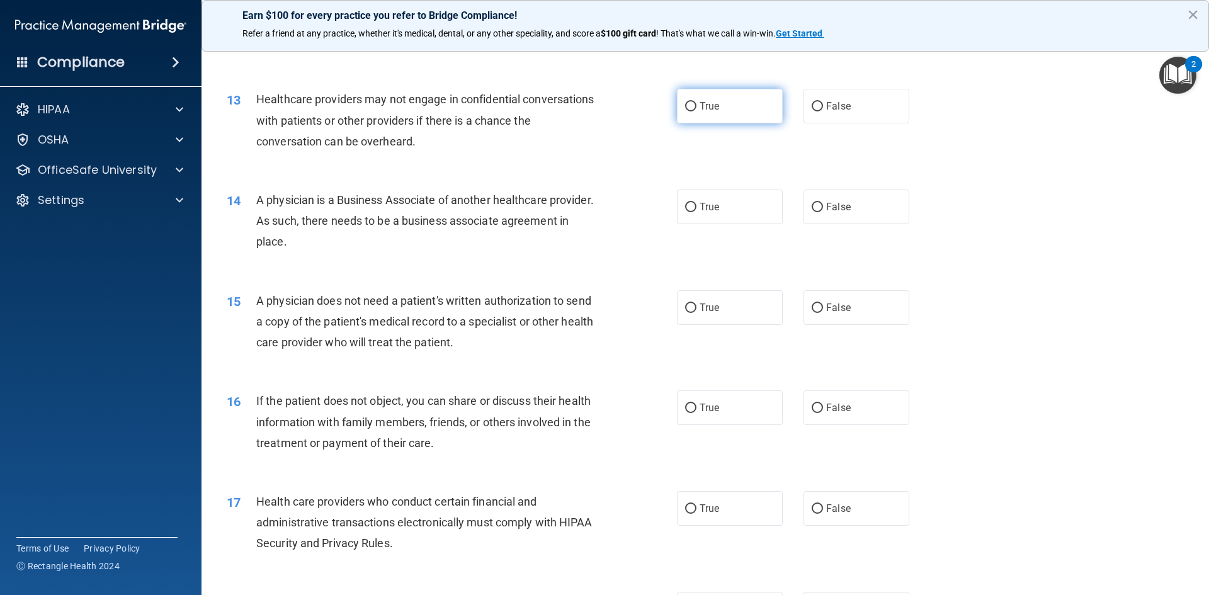
click at [685, 104] on input "True" at bounding box center [690, 106] width 11 height 9
radio input "true"
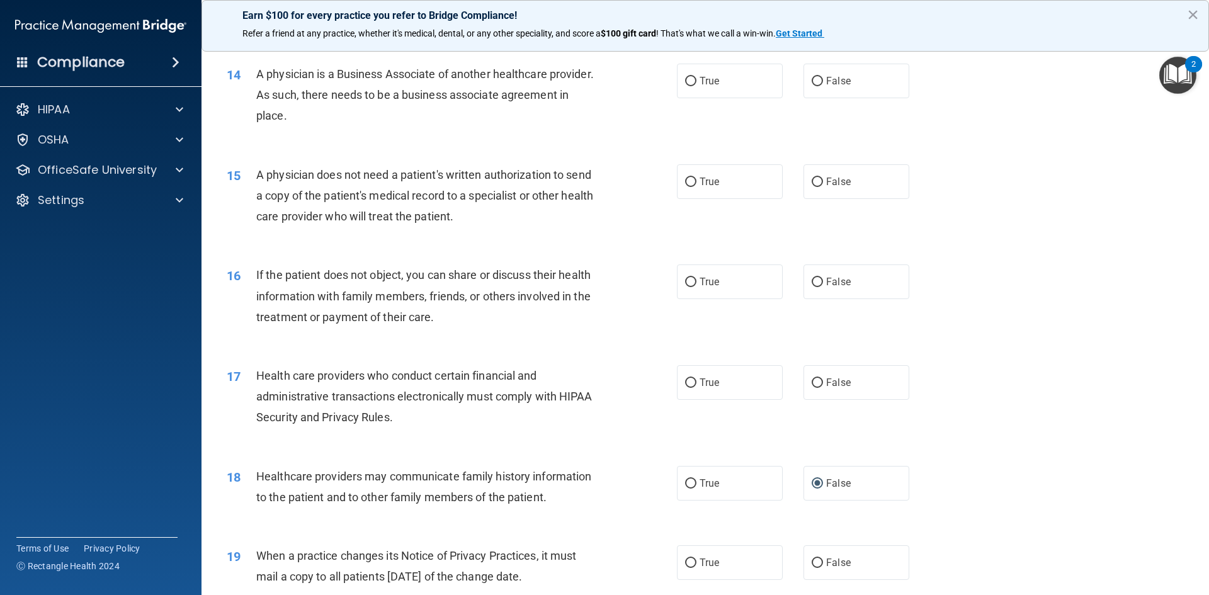
drag, startPoint x: 258, startPoint y: 74, endPoint x: 353, endPoint y: 106, distance: 99.8
click at [363, 115] on div "A physician is a Business Associate of another healthcare provider. As such, th…" at bounding box center [432, 95] width 352 height 63
click at [813, 79] on input "False" at bounding box center [817, 81] width 11 height 9
radio input "true"
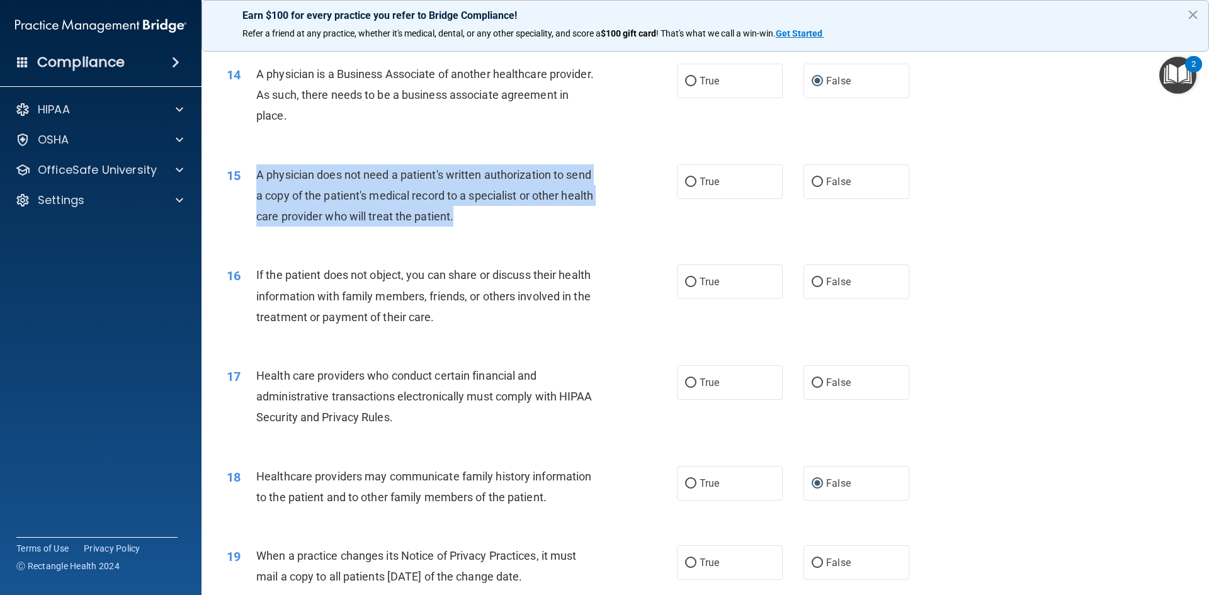
drag, startPoint x: 274, startPoint y: 176, endPoint x: 457, endPoint y: 197, distance: 184.5
click at [493, 210] on div "A physician does not need a patient's written authorization to send a copy of t…" at bounding box center [432, 195] width 352 height 63
click at [689, 183] on input "True" at bounding box center [690, 182] width 11 height 9
radio input "true"
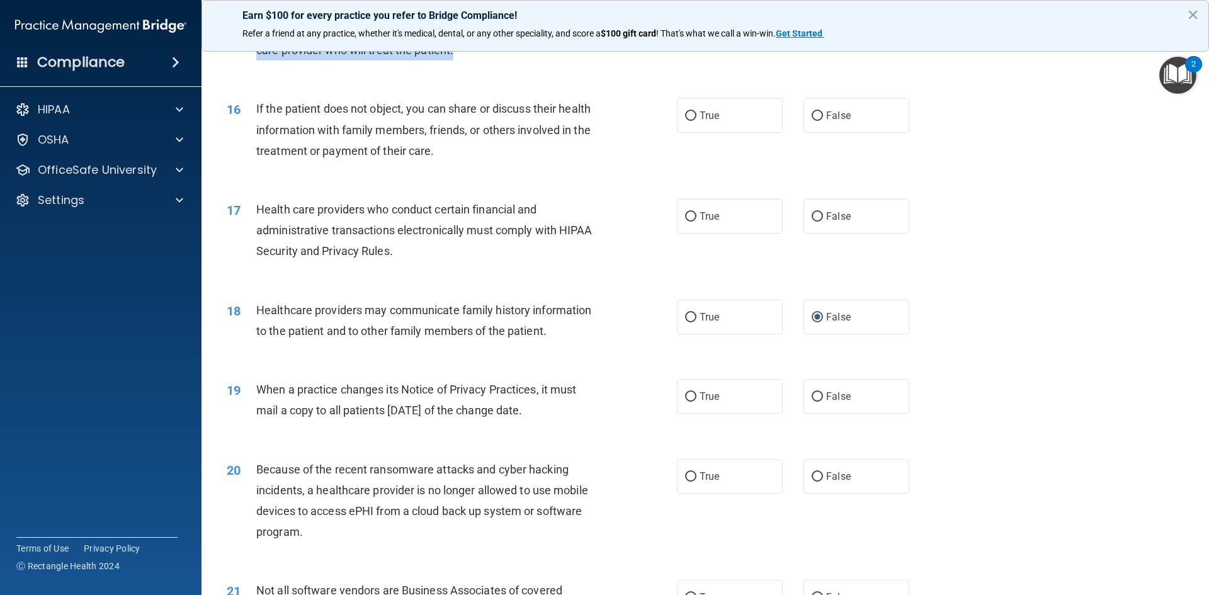
scroll to position [1449, 0]
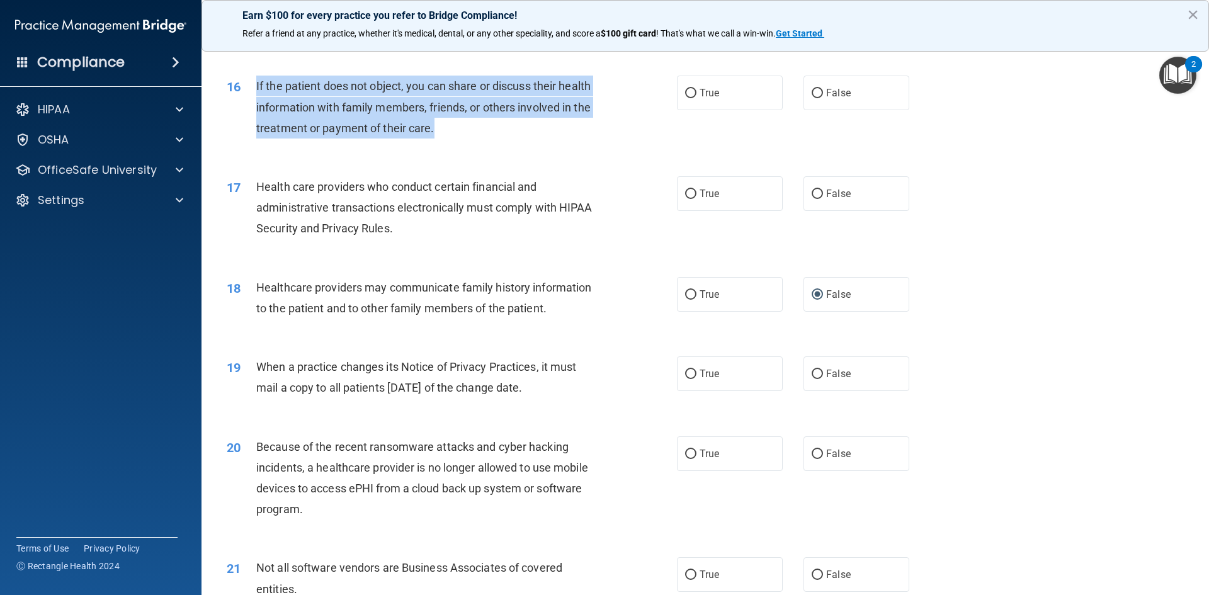
drag, startPoint x: 256, startPoint y: 86, endPoint x: 444, endPoint y: 137, distance: 195.0
click at [444, 137] on div "If the patient does not object, you can share or discuss their health informati…" at bounding box center [432, 107] width 352 height 63
click at [690, 195] on input "True" at bounding box center [690, 194] width 11 height 9
radio input "true"
drag, startPoint x: 687, startPoint y: 190, endPoint x: 686, endPoint y: 176, distance: 14.5
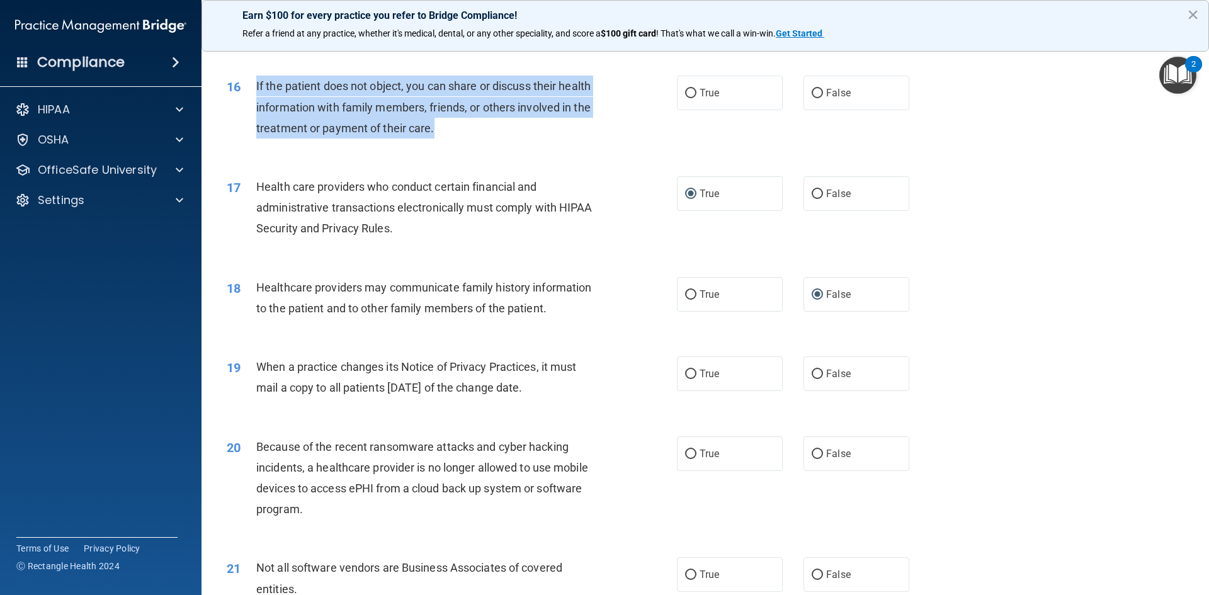
click at [687, 191] on input "True" at bounding box center [690, 194] width 11 height 9
click at [685, 94] on input "True" at bounding box center [690, 93] width 11 height 9
radio input "true"
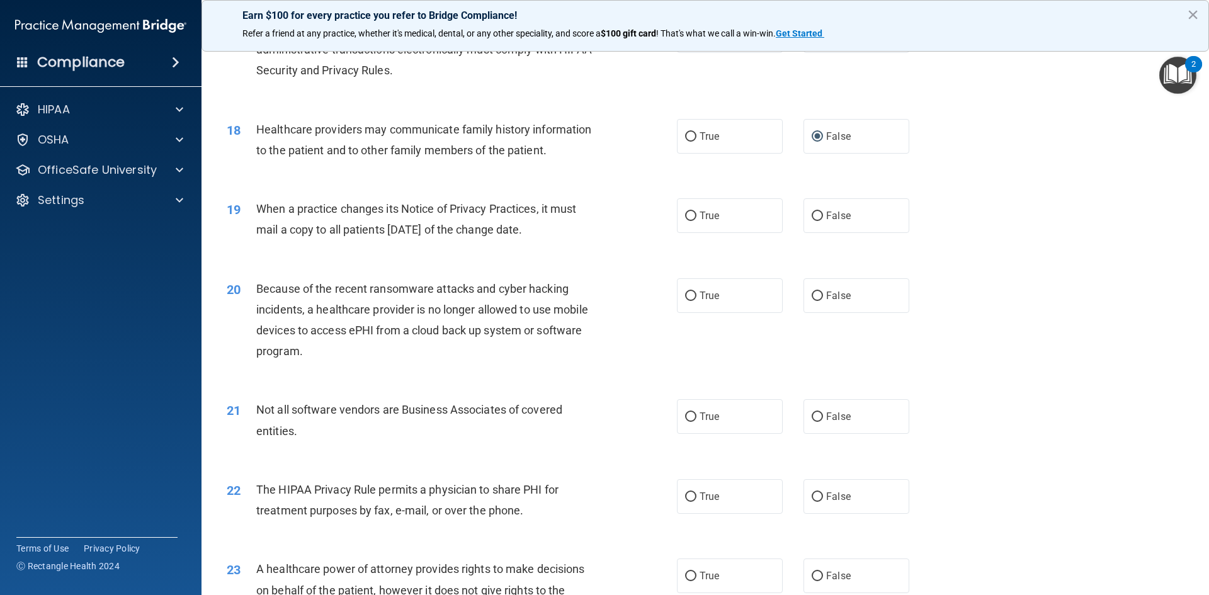
scroll to position [1638, 0]
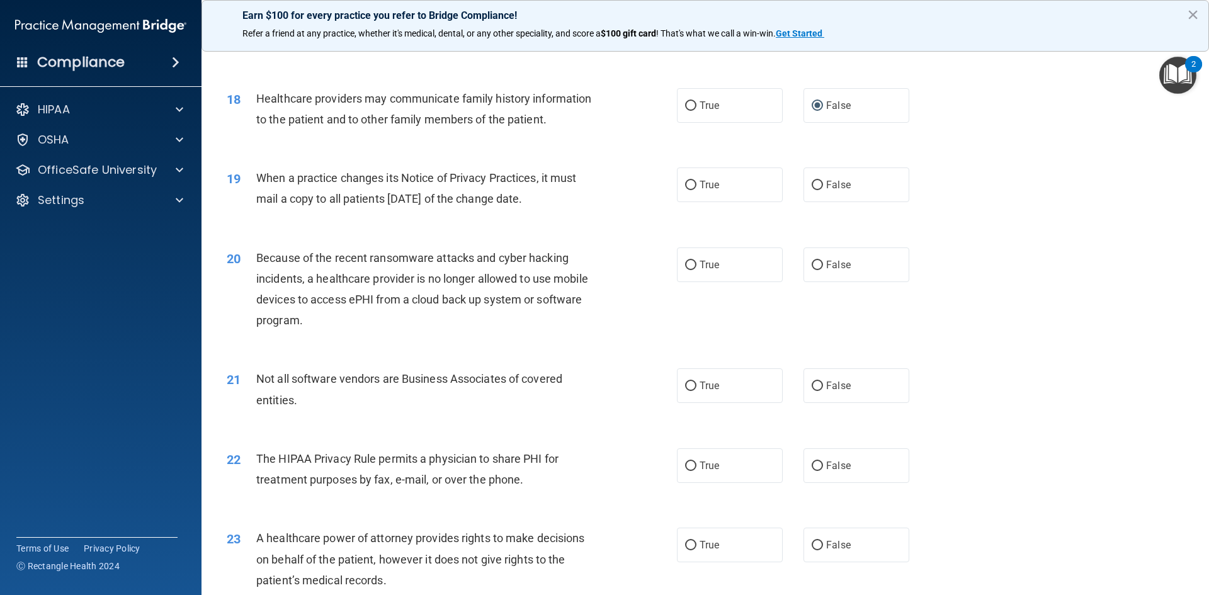
drag, startPoint x: 259, startPoint y: 178, endPoint x: 572, endPoint y: 197, distance: 313.6
click at [589, 199] on div "When a practice changes its Notice of Privacy Practices, it must mail a copy to…" at bounding box center [432, 189] width 352 height 42
click at [812, 184] on input "False" at bounding box center [817, 185] width 11 height 9
radio input "true"
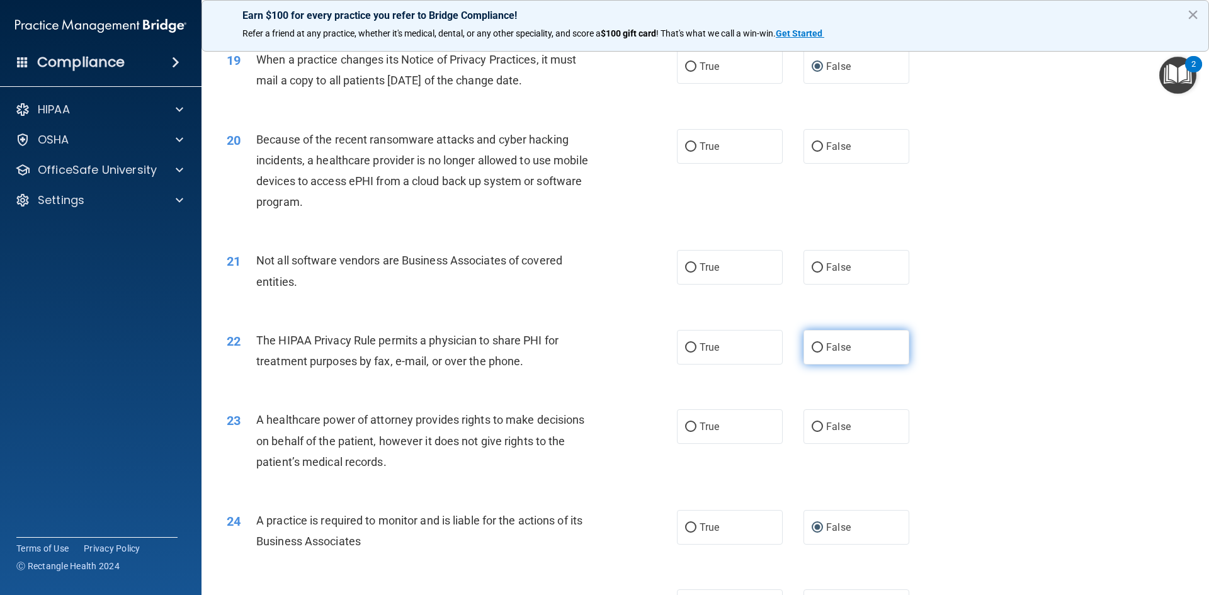
scroll to position [1764, 0]
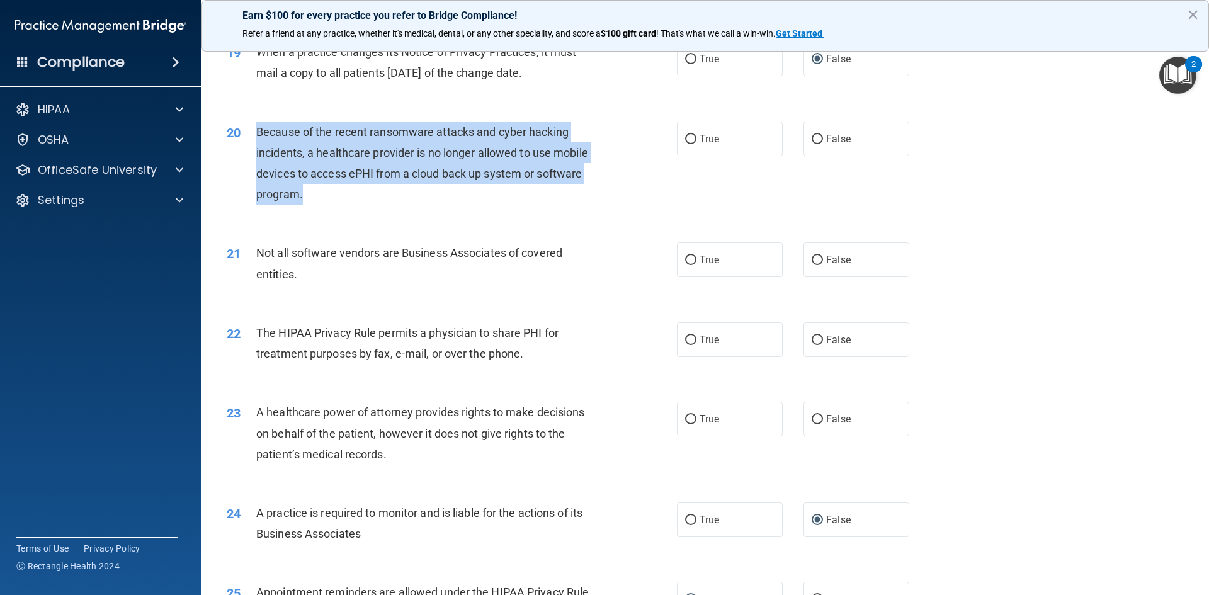
drag, startPoint x: 259, startPoint y: 129, endPoint x: 418, endPoint y: 147, distance: 159.9
click at [410, 173] on span "Because of the recent ransomware attacks and cyber hacking incidents, a healthc…" at bounding box center [422, 163] width 332 height 76
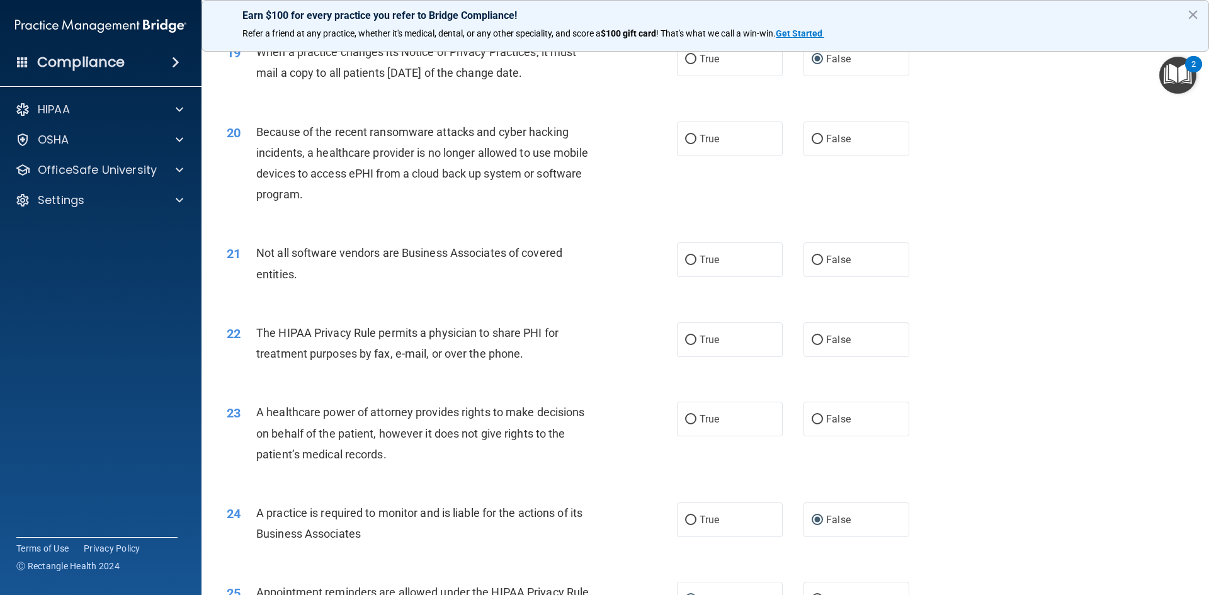
drag, startPoint x: 418, startPoint y: 144, endPoint x: 377, endPoint y: 223, distance: 89.0
click at [379, 224] on div "20 Because of the recent ransomware attacks and cyber hacking incidents, a heal…" at bounding box center [705, 167] width 976 height 122
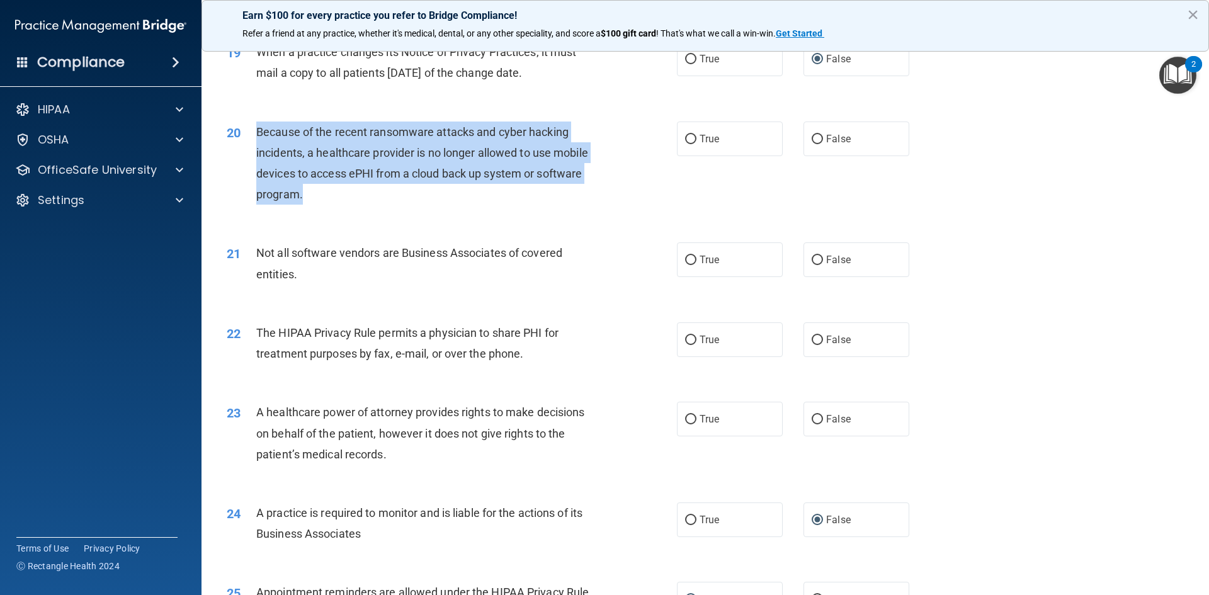
drag, startPoint x: 256, startPoint y: 132, endPoint x: 372, endPoint y: 205, distance: 136.7
click at [372, 205] on div "Because of the recent ransomware attacks and cyber hacking incidents, a healthc…" at bounding box center [432, 164] width 352 height 84
click at [813, 135] on input "False" at bounding box center [817, 139] width 11 height 9
radio input "true"
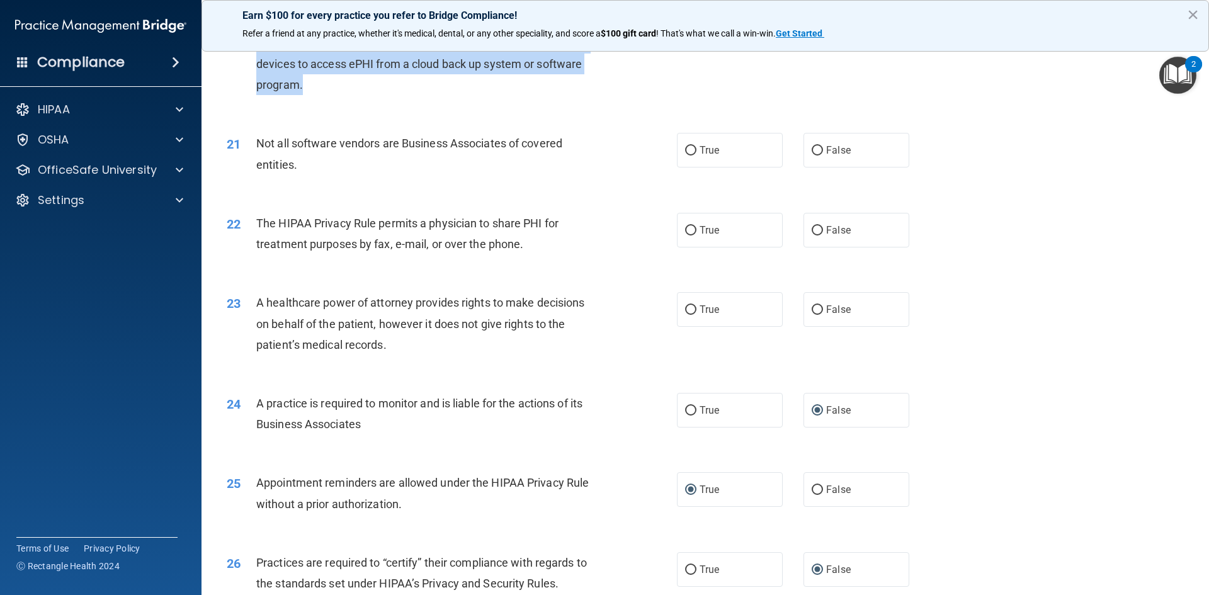
scroll to position [1890, 0]
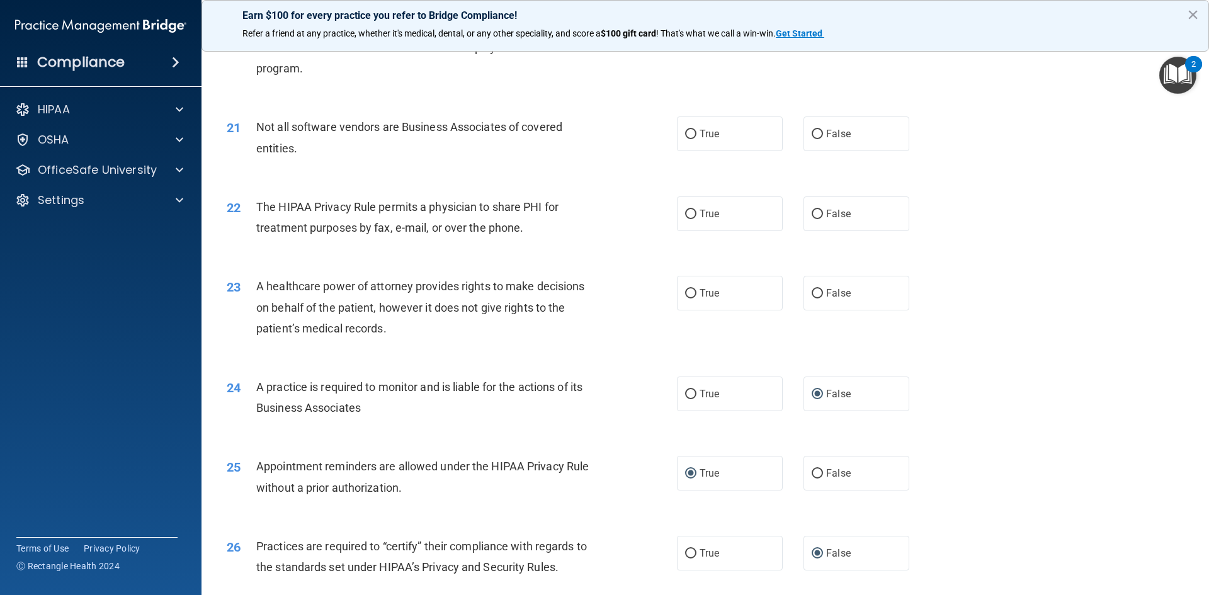
click at [520, 168] on div "21 Not all software vendors are Business Associates of covered entities. True F…" at bounding box center [705, 140] width 976 height 79
drag, startPoint x: 258, startPoint y: 128, endPoint x: 341, endPoint y: 132, distance: 82.6
click at [388, 161] on div "21 Not all software vendors are Business Associates of covered entities." at bounding box center [452, 141] width 488 height 48
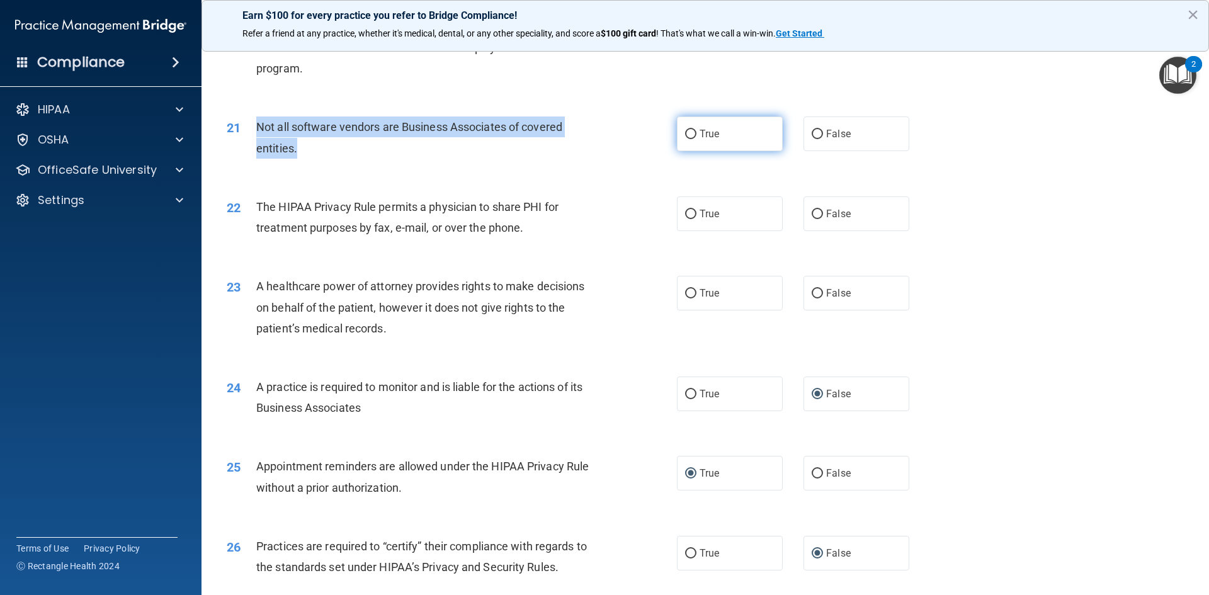
click at [685, 132] on input "True" at bounding box center [690, 134] width 11 height 9
radio input "true"
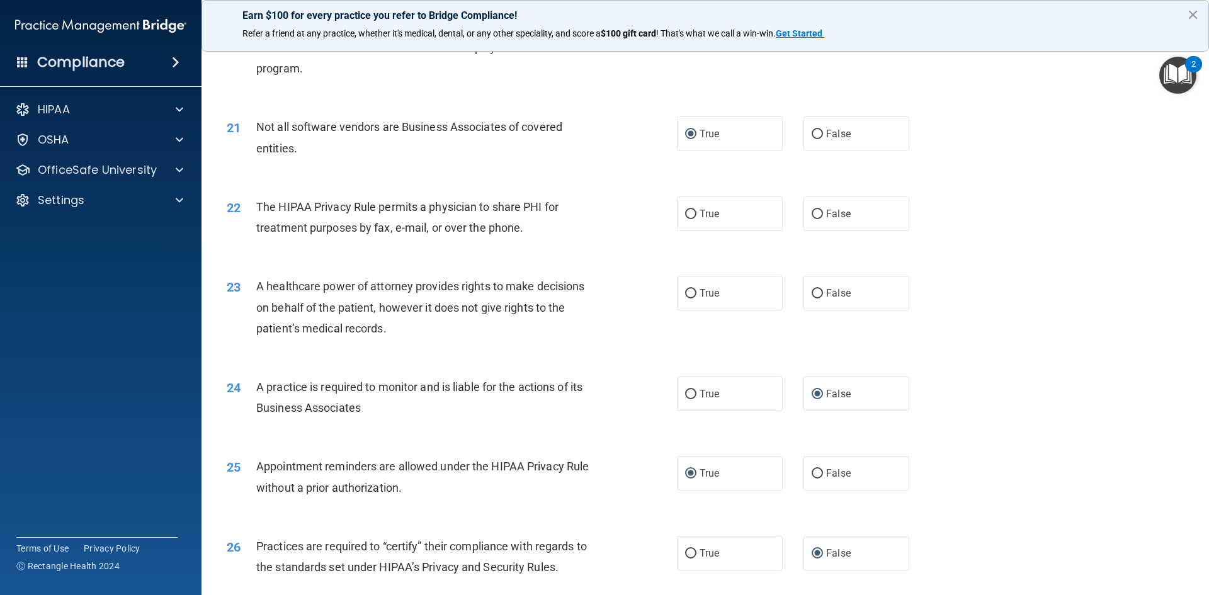
click at [967, 262] on div "23 A healthcare power of attorney provides rights to make decisions on behalf o…" at bounding box center [705, 310] width 976 height 101
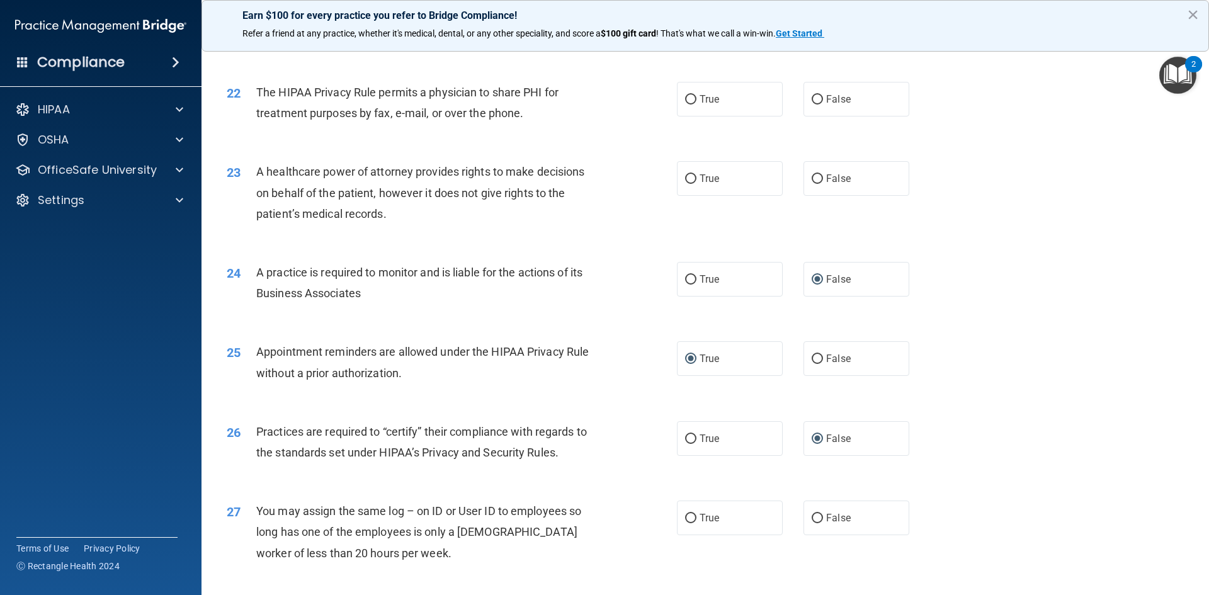
scroll to position [2016, 0]
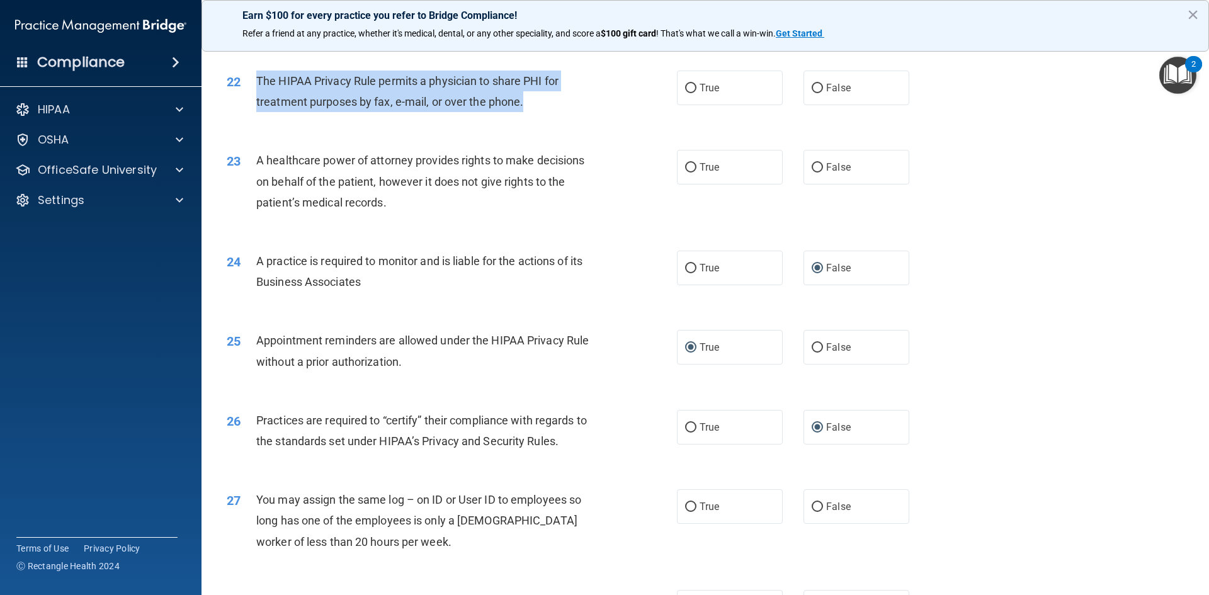
drag, startPoint x: 257, startPoint y: 77, endPoint x: 548, endPoint y: 96, distance: 291.7
click at [548, 96] on div "The HIPAA Privacy Rule permits a physician to share PHI for treatment purposes …" at bounding box center [432, 92] width 352 height 42
click at [686, 90] on input "True" at bounding box center [690, 88] width 11 height 9
radio input "true"
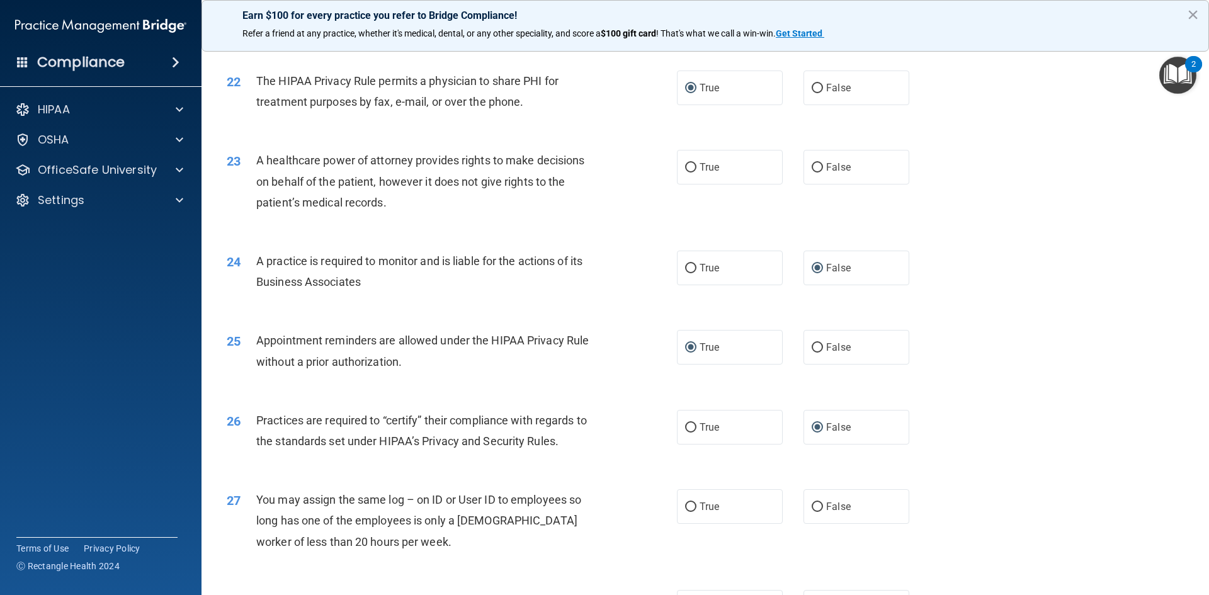
click at [284, 176] on span "A healthcare power of attorney provides rights to make decisions on behalf of t…" at bounding box center [420, 181] width 328 height 55
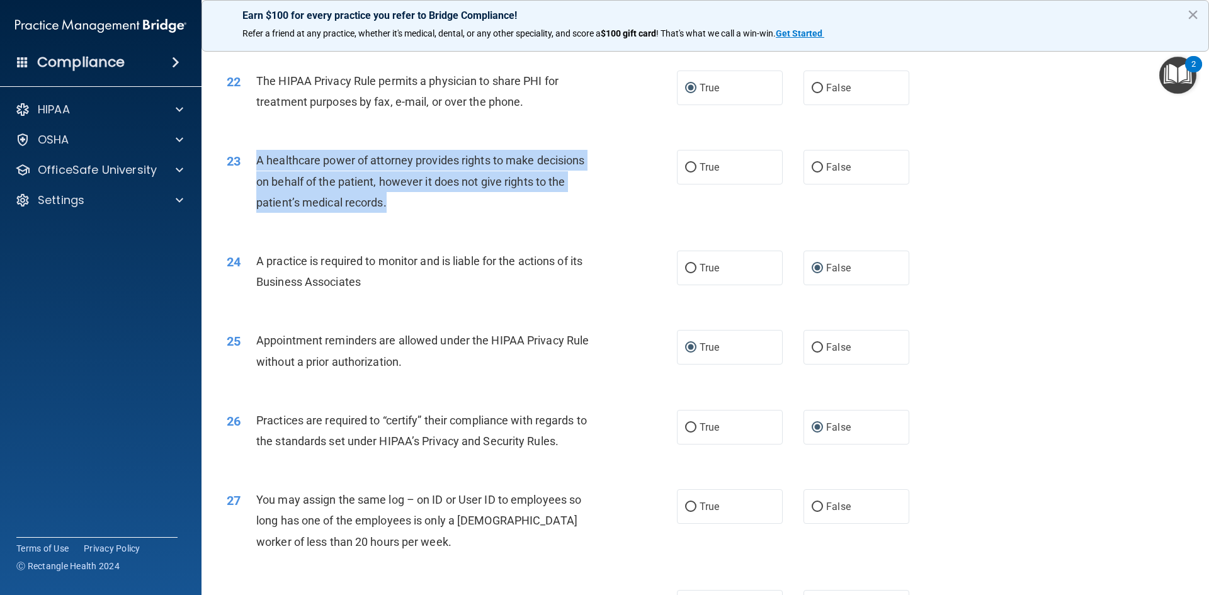
drag, startPoint x: 256, startPoint y: 161, endPoint x: 384, endPoint y: 190, distance: 131.3
click at [411, 205] on div "A healthcare power of attorney provides rights to make decisions on behalf of t…" at bounding box center [432, 181] width 352 height 63
click at [812, 166] on input "False" at bounding box center [817, 167] width 11 height 9
radio input "true"
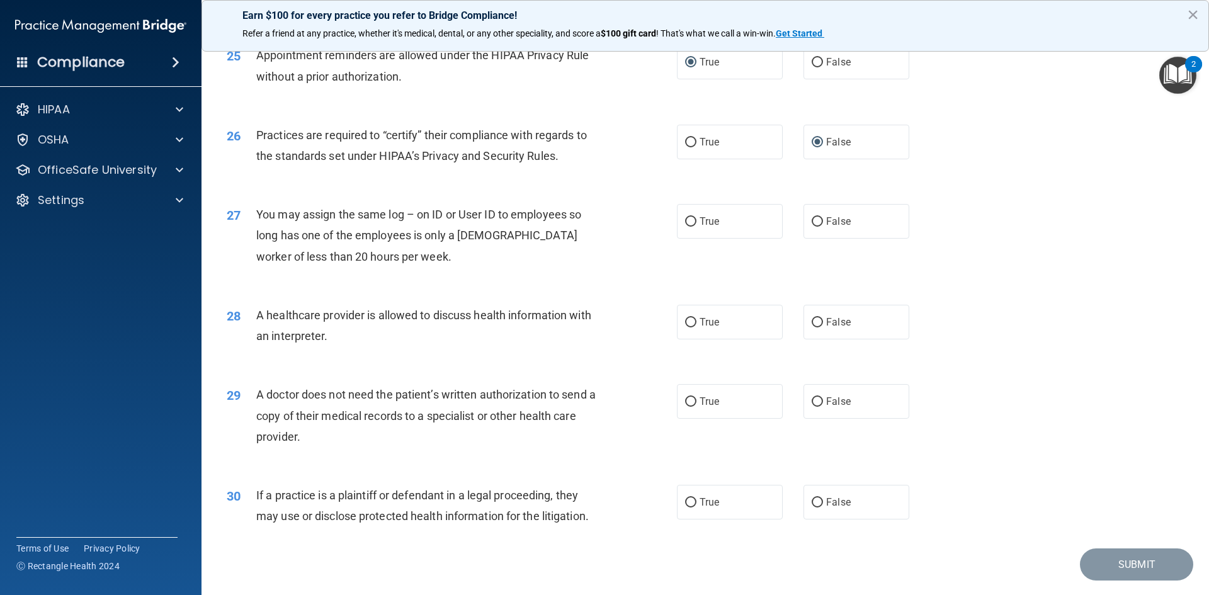
scroll to position [2331, 0]
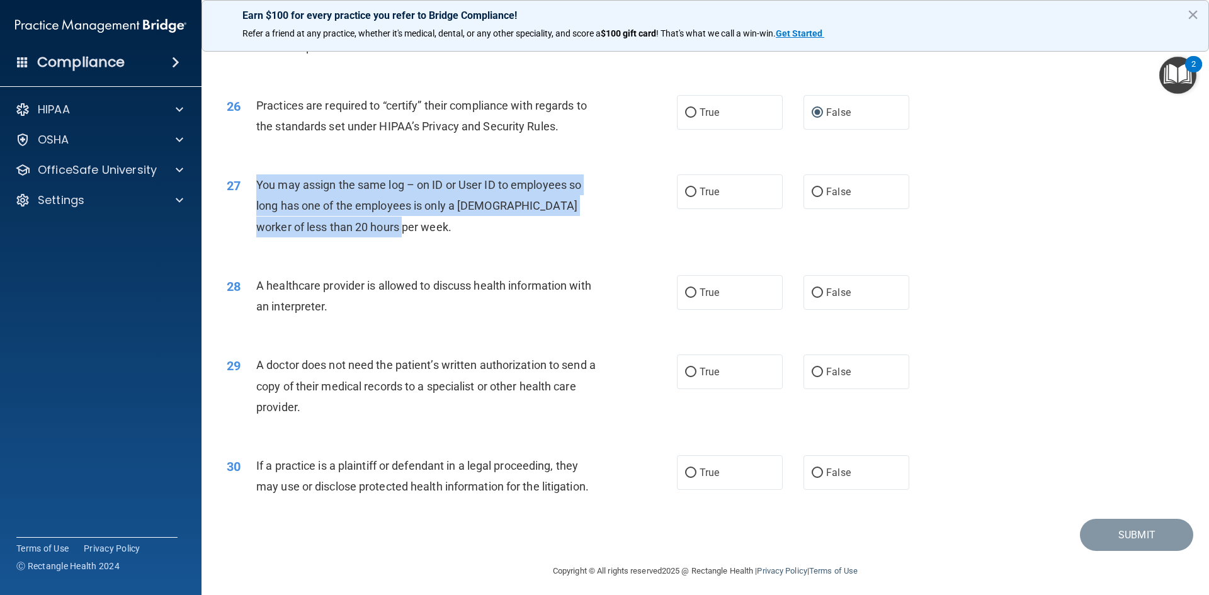
drag, startPoint x: 258, startPoint y: 183, endPoint x: 373, endPoint y: 203, distance: 116.4
click at [404, 229] on div "You may assign the same log – on ID or User ID to employees so long has one of …" at bounding box center [432, 205] width 352 height 63
click at [813, 192] on input "False" at bounding box center [817, 192] width 11 height 9
radio input "true"
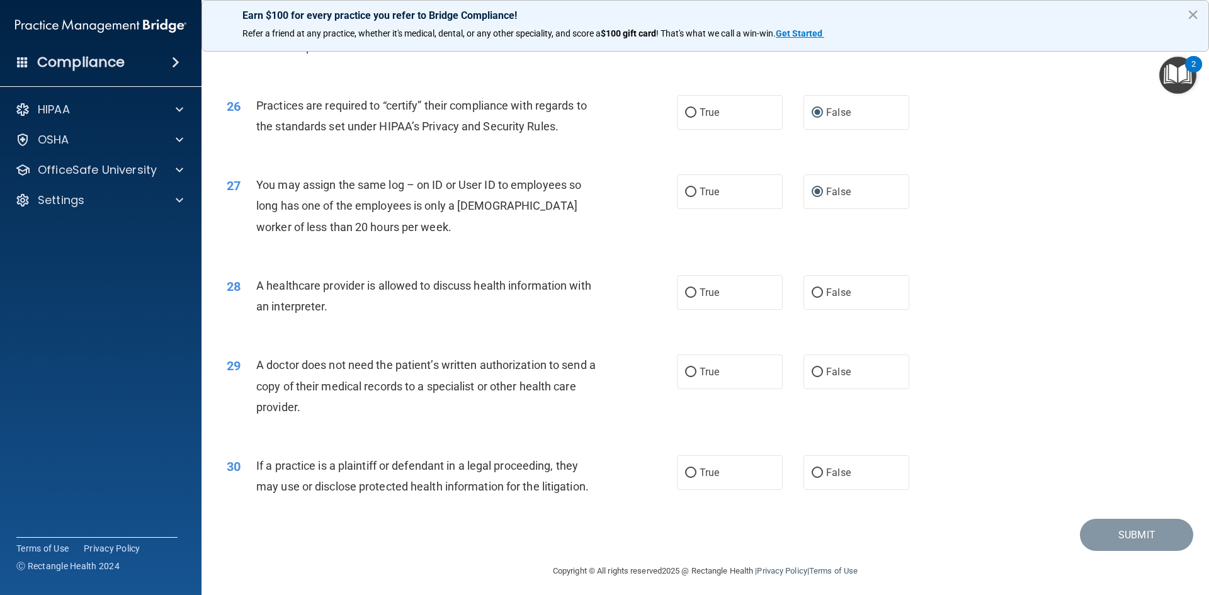
click at [967, 278] on div "28 A healthcare provider is allowed to discuss health information with an inter…" at bounding box center [705, 299] width 976 height 79
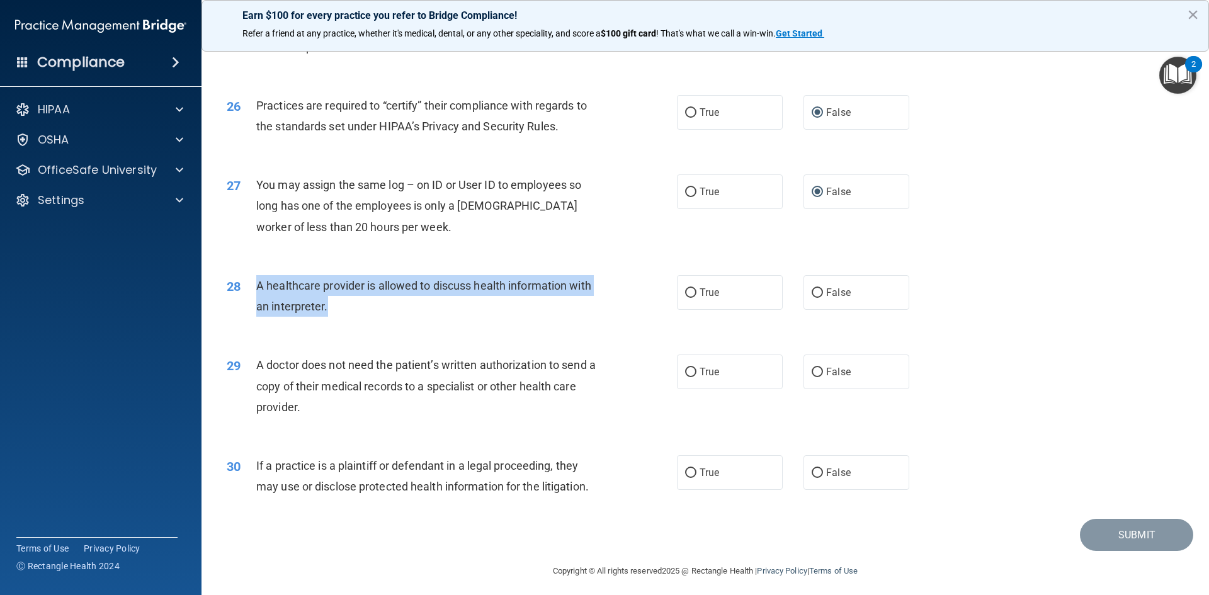
drag, startPoint x: 257, startPoint y: 283, endPoint x: 328, endPoint y: 300, distance: 73.0
click at [342, 308] on div "A healthcare provider is allowed to discuss health information with an interpre…" at bounding box center [432, 296] width 352 height 42
click at [687, 291] on input "True" at bounding box center [690, 293] width 11 height 9
radio input "true"
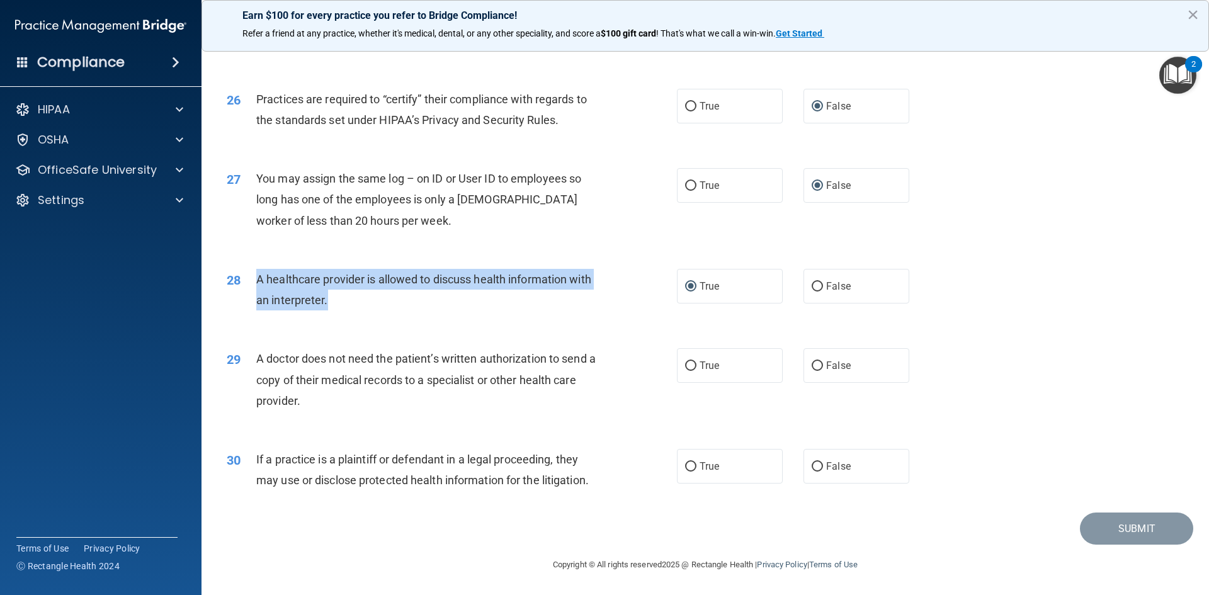
drag, startPoint x: 259, startPoint y: 359, endPoint x: 370, endPoint y: 391, distance: 115.4
click at [378, 406] on div "A doctor does not need the patient’s written authorization to send a copy of th…" at bounding box center [432, 379] width 352 height 63
click at [690, 363] on input "True" at bounding box center [690, 366] width 11 height 9
radio input "true"
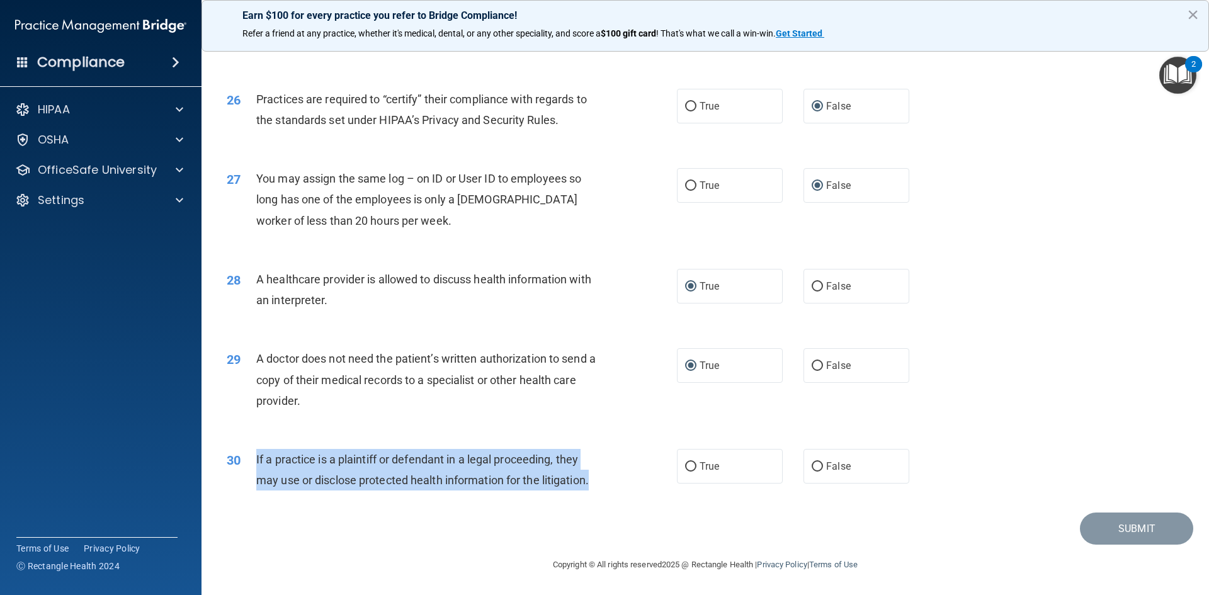
drag, startPoint x: 255, startPoint y: 459, endPoint x: 554, endPoint y: 476, distance: 299.7
click at [603, 489] on div "30 If a practice is a plaintiff or defendant in a legal proceeding, they may us…" at bounding box center [452, 473] width 488 height 48
click at [689, 466] on input "True" at bounding box center [690, 466] width 11 height 9
radio input "true"
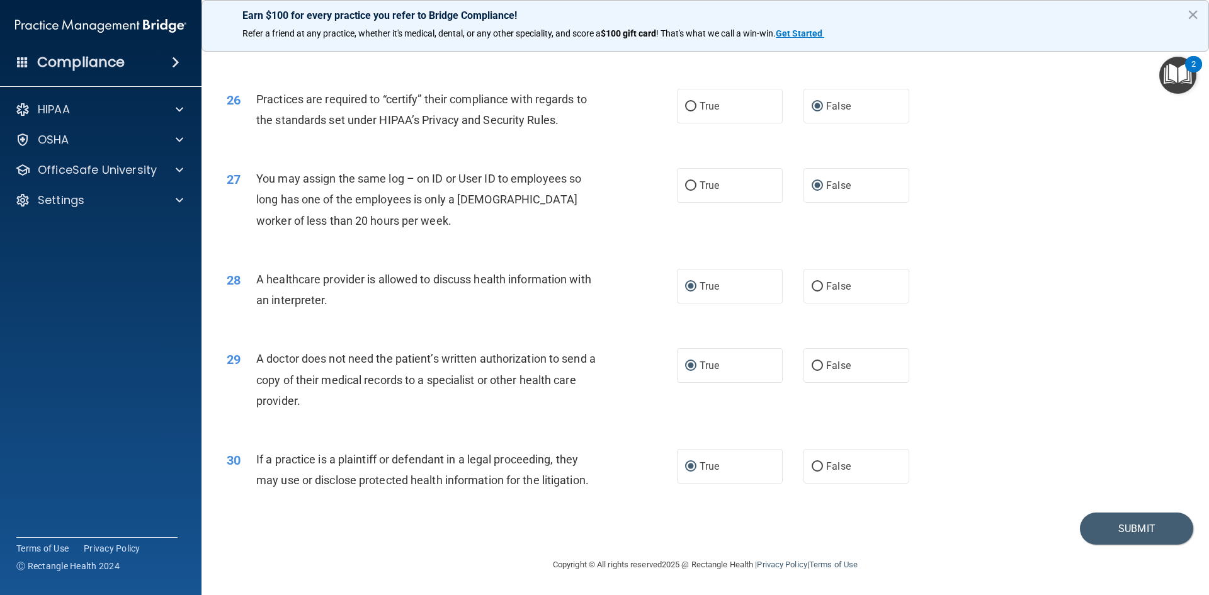
click at [967, 456] on div "30 If a practice is a plaintiff or defendant in a legal proceeding, they may us…" at bounding box center [705, 472] width 976 height 79
click at [967, 520] on button "Submit" at bounding box center [1136, 529] width 113 height 32
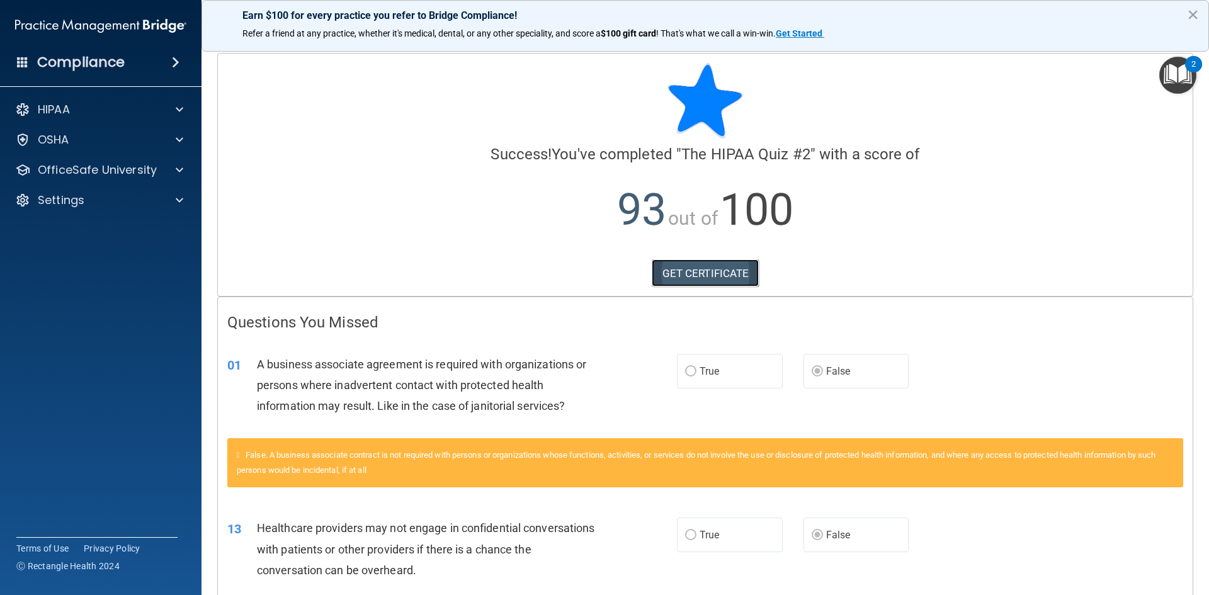
click at [698, 268] on link "GET CERTIFICATE" at bounding box center [706, 274] width 108 height 28
click at [185, 136] on div at bounding box center [177, 139] width 31 height 15
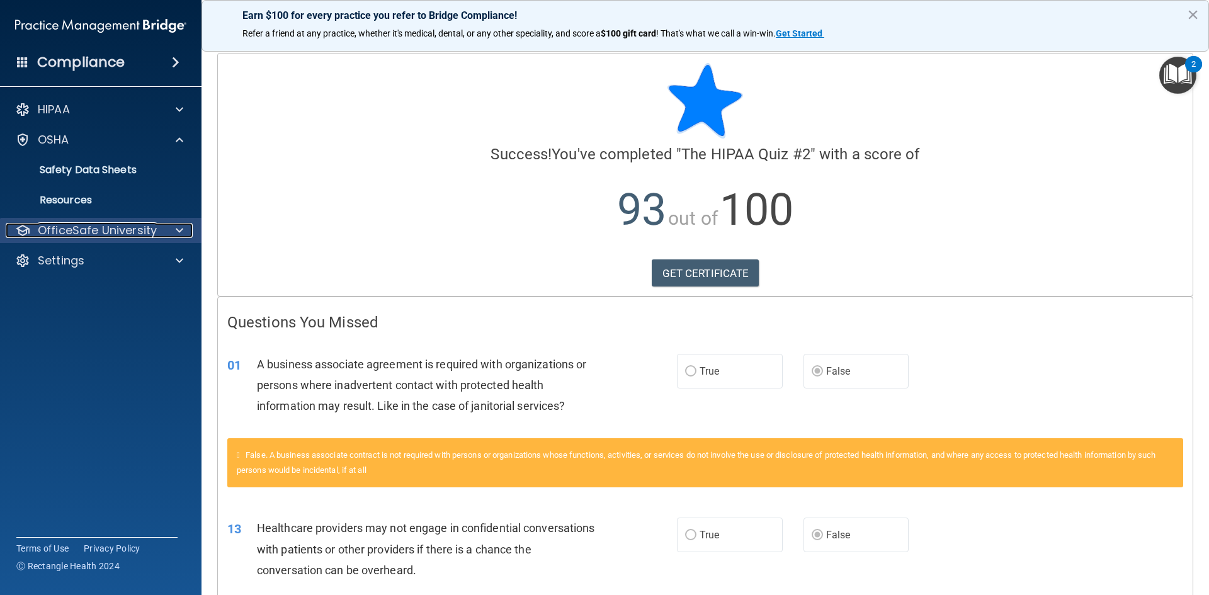
click at [182, 228] on span at bounding box center [180, 230] width 8 height 15
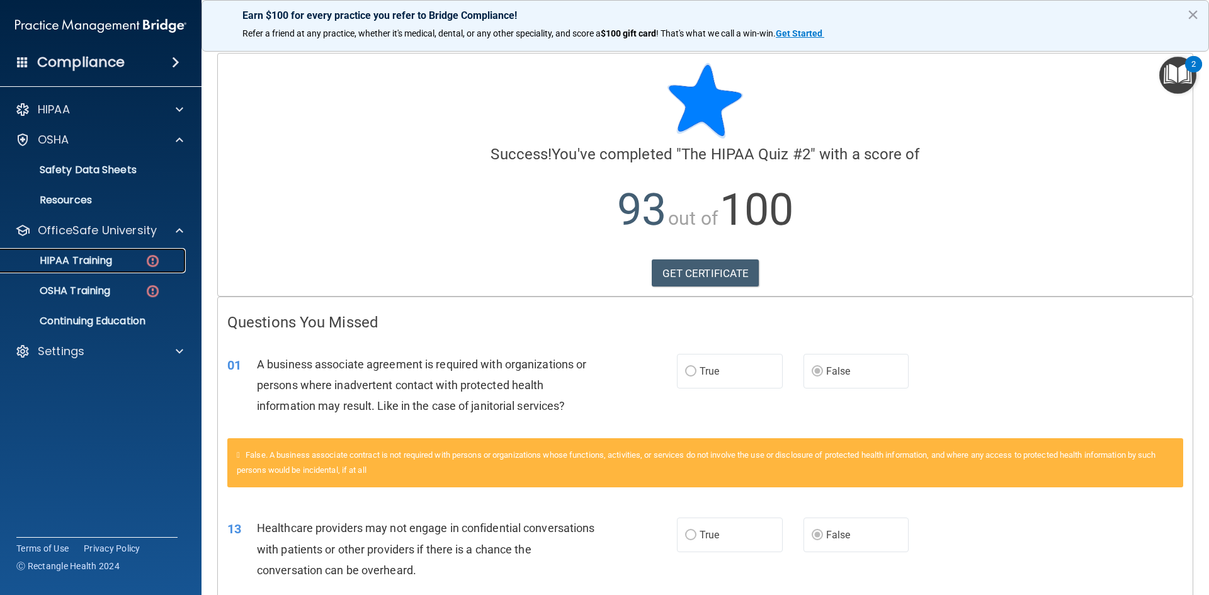
click at [87, 261] on p "HIPAA Training" at bounding box center [60, 260] width 104 height 13
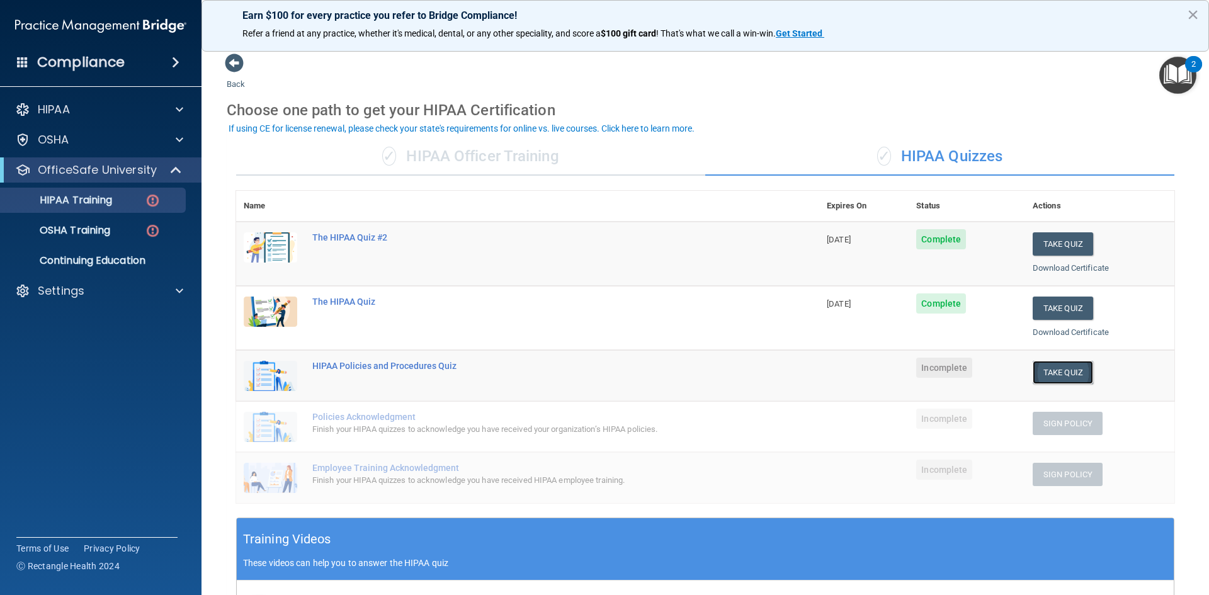
click at [967, 367] on button "Take Quiz" at bounding box center [1063, 372] width 60 height 23
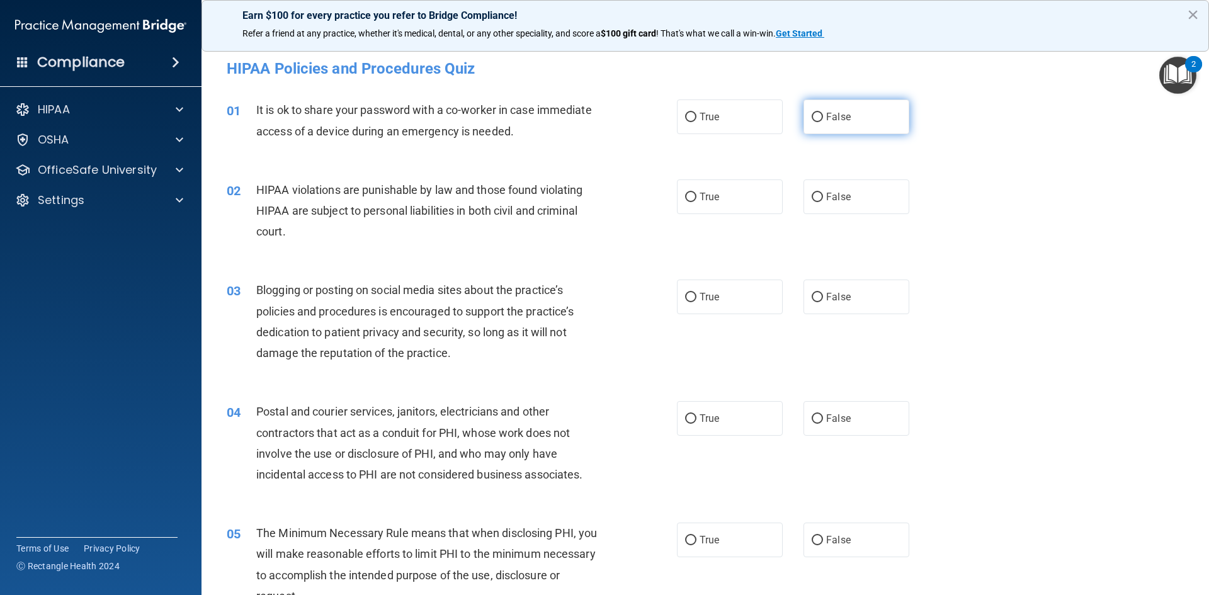
click at [813, 113] on input "False" at bounding box center [817, 117] width 11 height 9
radio input "true"
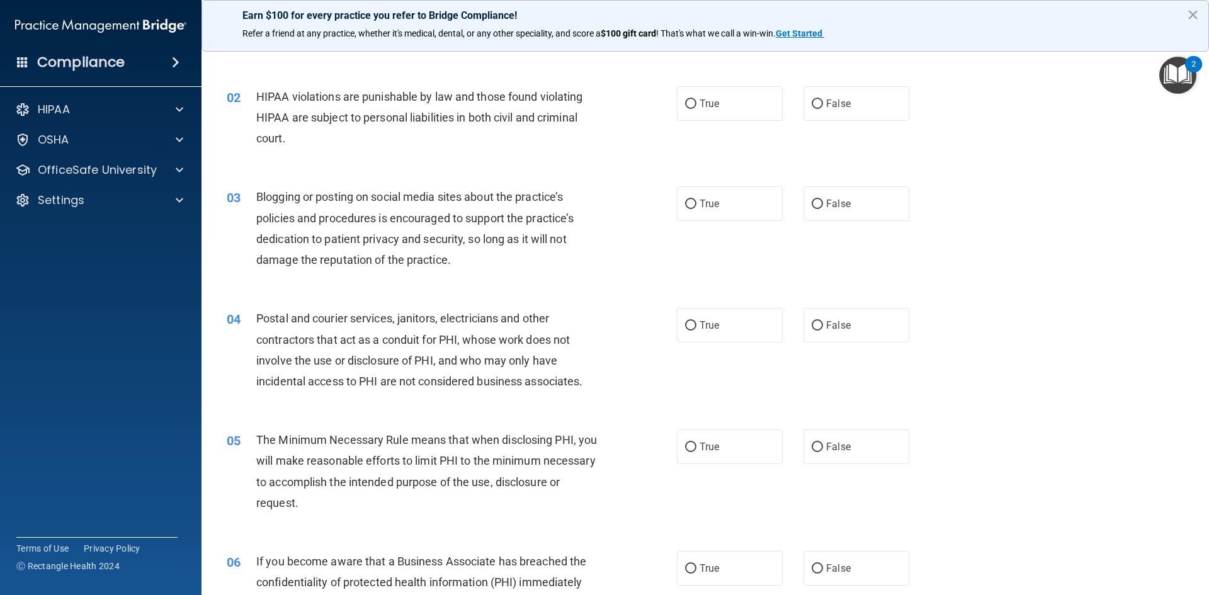
scroll to position [63, 0]
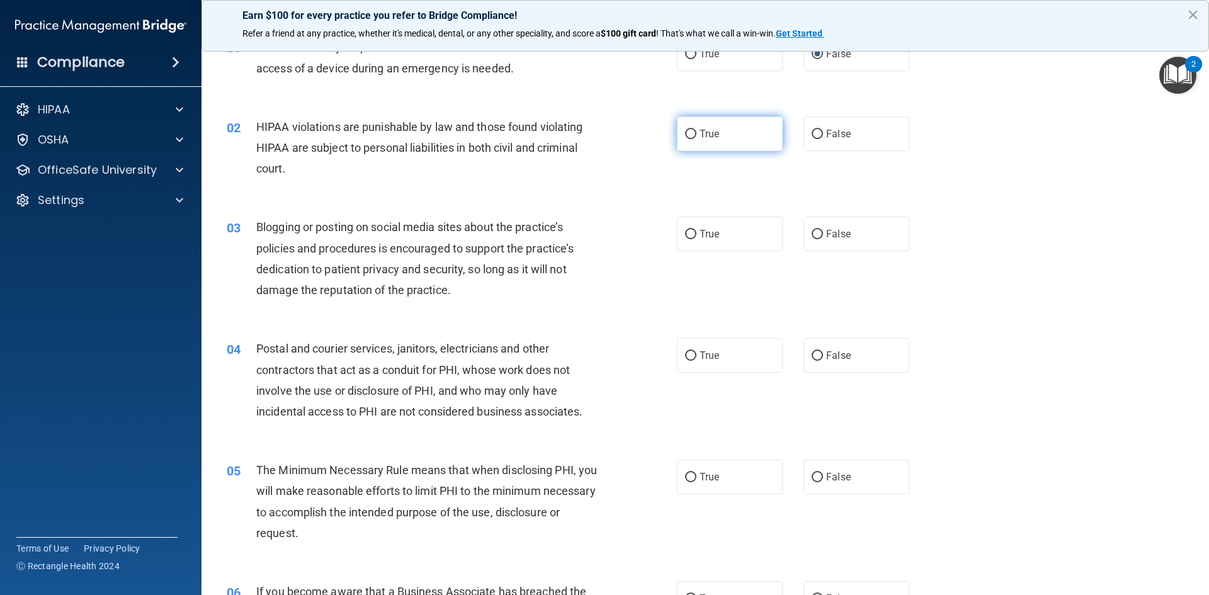
click at [685, 130] on input "True" at bounding box center [690, 134] width 11 height 9
radio input "true"
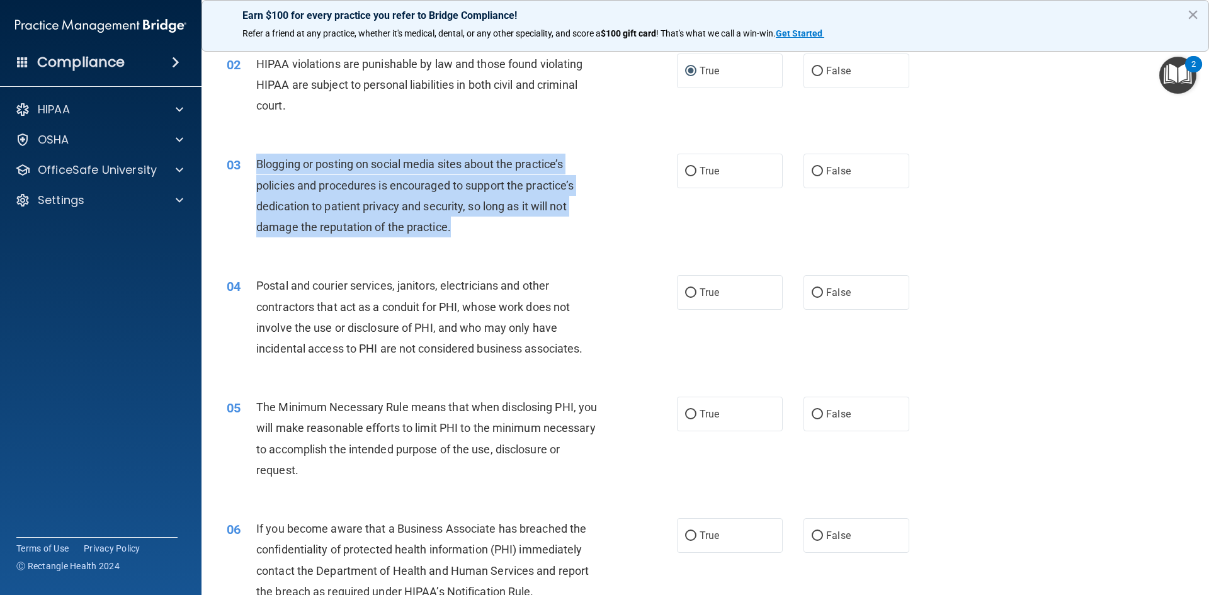
drag, startPoint x: 258, startPoint y: 164, endPoint x: 431, endPoint y: 195, distance: 175.3
click at [476, 220] on div "Blogging or posting on social media sites about the practice’s policies and pro…" at bounding box center [432, 196] width 352 height 84
click at [812, 168] on input "False" at bounding box center [817, 171] width 11 height 9
radio input "true"
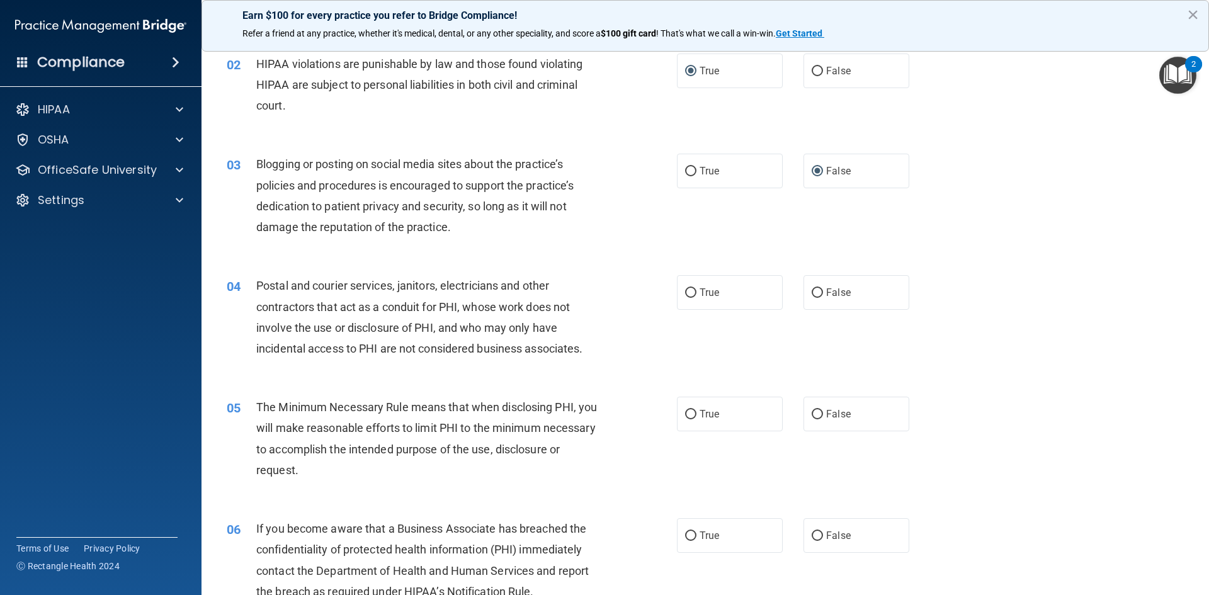
click at [558, 343] on span "Postal and courier services, janitors, electricians and other contractors that …" at bounding box center [419, 317] width 326 height 76
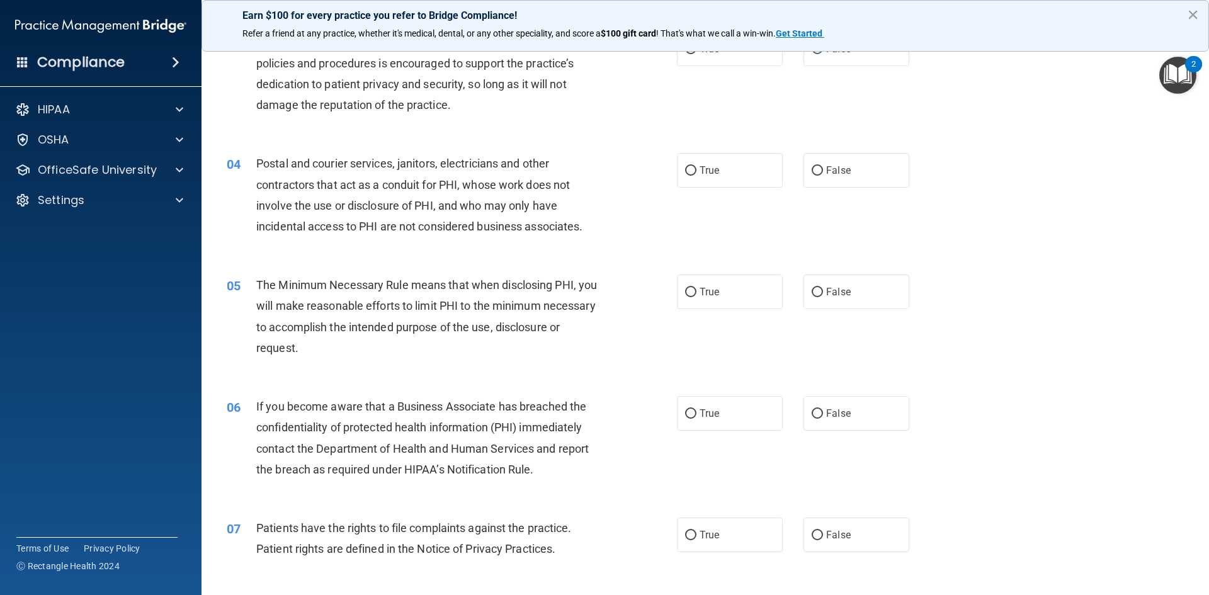
scroll to position [252, 0]
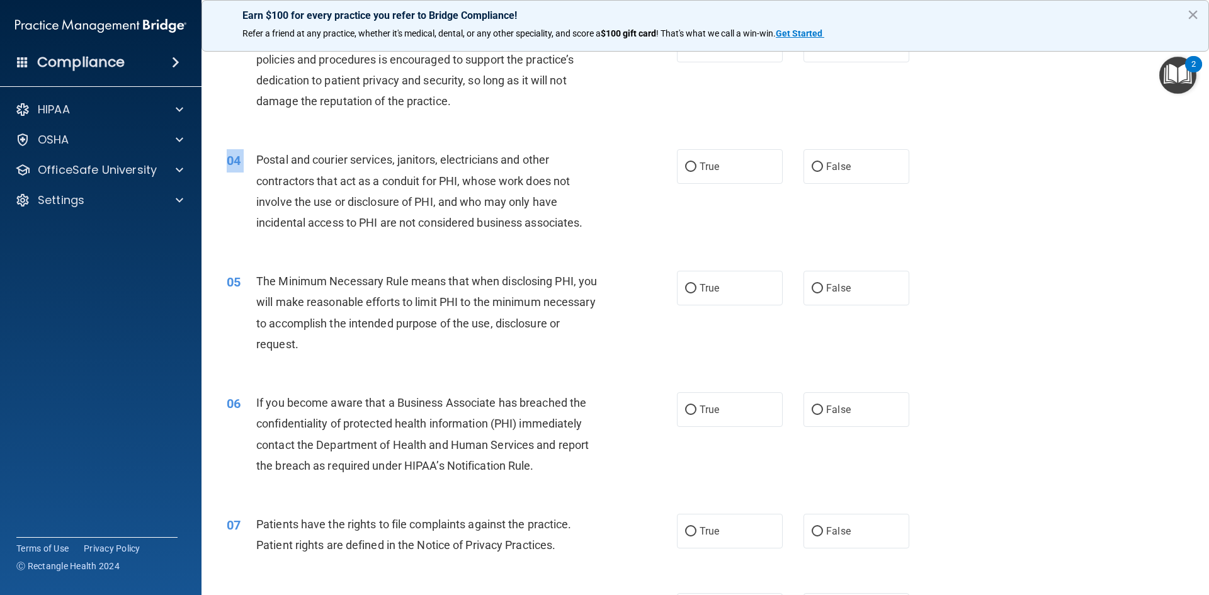
drag, startPoint x: 258, startPoint y: 161, endPoint x: 557, endPoint y: 235, distance: 308.3
click at [564, 239] on div "04 Postal and courier services, janitors, electricians and other contractors th…" at bounding box center [452, 194] width 488 height 90
drag, startPoint x: 505, startPoint y: 249, endPoint x: 463, endPoint y: 241, distance: 43.0
click at [505, 250] on div "04 Postal and courier services, janitors, electricians and other contractors th…" at bounding box center [705, 195] width 976 height 122
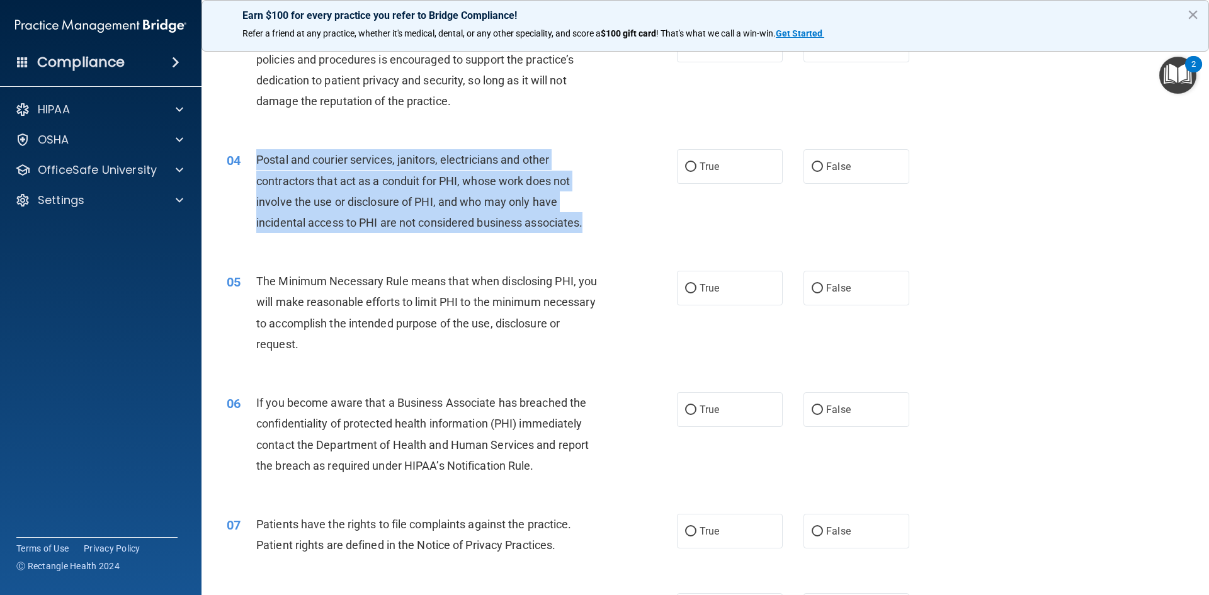
drag, startPoint x: 256, startPoint y: 157, endPoint x: 502, endPoint y: 202, distance: 249.6
click at [648, 227] on div "04 Postal and courier services, janitors, electricians and other contractors th…" at bounding box center [452, 194] width 488 height 90
click at [686, 171] on input "True" at bounding box center [690, 167] width 11 height 9
radio input "true"
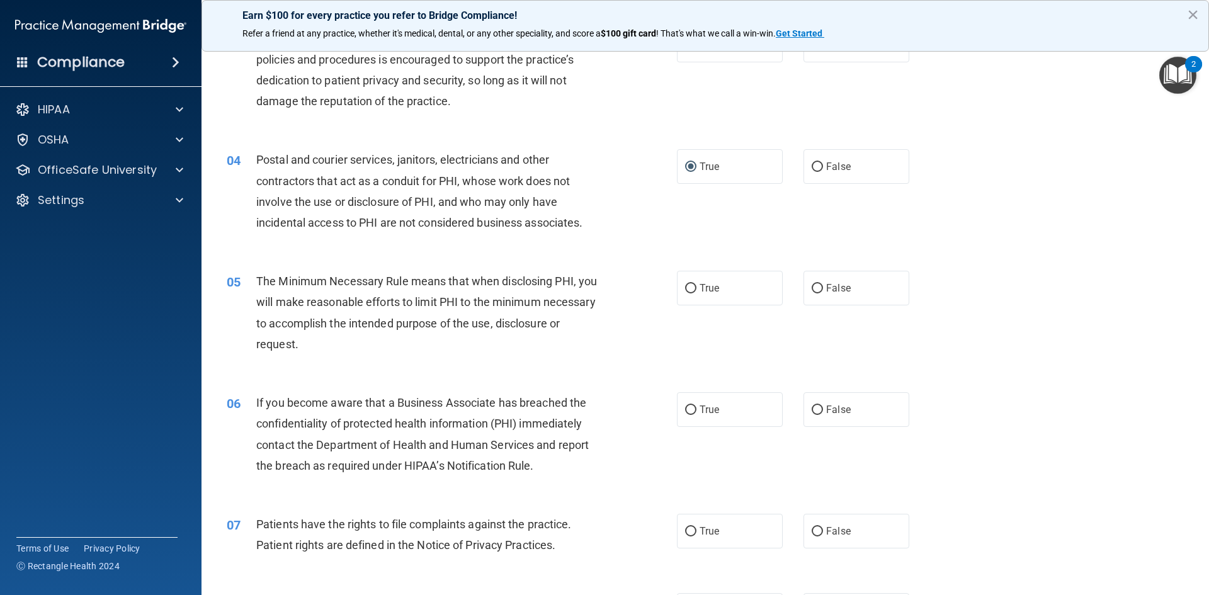
click at [967, 328] on div "05 The Minimum Necessary Rule means that when disclosing PHI, you will make rea…" at bounding box center [705, 316] width 976 height 122
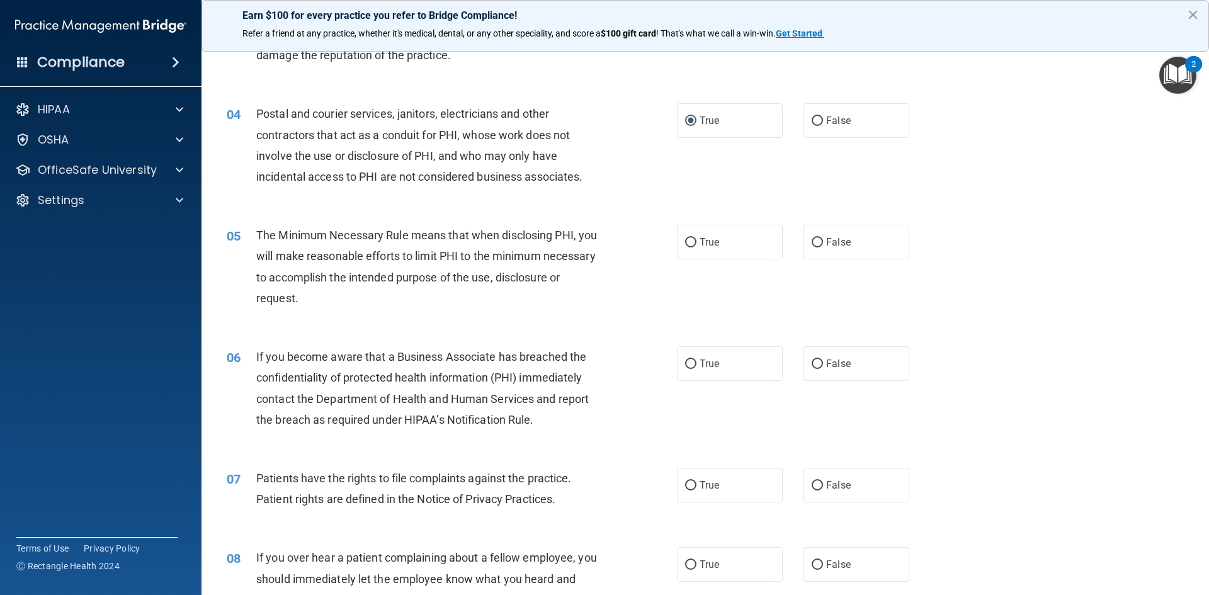
scroll to position [441, 0]
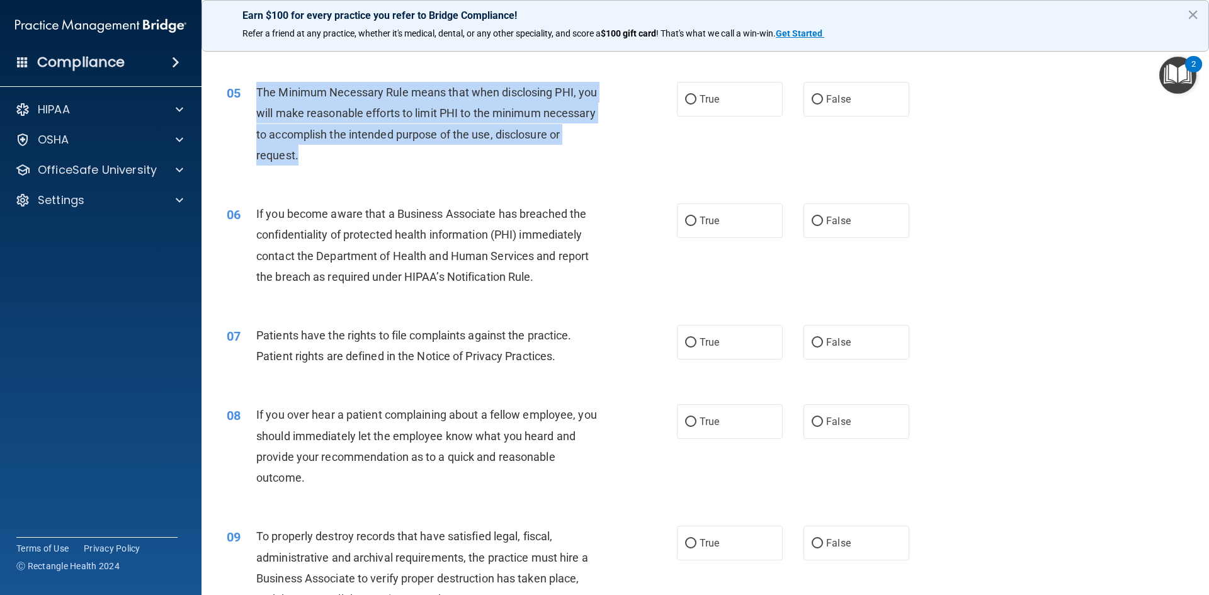
drag, startPoint x: 258, startPoint y: 90, endPoint x: 406, endPoint y: 135, distance: 155.2
click at [417, 152] on div "The Minimum Necessary Rule means that when disclosing PHI, you will make reason…" at bounding box center [432, 124] width 352 height 84
click at [687, 97] on input "True" at bounding box center [690, 99] width 11 height 9
radio input "true"
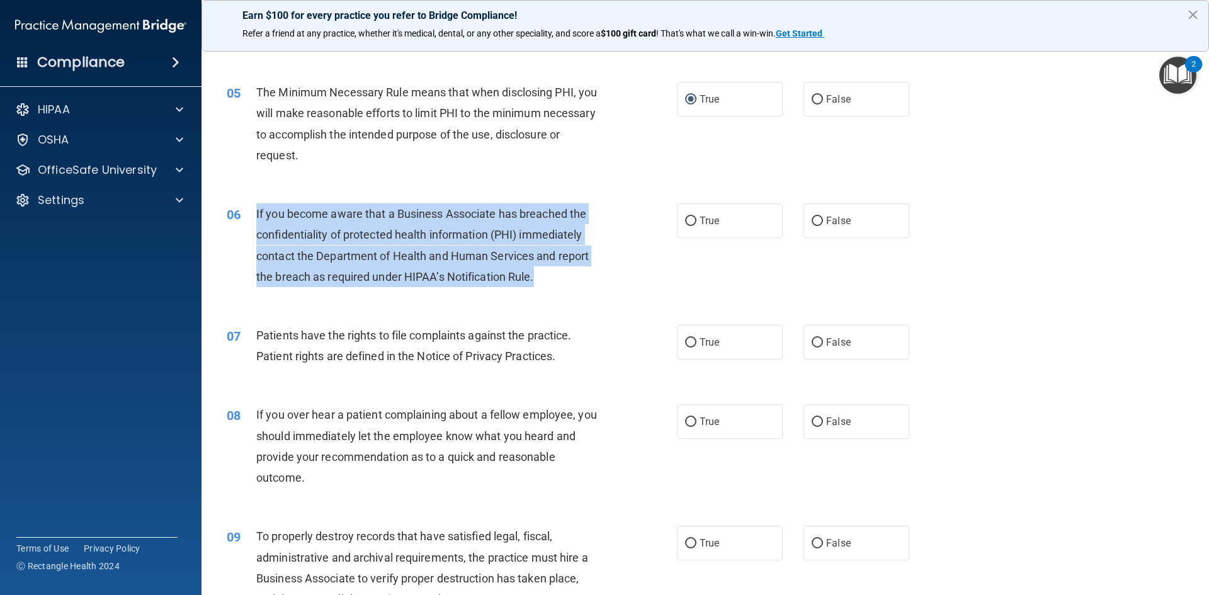
drag, startPoint x: 256, startPoint y: 212, endPoint x: 508, endPoint y: 228, distance: 251.9
click at [571, 281] on div "If you become aware that a Business Associate has breached the confidentiality …" at bounding box center [432, 245] width 352 height 84
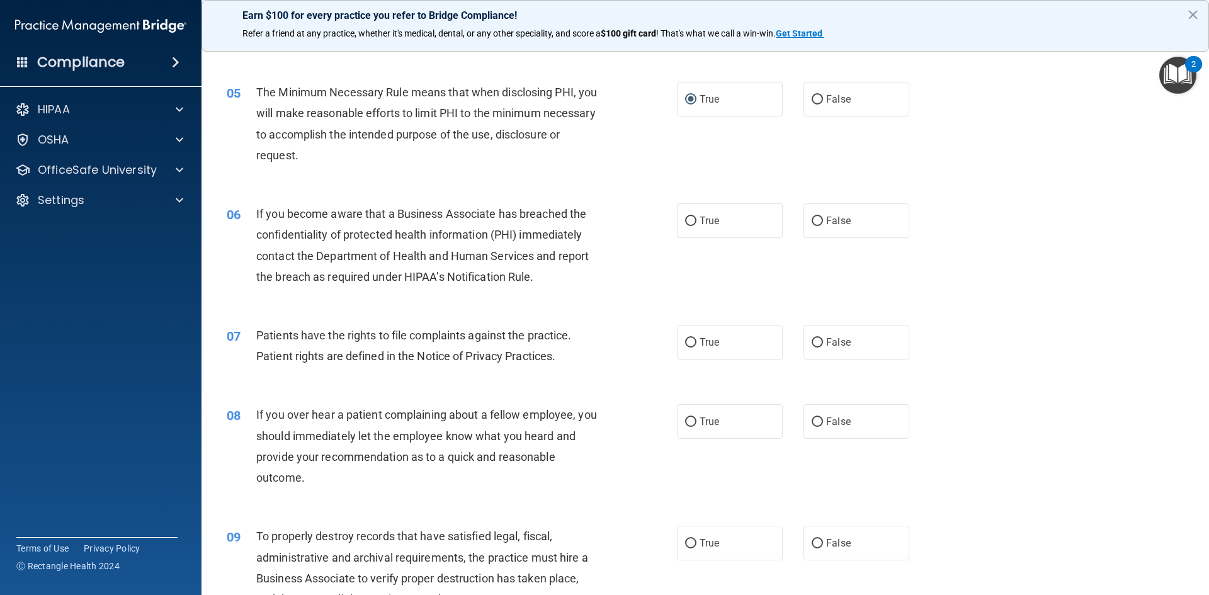
click at [513, 182] on div "05 The Minimum Necessary Rule means that when disclosing PHI, you will make rea…" at bounding box center [705, 127] width 976 height 122
click at [685, 217] on input "True" at bounding box center [690, 221] width 11 height 9
radio input "true"
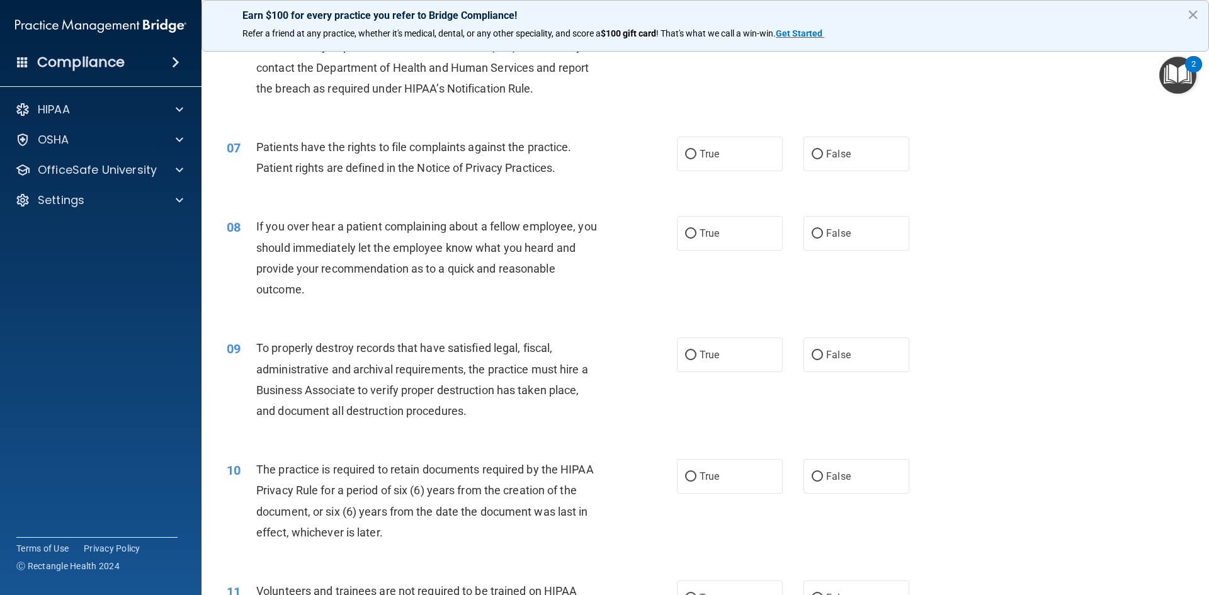
scroll to position [630, 0]
click at [687, 153] on input "True" at bounding box center [690, 153] width 11 height 9
radio input "true"
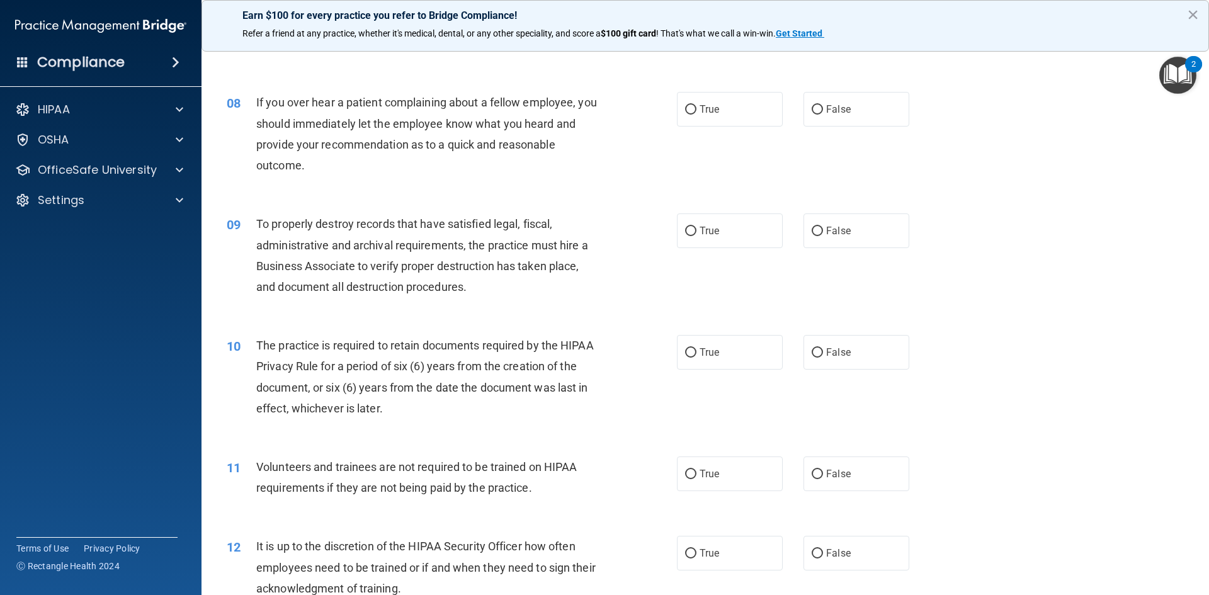
scroll to position [756, 0]
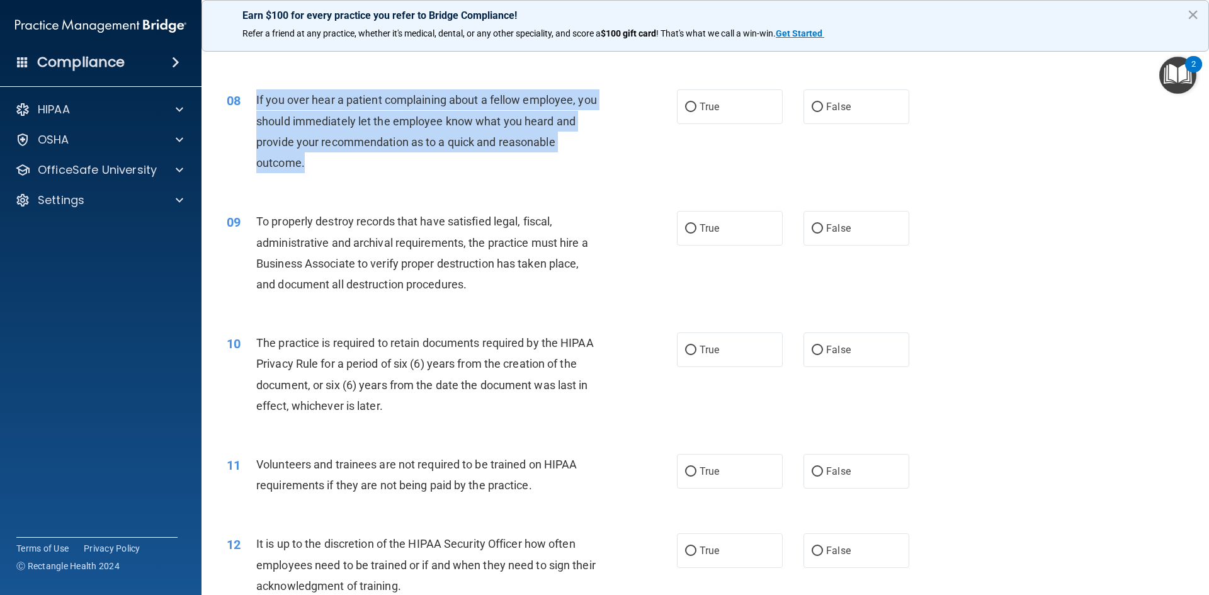
drag, startPoint x: 257, startPoint y: 100, endPoint x: 285, endPoint y: 135, distance: 45.3
click at [312, 163] on div "If you over hear a patient complaining about a fellow employee, you should imme…" at bounding box center [432, 131] width 352 height 84
click at [815, 108] on input "False" at bounding box center [817, 107] width 11 height 9
radio input "true"
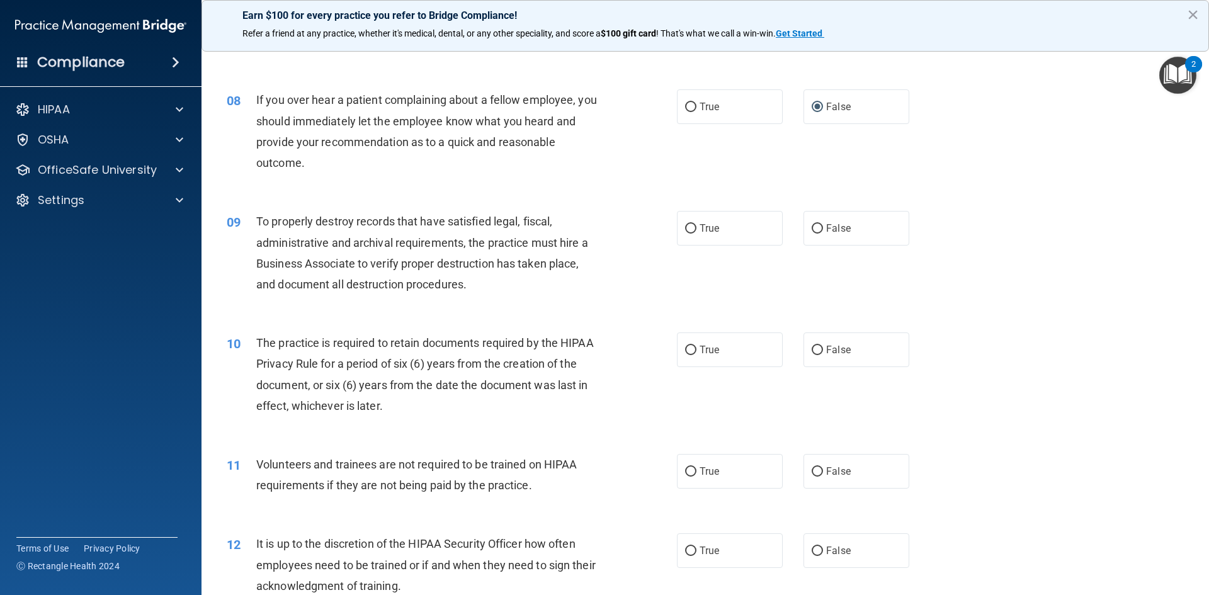
click at [916, 180] on div "08 If you over hear a patient complaining about a fellow employee, you should i…" at bounding box center [705, 135] width 976 height 122
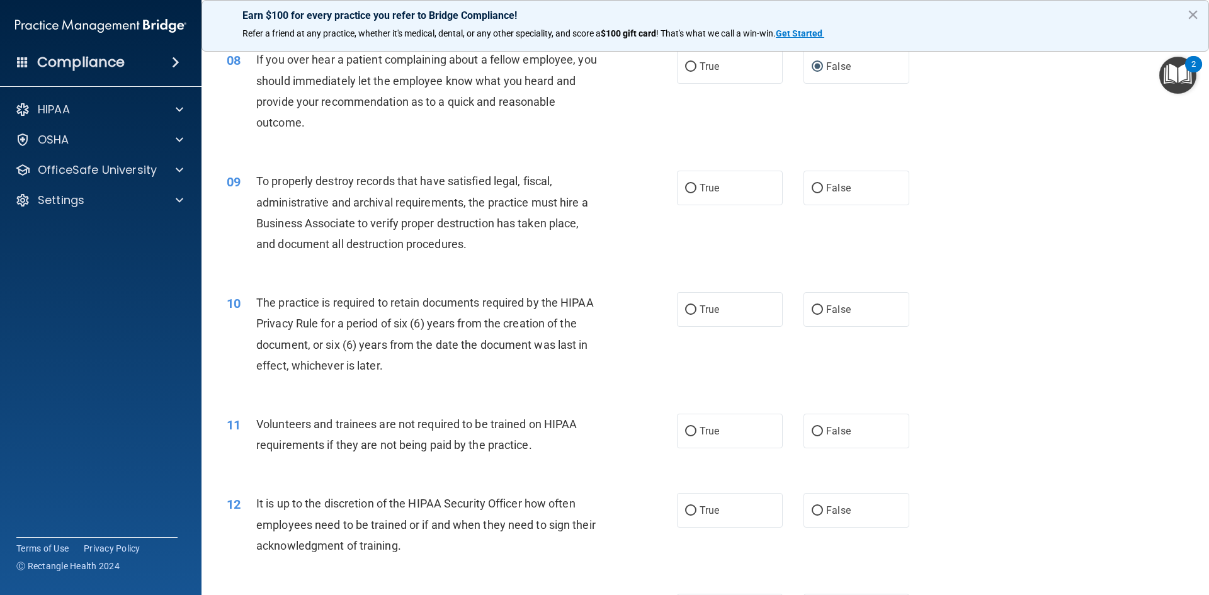
scroll to position [819, 0]
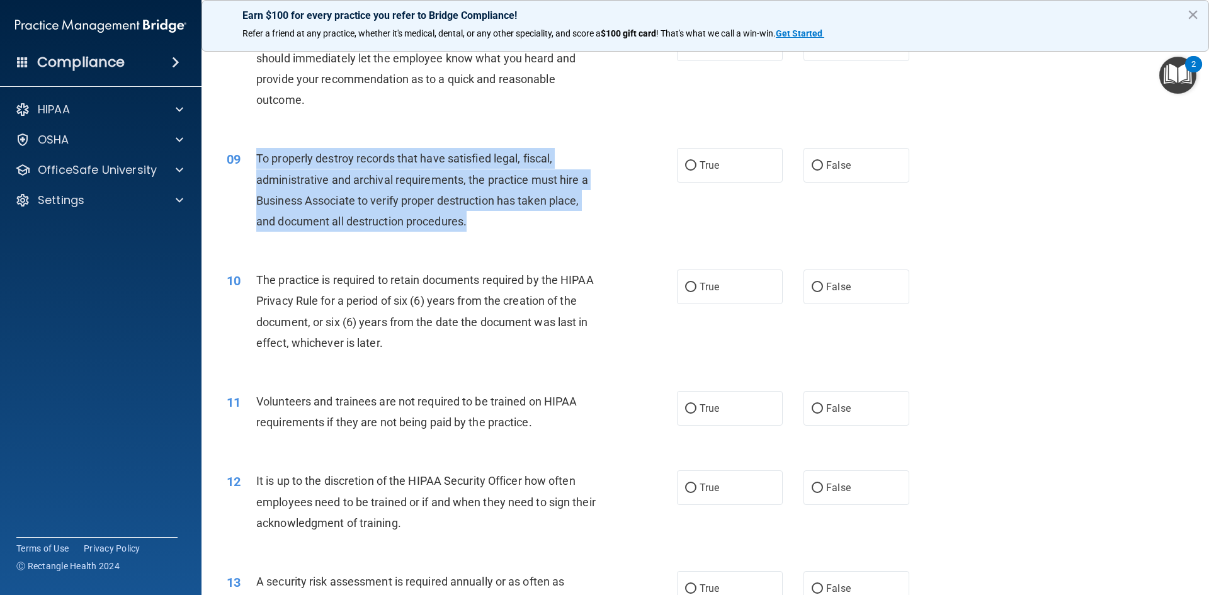
drag, startPoint x: 256, startPoint y: 156, endPoint x: 479, endPoint y: 189, distance: 225.4
click at [524, 211] on div "To properly destroy records that have satisfied legal, fiscal, administrative a…" at bounding box center [432, 190] width 352 height 84
click at [815, 163] on input "False" at bounding box center [817, 165] width 11 height 9
radio input "true"
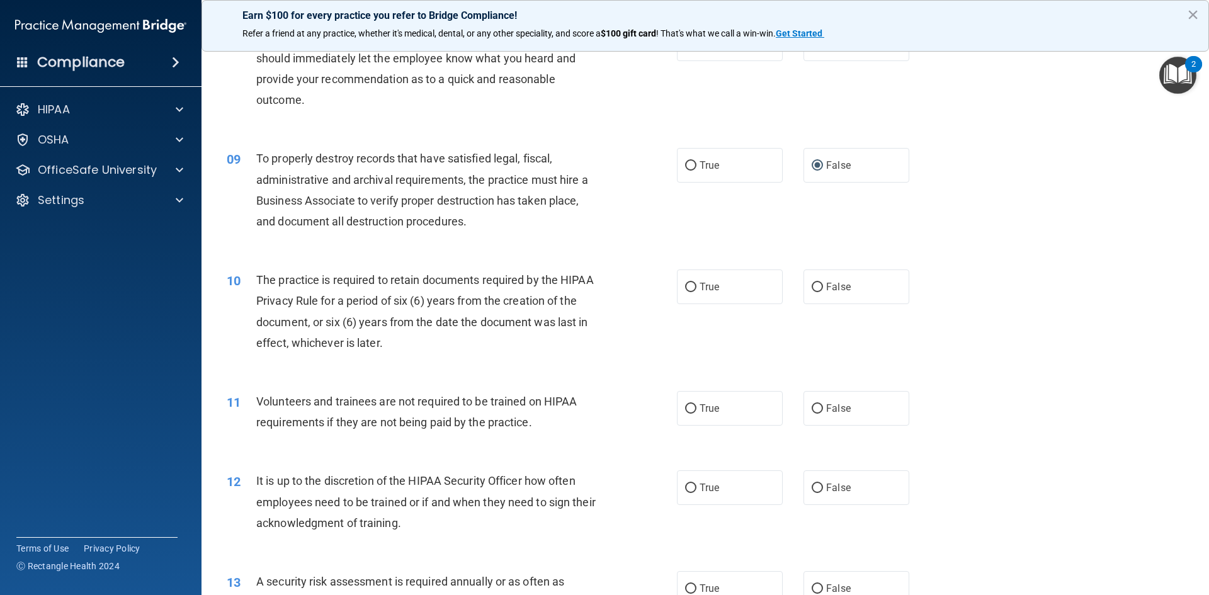
click at [951, 234] on div "09 To properly destroy records that have satisfied legal, fiscal, administrativ…" at bounding box center [705, 193] width 976 height 122
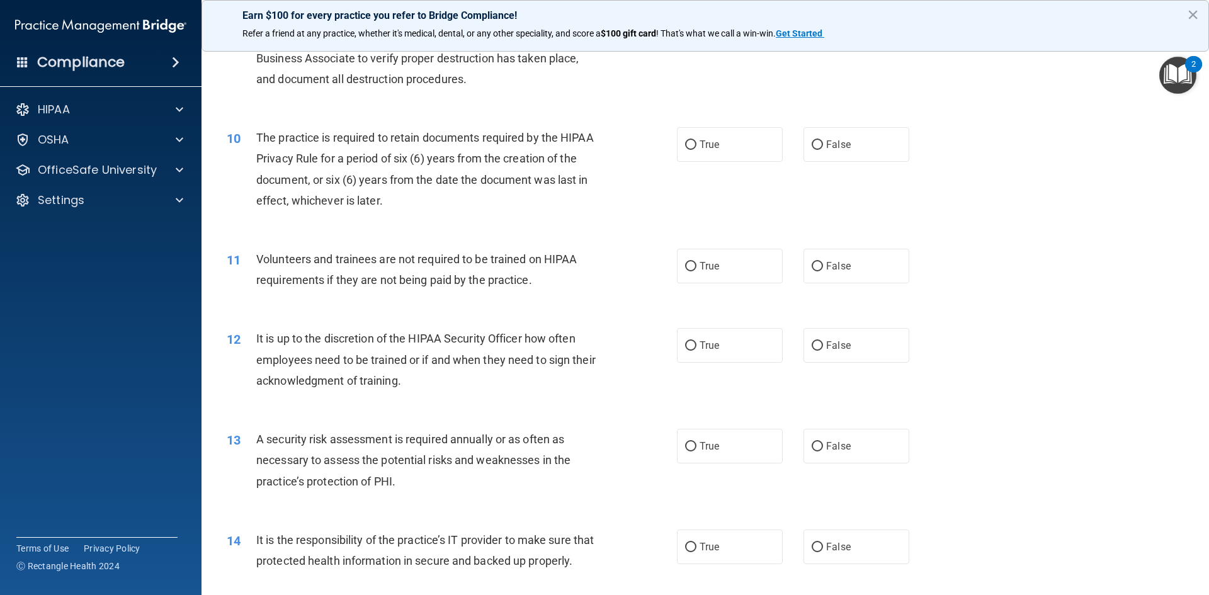
scroll to position [1008, 0]
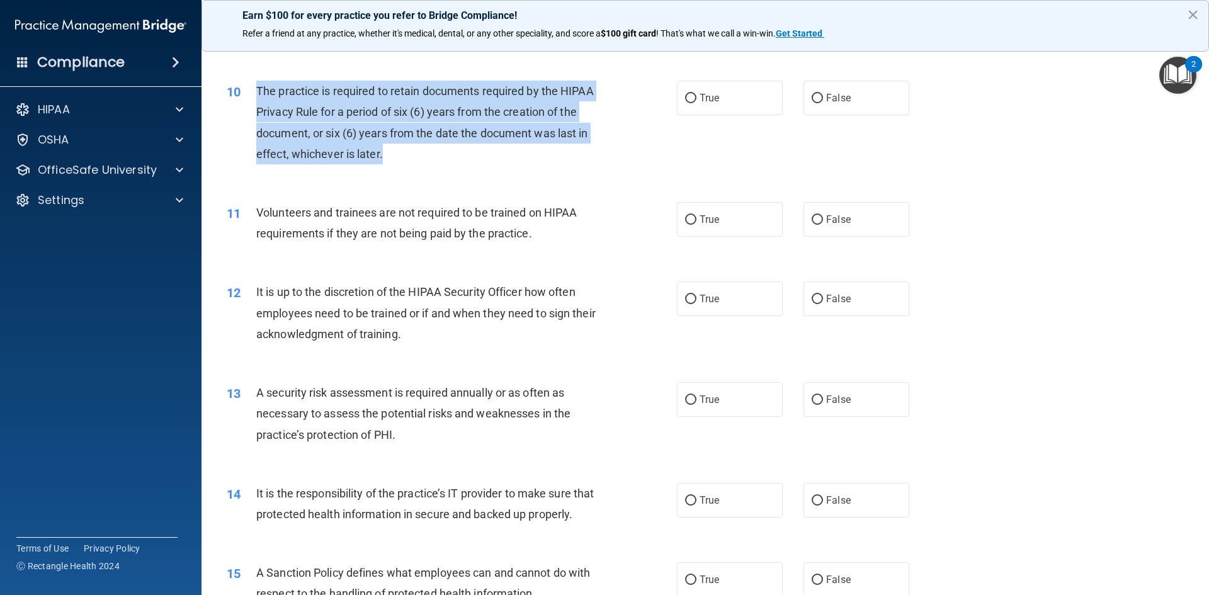
drag, startPoint x: 257, startPoint y: 88, endPoint x: 469, endPoint y: 157, distance: 223.1
click at [469, 157] on div "The practice is required to retain documents required by the HIPAA Privacy Rule…" at bounding box center [432, 123] width 352 height 84
click at [690, 95] on input "True" at bounding box center [690, 98] width 11 height 9
radio input "true"
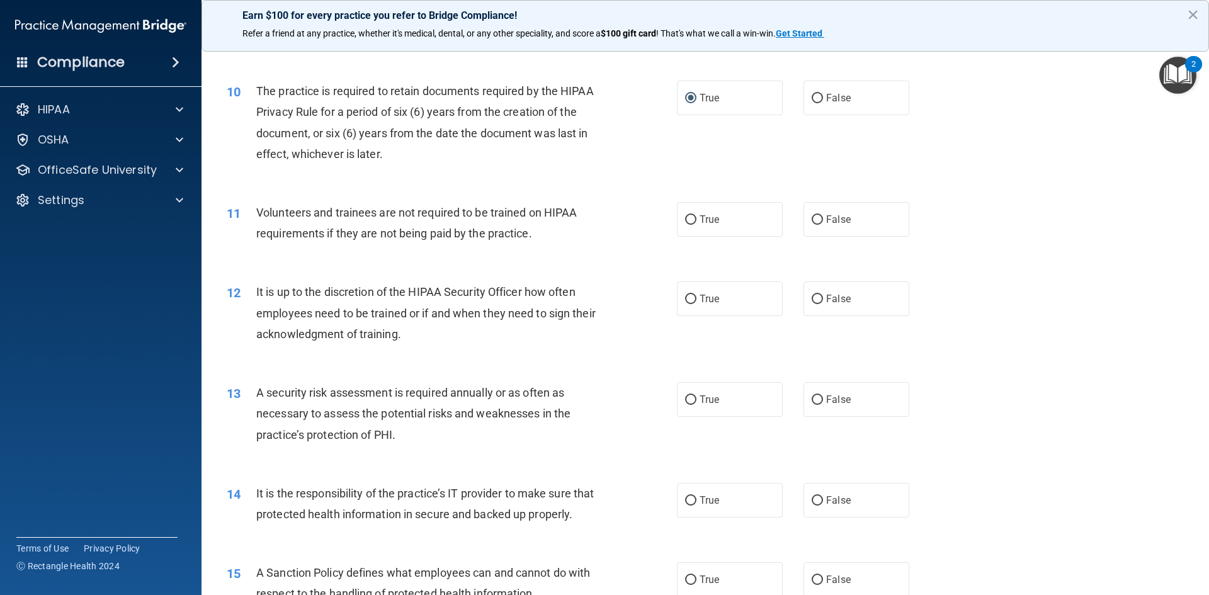
click at [639, 176] on div "10 The practice is required to retain documents required by the HIPAA Privacy R…" at bounding box center [705, 126] width 976 height 122
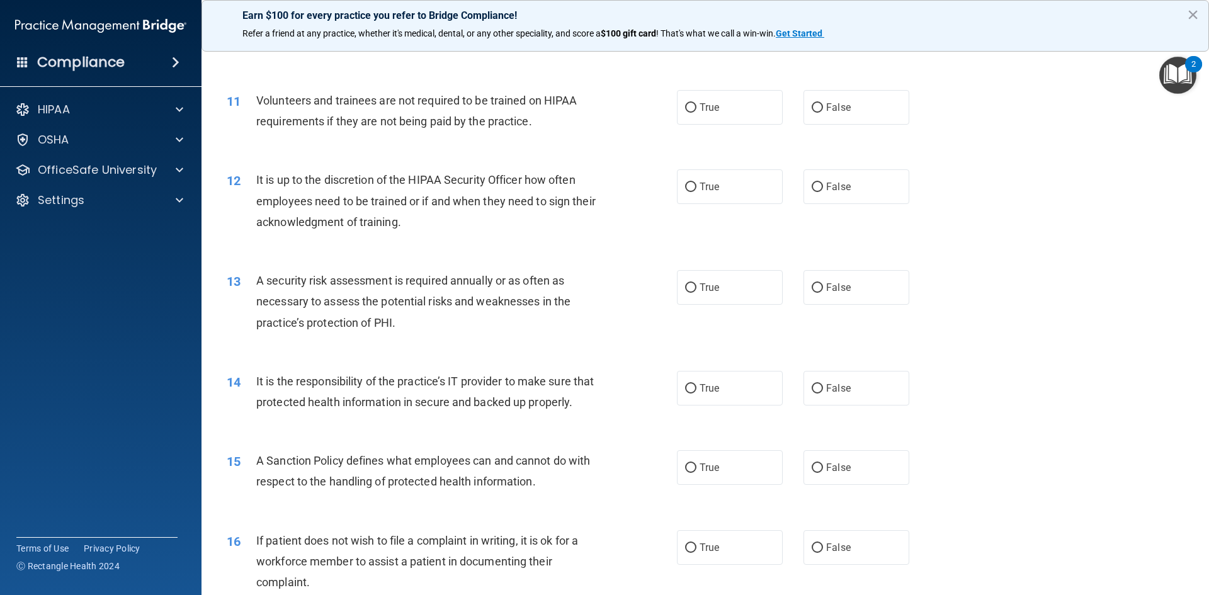
scroll to position [1134, 0]
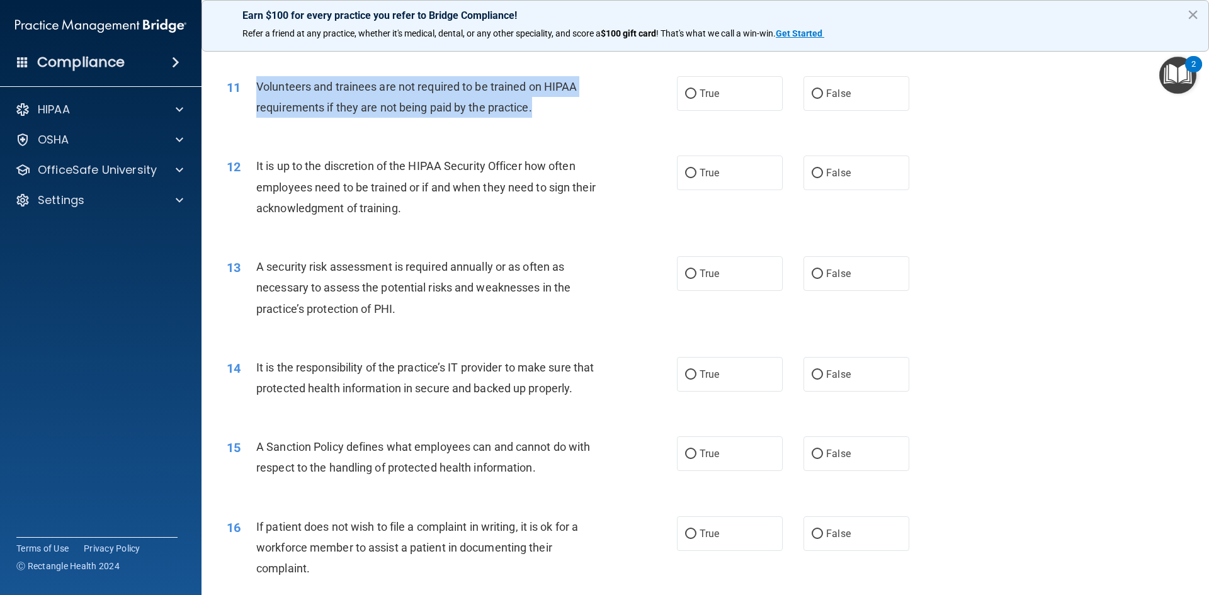
drag, startPoint x: 258, startPoint y: 86, endPoint x: 525, endPoint y: 113, distance: 269.1
click at [559, 117] on div "Volunteers and trainees are not required to be trained on HIPAA requirements if…" at bounding box center [432, 97] width 352 height 42
click at [813, 93] on input "False" at bounding box center [817, 93] width 11 height 9
radio input "true"
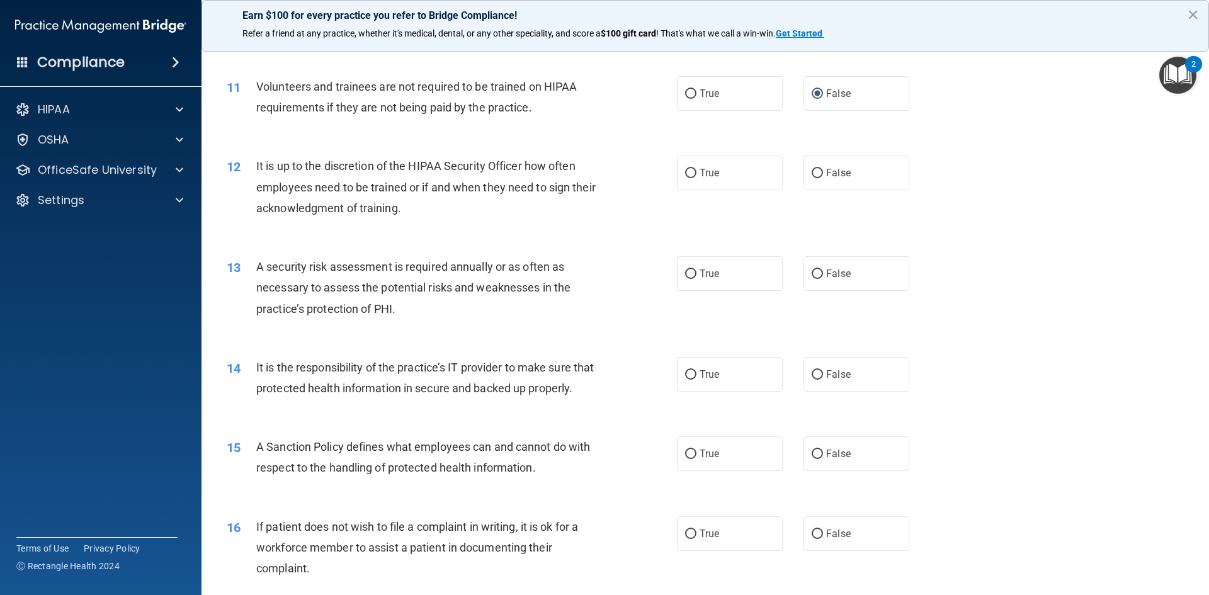
click at [736, 223] on div "12 It is up to the discretion of the HIPAA Security Officer how often employees…" at bounding box center [705, 190] width 976 height 101
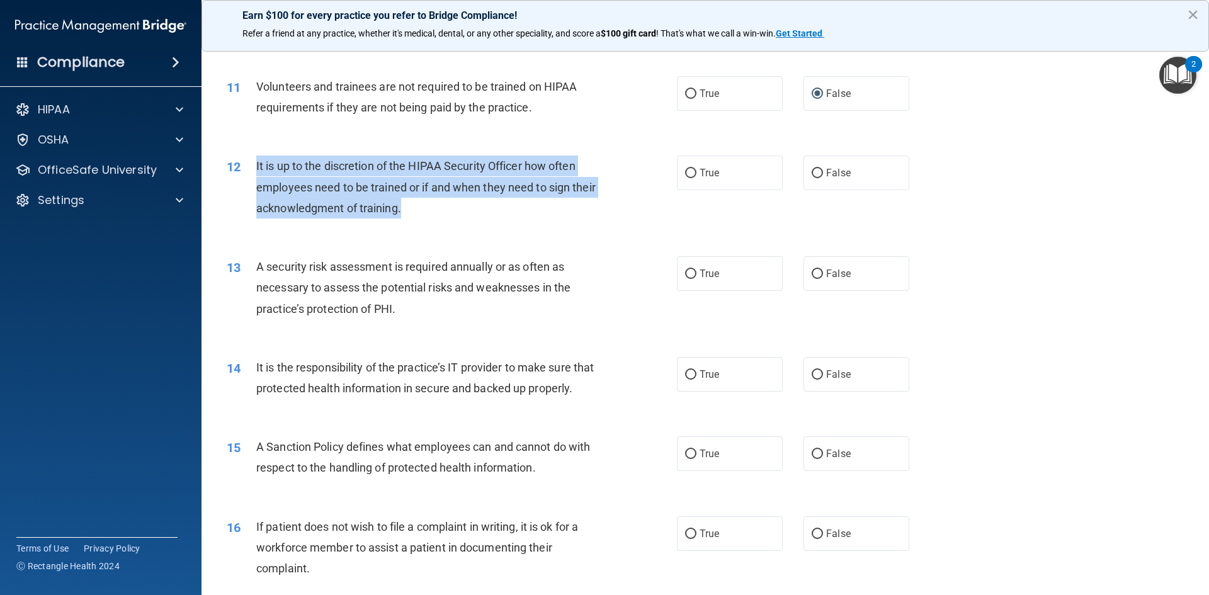
drag, startPoint x: 256, startPoint y: 166, endPoint x: 440, endPoint y: 215, distance: 189.9
click at [440, 215] on div "It is up to the discretion of the HIPAA Security Officer how often employees ne…" at bounding box center [432, 187] width 352 height 63
click at [812, 173] on input "False" at bounding box center [817, 173] width 11 height 9
radio input "true"
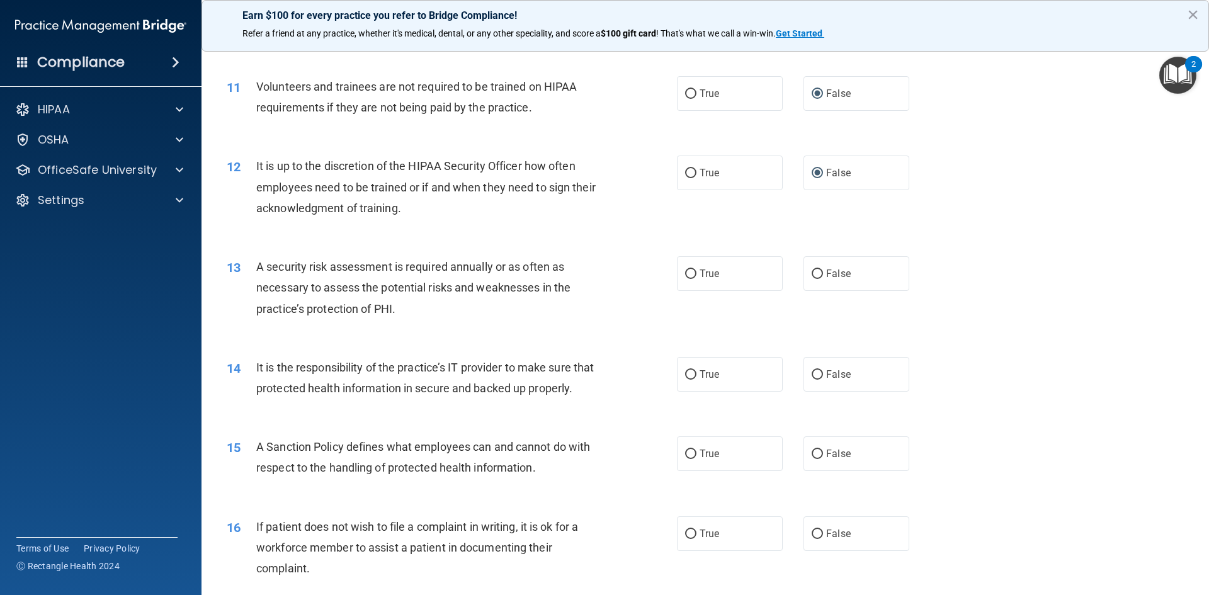
drag, startPoint x: 989, startPoint y: 287, endPoint x: 981, endPoint y: 284, distance: 8.6
click at [967, 286] on div "13 A security risk assessment is required annually or as often as necessary to …" at bounding box center [705, 291] width 976 height 101
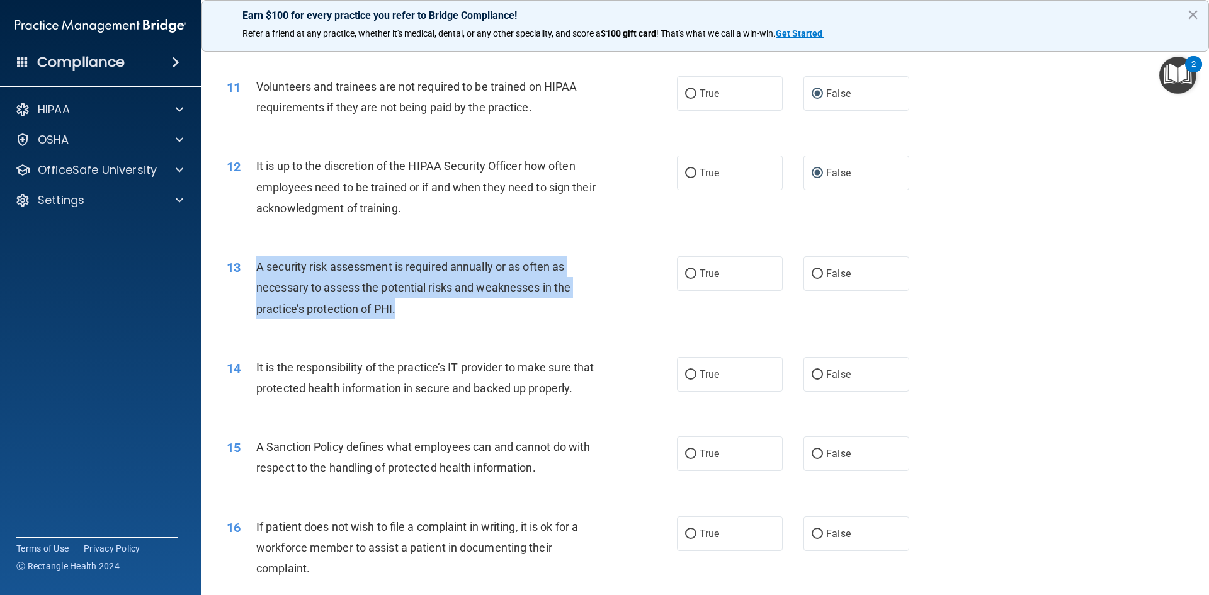
drag, startPoint x: 258, startPoint y: 269, endPoint x: 367, endPoint y: 290, distance: 111.1
click at [434, 311] on div "A security risk assessment is required annually or as often as necessary to ass…" at bounding box center [432, 287] width 352 height 63
click at [685, 270] on input "True" at bounding box center [690, 274] width 11 height 9
radio input "true"
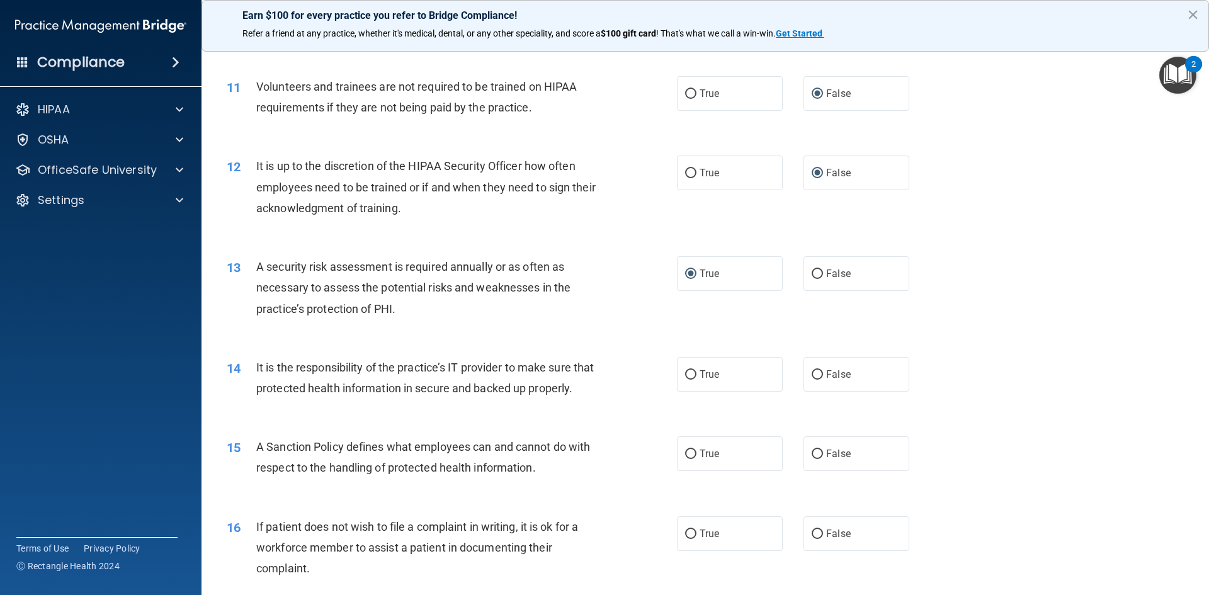
drag, startPoint x: 1043, startPoint y: 337, endPoint x: 1037, endPoint y: 334, distance: 7.0
click at [967, 334] on div "13 A security risk assessment is required annually or as often as necessary to …" at bounding box center [705, 291] width 976 height 101
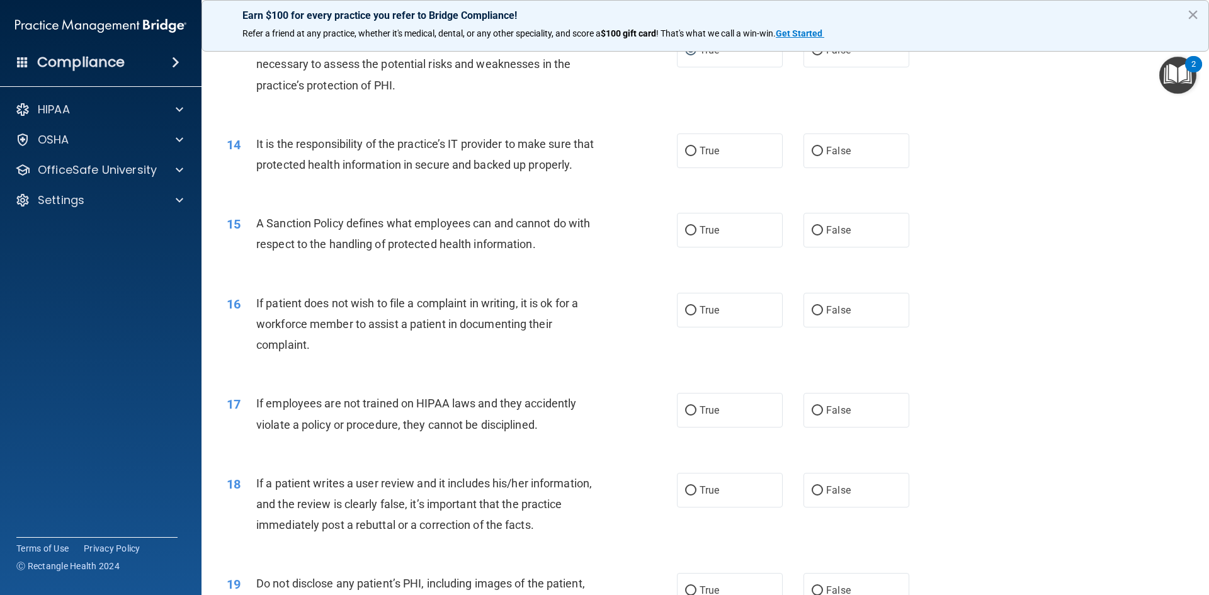
scroll to position [1386, 0]
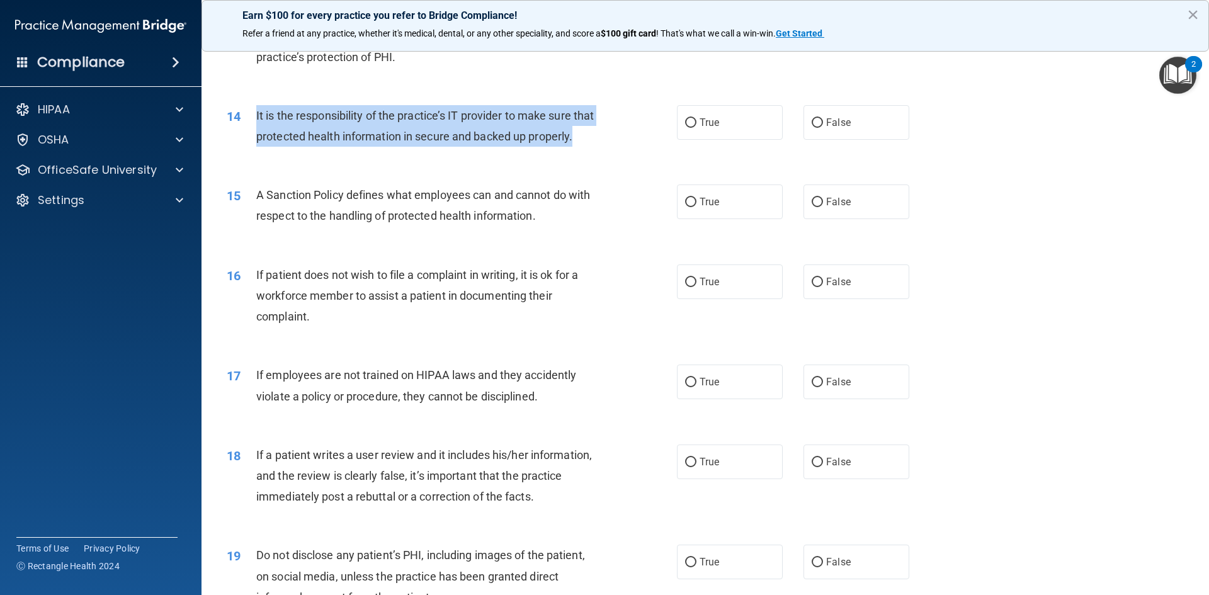
drag, startPoint x: 256, startPoint y: 113, endPoint x: 355, endPoint y: 134, distance: 101.1
click at [380, 147] on div "It is the responsibility of the practice’s IT provider to make sure that protec…" at bounding box center [432, 126] width 352 height 42
click at [812, 125] on input "False" at bounding box center [817, 122] width 11 height 9
radio input "true"
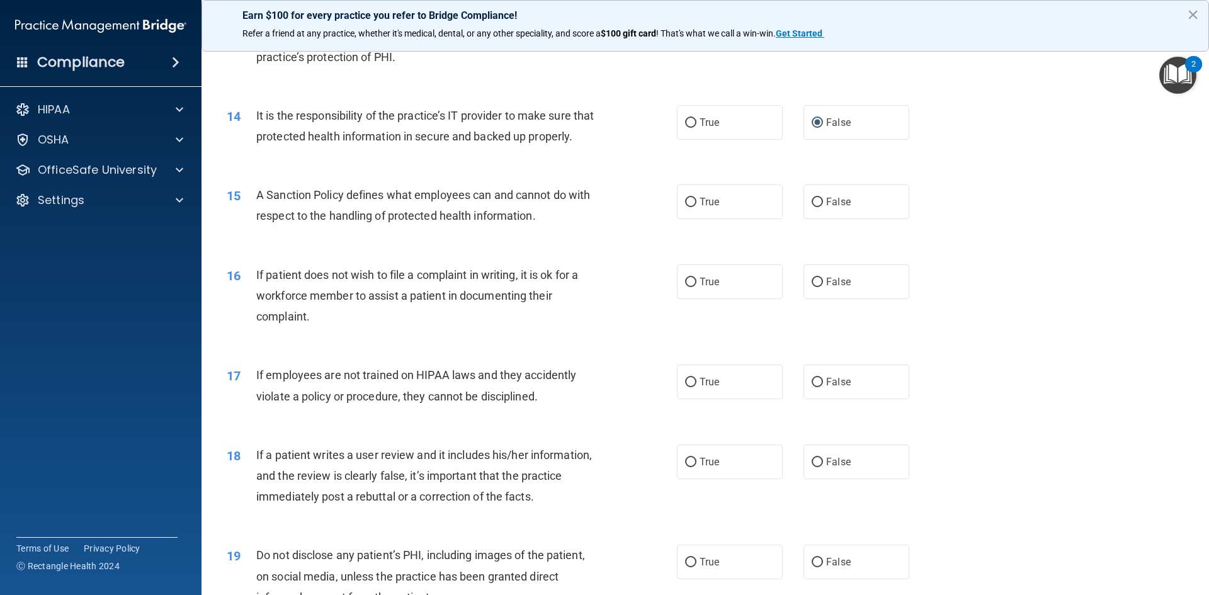
click at [967, 248] on div "15 A Sanction Policy defines what employees can and cannot do with respect to t…" at bounding box center [705, 208] width 976 height 79
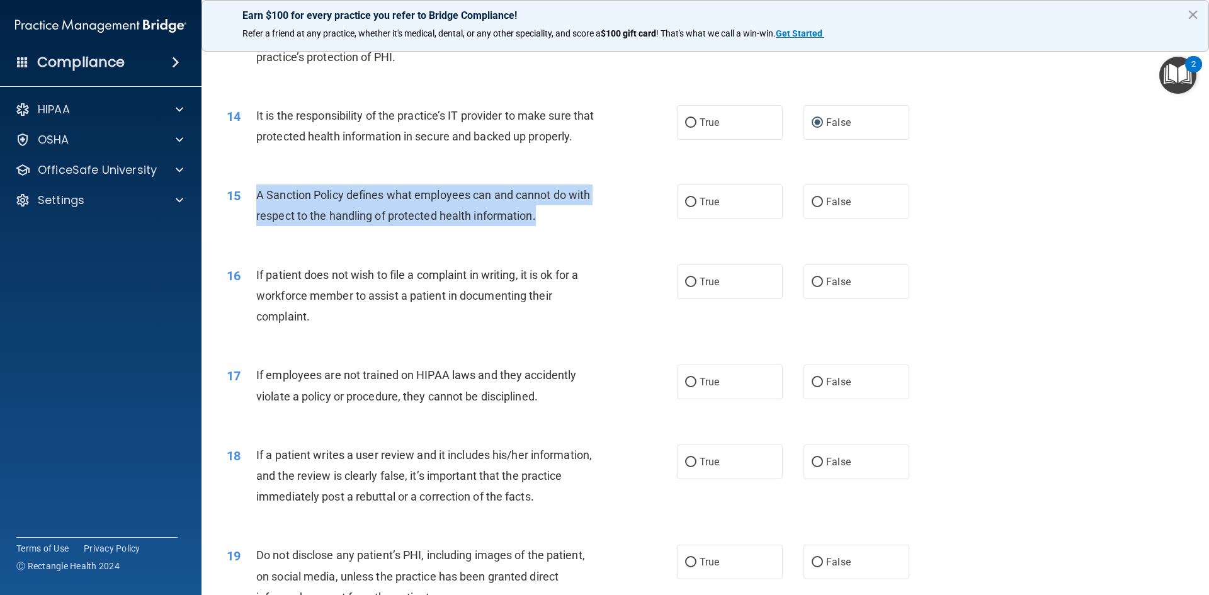
drag, startPoint x: 257, startPoint y: 215, endPoint x: 607, endPoint y: 237, distance: 350.9
click at [607, 232] on div "15 A Sanction Policy defines what employees can and cannot do with respect to t…" at bounding box center [452, 209] width 488 height 48
click at [813, 207] on input "False" at bounding box center [817, 202] width 11 height 9
radio input "true"
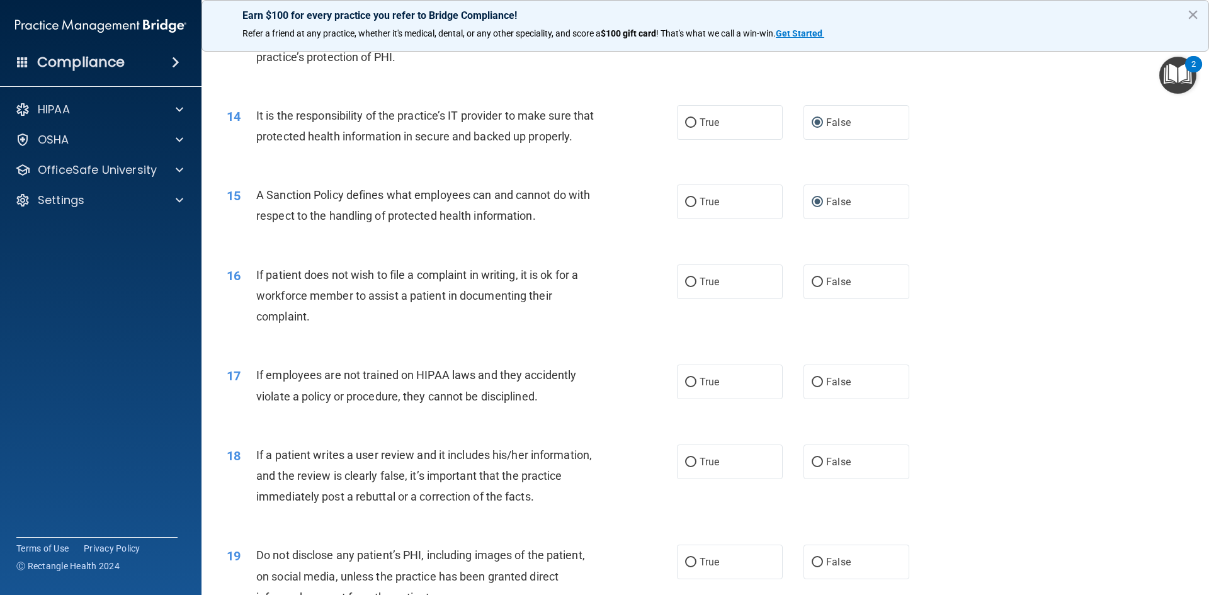
click at [967, 399] on div "17 If employees are not trained on HIPAA laws and they accidently violate a pol…" at bounding box center [705, 388] width 976 height 79
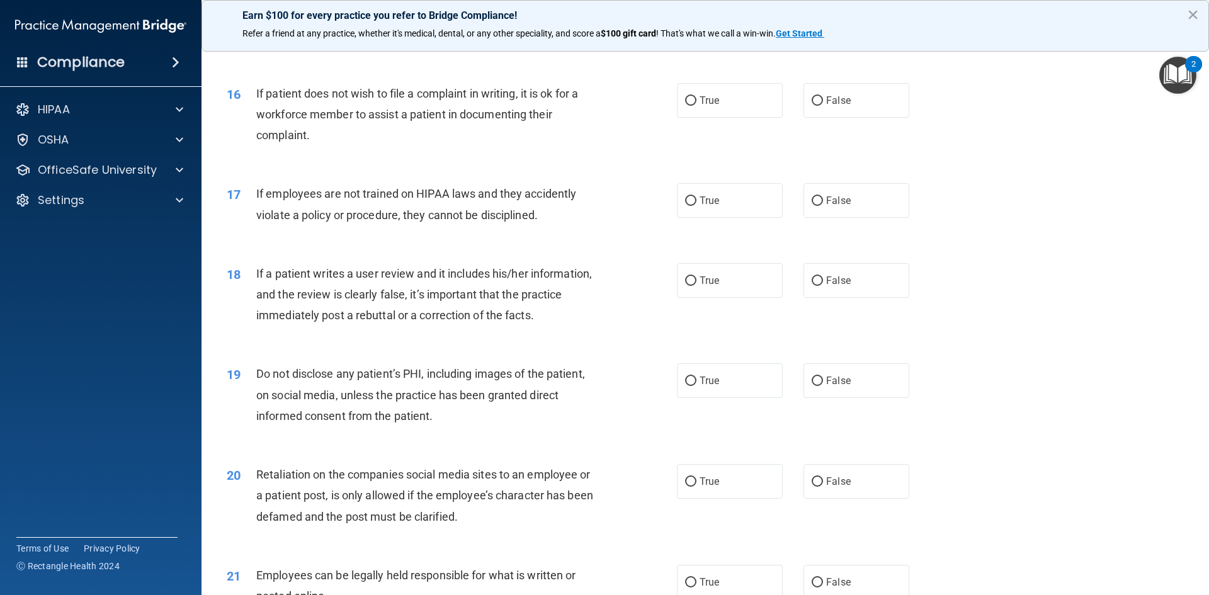
scroll to position [1575, 0]
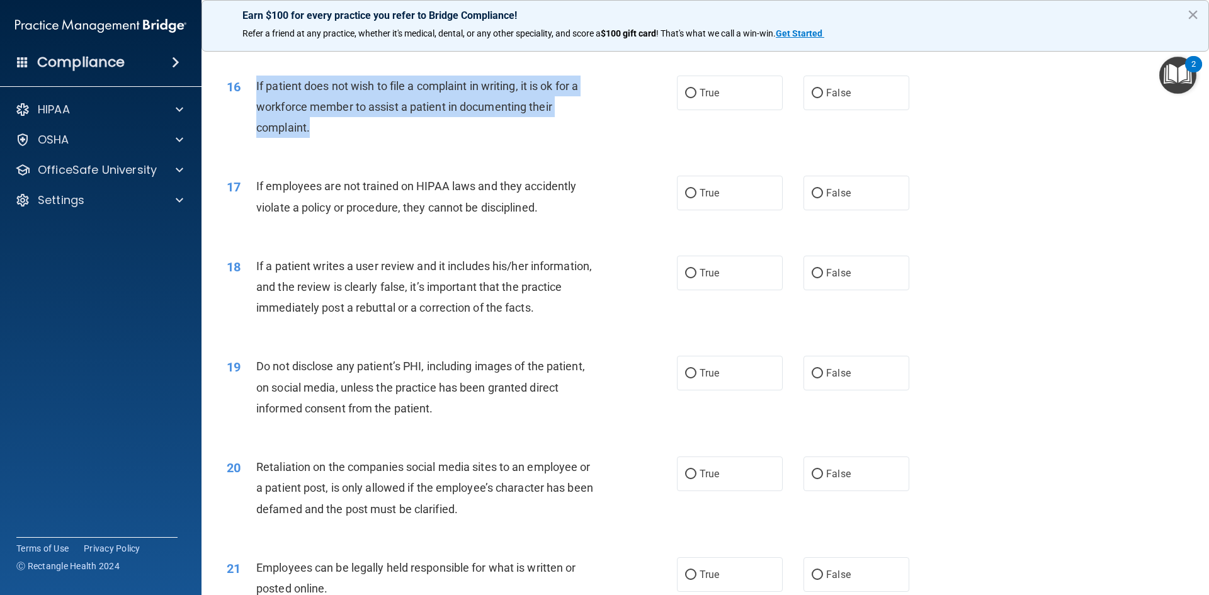
drag, startPoint x: 256, startPoint y: 108, endPoint x: 358, endPoint y: 130, distance: 103.8
click at [401, 139] on div "If patient does not wish to file a complaint in writing, it is ok for a workfor…" at bounding box center [432, 107] width 352 height 63
click at [690, 98] on input "True" at bounding box center [690, 93] width 11 height 9
radio input "true"
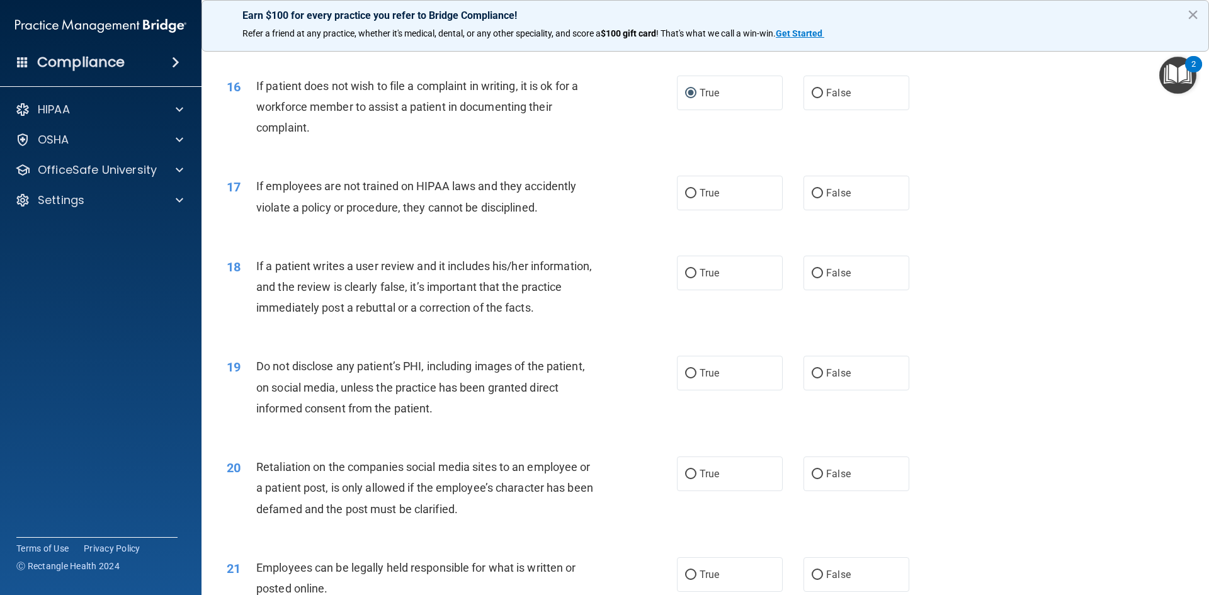
click at [967, 239] on div "17 If employees are not trained on HIPAA laws and they accidently violate a pol…" at bounding box center [705, 199] width 976 height 79
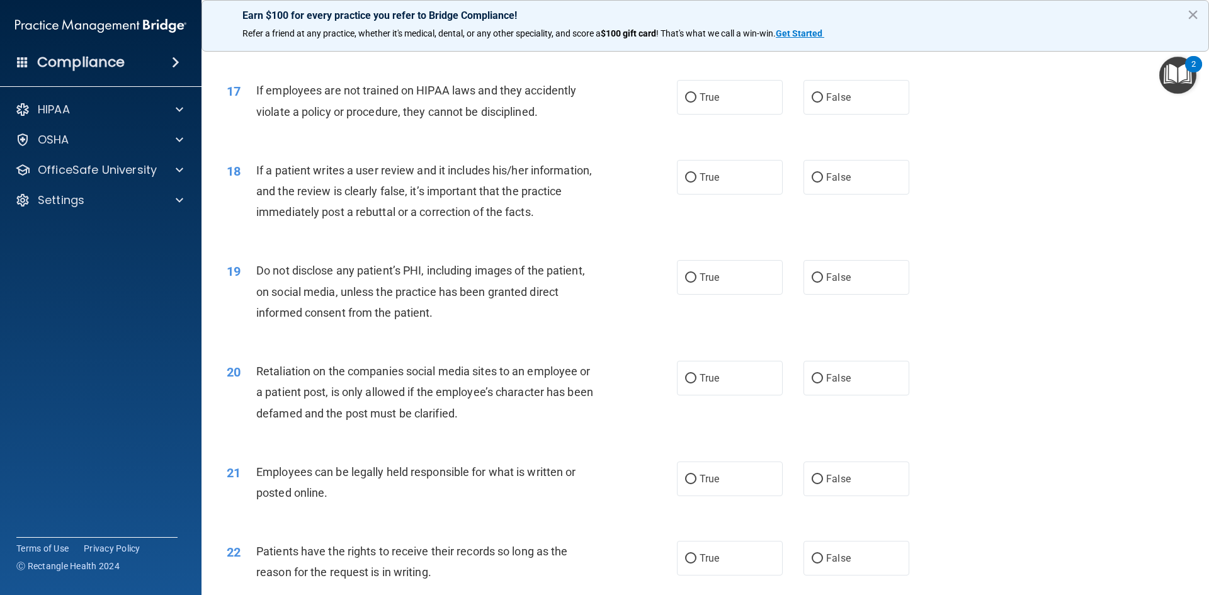
scroll to position [1701, 0]
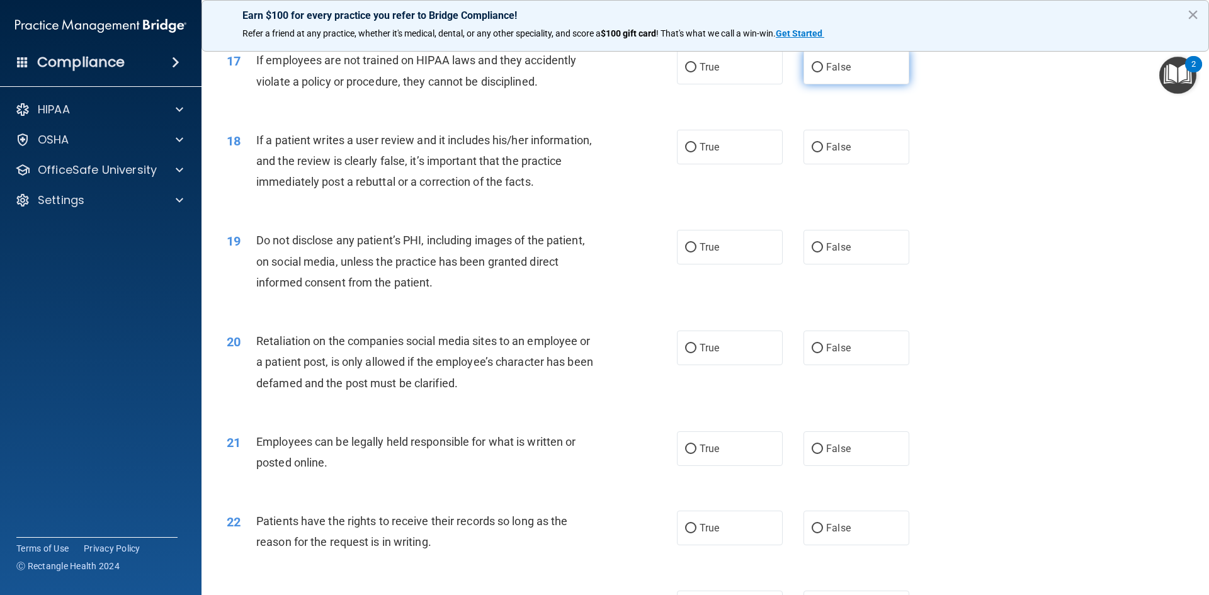
click at [817, 84] on label "False" at bounding box center [857, 67] width 106 height 35
drag, startPoint x: 811, startPoint y: 85, endPoint x: 821, endPoint y: 90, distance: 11.3
click at [812, 72] on input "False" at bounding box center [817, 67] width 11 height 9
radio input "true"
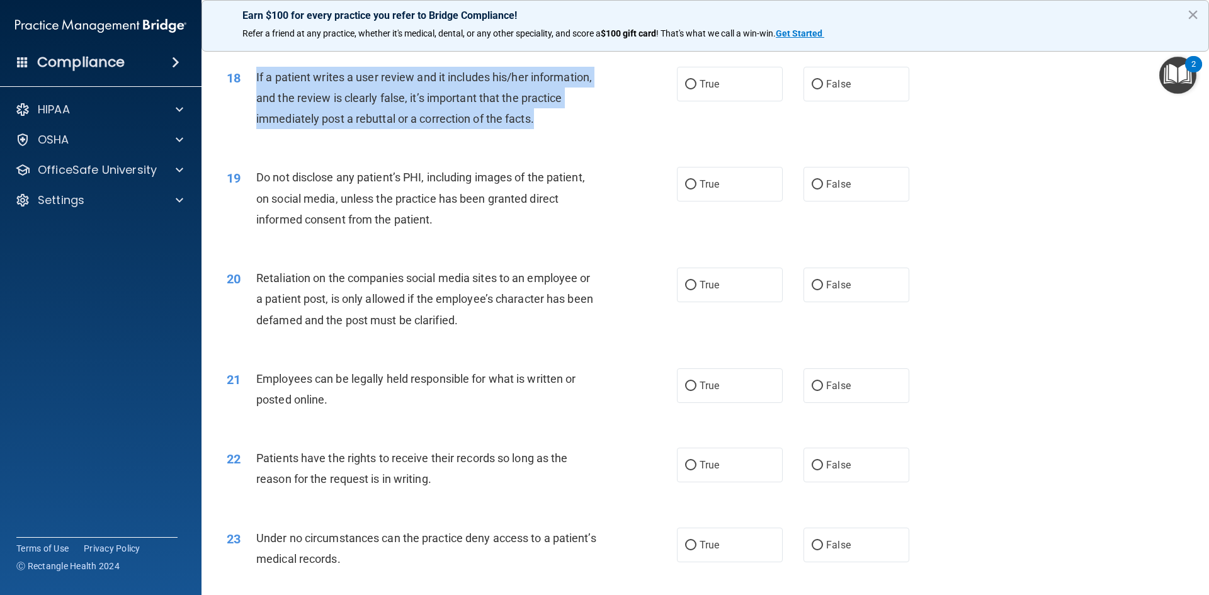
drag, startPoint x: 256, startPoint y: 95, endPoint x: 556, endPoint y: 134, distance: 301.7
click at [568, 130] on div "If a patient writes a user review and it includes his/her information, and the …" at bounding box center [432, 98] width 352 height 63
click at [812, 89] on input "False" at bounding box center [817, 84] width 11 height 9
radio input "true"
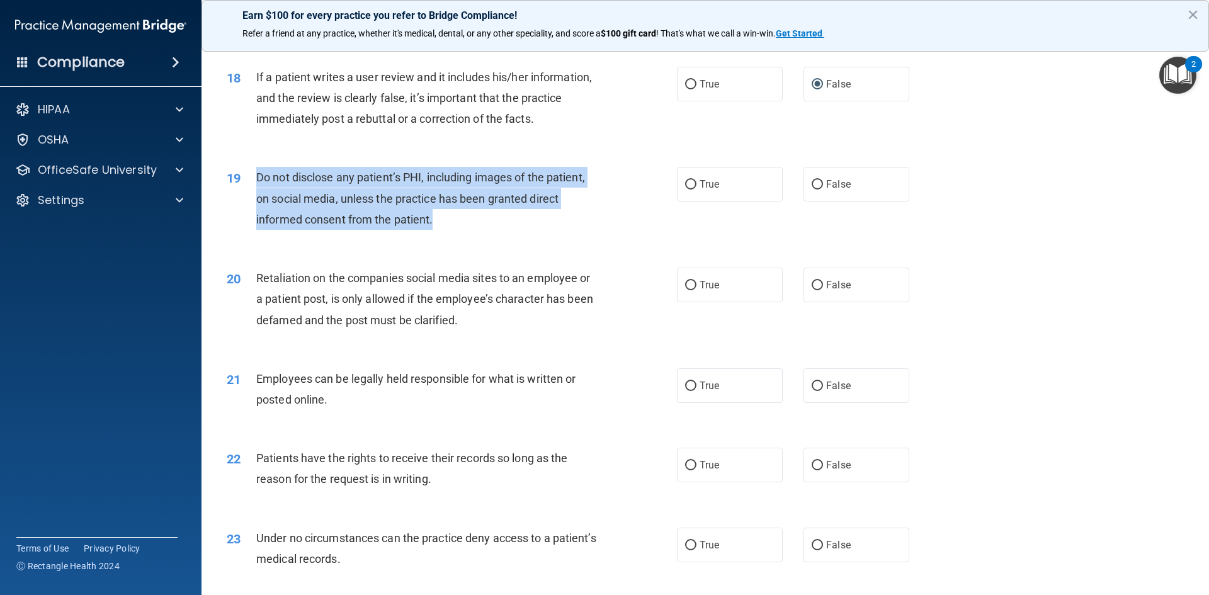
drag, startPoint x: 259, startPoint y: 200, endPoint x: 469, endPoint y: 230, distance: 211.9
click at [493, 230] on div "Do not disclose any patient’s PHI, including images of the patient, on social m…" at bounding box center [432, 198] width 352 height 63
click at [687, 190] on input "True" at bounding box center [690, 184] width 11 height 9
radio input "true"
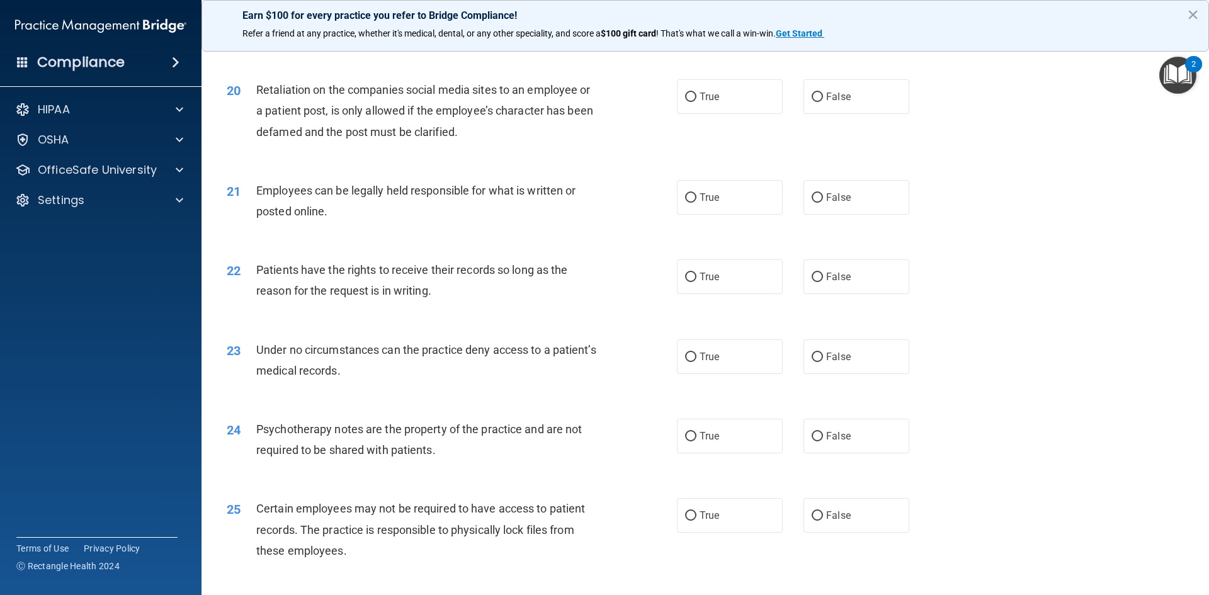
scroll to position [1953, 0]
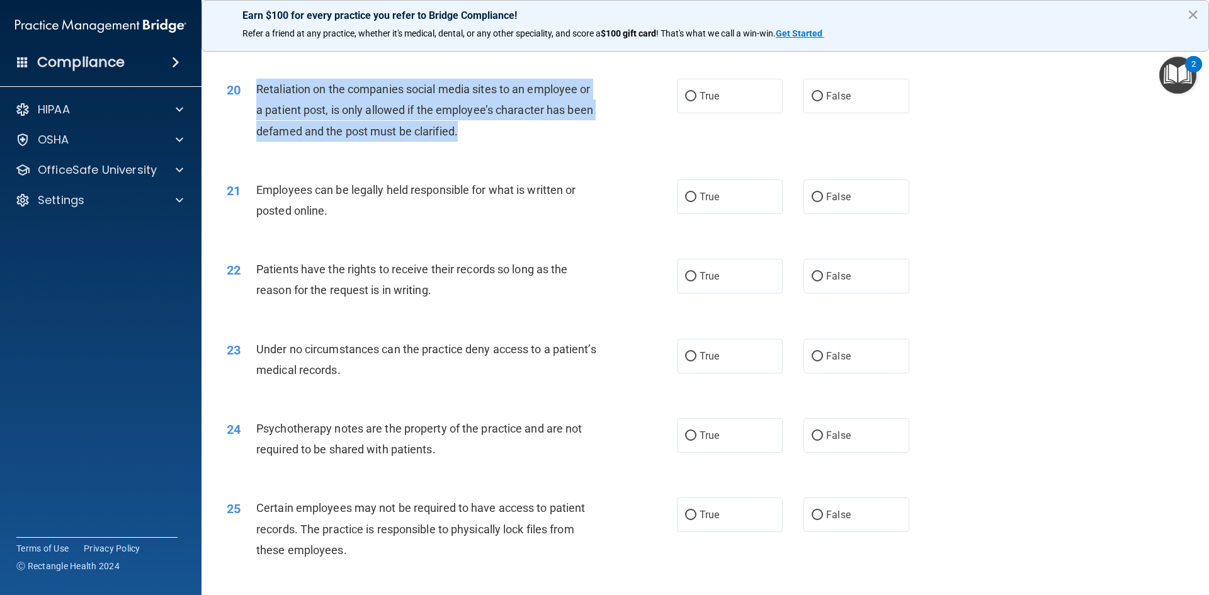
drag, startPoint x: 257, startPoint y: 110, endPoint x: 407, endPoint y: 134, distance: 151.7
click at [468, 142] on div "Retaliation on the companies social media sites to an employee or a patient pos…" at bounding box center [432, 110] width 352 height 63
click at [814, 101] on input "False" at bounding box center [817, 96] width 11 height 9
radio input "true"
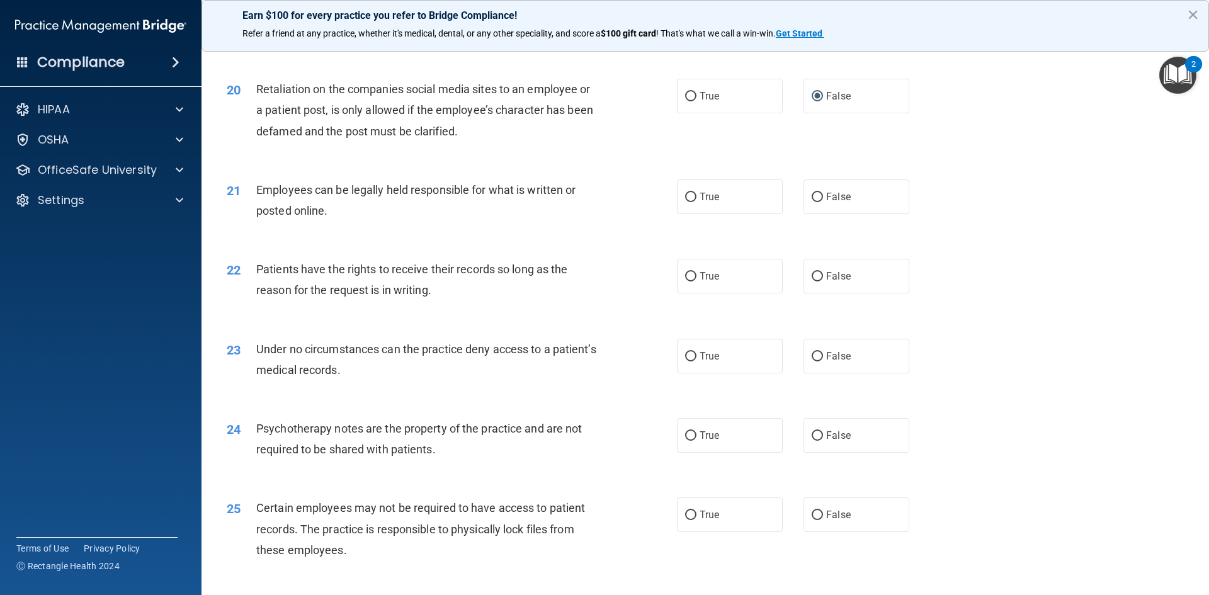
click at [967, 321] on div "22 Patients have the rights to receive their records so long as the reason for …" at bounding box center [705, 282] width 976 height 79
drag, startPoint x: 255, startPoint y: 209, endPoint x: 337, endPoint y: 241, distance: 88.0
click at [338, 227] on div "21 Employees can be legally held responsible for what is written or posted onli…" at bounding box center [452, 204] width 488 height 48
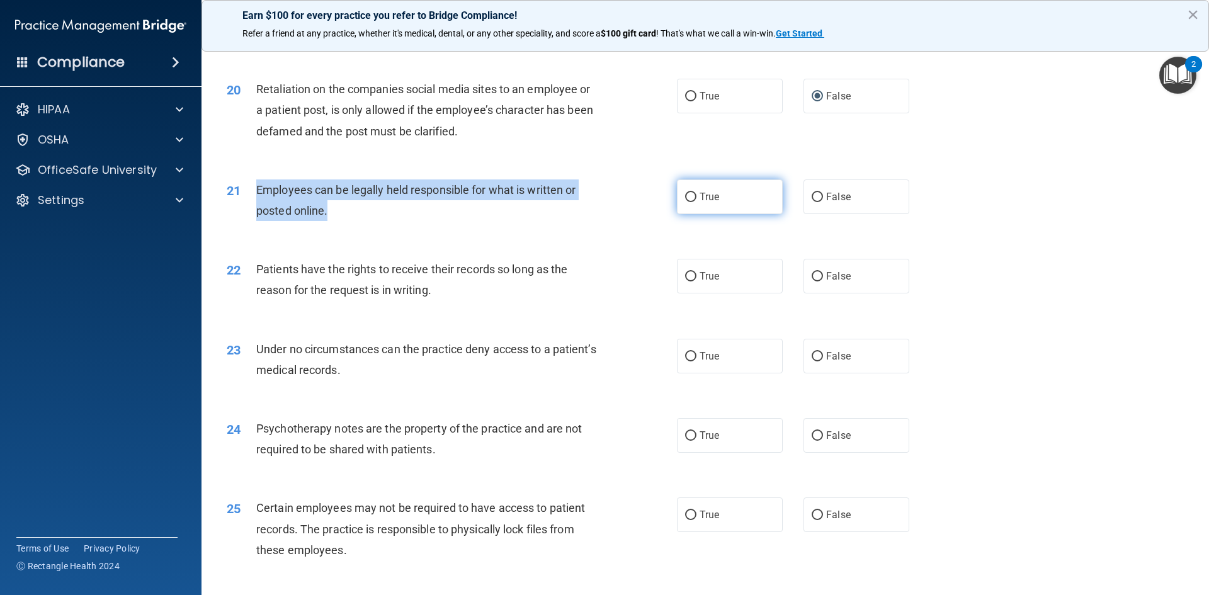
click at [686, 202] on input "True" at bounding box center [690, 197] width 11 height 9
radio input "true"
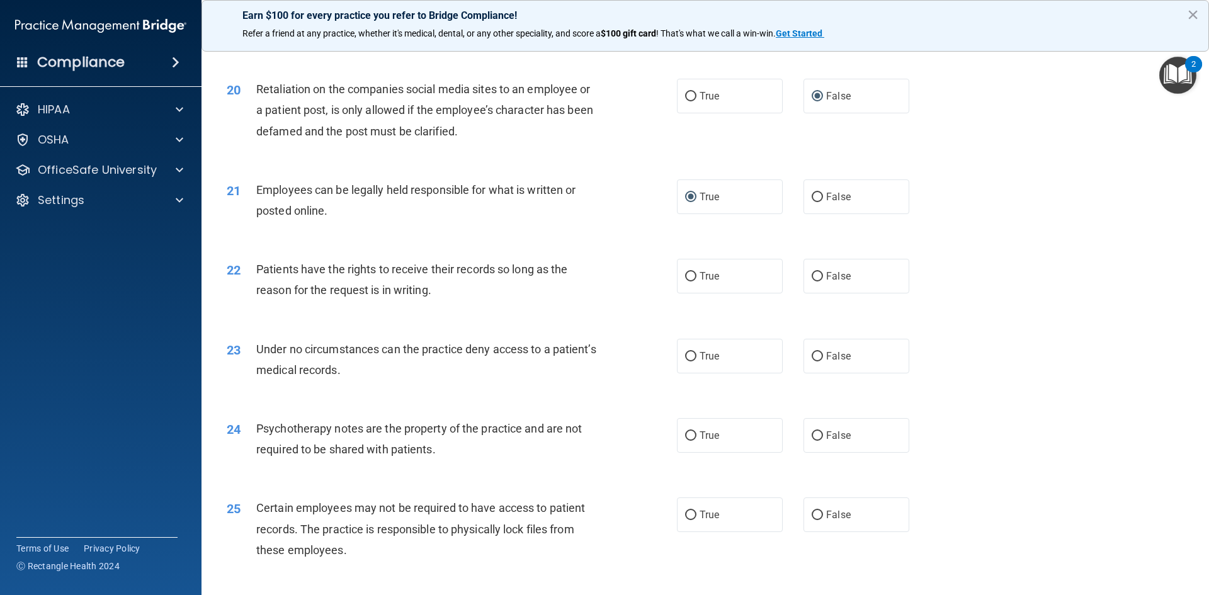
click at [967, 323] on div "22 Patients have the rights to receive their records so long as the reason for …" at bounding box center [705, 282] width 976 height 79
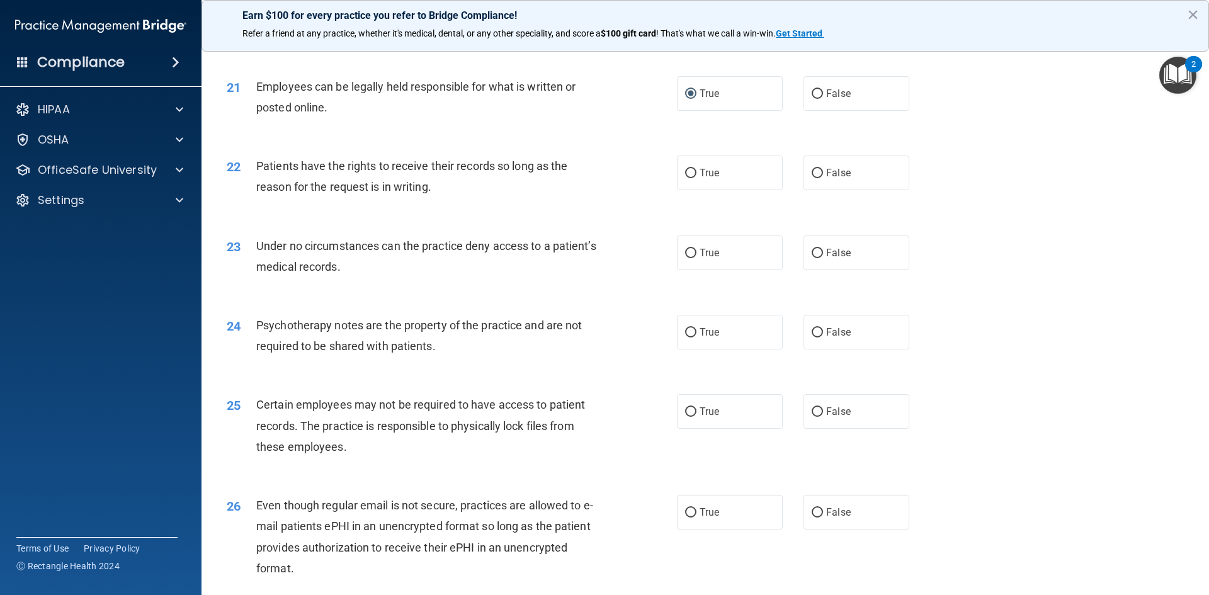
scroll to position [2079, 0]
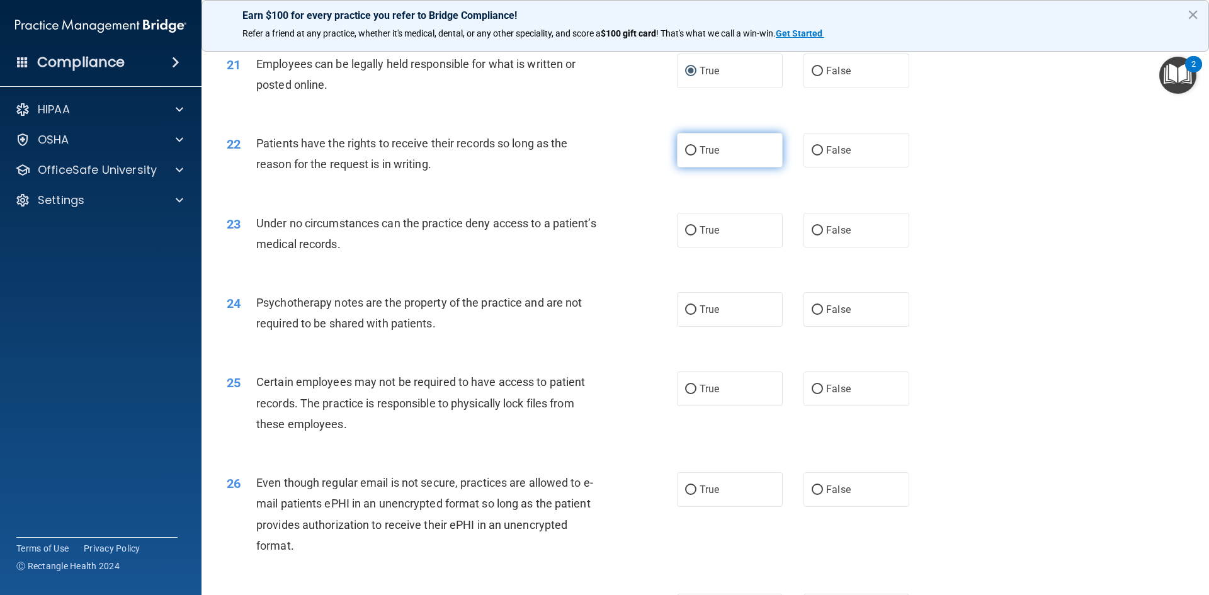
click at [688, 156] on input "True" at bounding box center [690, 150] width 11 height 9
radio input "true"
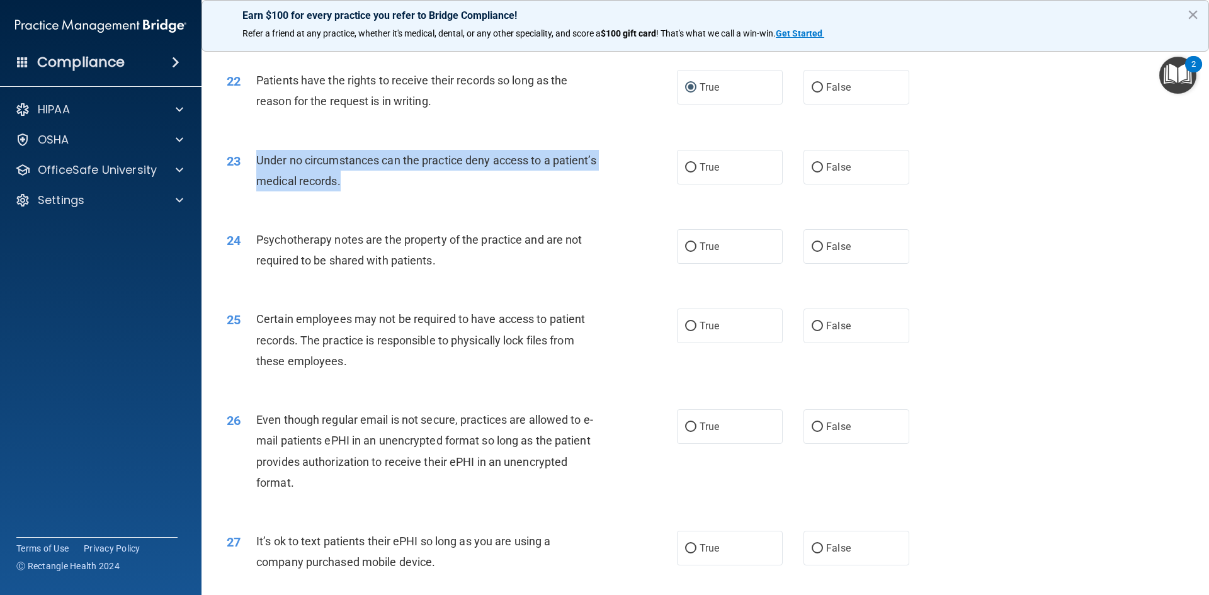
drag, startPoint x: 258, startPoint y: 177, endPoint x: 347, endPoint y: 182, distance: 89.6
click at [393, 191] on div "Under no circumstances can the practice deny access to a patient’s medical reco…" at bounding box center [432, 171] width 352 height 42
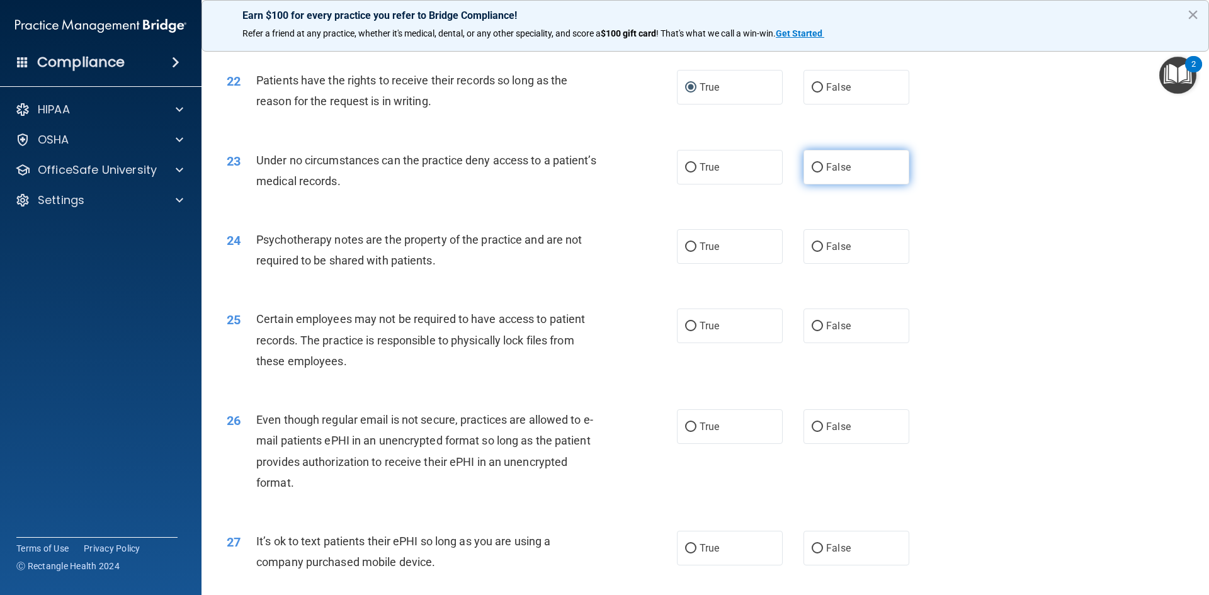
click at [818, 185] on label "False" at bounding box center [857, 167] width 106 height 35
click at [818, 173] on input "False" at bounding box center [817, 167] width 11 height 9
radio input "true"
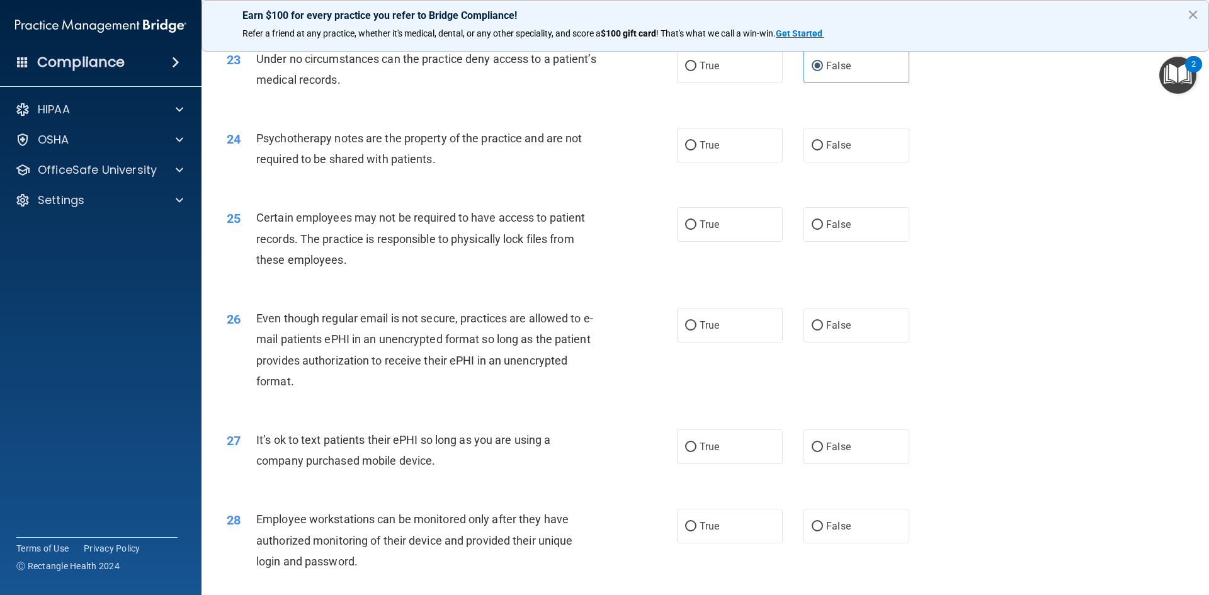
scroll to position [2268, 0]
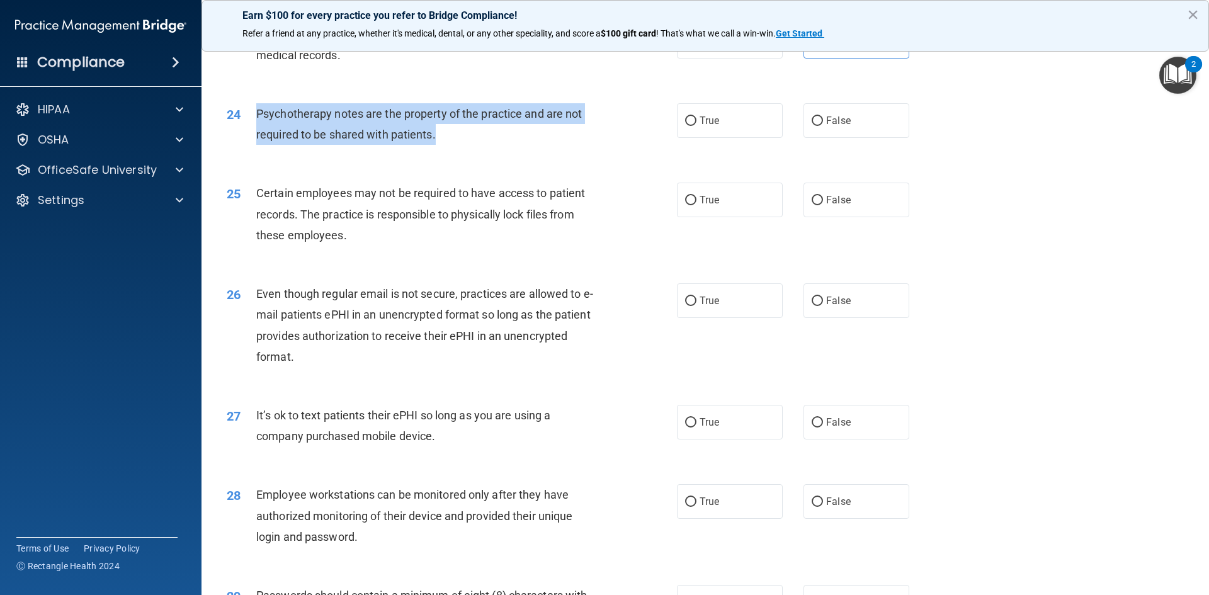
drag, startPoint x: 272, startPoint y: 128, endPoint x: 417, endPoint y: 146, distance: 146.6
click at [476, 145] on div "Psychotherapy notes are the property of the practice and are not required to be…" at bounding box center [432, 124] width 352 height 42
click at [686, 126] on input "True" at bounding box center [690, 121] width 11 height 9
radio input "true"
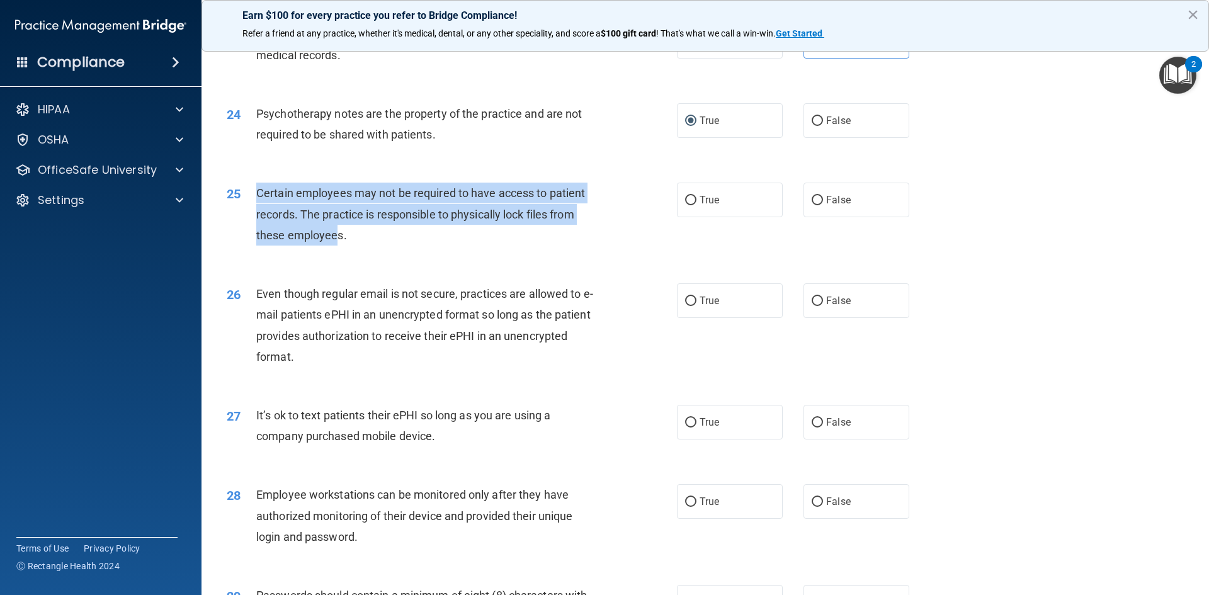
drag, startPoint x: 256, startPoint y: 217, endPoint x: 314, endPoint y: 241, distance: 61.9
click at [332, 241] on span "Certain employees may not be required to have access to patient records. The pr…" at bounding box center [420, 213] width 329 height 55
drag, startPoint x: 303, startPoint y: 246, endPoint x: 282, endPoint y: 241, distance: 21.5
click at [302, 246] on div "Certain employees may not be required to have access to patient records. The pr…" at bounding box center [432, 214] width 352 height 63
click at [256, 208] on span "Certain employees may not be required to have access to patient records. The pr…" at bounding box center [420, 213] width 329 height 55
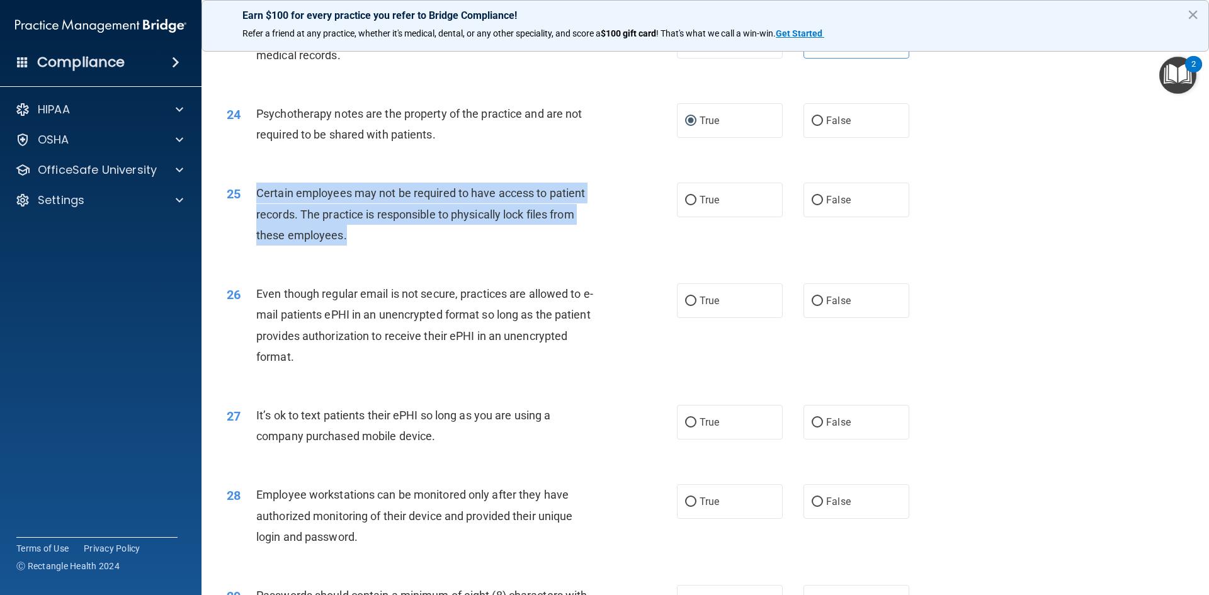
drag, startPoint x: 257, startPoint y: 210, endPoint x: 361, endPoint y: 230, distance: 105.9
click at [409, 246] on div "Certain employees may not be required to have access to patient records. The pr…" at bounding box center [432, 214] width 352 height 63
click at [687, 205] on input "True" at bounding box center [690, 200] width 11 height 9
radio input "true"
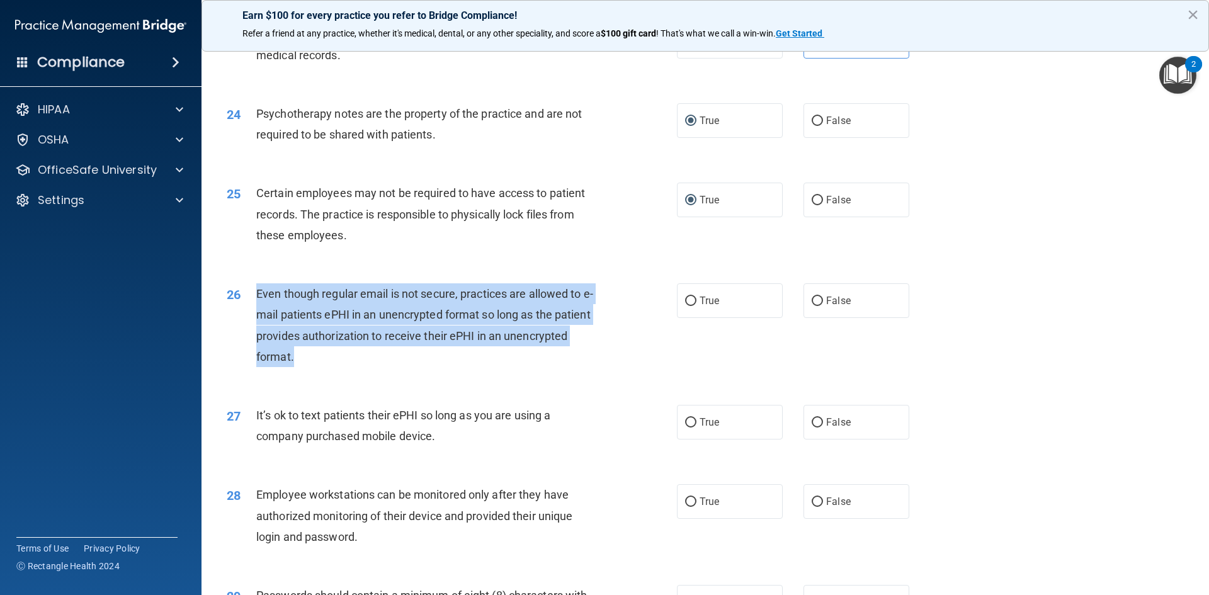
drag, startPoint x: 256, startPoint y: 314, endPoint x: 355, endPoint y: 360, distance: 109.3
click at [359, 367] on div "Even though regular email is not secure, practices are allowed to e-mail patien…" at bounding box center [432, 325] width 352 height 84
click at [689, 306] on input "True" at bounding box center [690, 301] width 11 height 9
radio input "true"
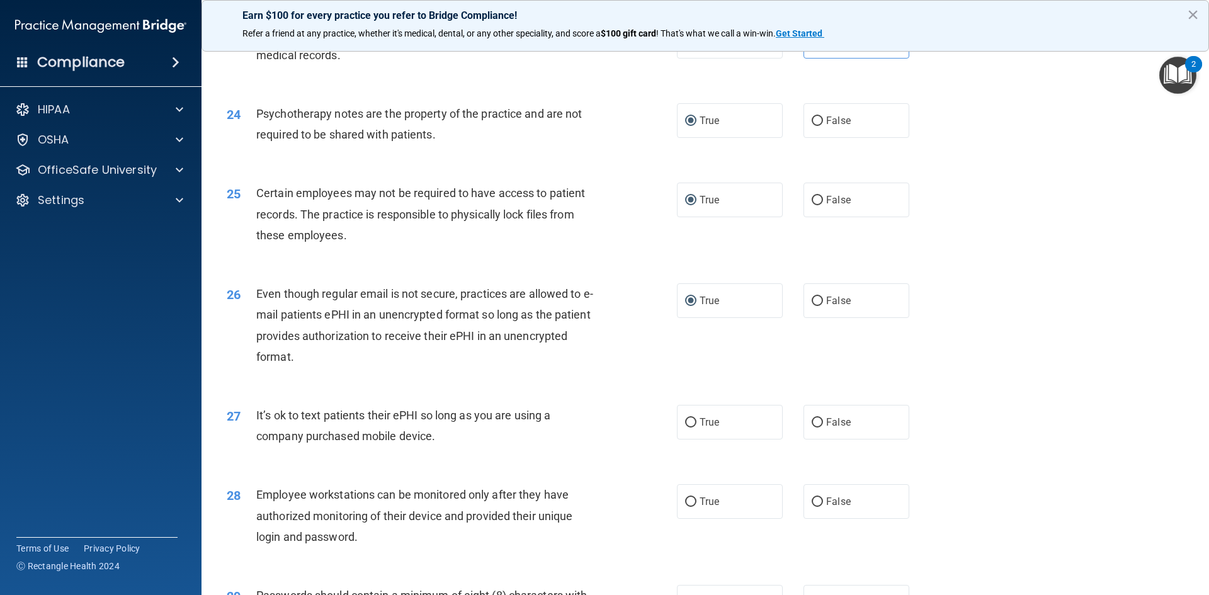
click at [967, 259] on div "25 Certain employees may not be required to have access to patient records. The…" at bounding box center [705, 217] width 976 height 101
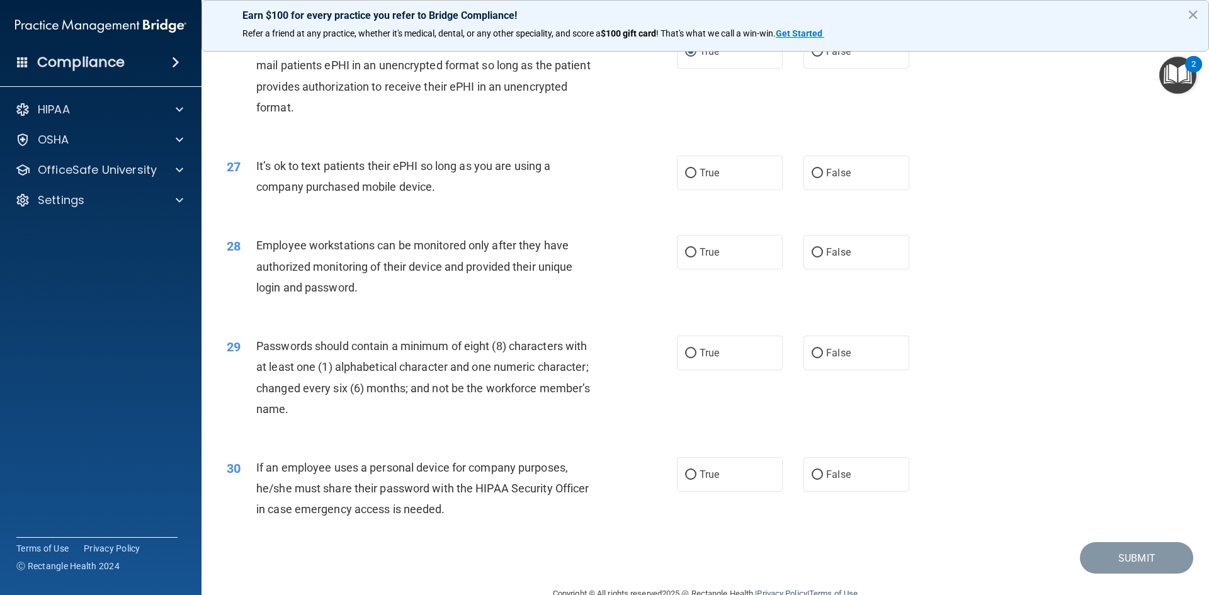
scroll to position [2520, 0]
drag, startPoint x: 258, startPoint y: 183, endPoint x: 471, endPoint y: 212, distance: 215.6
click at [505, 201] on div "27 It’s ok to text patients their ePHI so long as you are using a company purch…" at bounding box center [452, 177] width 488 height 48
click at [362, 188] on span "It’s ok to text patients their ePHI so long as you are using a company purchase…" at bounding box center [403, 174] width 294 height 34
click at [248, 176] on div "27" at bounding box center [236, 164] width 39 height 23
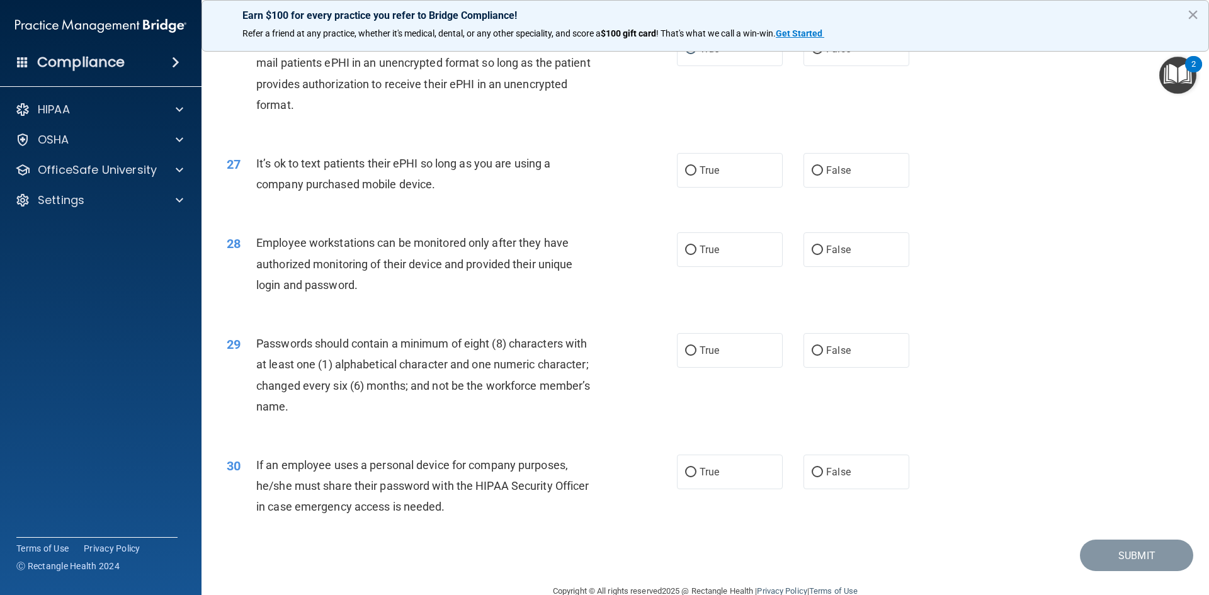
drag, startPoint x: 256, startPoint y: 183, endPoint x: 525, endPoint y: 212, distance: 270.5
click at [548, 195] on div "It’s ok to text patients their ePHI so long as you are using a company purchase…" at bounding box center [432, 174] width 352 height 42
click at [812, 176] on input "False" at bounding box center [817, 170] width 11 height 9
radio input "true"
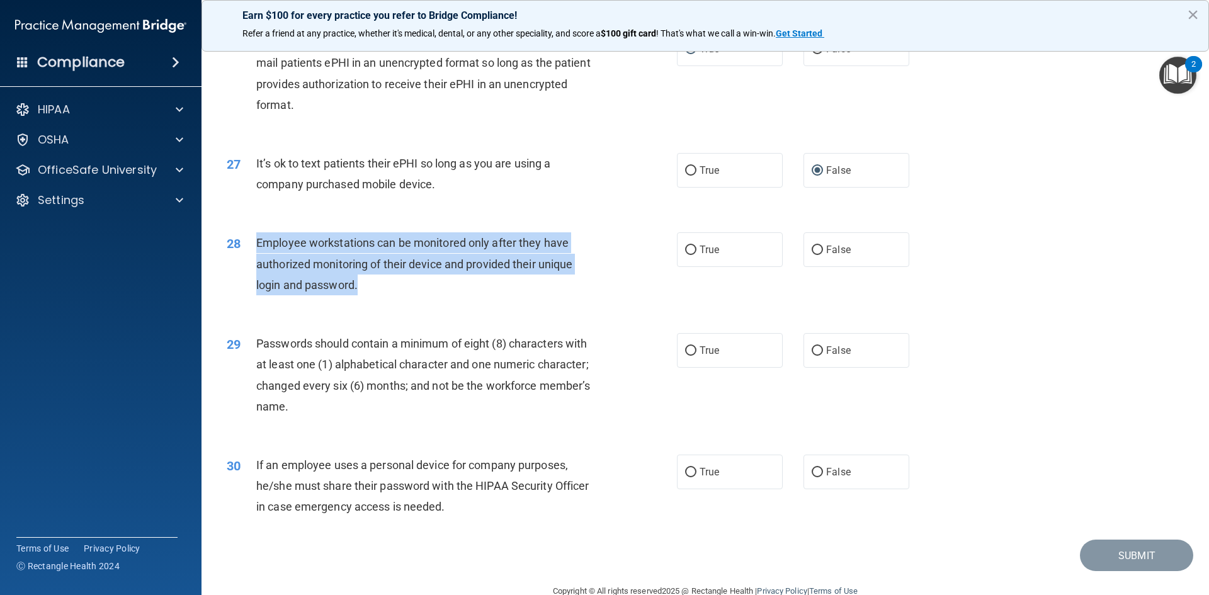
drag, startPoint x: 257, startPoint y: 265, endPoint x: 325, endPoint y: 296, distance: 74.7
click at [358, 291] on span "Employee workstations can be monitored only after they have authorized monitori…" at bounding box center [414, 263] width 316 height 55
click at [814, 255] on input "False" at bounding box center [817, 250] width 11 height 9
radio input "true"
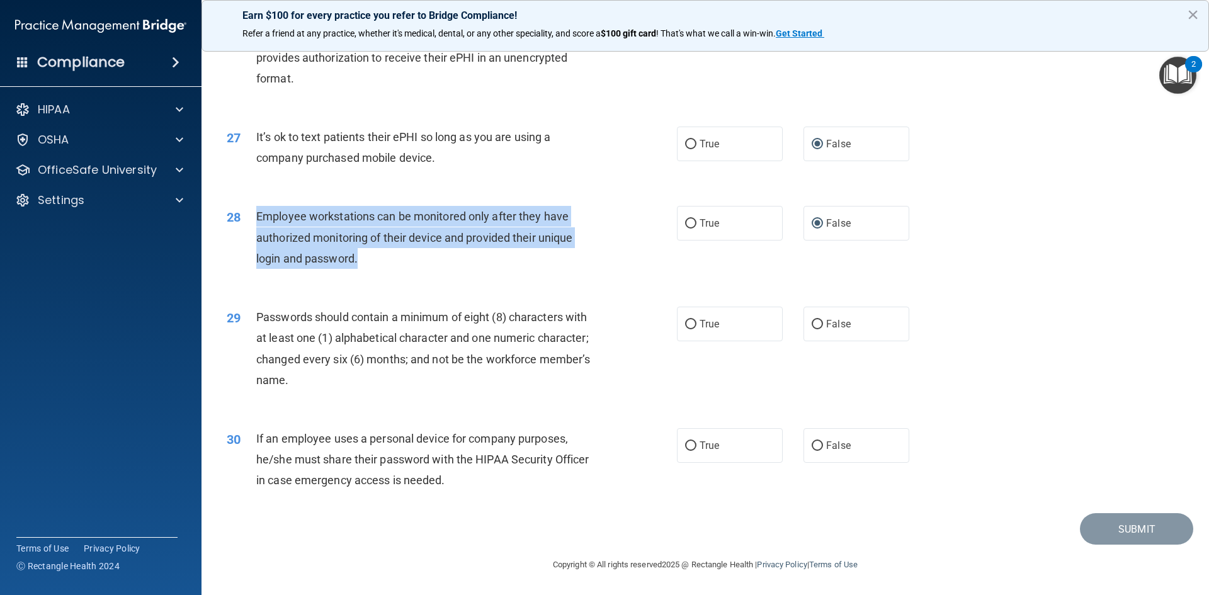
scroll to position [2567, 0]
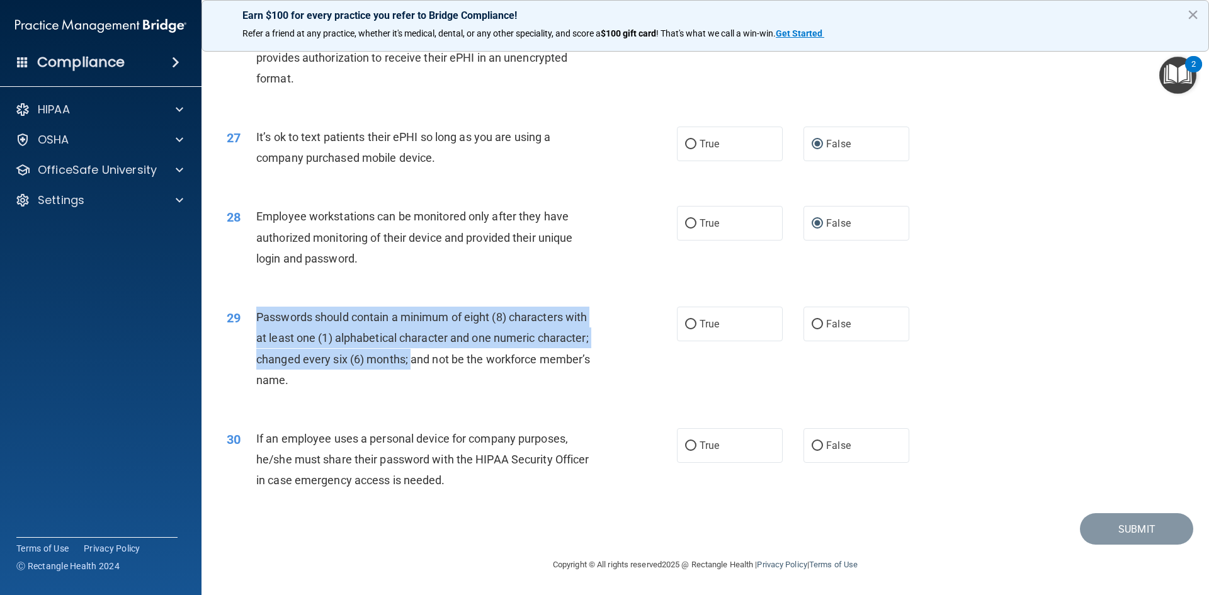
drag, startPoint x: 257, startPoint y: 319, endPoint x: 394, endPoint y: 353, distance: 141.5
click at [406, 366] on div "Passwords should contain a minimum of eight (8) characters with at least one (1…" at bounding box center [432, 349] width 352 height 84
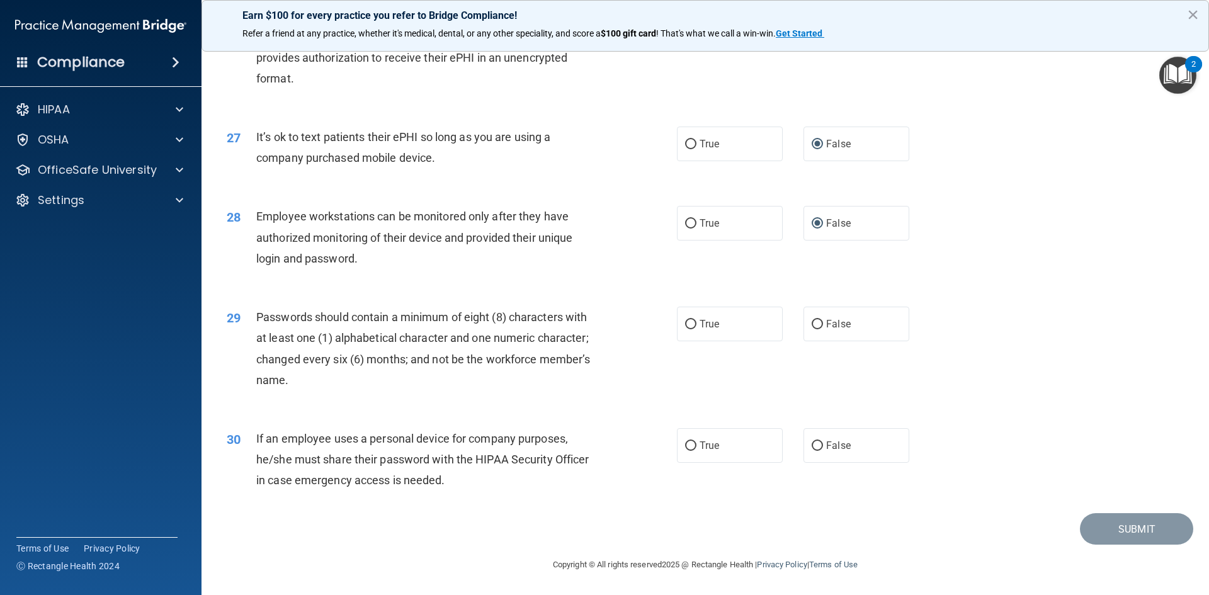
drag, startPoint x: 396, startPoint y: 341, endPoint x: 359, endPoint y: 398, distance: 67.8
click at [360, 398] on div "29 Passwords should contain a minimum of eight (8) characters with at least one…" at bounding box center [705, 352] width 976 height 122
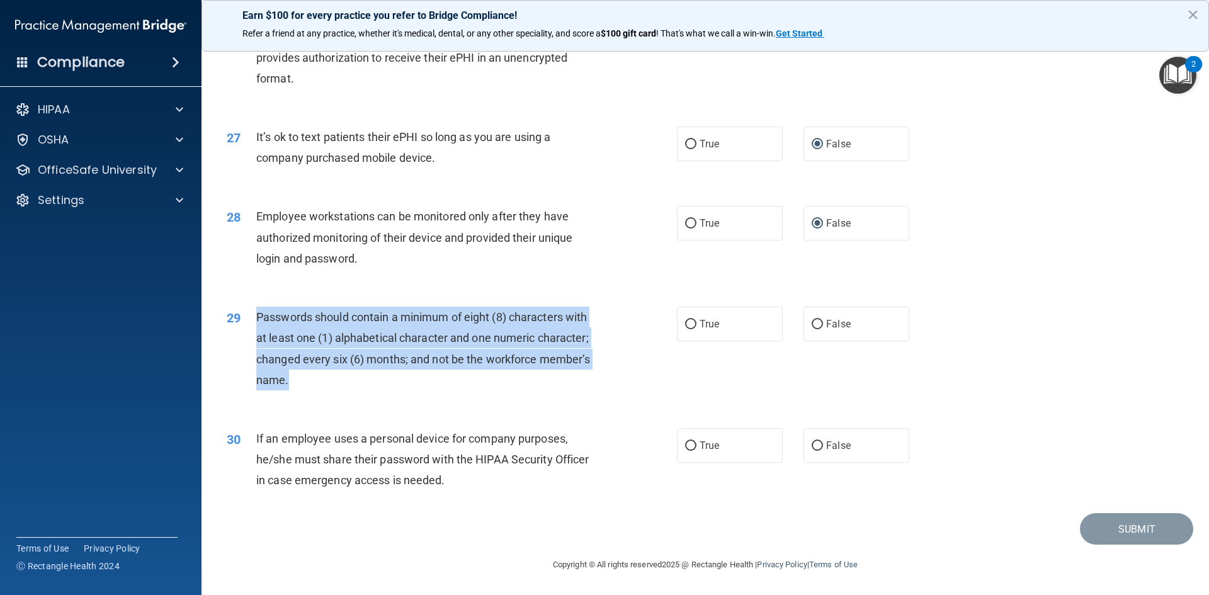
drag, startPoint x: 256, startPoint y: 316, endPoint x: 313, endPoint y: 355, distance: 69.4
click at [380, 382] on div "Passwords should contain a minimum of eight (8) characters with at least one (1…" at bounding box center [432, 349] width 352 height 84
click at [689, 321] on input "True" at bounding box center [690, 324] width 11 height 9
radio input "true"
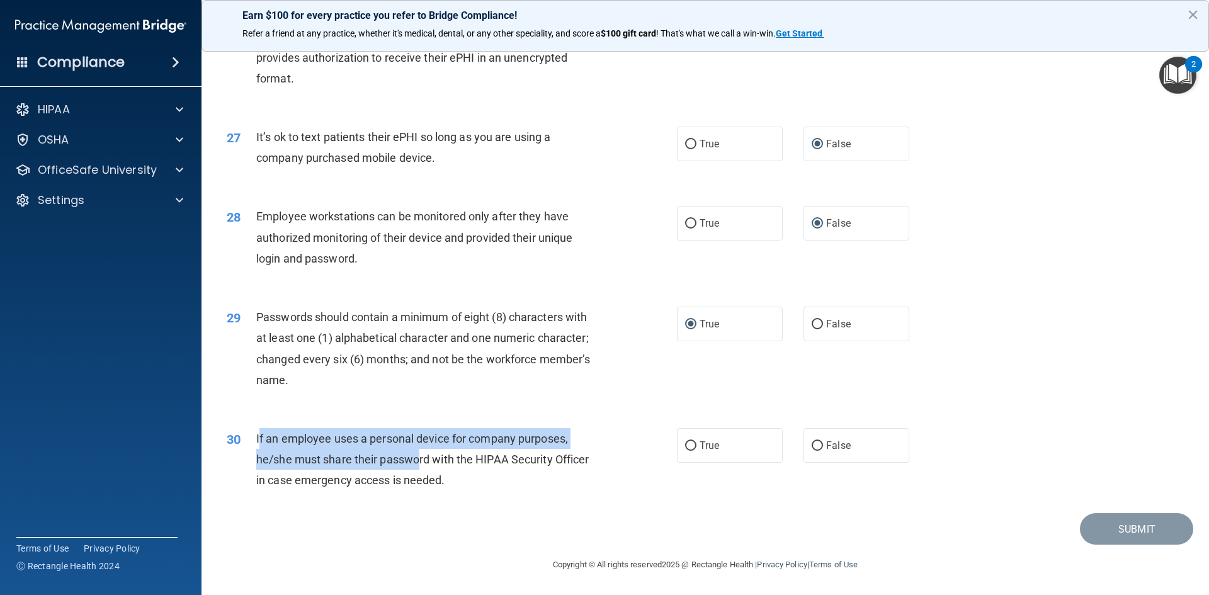
drag, startPoint x: 258, startPoint y: 437, endPoint x: 405, endPoint y: 467, distance: 150.5
click at [409, 467] on div "If an employee uses a personal device for company purposes, he/she must share t…" at bounding box center [432, 459] width 352 height 63
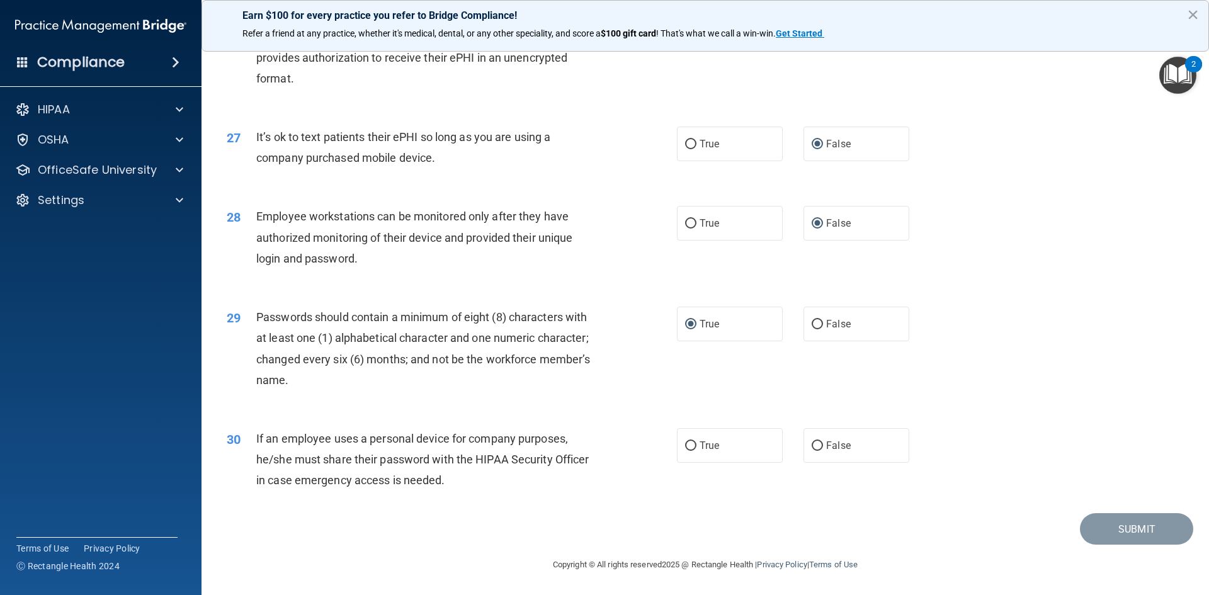
click at [355, 397] on div "29 Passwords should contain a minimum of eight (8) characters with at least one…" at bounding box center [705, 352] width 976 height 122
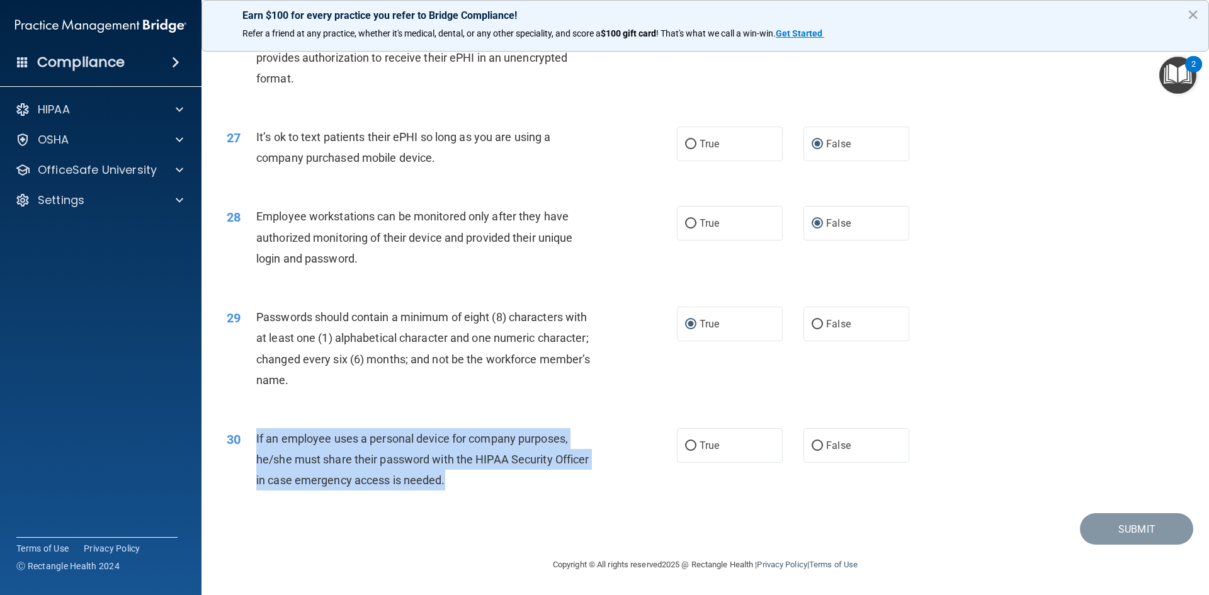
drag, startPoint x: 256, startPoint y: 438, endPoint x: 406, endPoint y: 464, distance: 152.8
click at [452, 476] on div "If an employee uses a personal device for company purposes, he/she must share t…" at bounding box center [432, 459] width 352 height 63
click at [812, 445] on input "False" at bounding box center [817, 446] width 11 height 9
radio input "true"
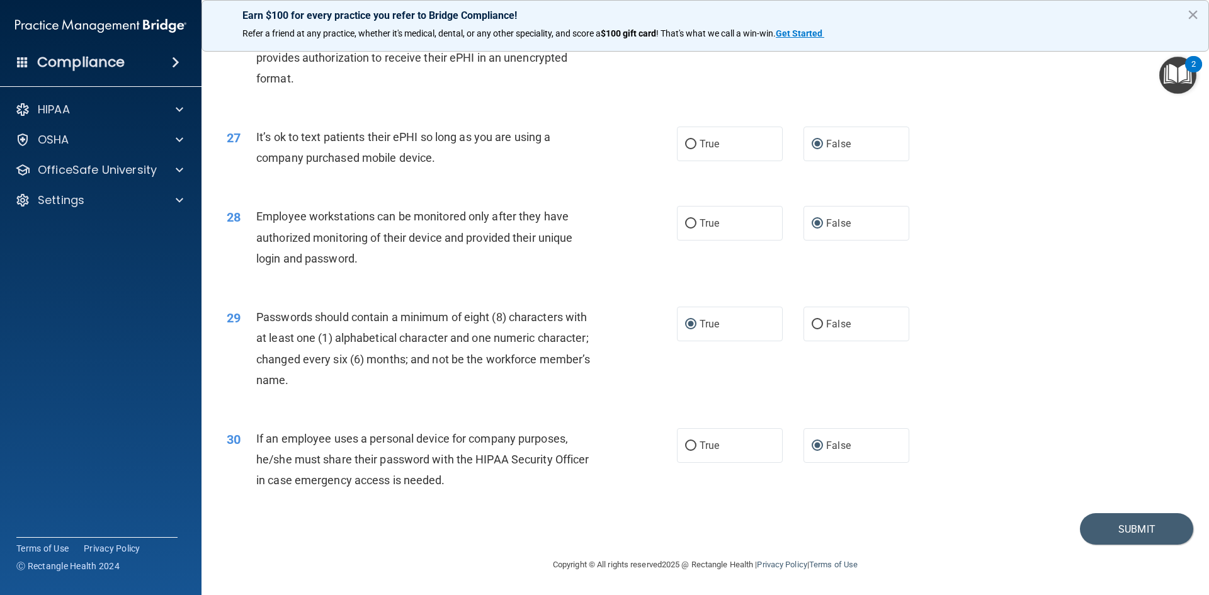
drag, startPoint x: 1067, startPoint y: 345, endPoint x: 1059, endPoint y: 343, distance: 8.3
click at [967, 343] on div "29 Passwords should contain a minimum of eight (8) characters with at least one…" at bounding box center [705, 352] width 976 height 122
click at [967, 520] on button "Submit" at bounding box center [1136, 529] width 113 height 32
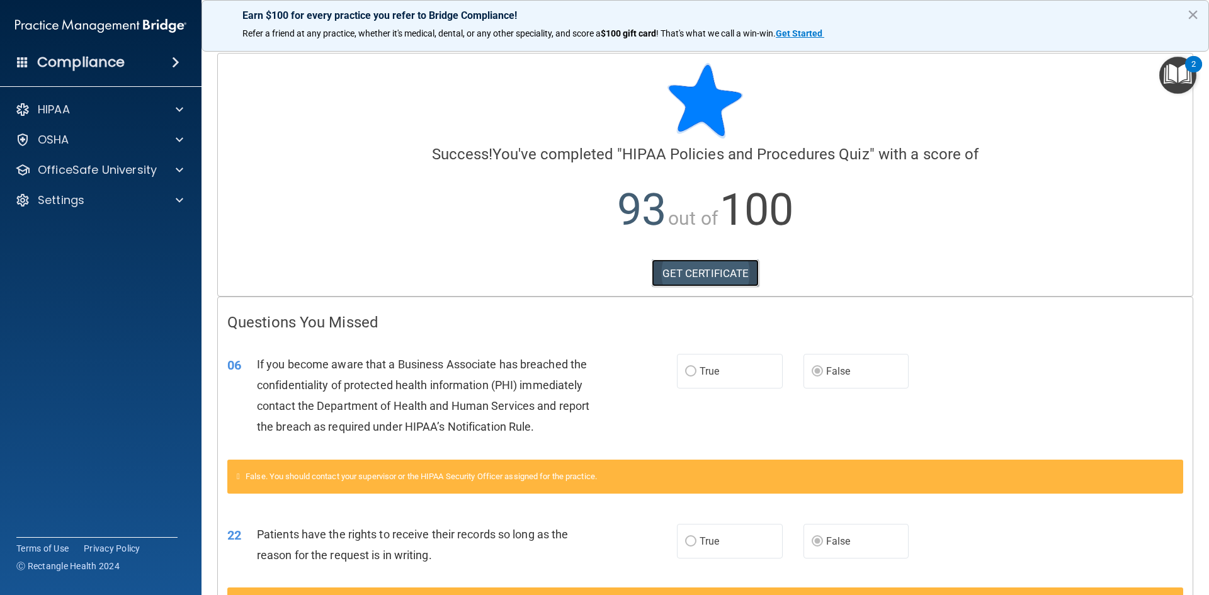
click at [702, 266] on link "GET CERTIFICATE" at bounding box center [706, 274] width 108 height 28
click at [184, 160] on div "OfficeSafe University" at bounding box center [101, 169] width 202 height 25
click at [178, 173] on span at bounding box center [180, 170] width 8 height 15
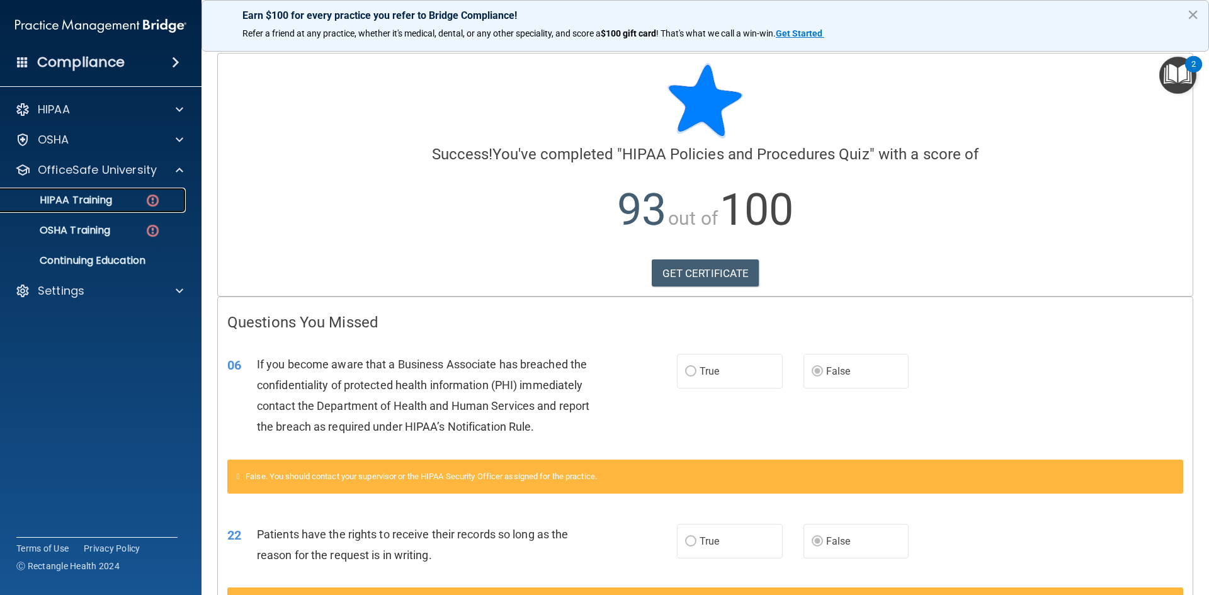
click at [94, 191] on link "HIPAA Training" at bounding box center [86, 200] width 198 height 25
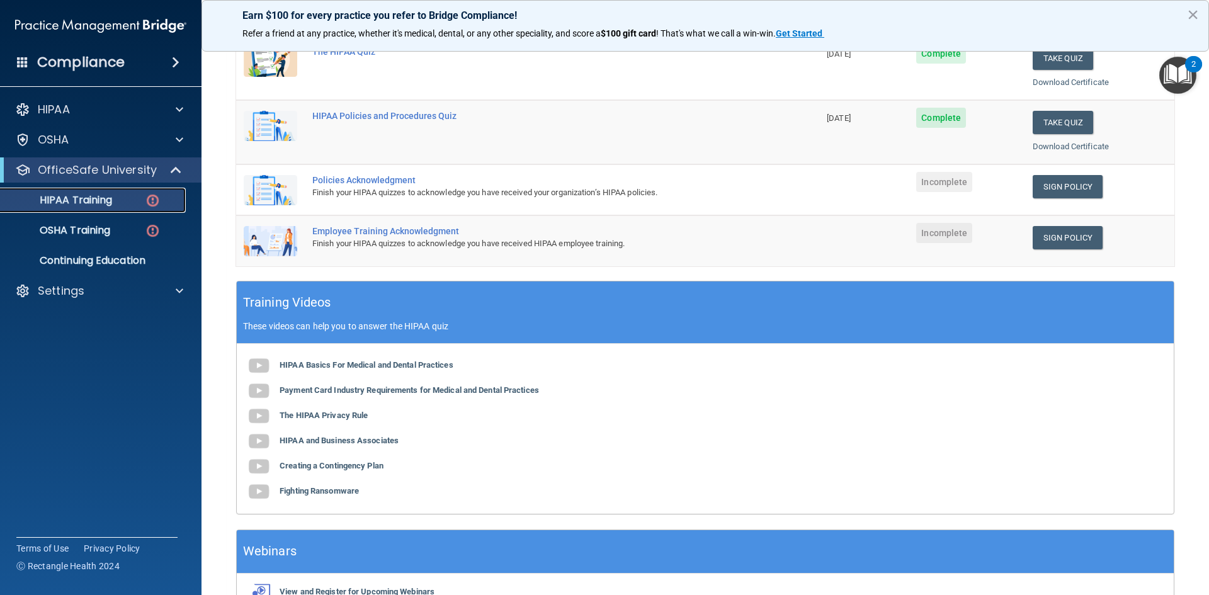
scroll to position [252, 0]
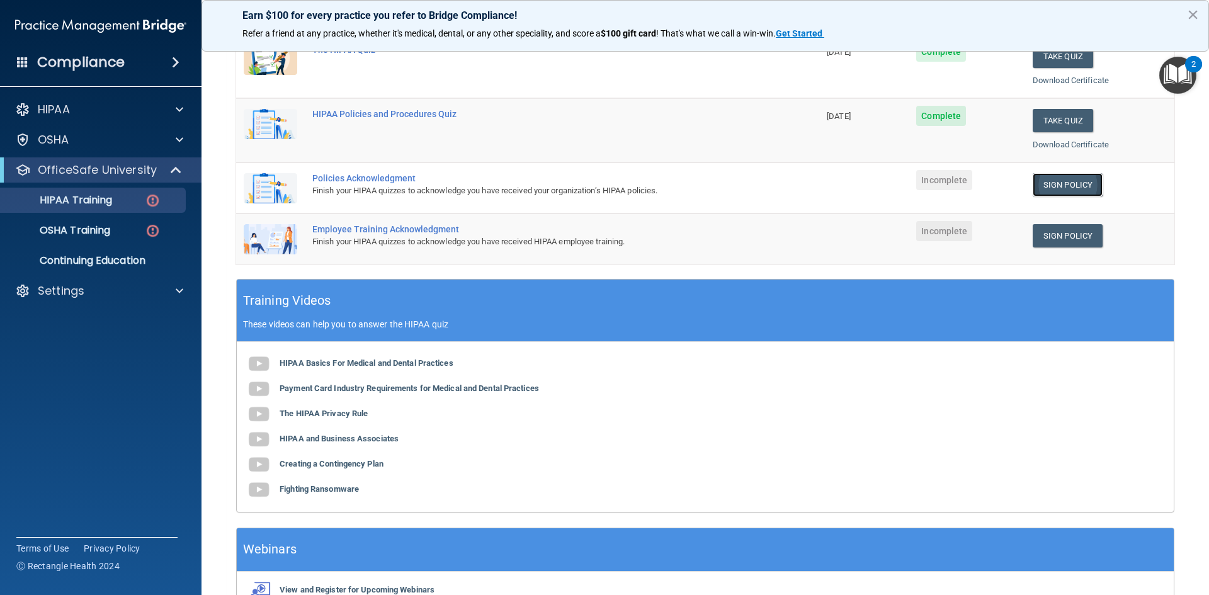
click at [967, 181] on link "Sign Policy" at bounding box center [1068, 184] width 70 height 23
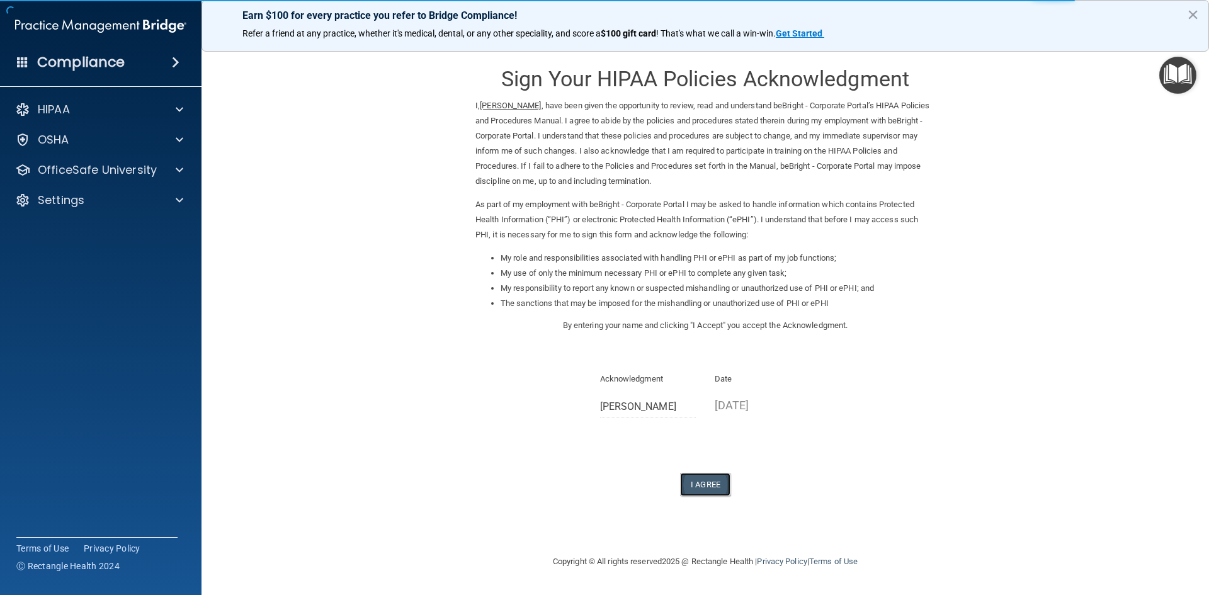
click at [705, 486] on button "I Agree" at bounding box center [705, 484] width 50 height 23
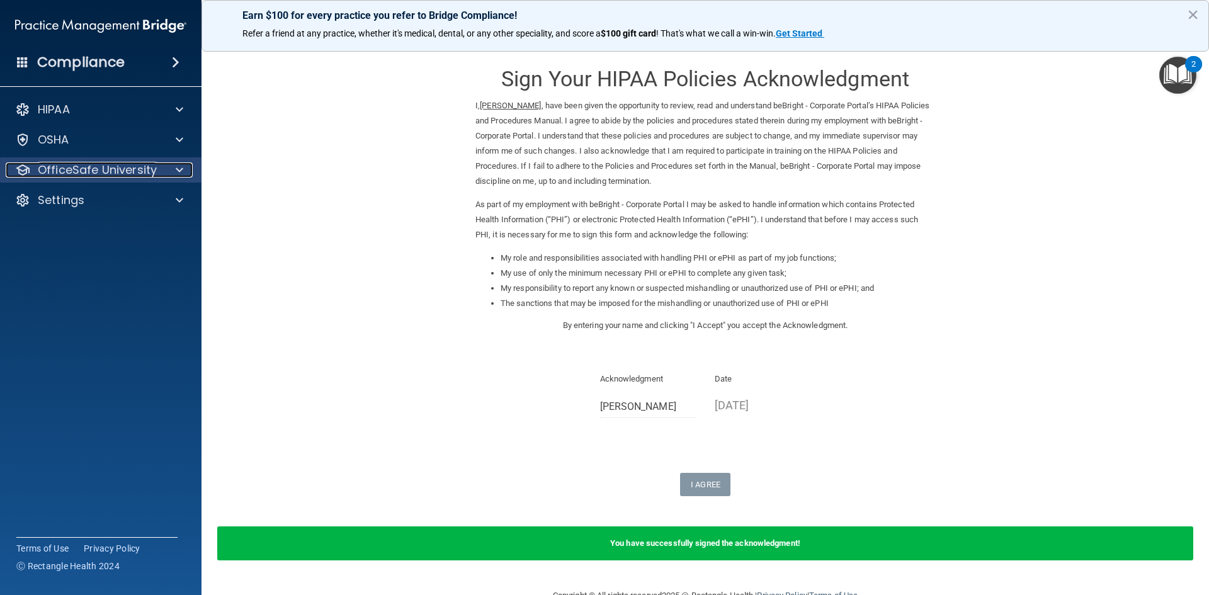
click at [185, 164] on div at bounding box center [177, 170] width 31 height 15
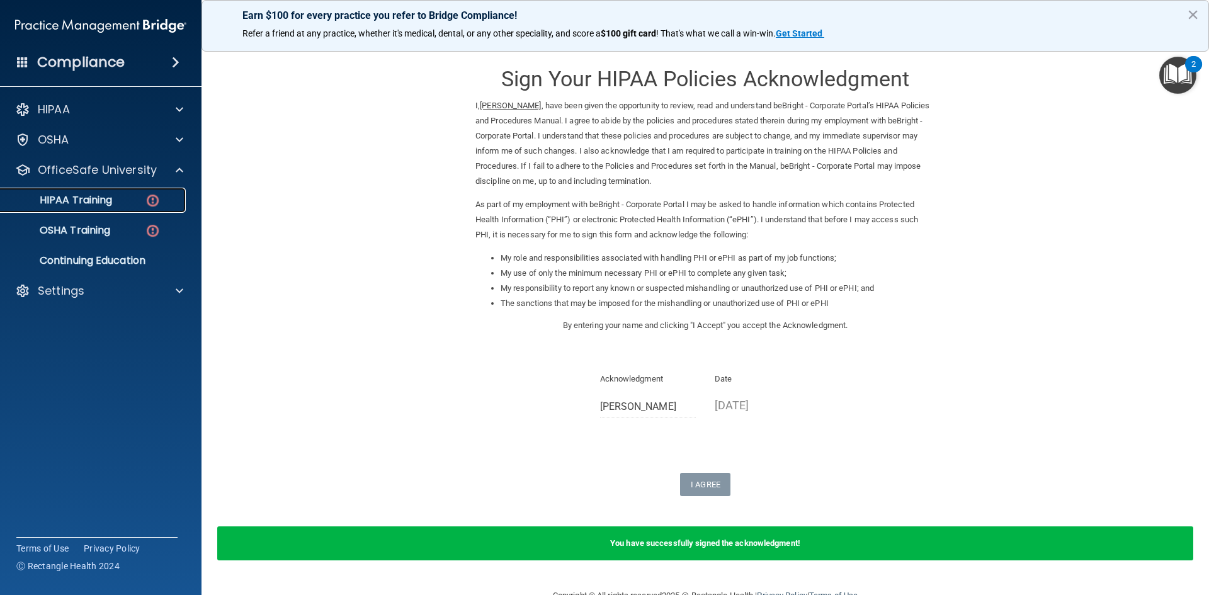
click at [118, 205] on div "HIPAA Training" at bounding box center [94, 200] width 172 height 13
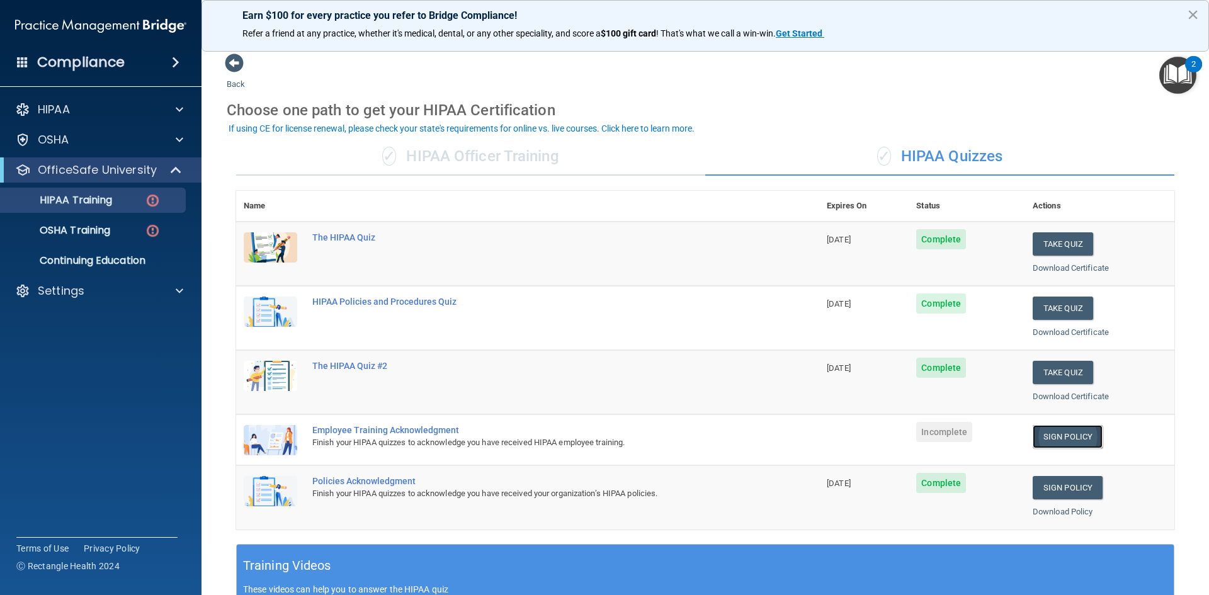
click at [1056, 433] on link "Sign Policy" at bounding box center [1068, 436] width 70 height 23
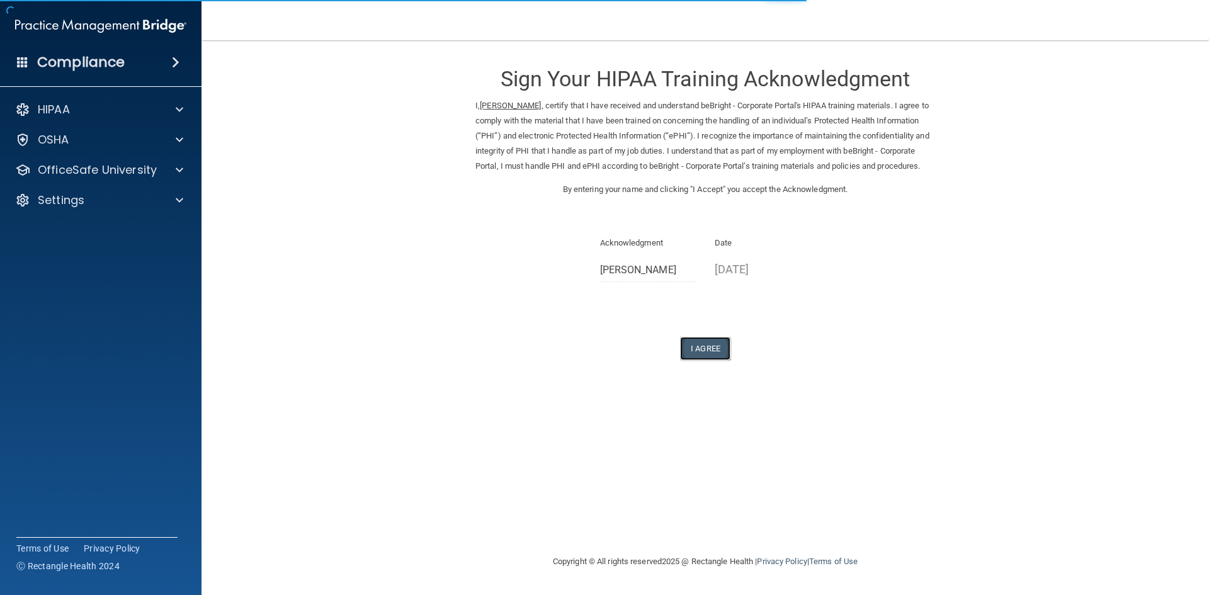
click at [710, 360] on button "I Agree" at bounding box center [705, 348] width 50 height 23
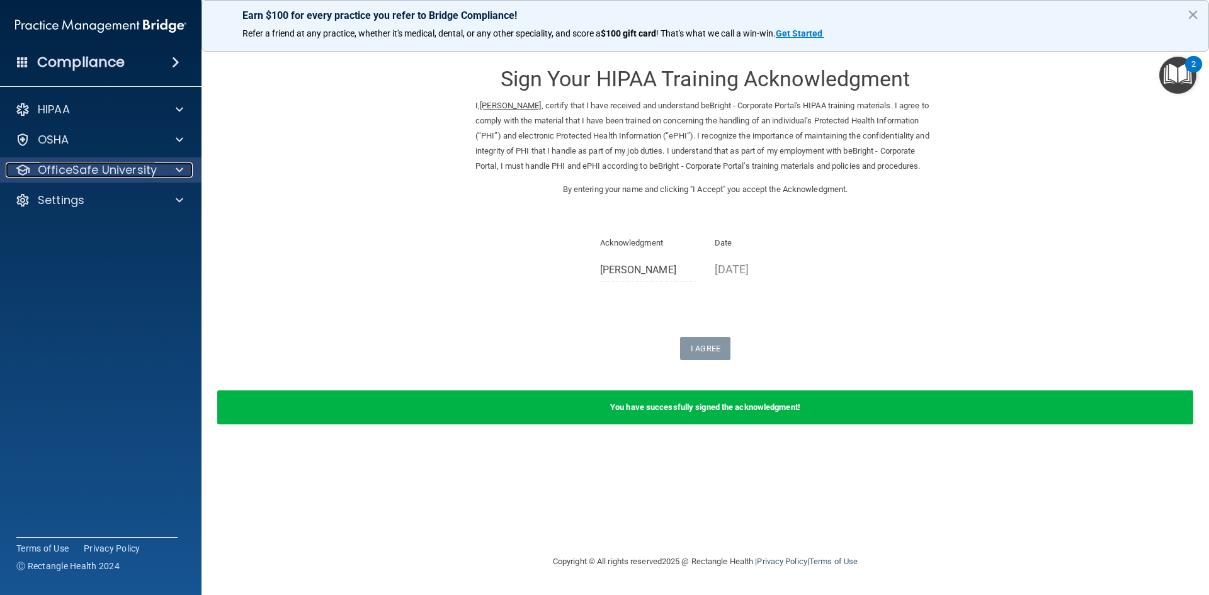
click at [178, 167] on span at bounding box center [180, 170] width 8 height 15
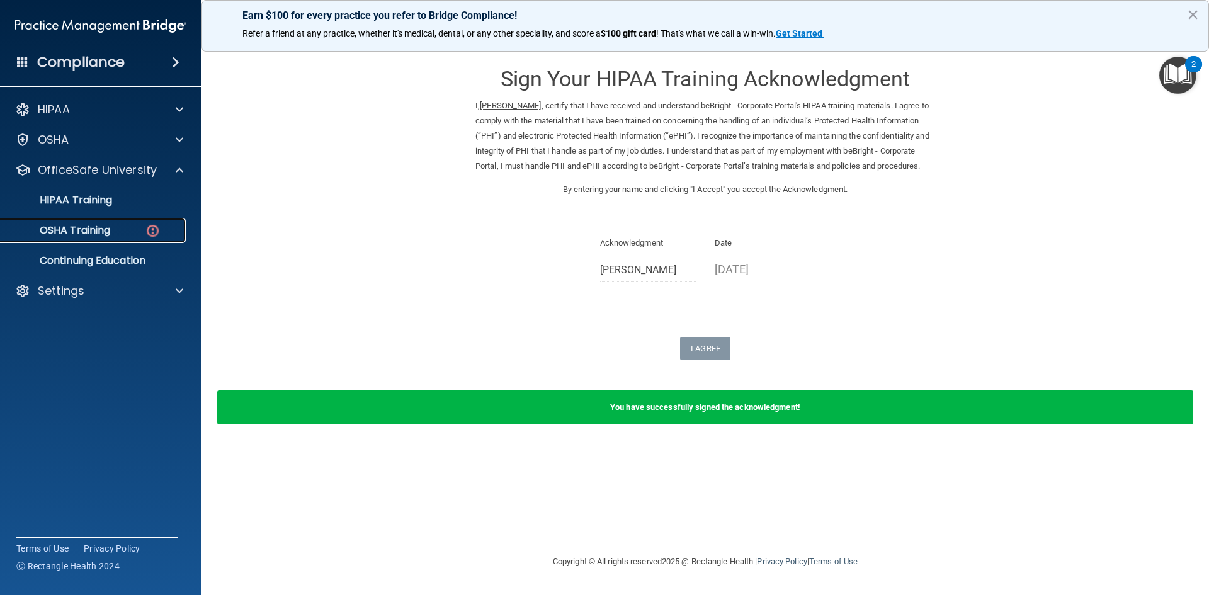
click at [86, 232] on p "OSHA Training" at bounding box center [59, 230] width 102 height 13
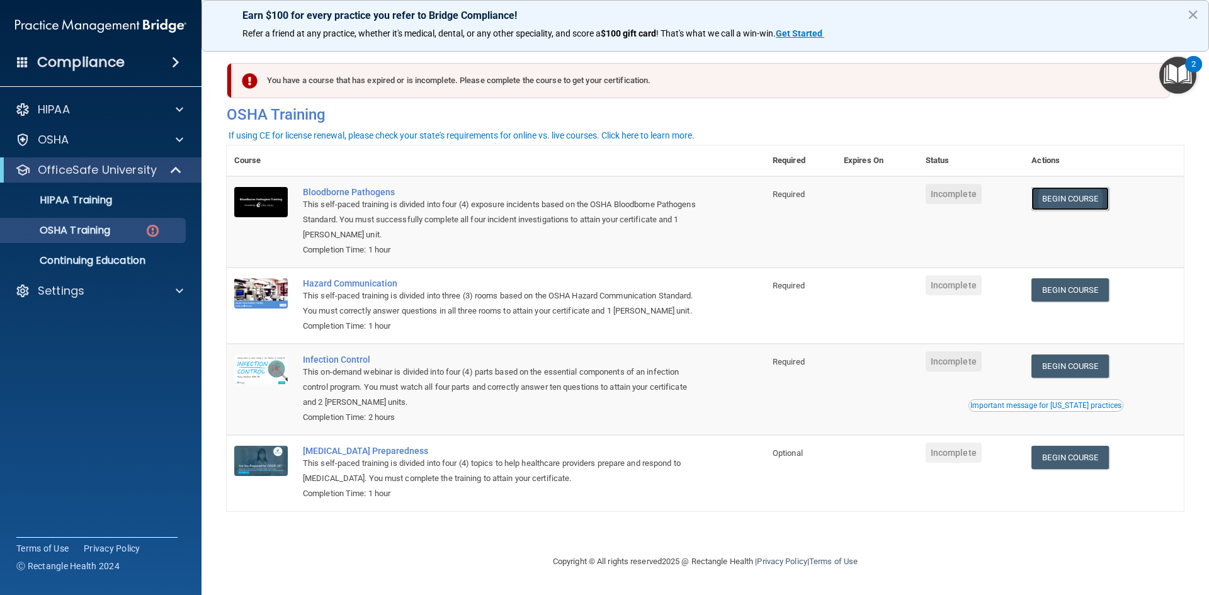
click at [1067, 203] on link "Begin Course" at bounding box center [1070, 198] width 77 height 23
